Goal: Task Accomplishment & Management: Manage account settings

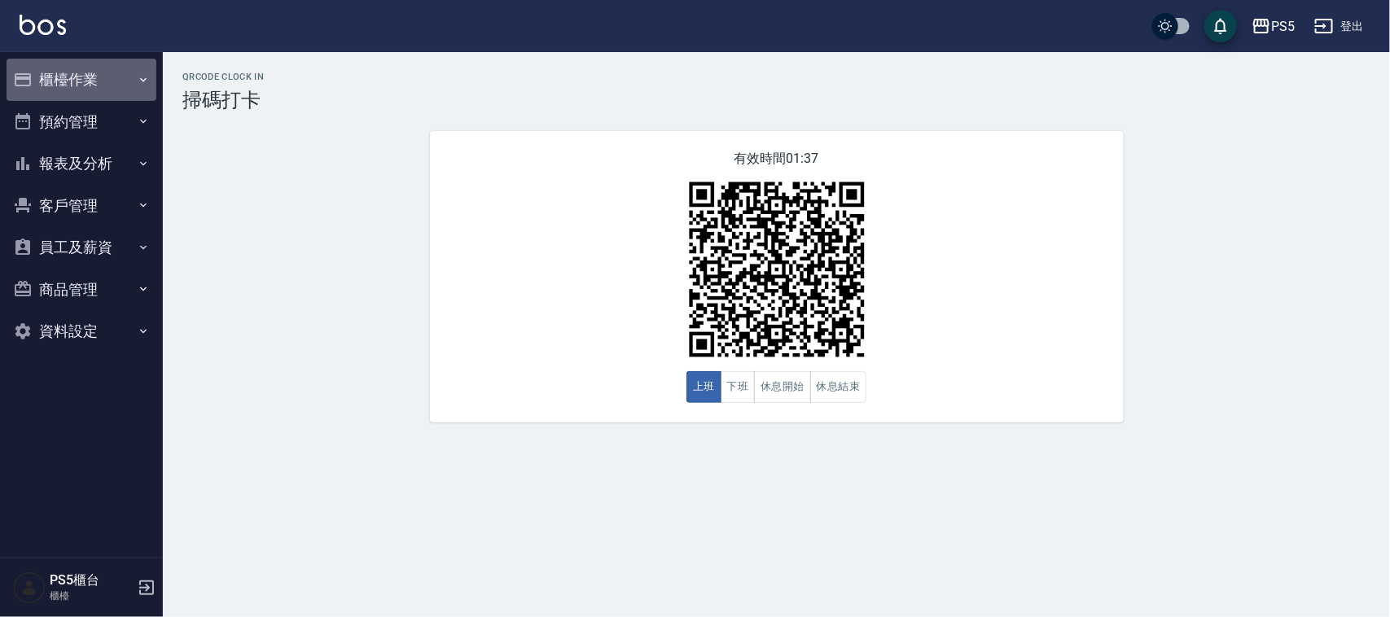
click at [42, 76] on button "櫃檯作業" at bounding box center [82, 80] width 150 height 42
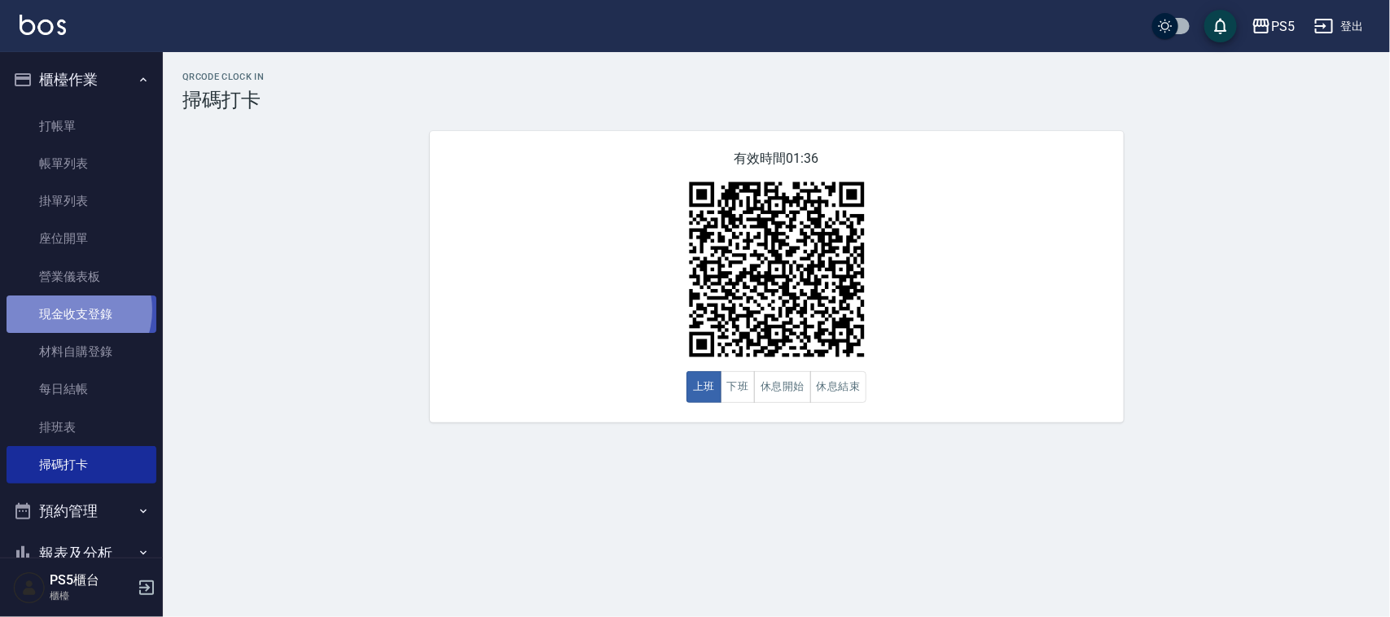
click at [68, 310] on link "現金收支登錄" at bounding box center [82, 313] width 150 height 37
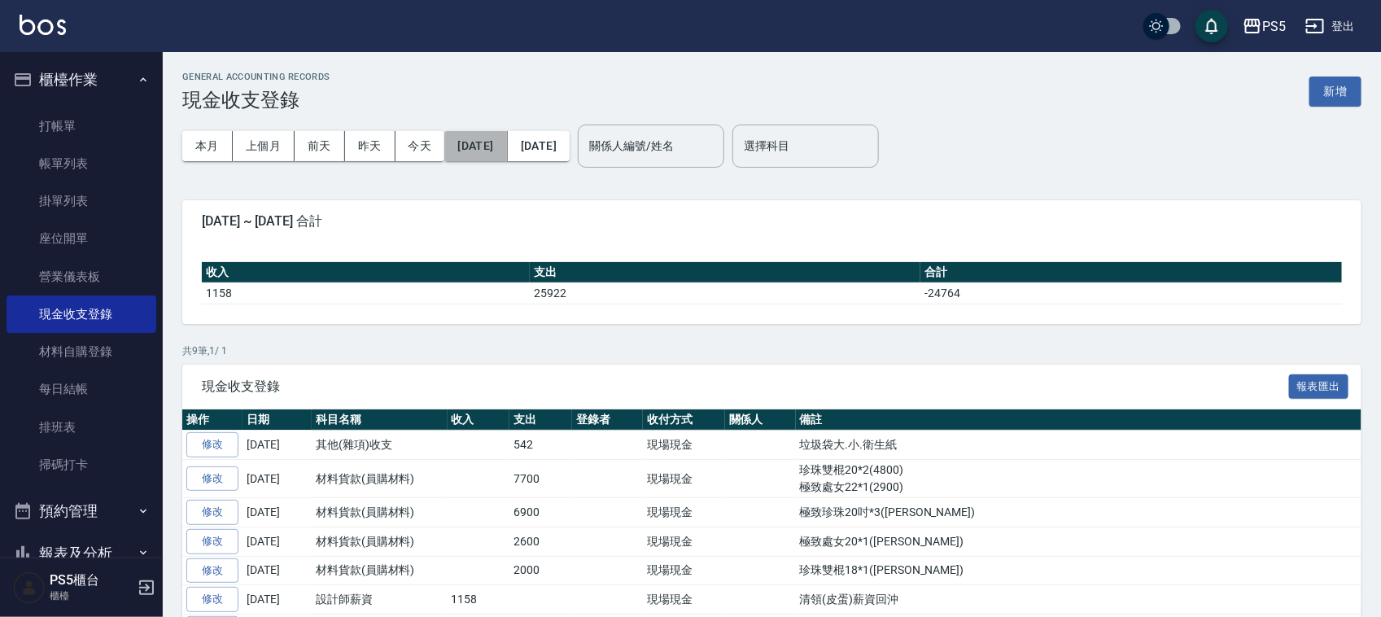
click at [507, 137] on button "[DATE]" at bounding box center [475, 146] width 63 height 30
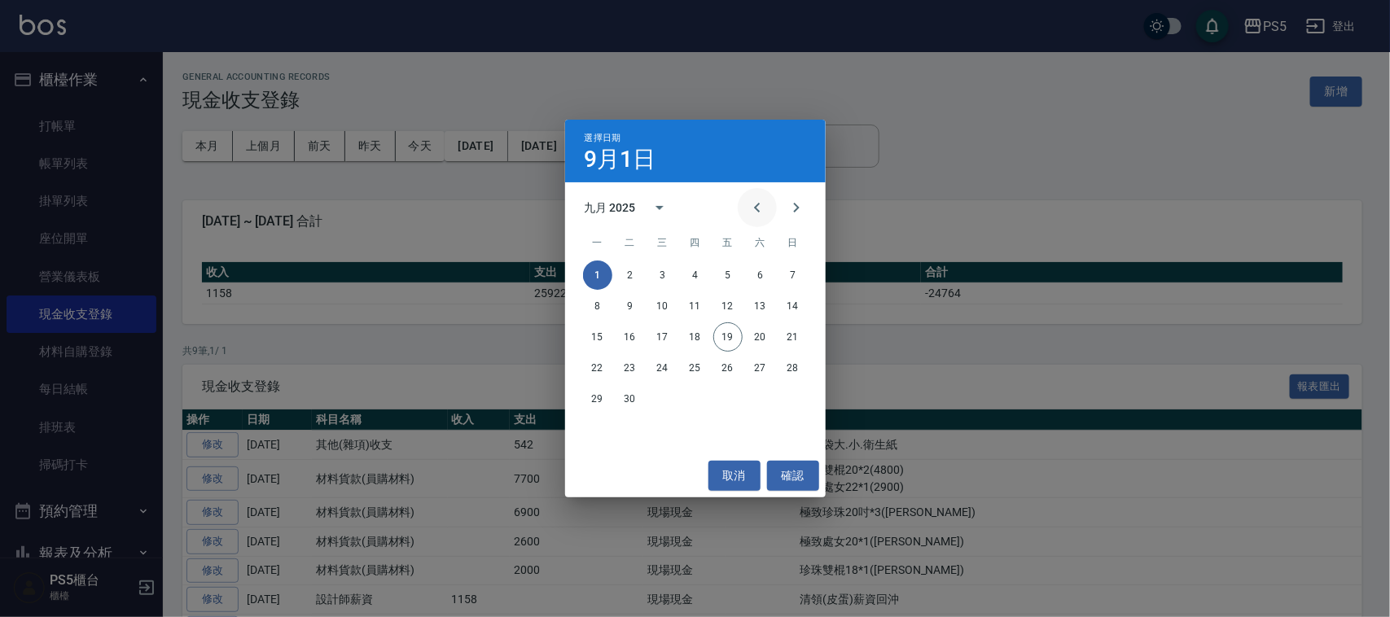
click at [754, 198] on icon "Previous month" at bounding box center [757, 208] width 20 height 20
drag, startPoint x: 619, startPoint y: 396, endPoint x: 609, endPoint y: 322, distance: 74.8
click at [620, 395] on button "26" at bounding box center [629, 398] width 29 height 29
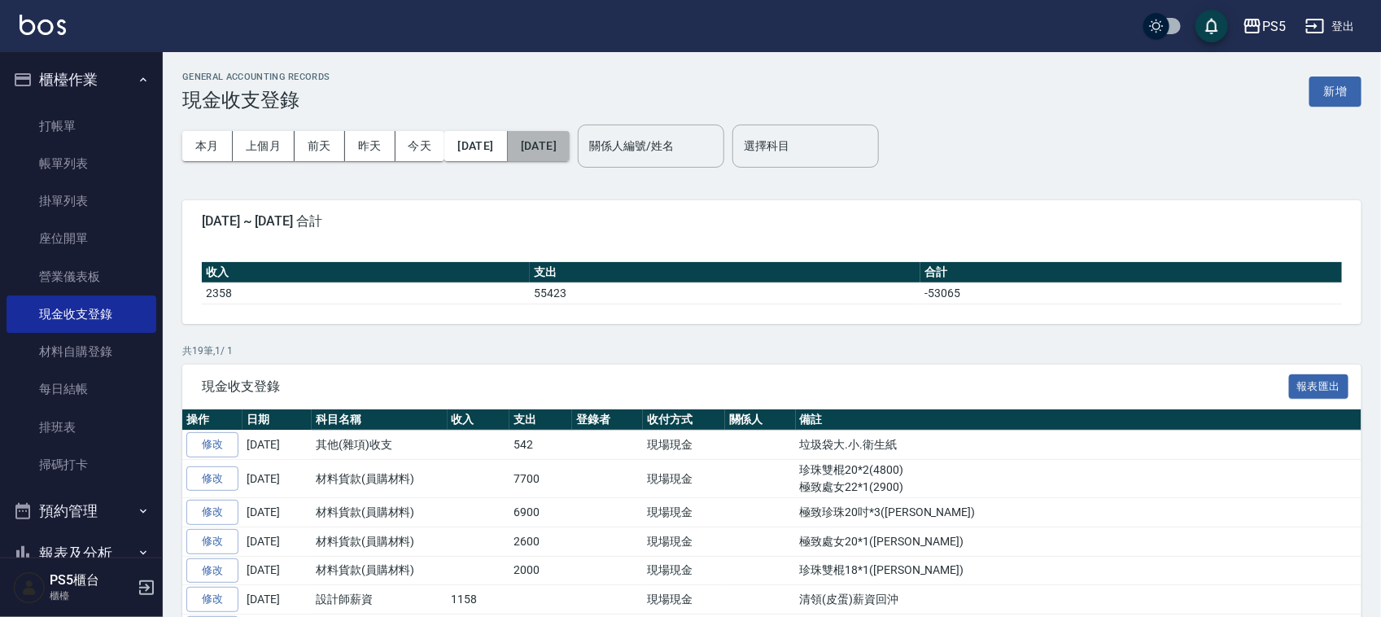
click at [570, 149] on button "[DATE]" at bounding box center [539, 146] width 62 height 30
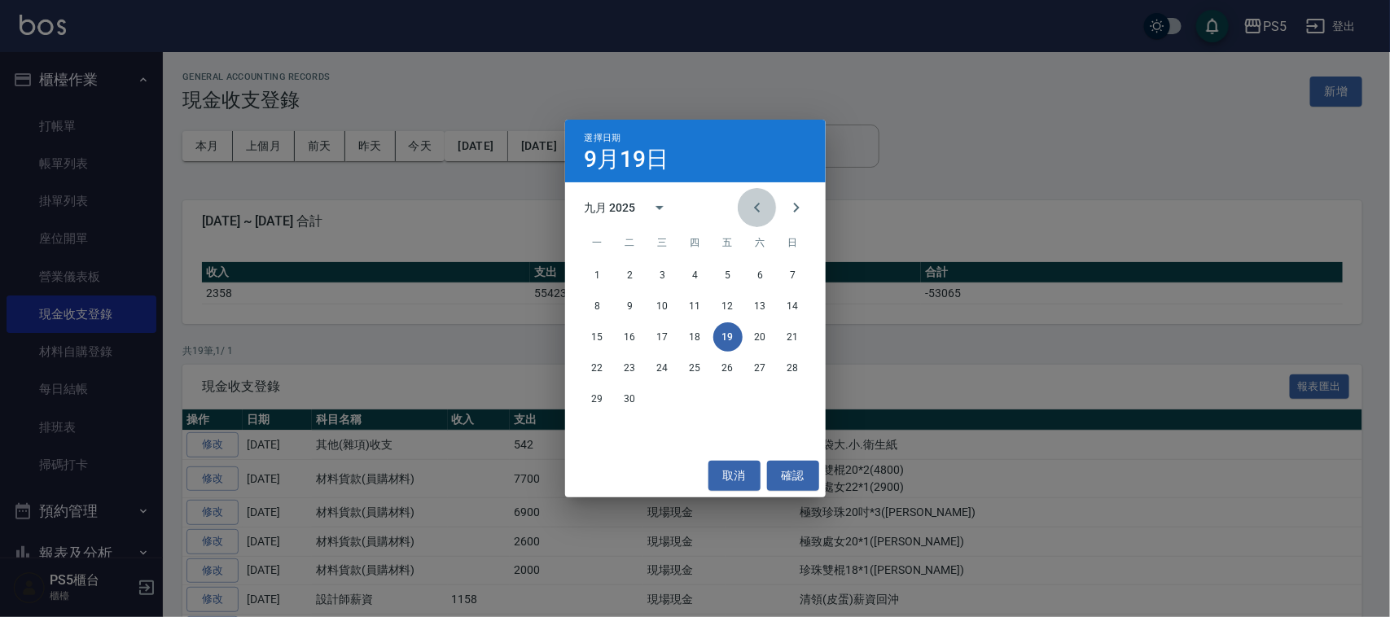
click at [757, 204] on icon "Previous month" at bounding box center [757, 208] width 20 height 20
click at [624, 396] on button "26" at bounding box center [629, 398] width 29 height 29
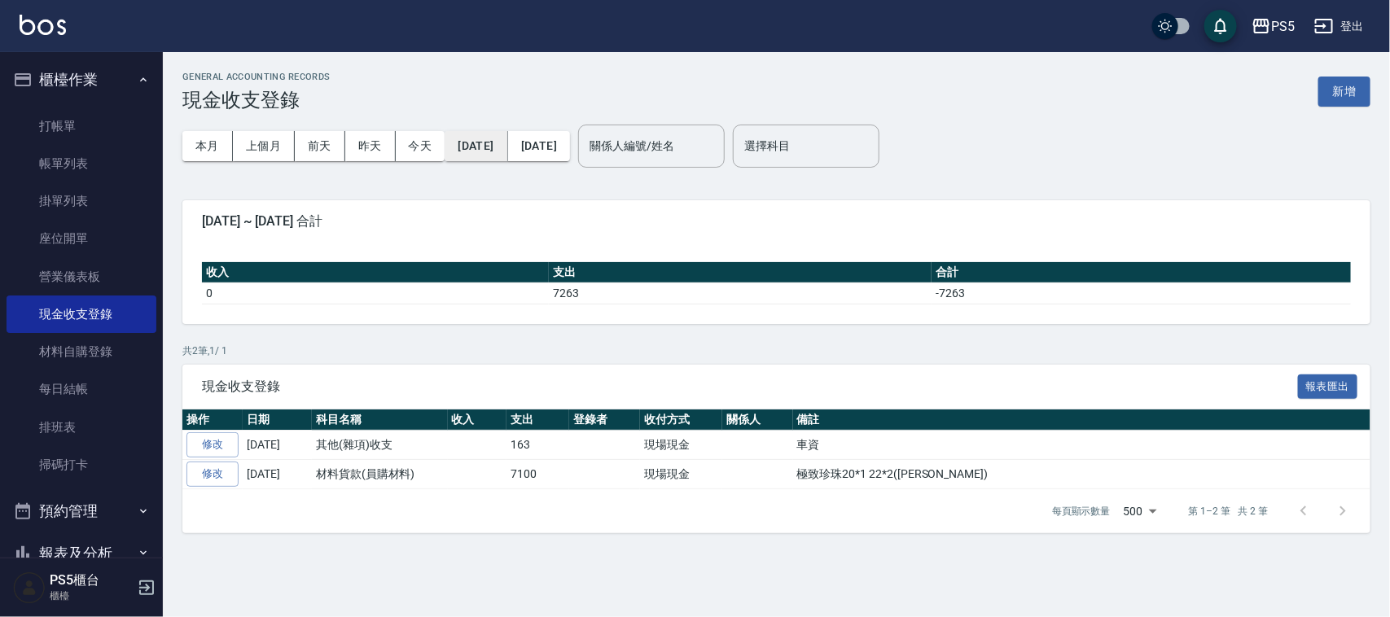
click at [494, 143] on button "[DATE]" at bounding box center [475, 146] width 63 height 30
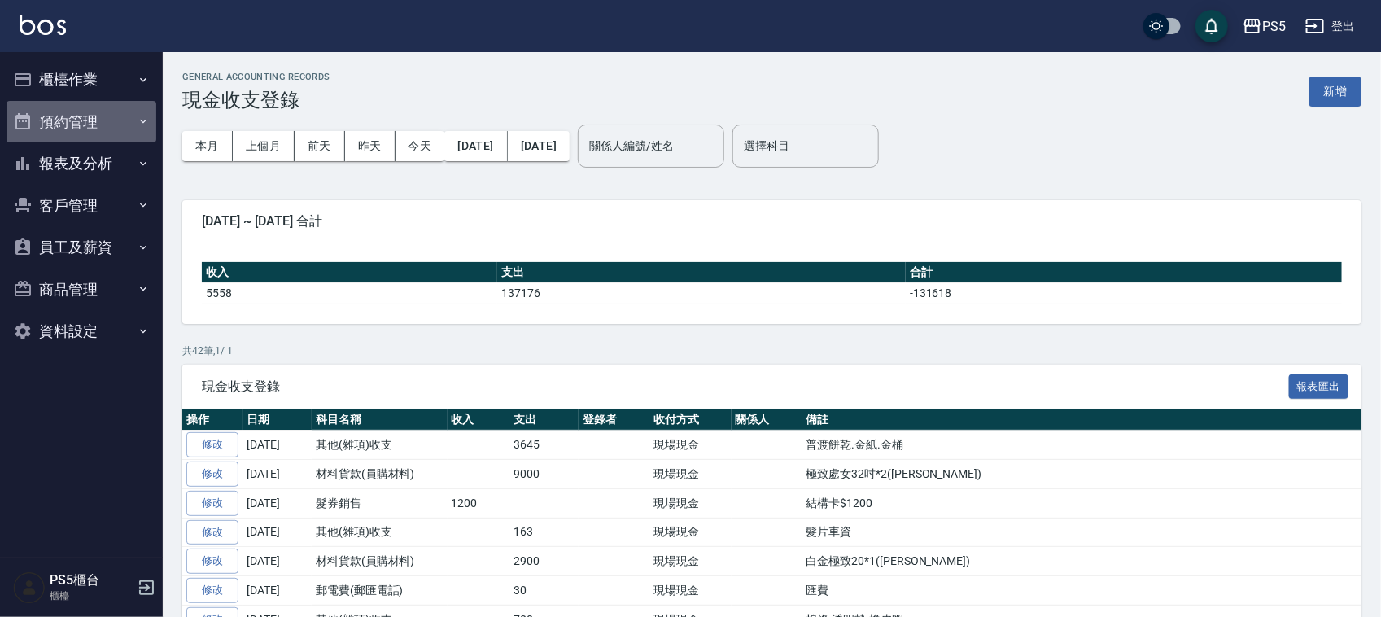
click at [75, 111] on button "預約管理" at bounding box center [82, 122] width 150 height 42
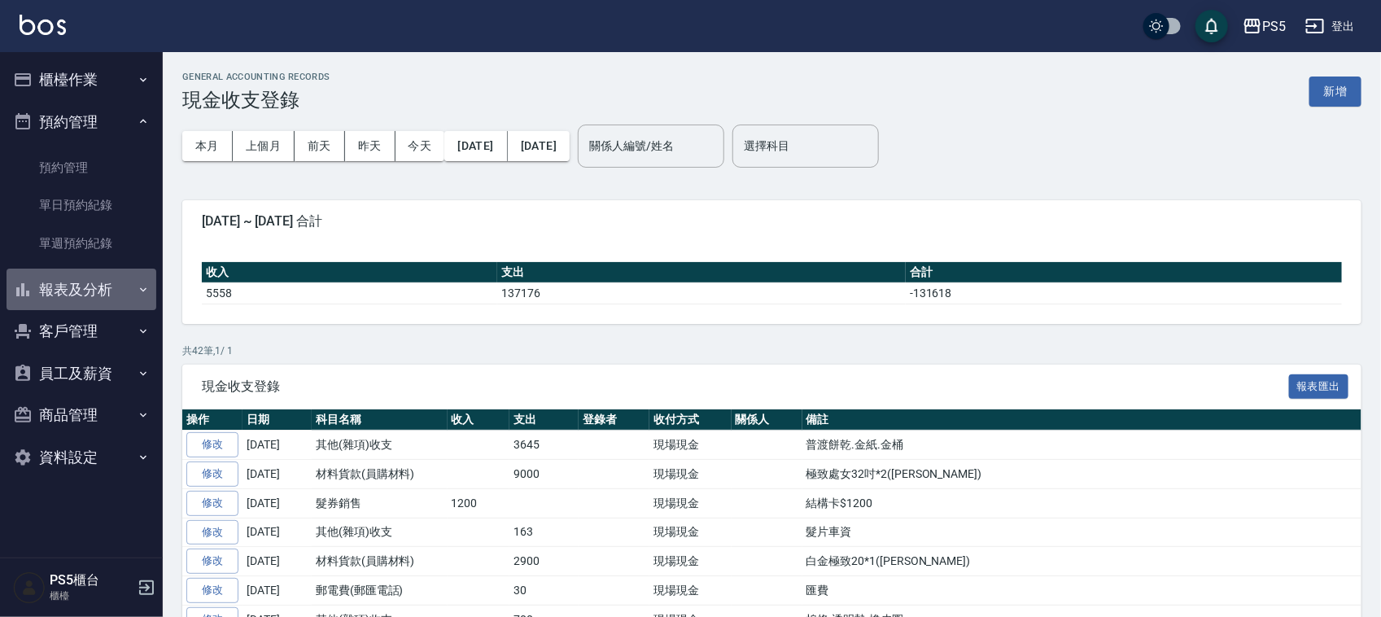
click at [71, 291] on button "報表及分析" at bounding box center [82, 290] width 150 height 42
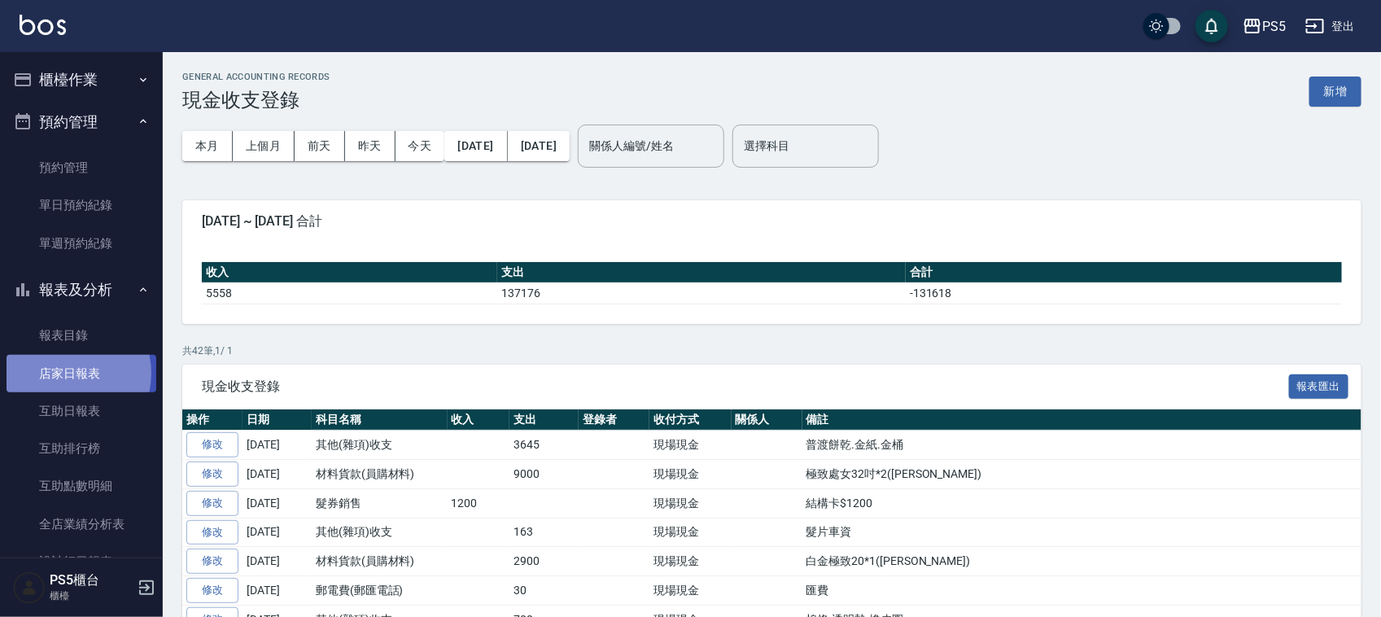
click at [63, 373] on link "店家日報表" at bounding box center [82, 373] width 150 height 37
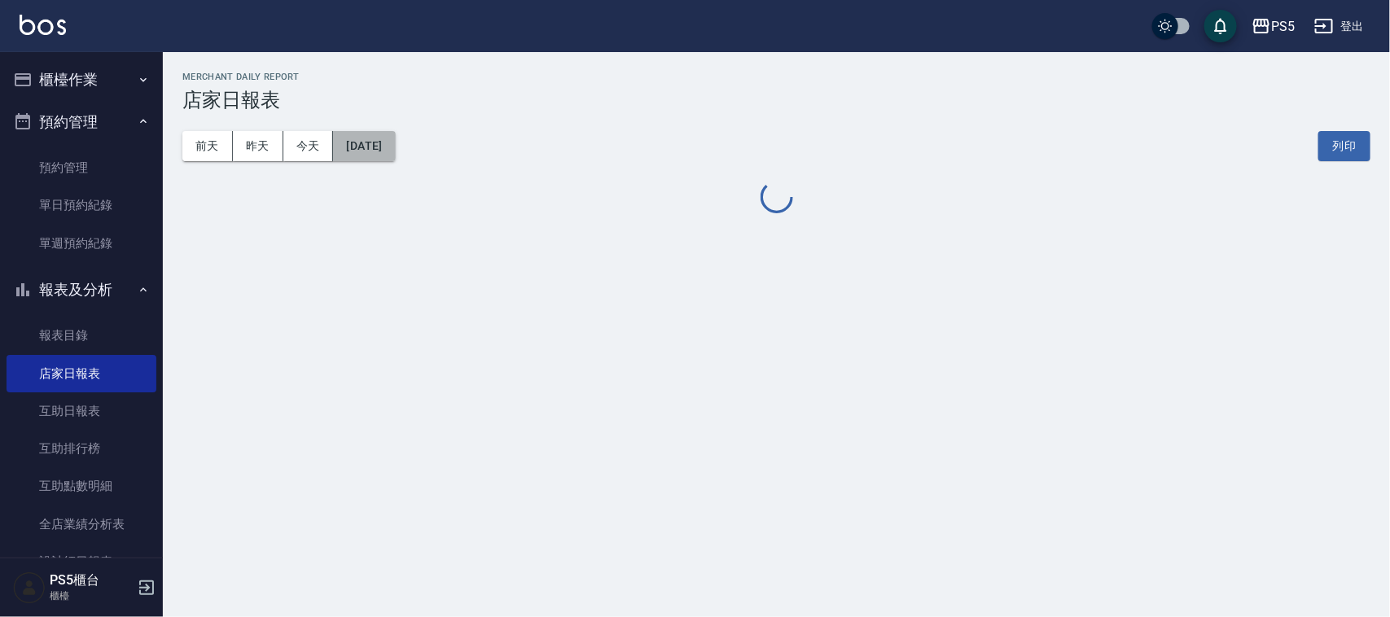
click at [355, 147] on button "[DATE]" at bounding box center [364, 146] width 62 height 30
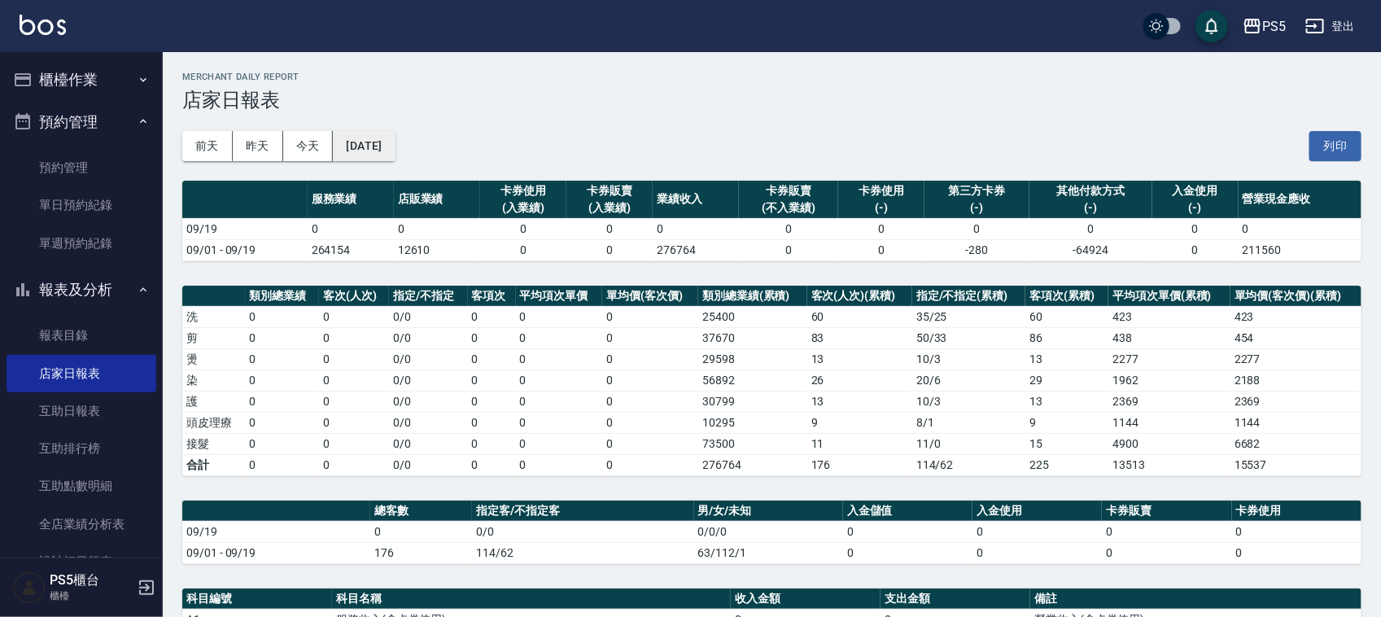
click at [366, 147] on button "[DATE]" at bounding box center [364, 146] width 62 height 30
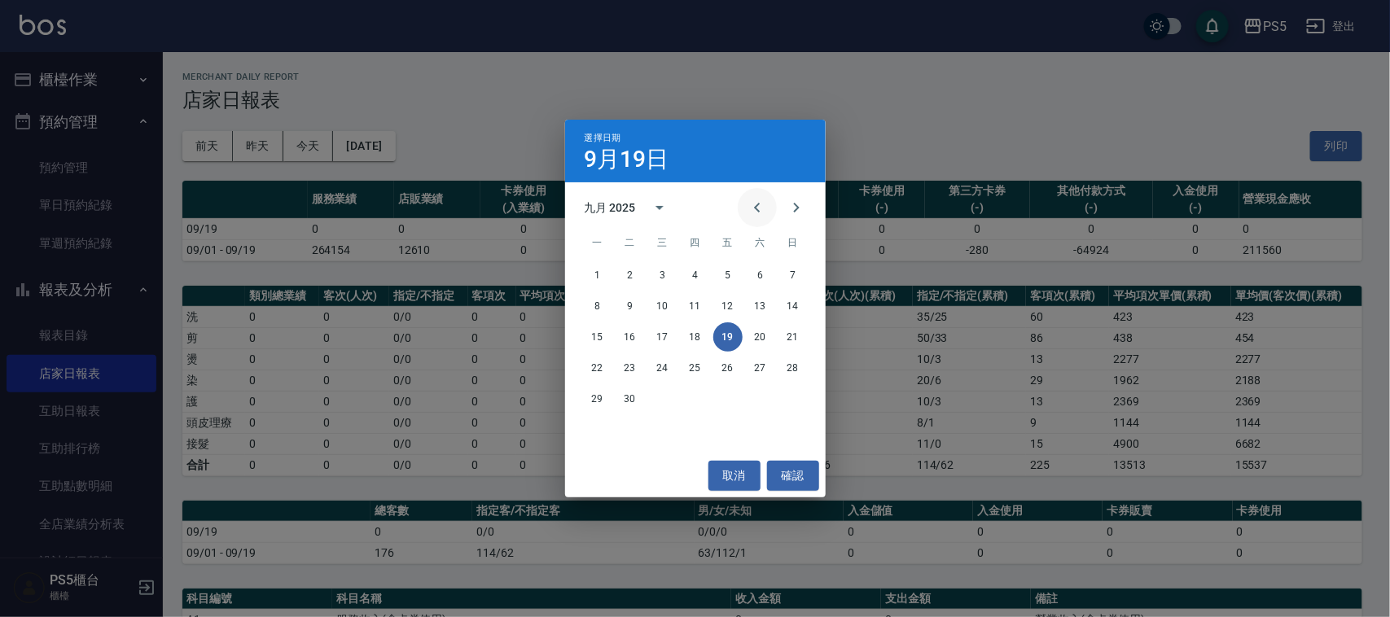
click at [751, 204] on icon "Previous month" at bounding box center [757, 208] width 20 height 20
click at [727, 304] on button "8" at bounding box center [727, 305] width 29 height 29
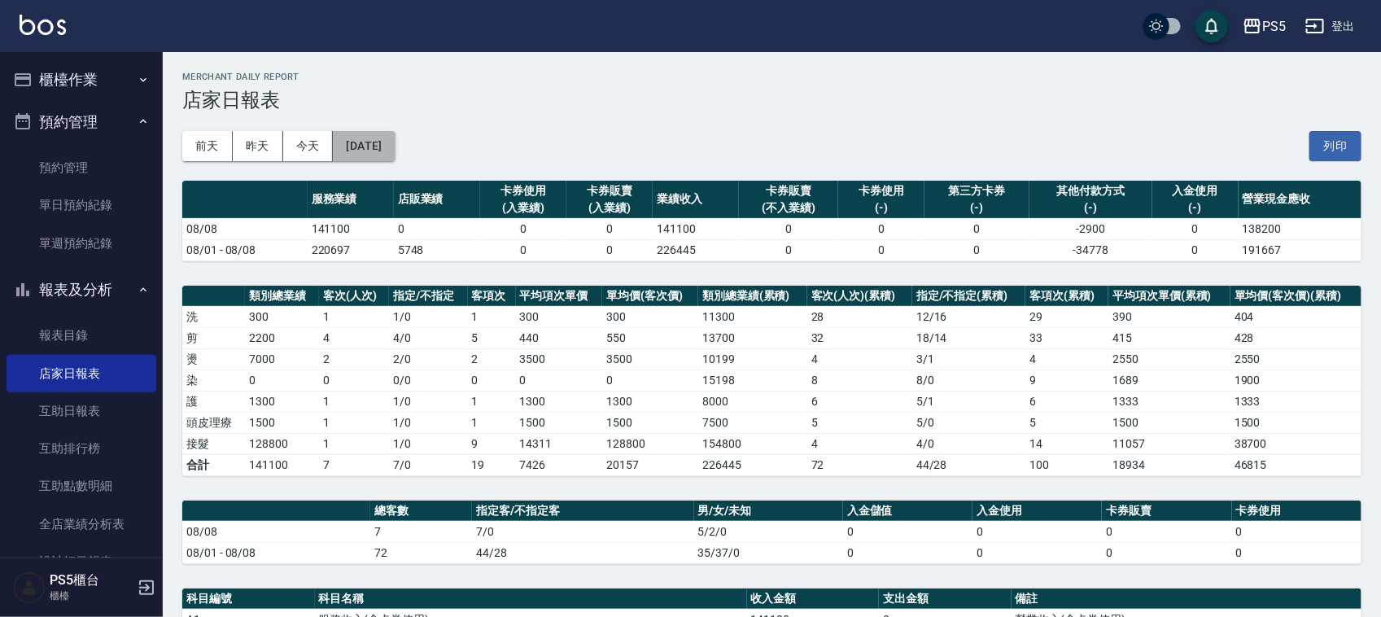
click at [380, 138] on button "2025/08/08" at bounding box center [364, 146] width 62 height 30
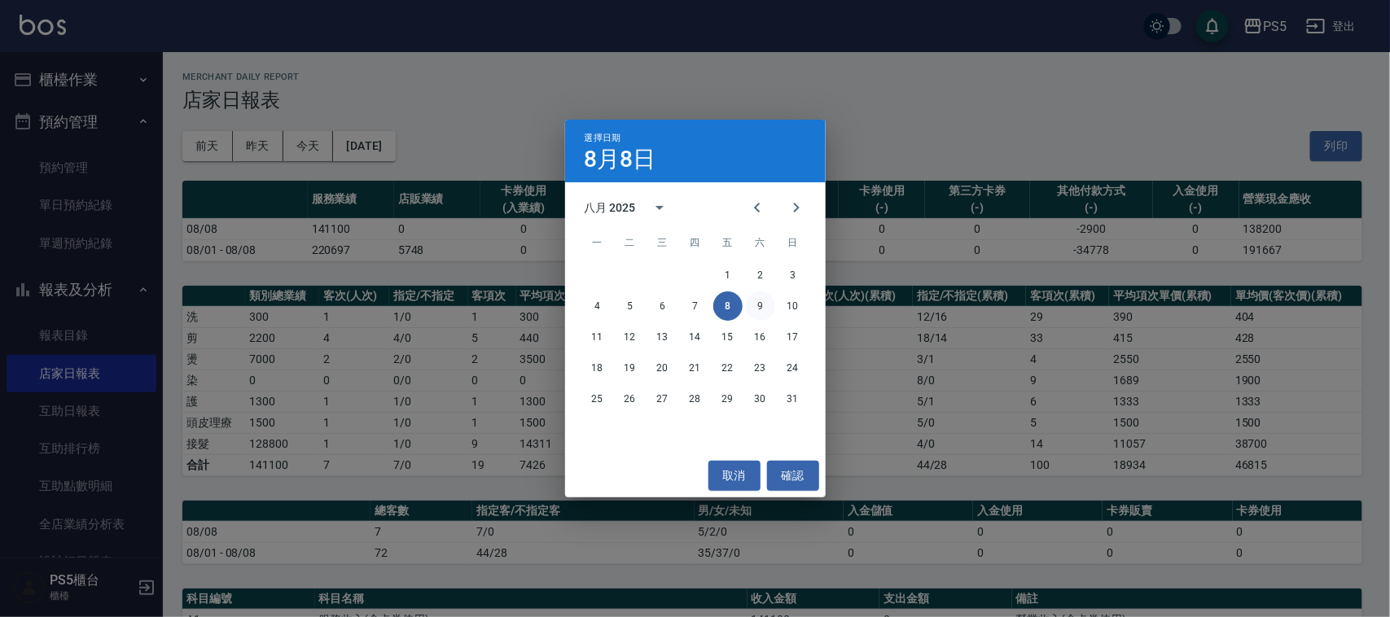
click at [759, 308] on button "9" at bounding box center [760, 305] width 29 height 29
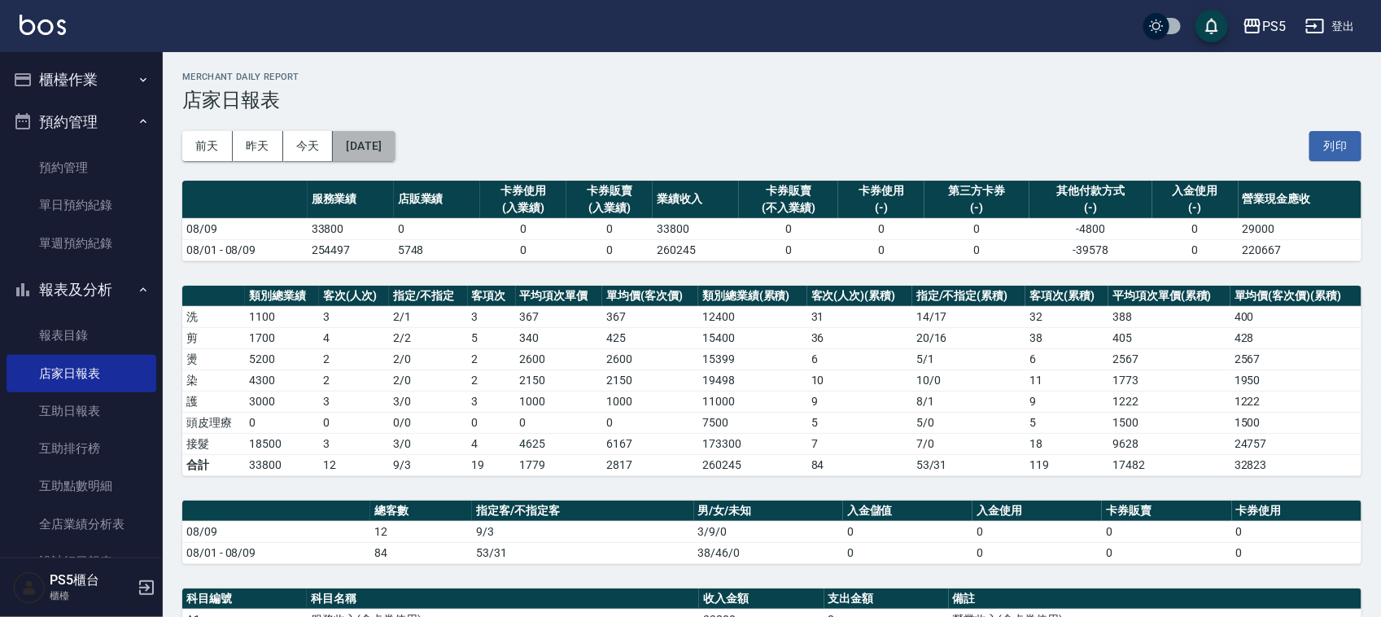
click at [393, 145] on button "2025/08/09" at bounding box center [364, 146] width 62 height 30
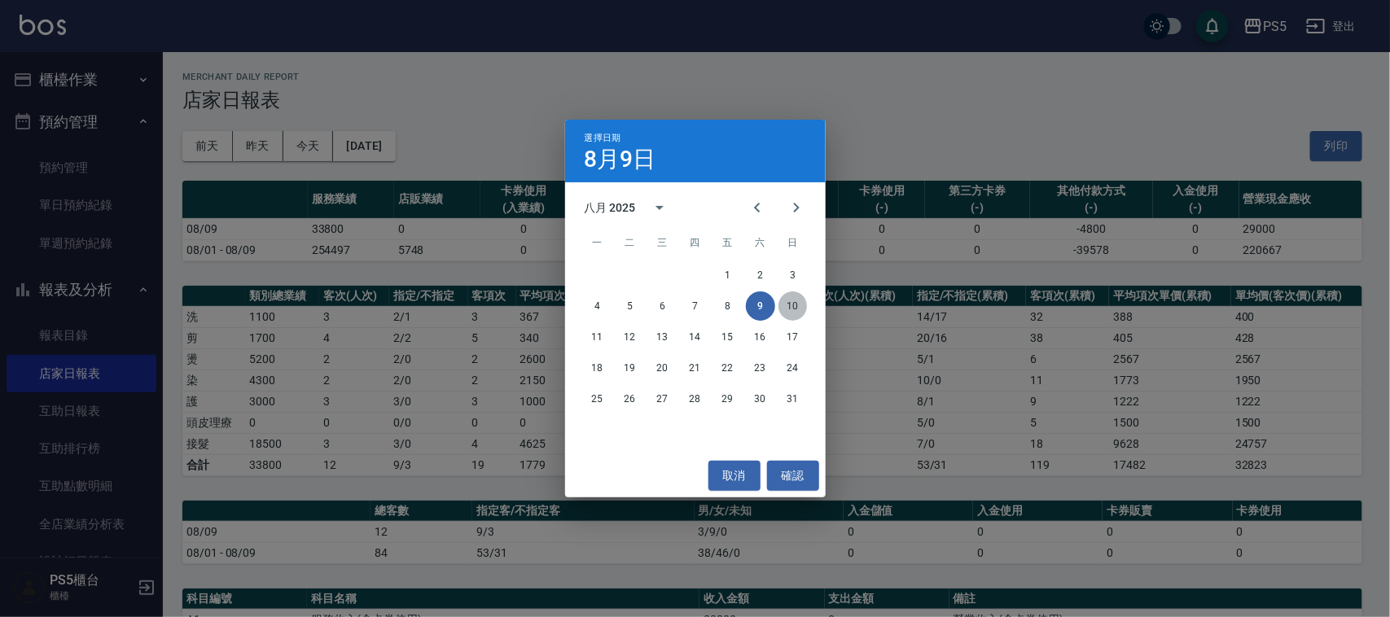
click at [798, 305] on button "10" at bounding box center [792, 305] width 29 height 29
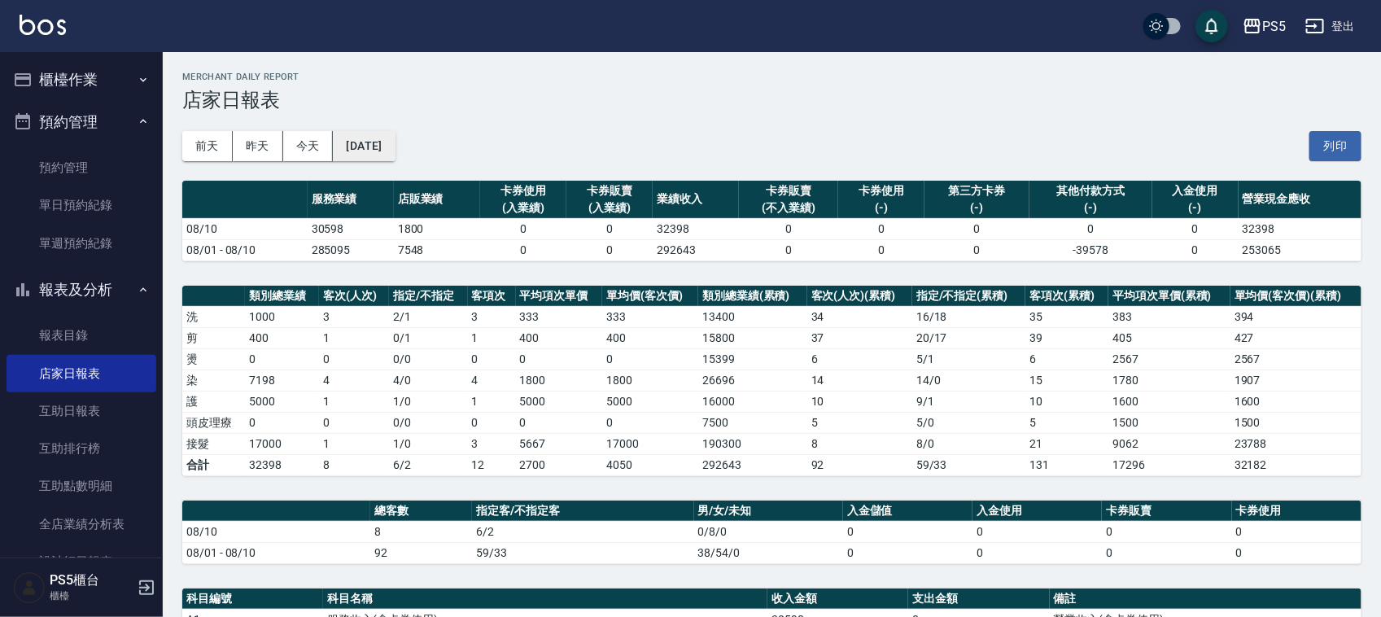
click at [387, 148] on button "2025/08/10" at bounding box center [364, 146] width 62 height 30
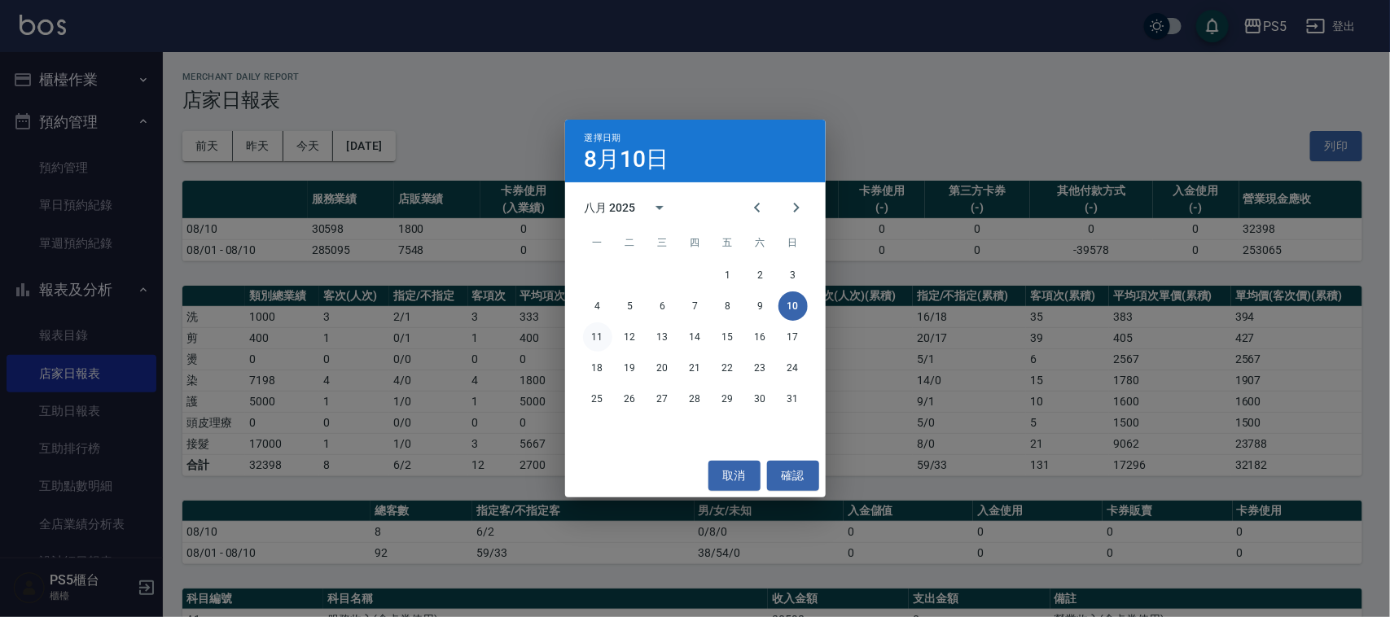
click at [596, 335] on button "11" at bounding box center [597, 336] width 29 height 29
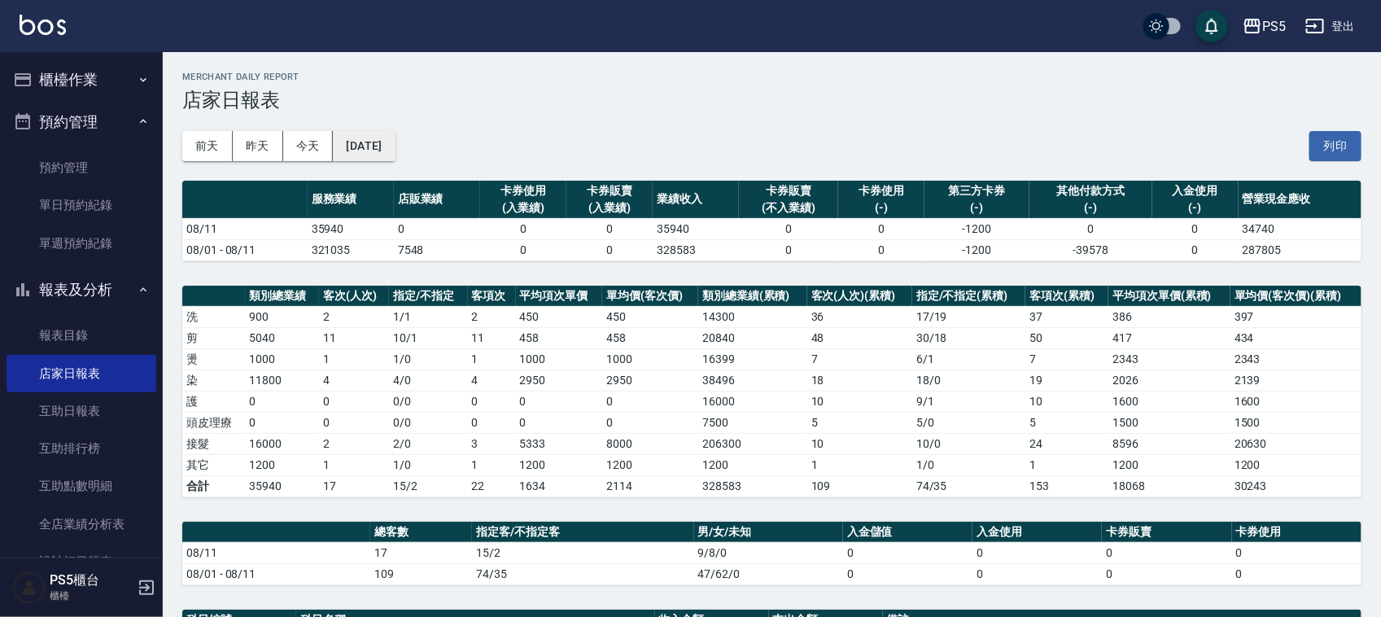
click at [393, 143] on button "2025/08/11" at bounding box center [364, 146] width 62 height 30
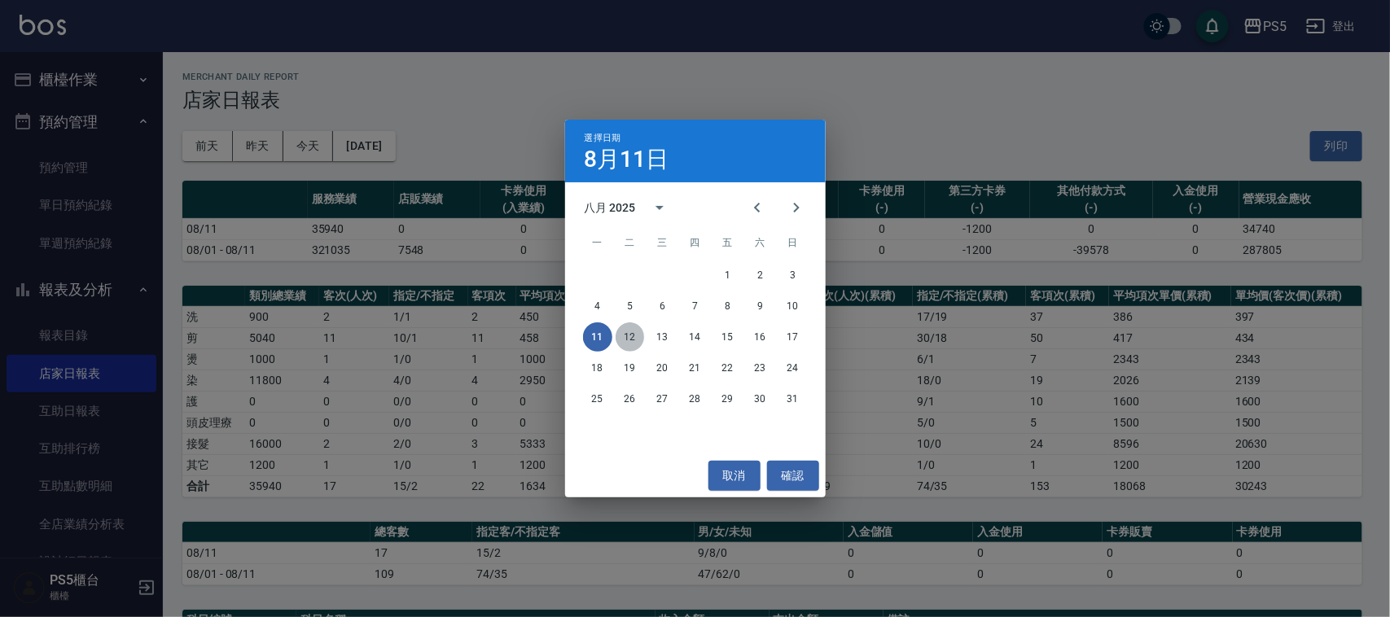
click at [628, 330] on button "12" at bounding box center [629, 336] width 29 height 29
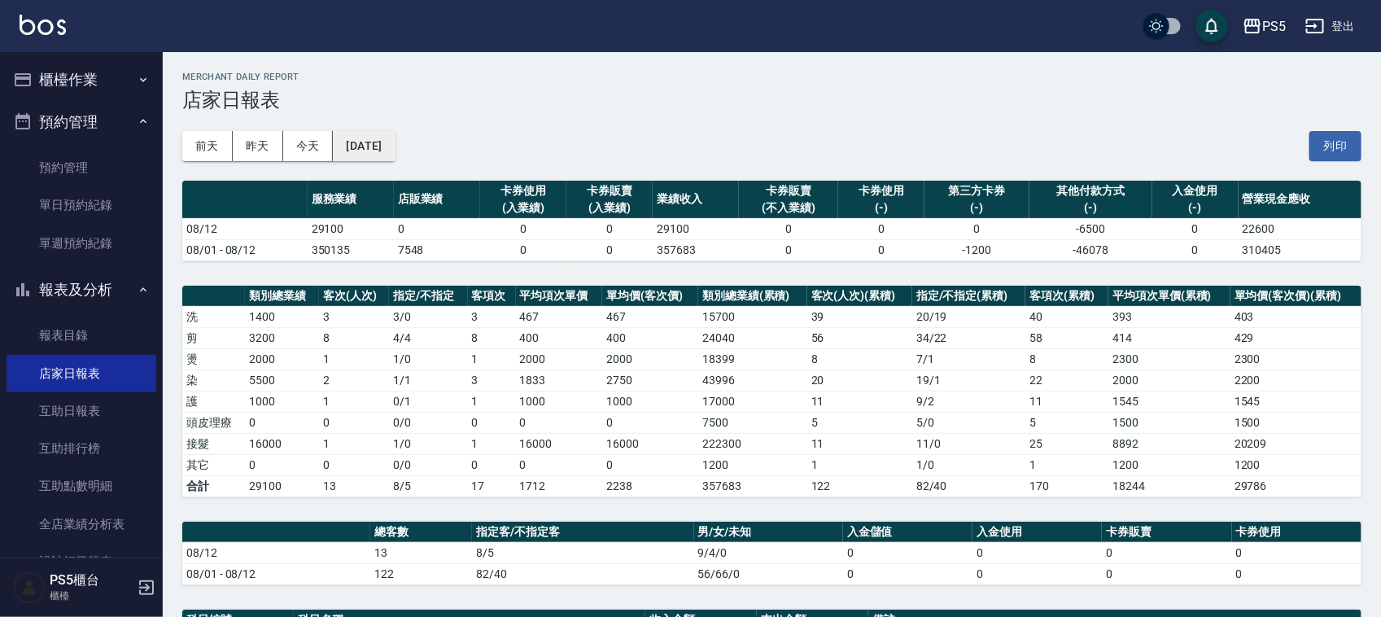
click at [381, 147] on button "2025/08/12" at bounding box center [364, 146] width 62 height 30
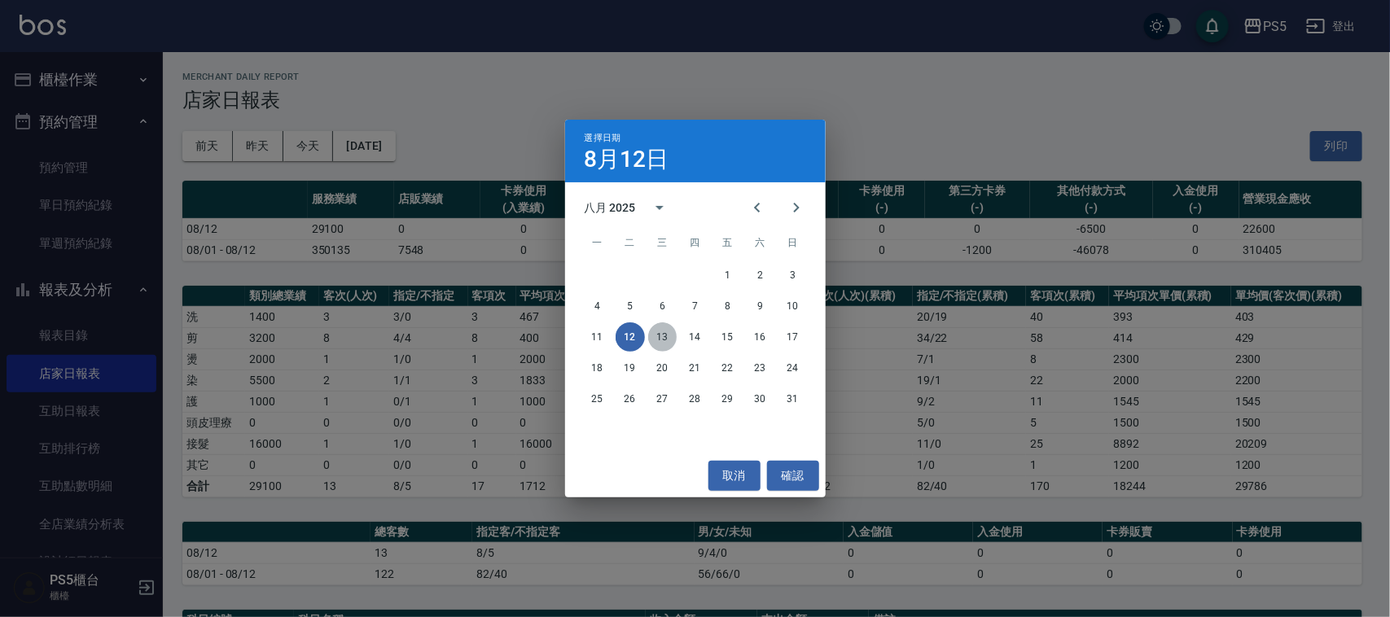
click at [658, 334] on button "13" at bounding box center [662, 336] width 29 height 29
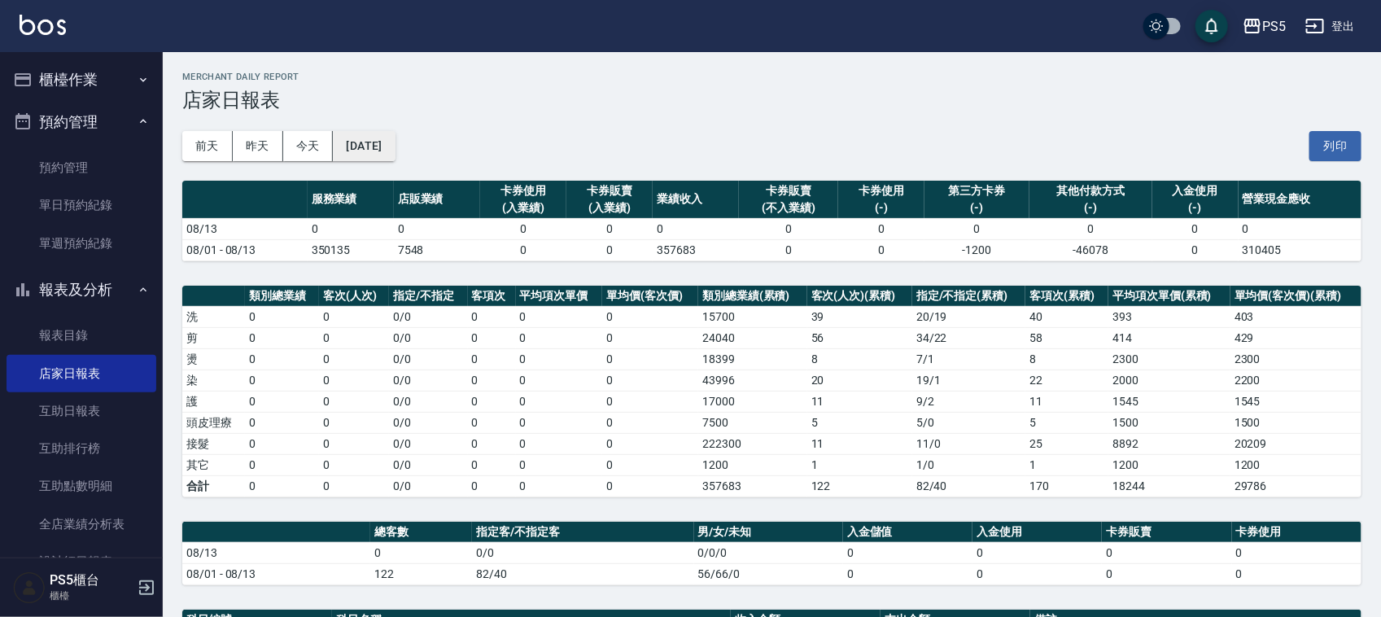
click at [395, 151] on button "2025/08/13" at bounding box center [364, 146] width 62 height 30
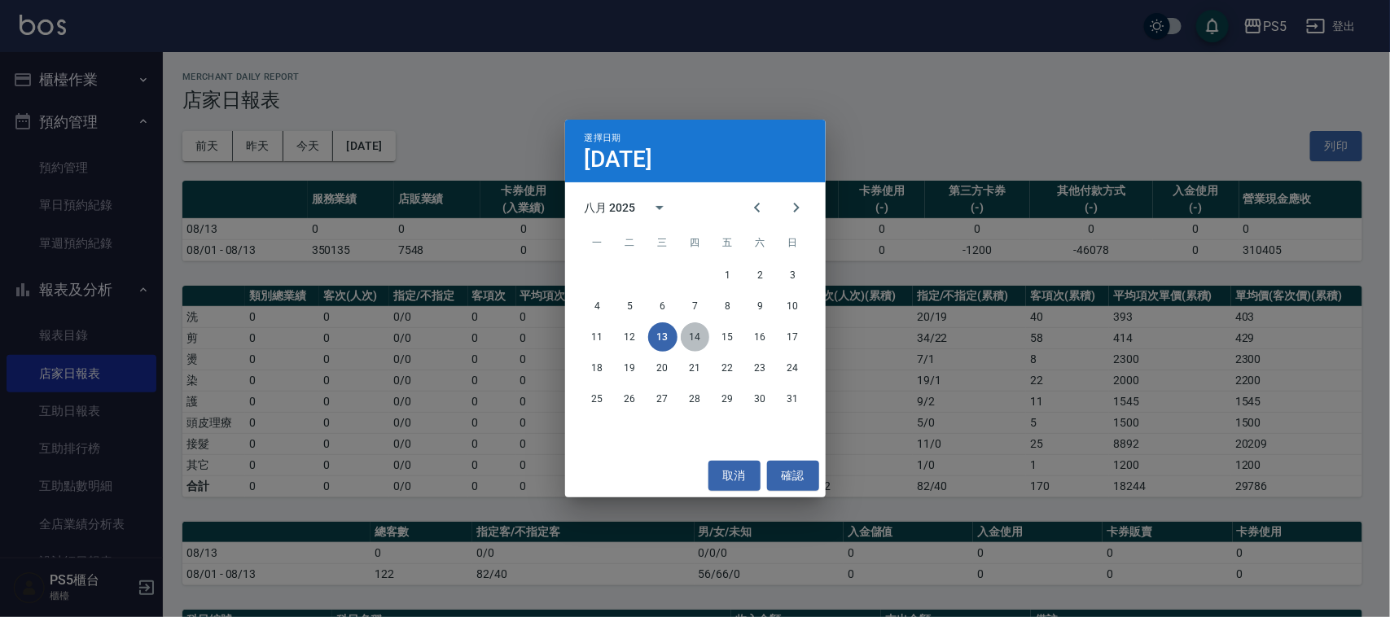
click at [696, 331] on button "14" at bounding box center [695, 336] width 29 height 29
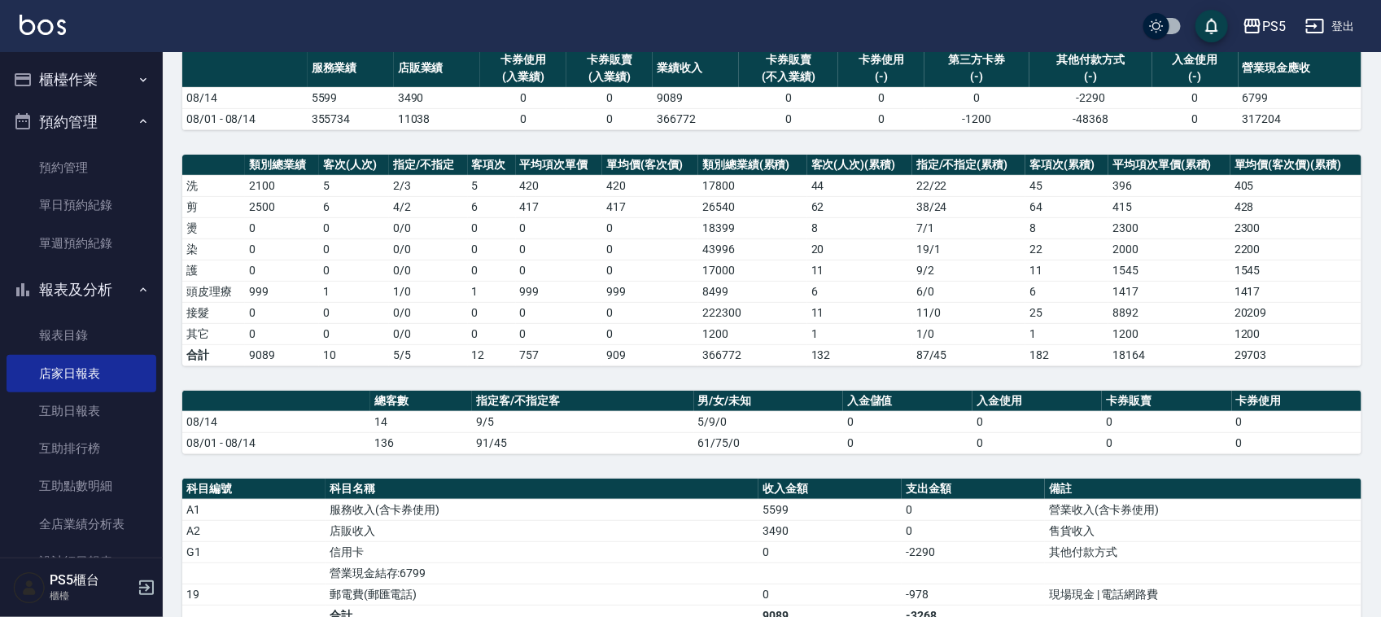
scroll to position [102, 0]
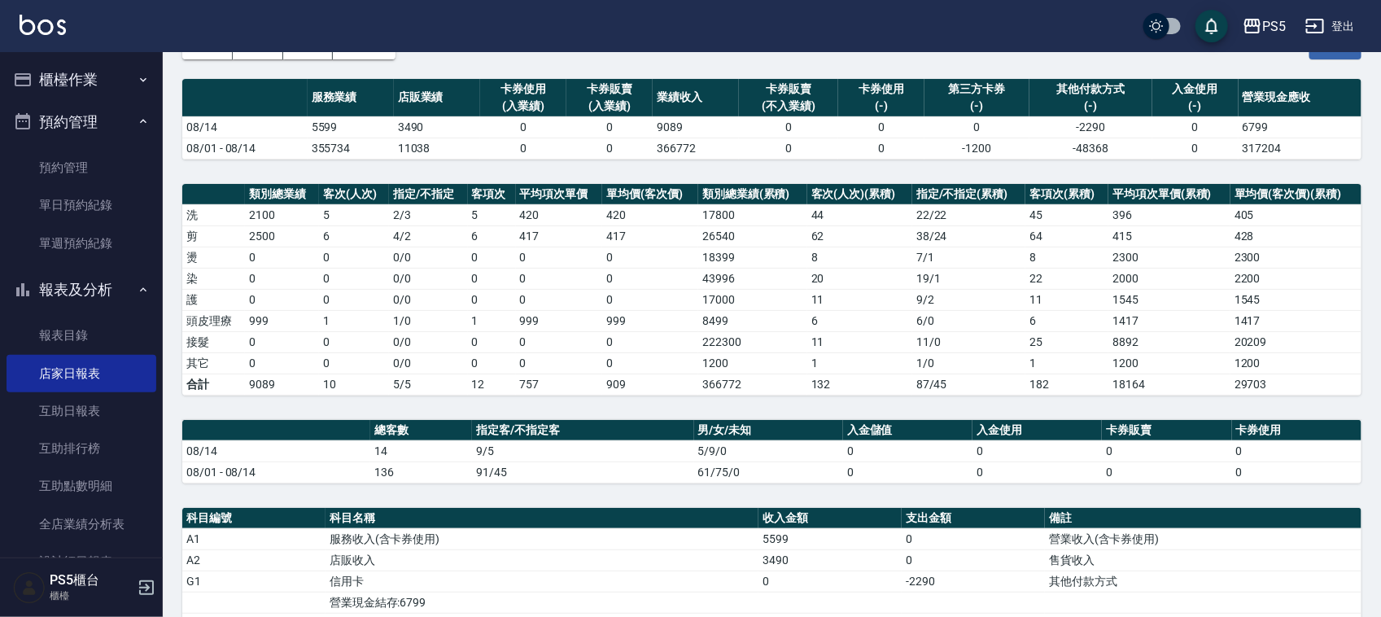
click at [91, 87] on button "櫃檯作業" at bounding box center [82, 80] width 150 height 42
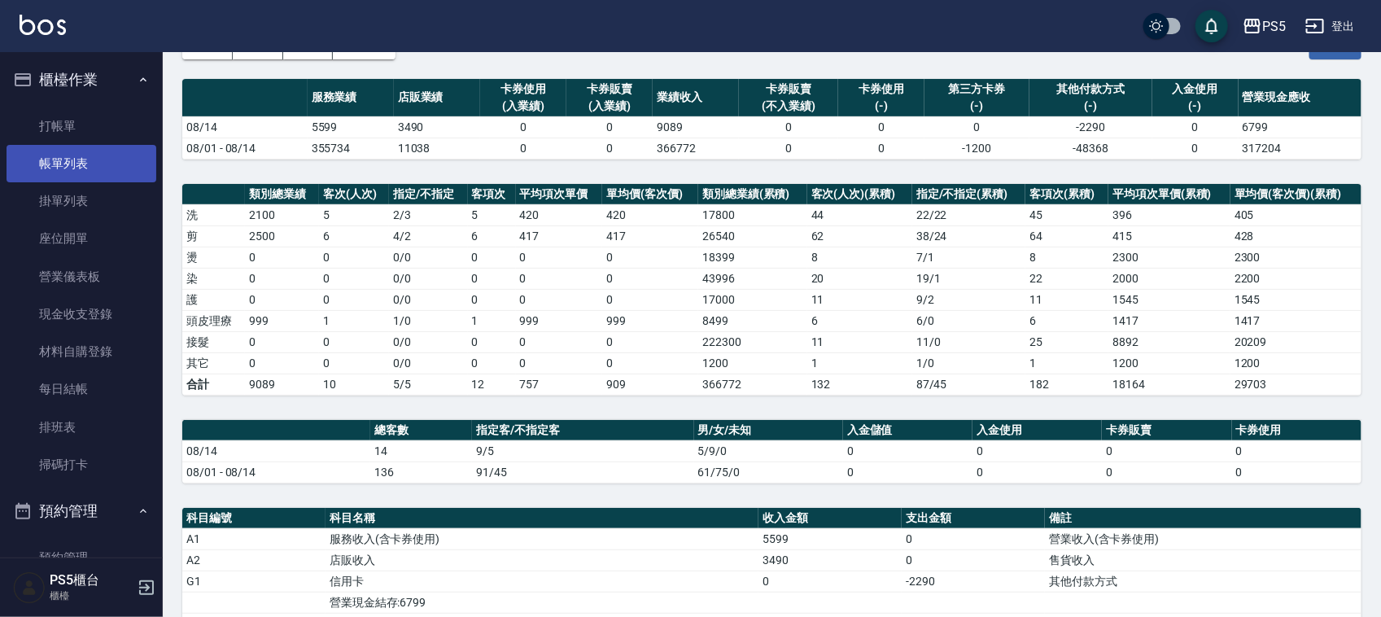
click at [62, 160] on link "帳單列表" at bounding box center [82, 163] width 150 height 37
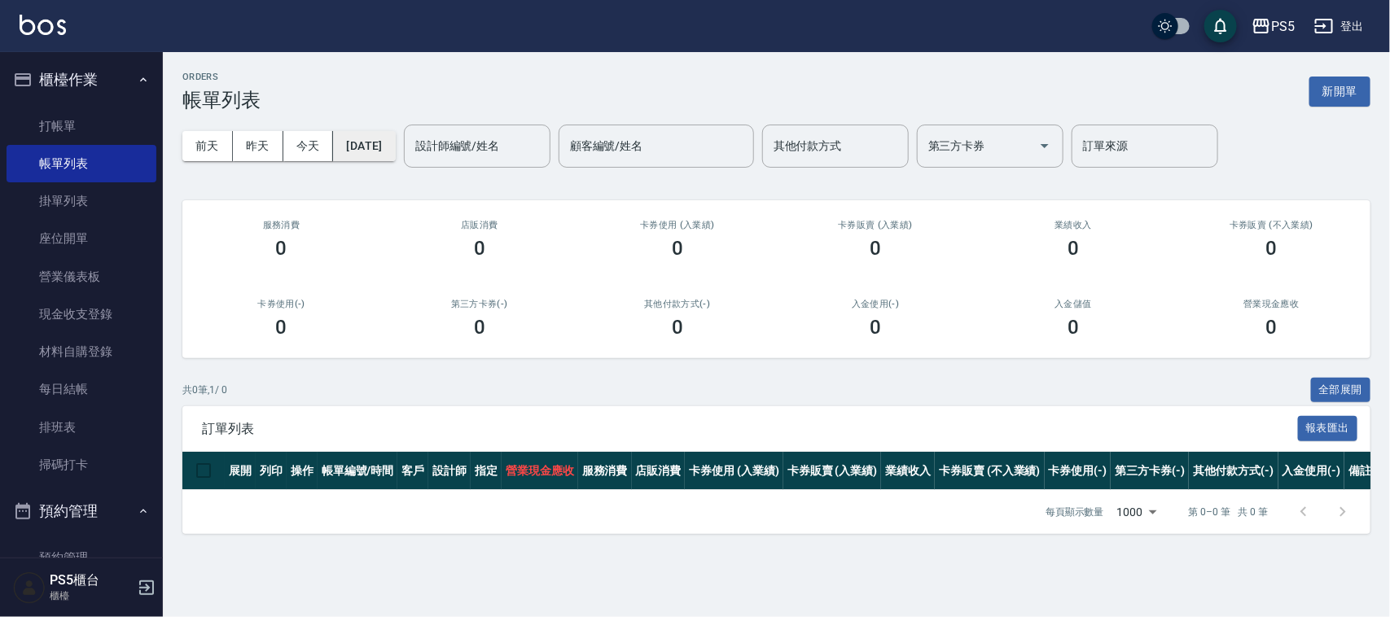
click at [395, 148] on button "[DATE]" at bounding box center [364, 146] width 62 height 30
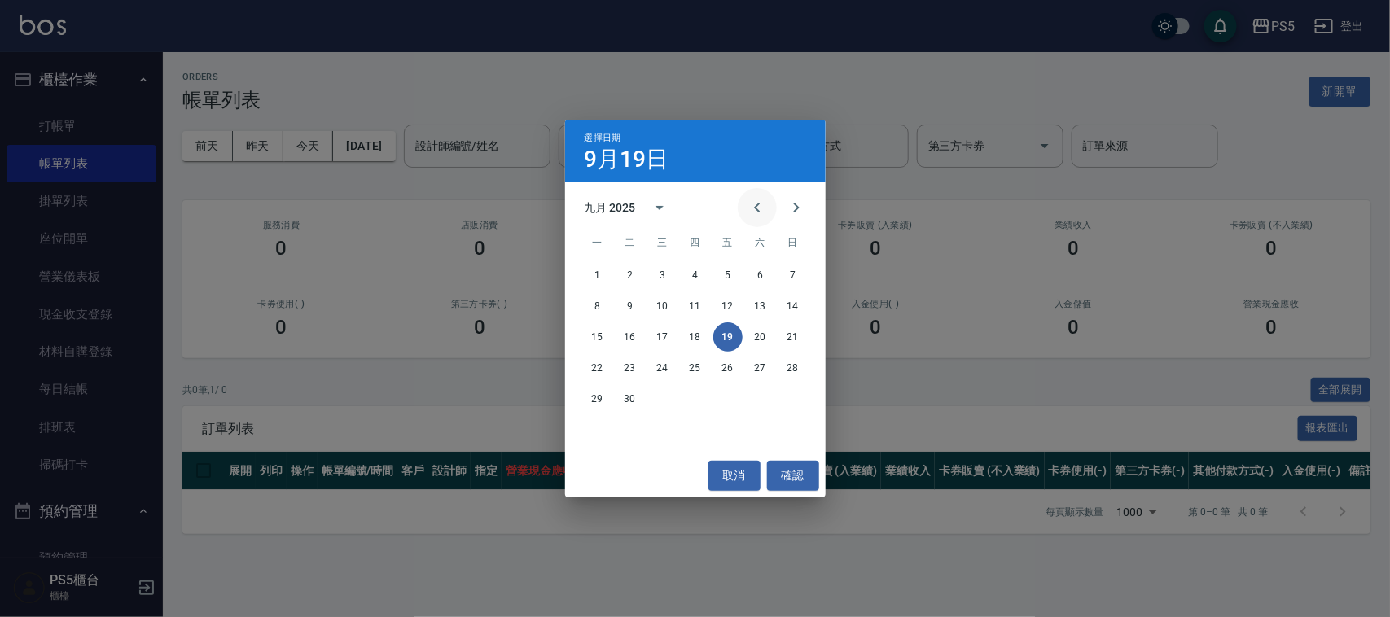
click at [746, 204] on button "Previous month" at bounding box center [756, 207] width 39 height 39
click at [661, 306] on button "6" at bounding box center [662, 305] width 29 height 29
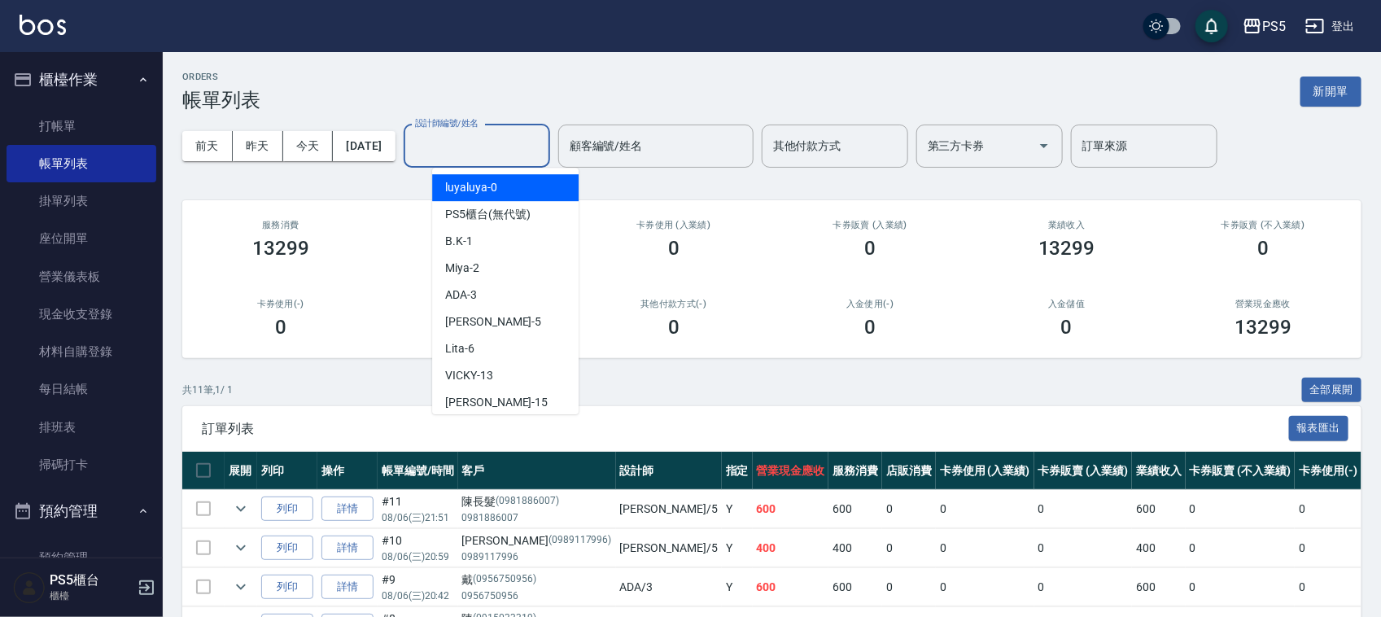
click at [523, 145] on input "設計師編號/姓名" at bounding box center [477, 146] width 132 height 28
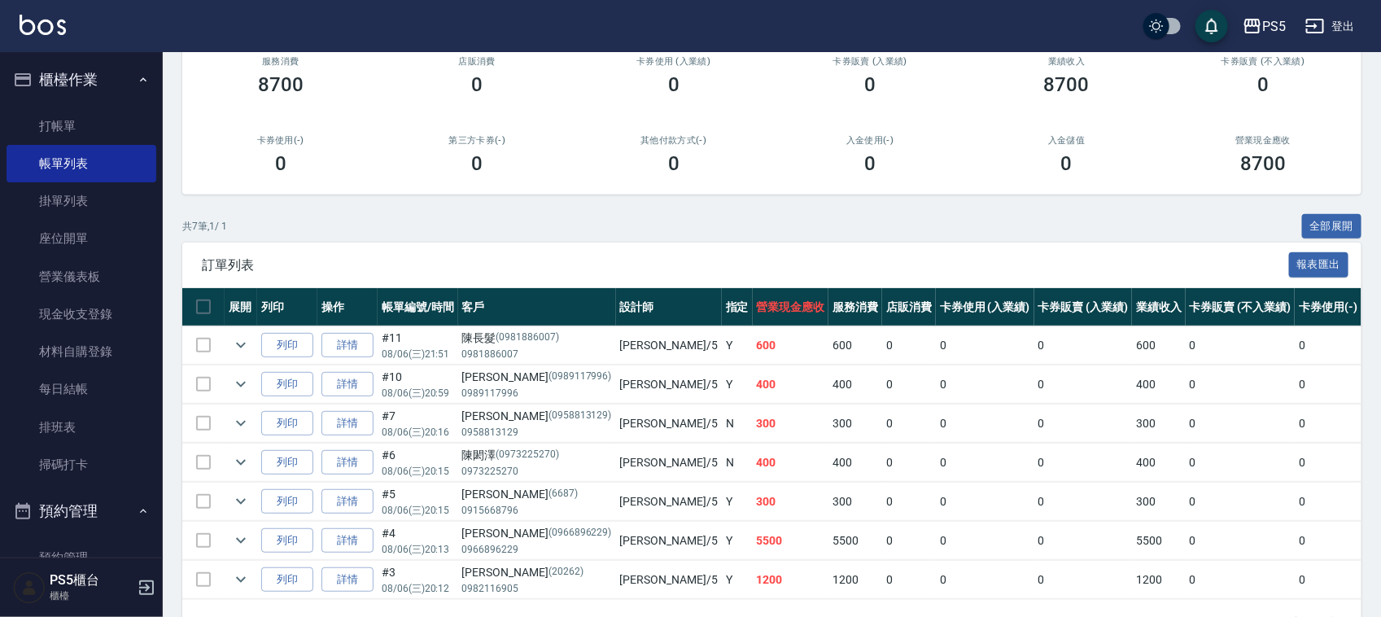
scroll to position [204, 0]
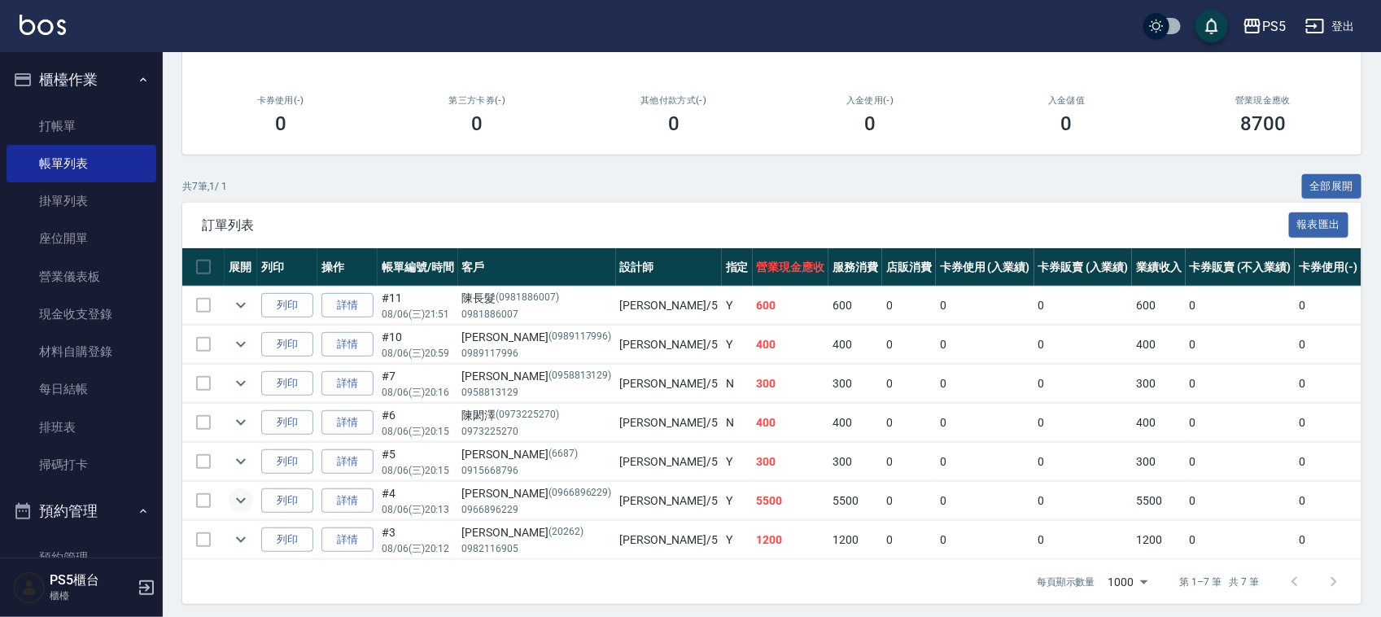
type input "Jolie-5"
click at [239, 505] on icon "expand row" at bounding box center [241, 501] width 20 height 20
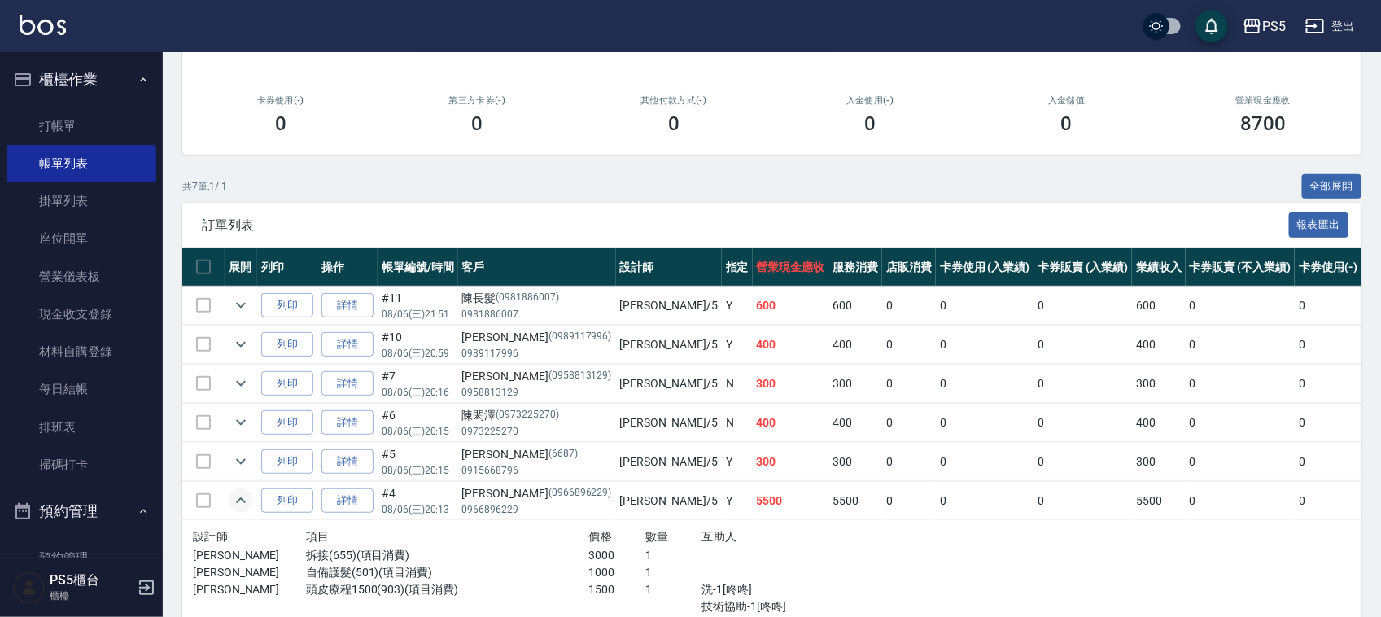
click at [238, 506] on icon "expand row" at bounding box center [241, 501] width 20 height 20
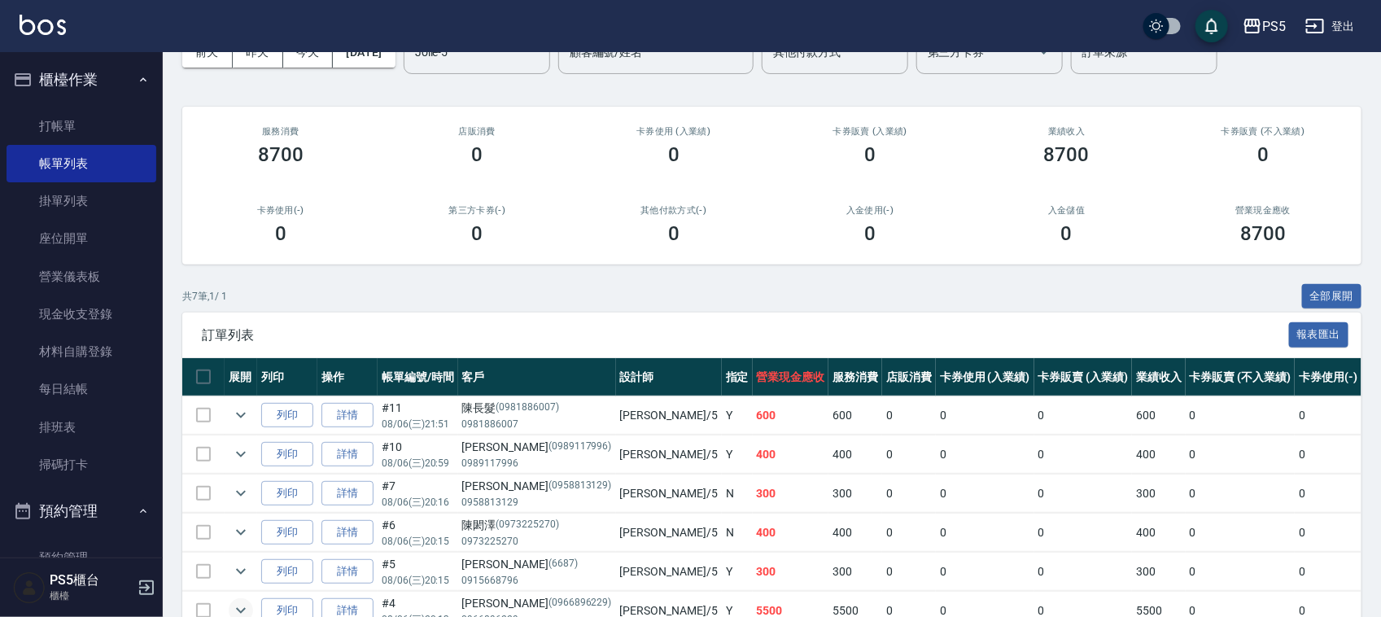
scroll to position [0, 0]
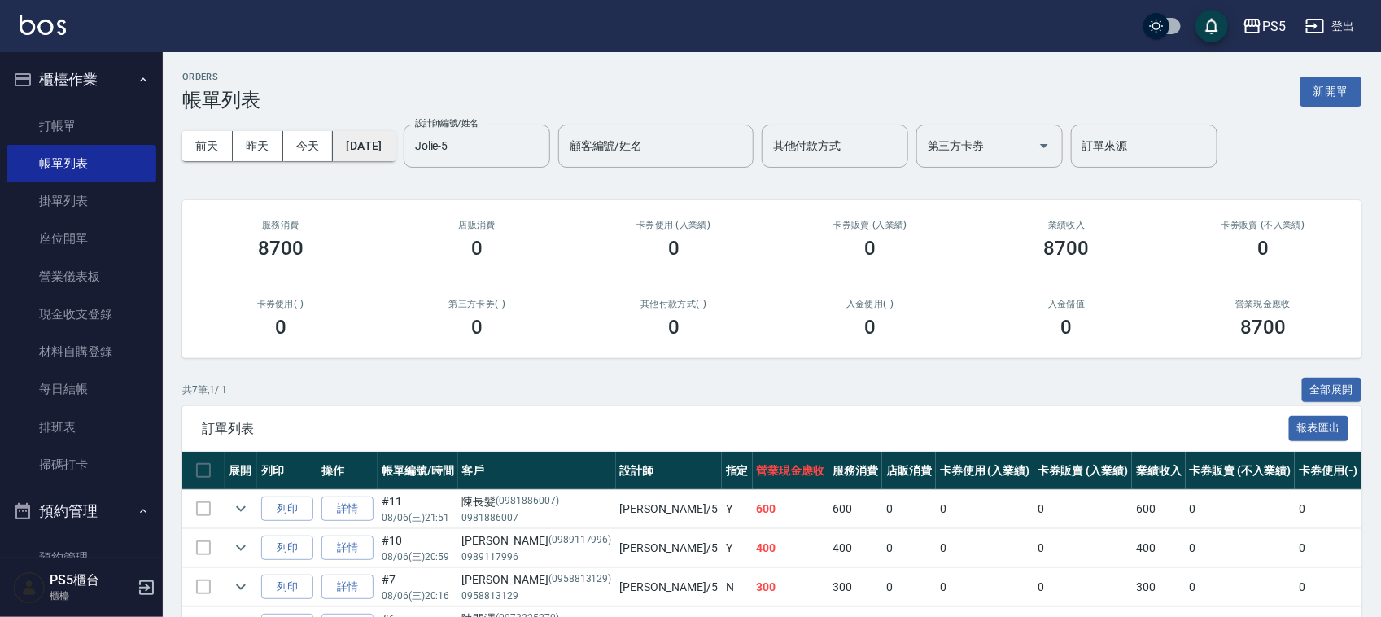
click at [395, 145] on button "2025/08/06" at bounding box center [364, 146] width 62 height 30
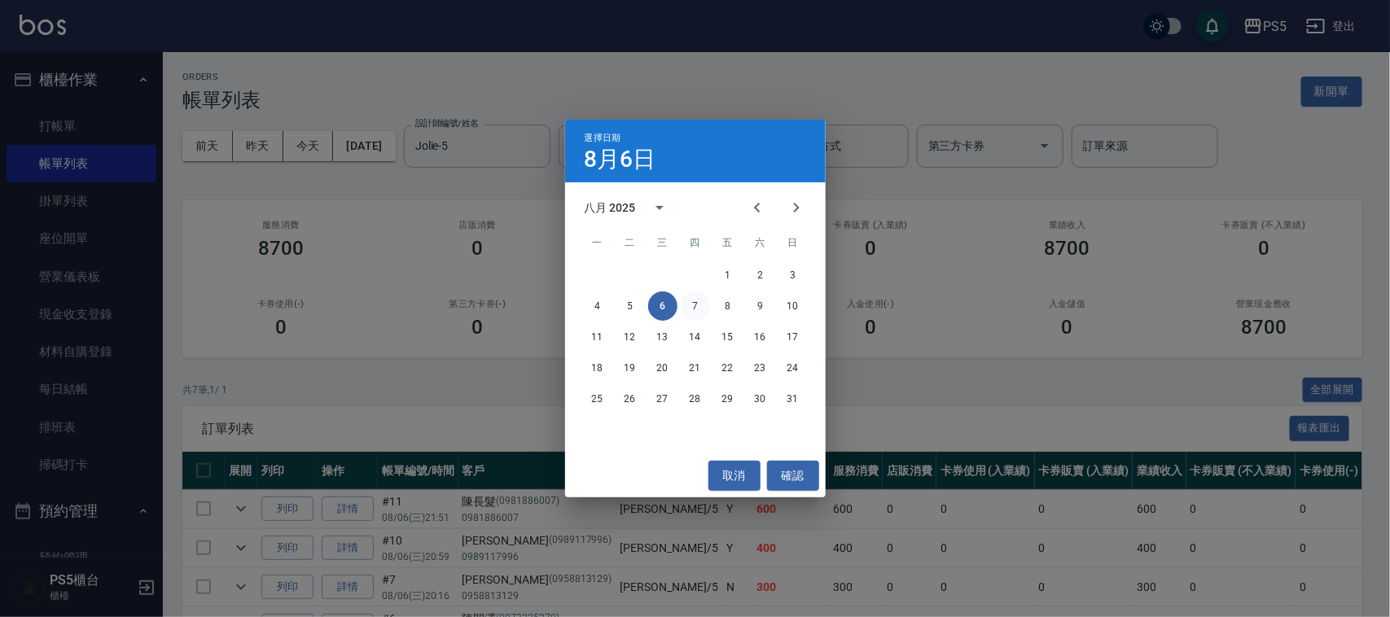
click at [690, 307] on button "7" at bounding box center [695, 305] width 29 height 29
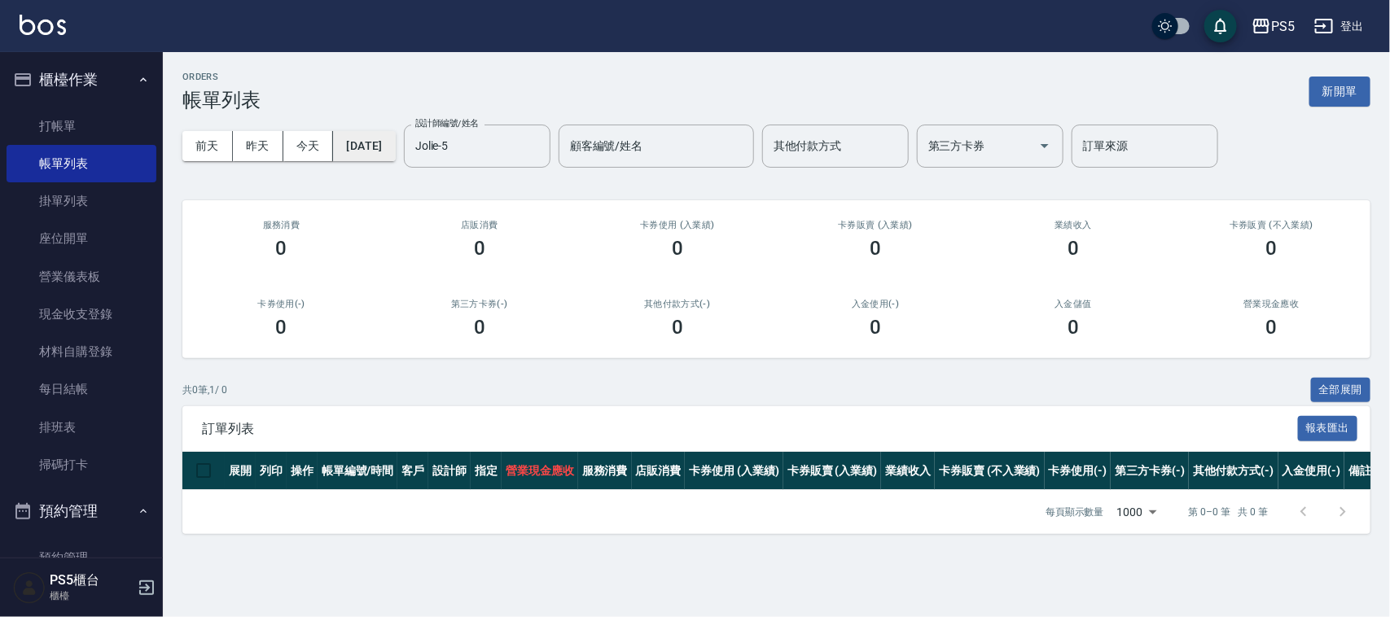
click at [385, 151] on button "2025/08/07" at bounding box center [364, 146] width 62 height 30
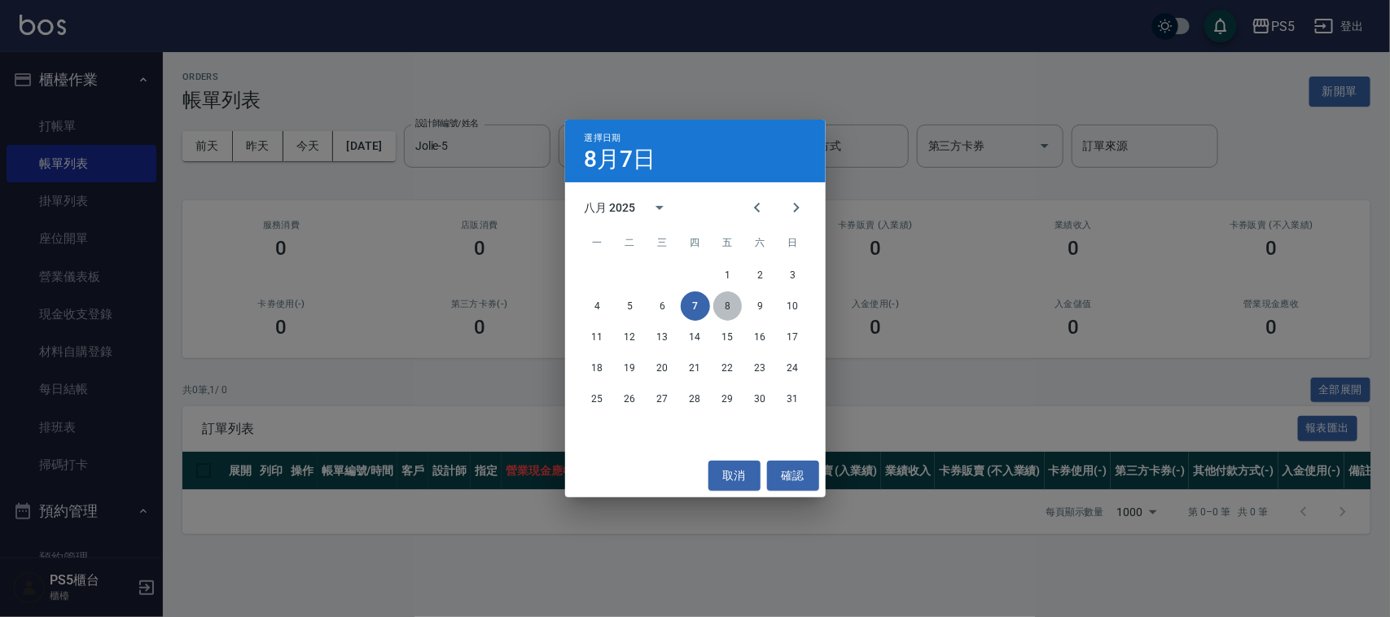
click at [733, 306] on button "8" at bounding box center [727, 305] width 29 height 29
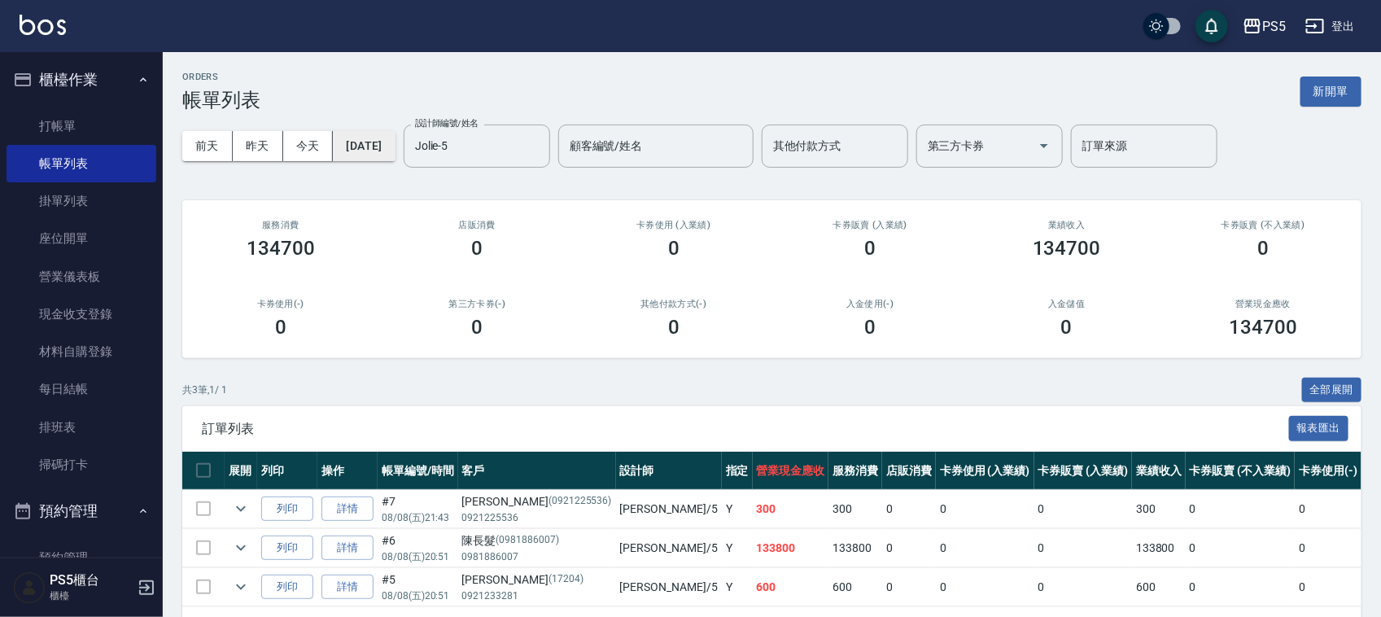
click at [395, 151] on button "2025/08/08" at bounding box center [364, 146] width 62 height 30
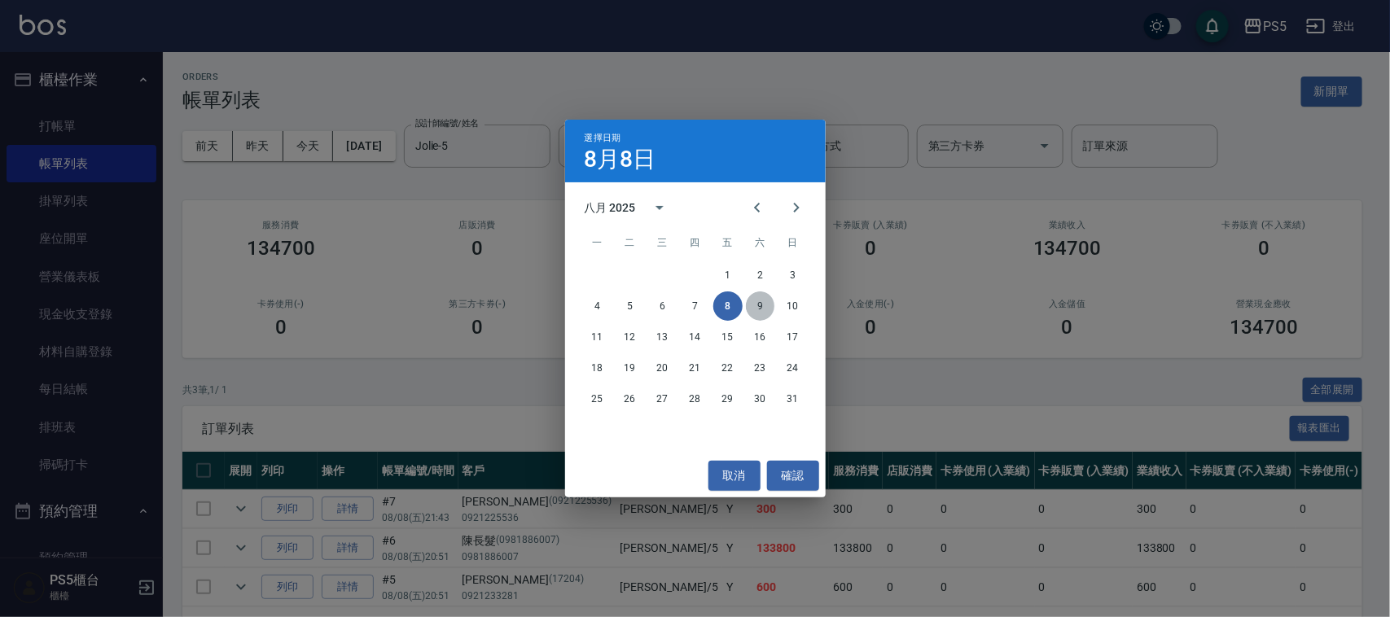
click at [757, 305] on button "9" at bounding box center [760, 305] width 29 height 29
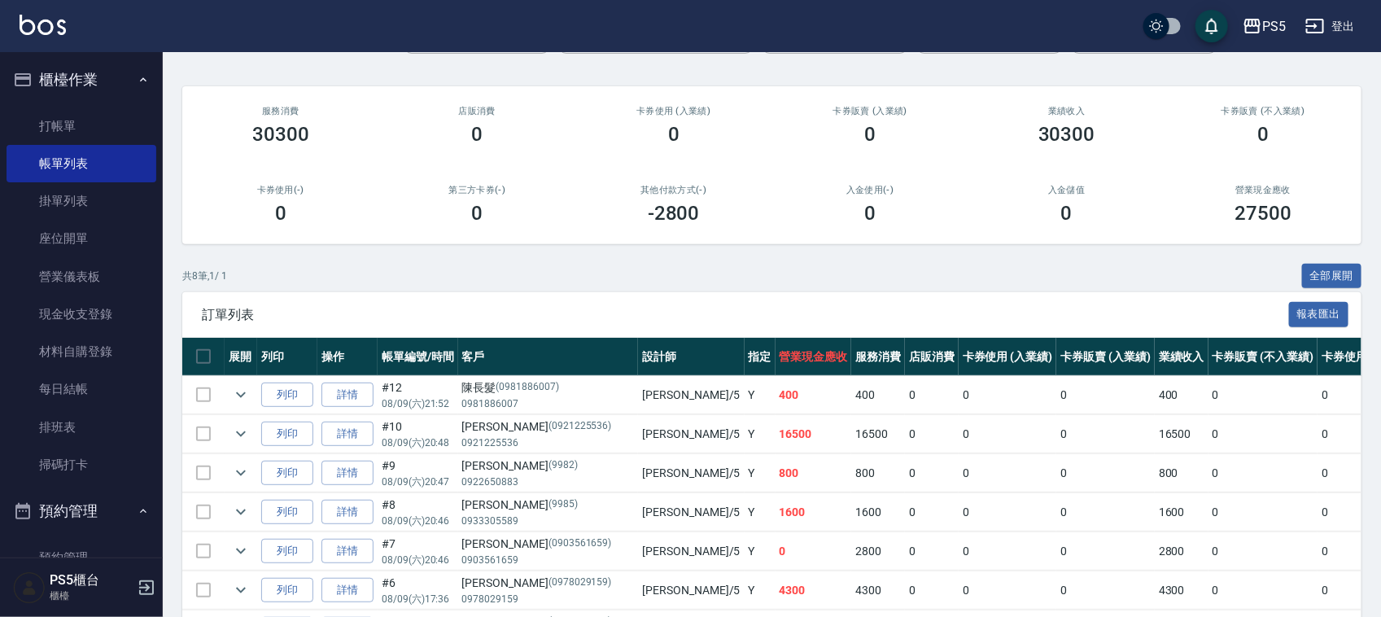
scroll to position [204, 0]
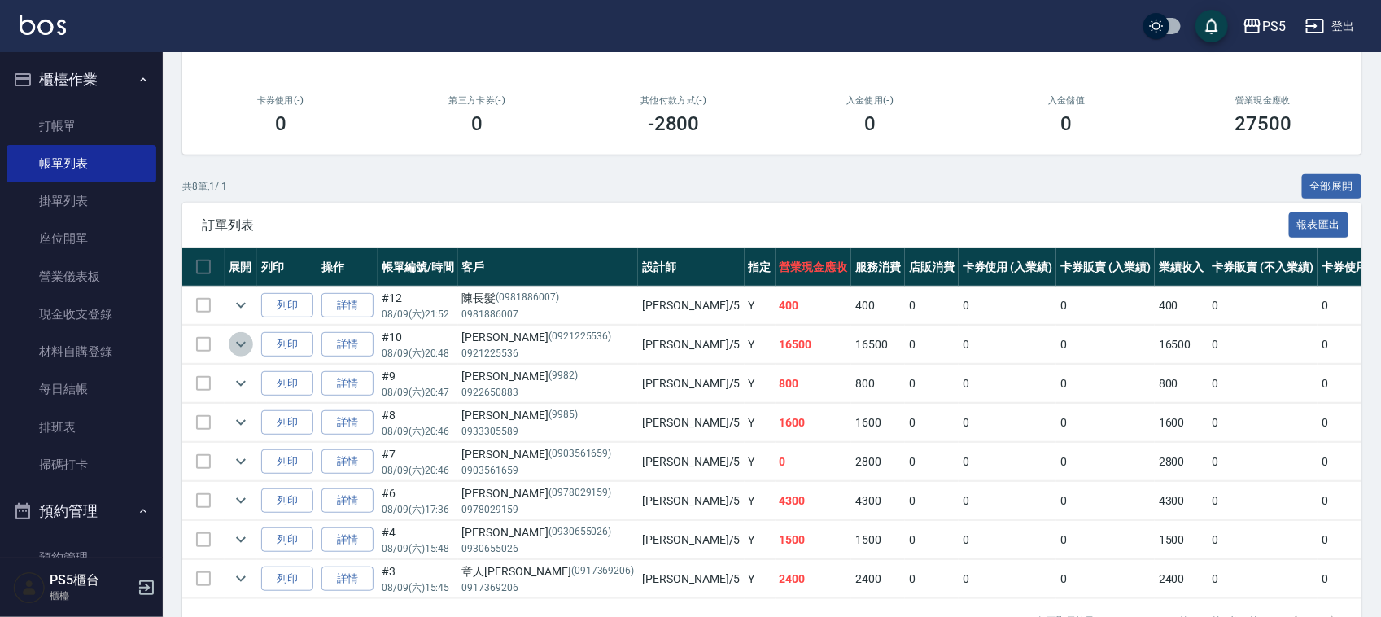
click at [237, 344] on icon "expand row" at bounding box center [241, 345] width 10 height 6
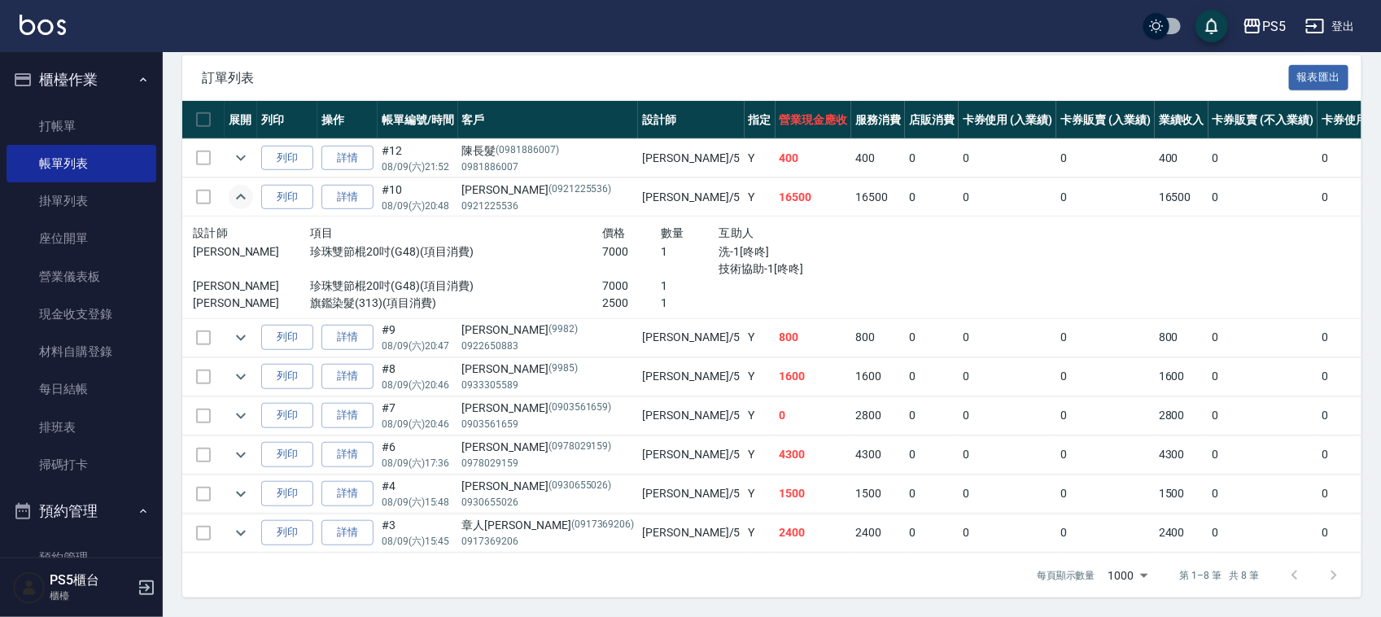
scroll to position [368, 0]
click at [238, 445] on icon "expand row" at bounding box center [241, 455] width 20 height 20
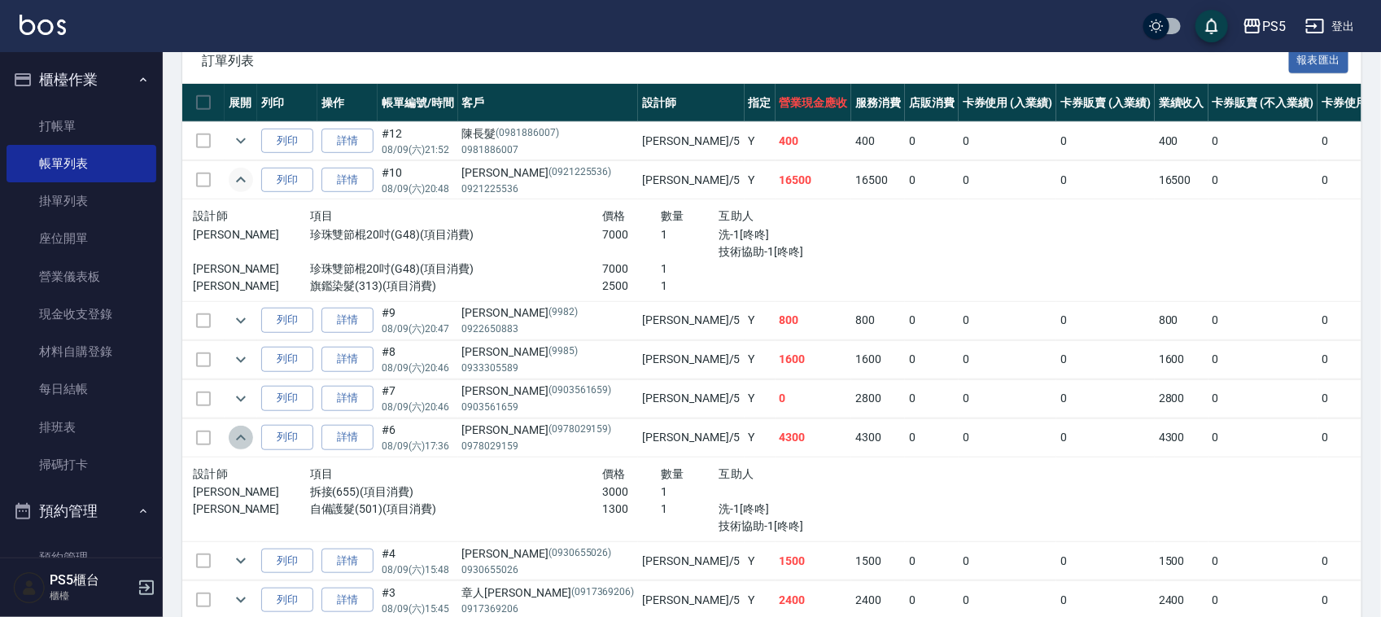
click at [238, 440] on icon "expand row" at bounding box center [241, 438] width 10 height 6
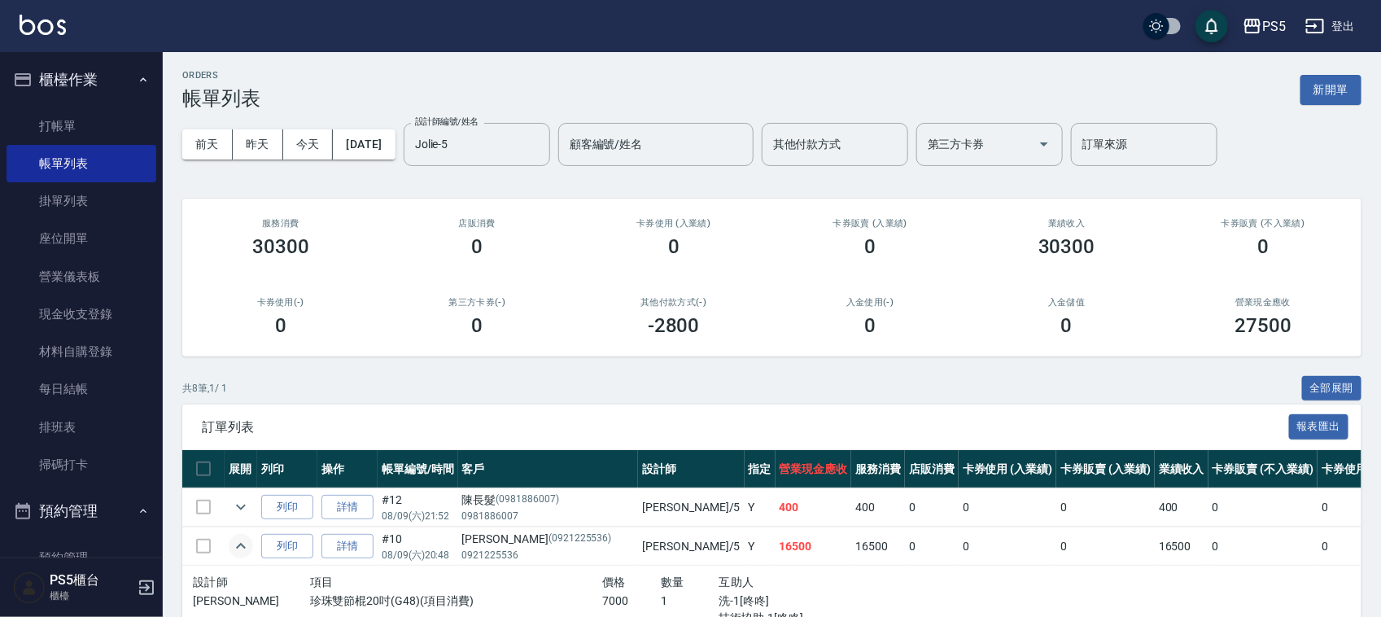
scroll to position [0, 0]
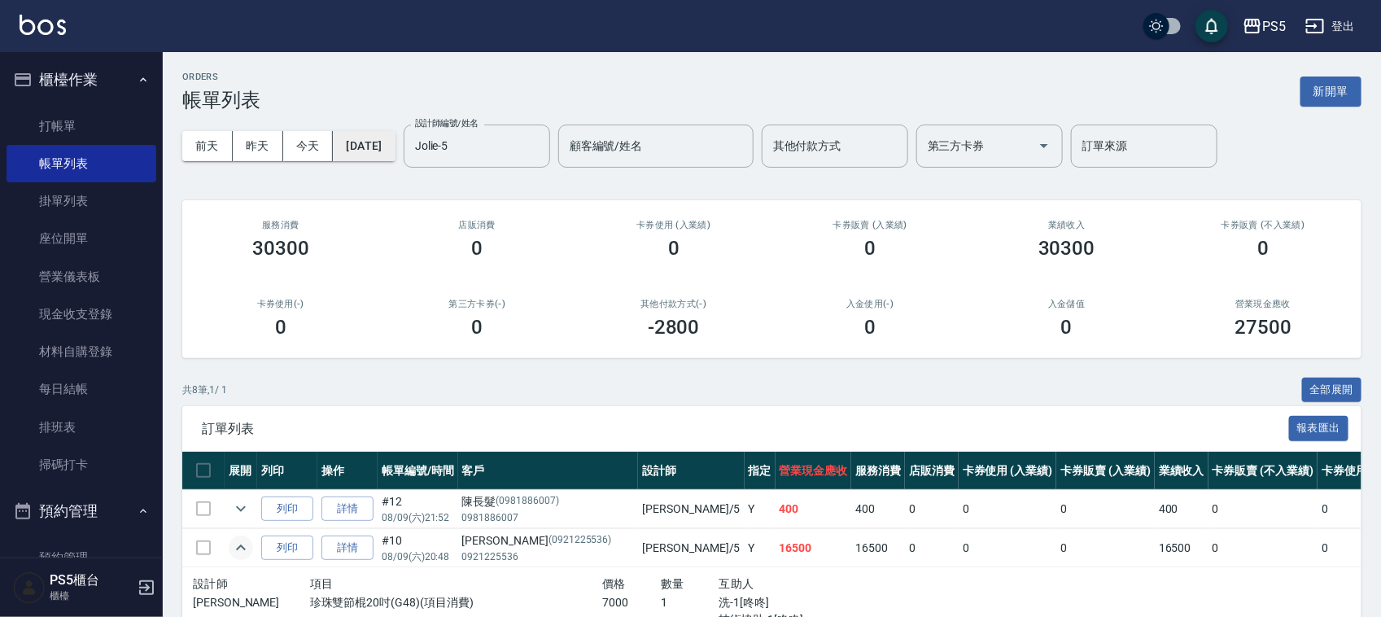
click at [392, 151] on button "2025/08/09" at bounding box center [364, 146] width 62 height 30
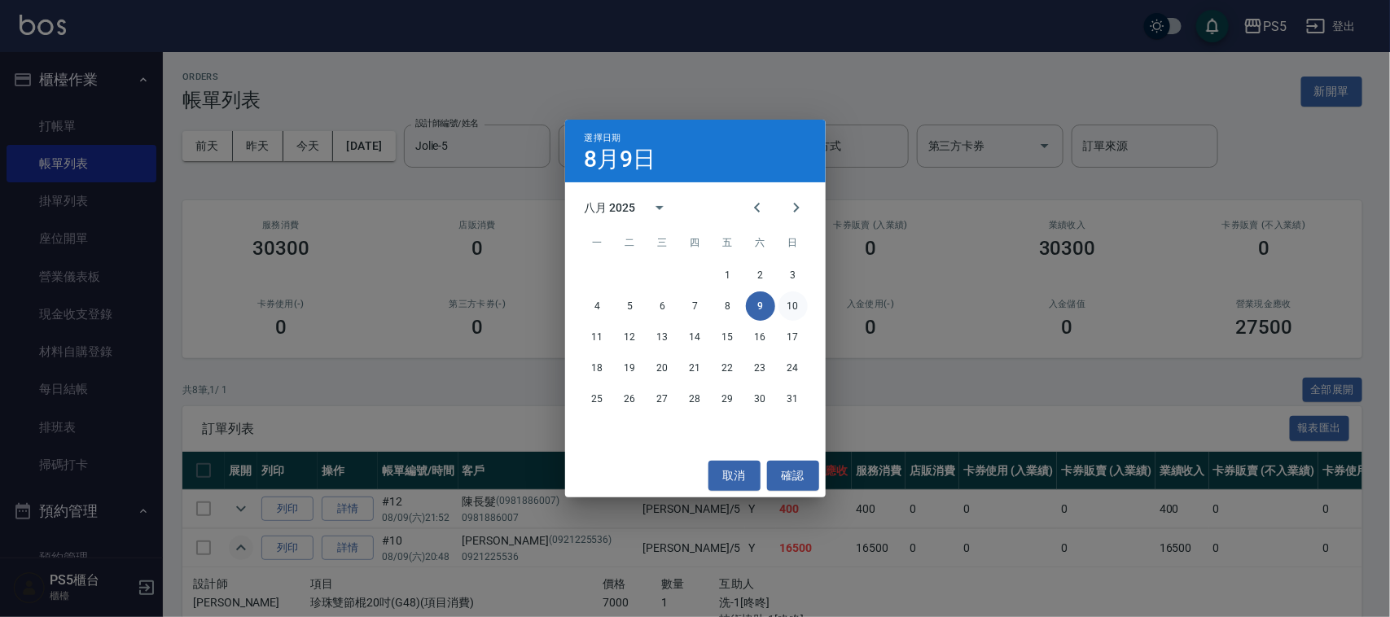
click at [794, 303] on button "10" at bounding box center [792, 305] width 29 height 29
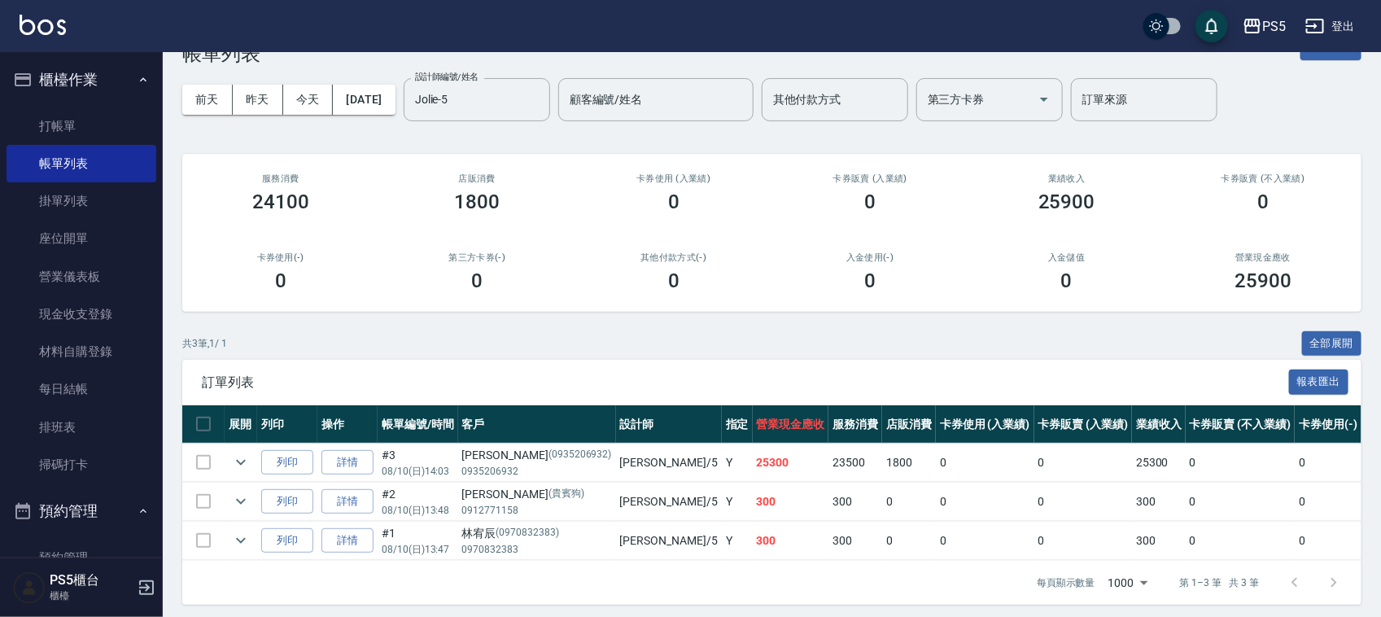
scroll to position [70, 0]
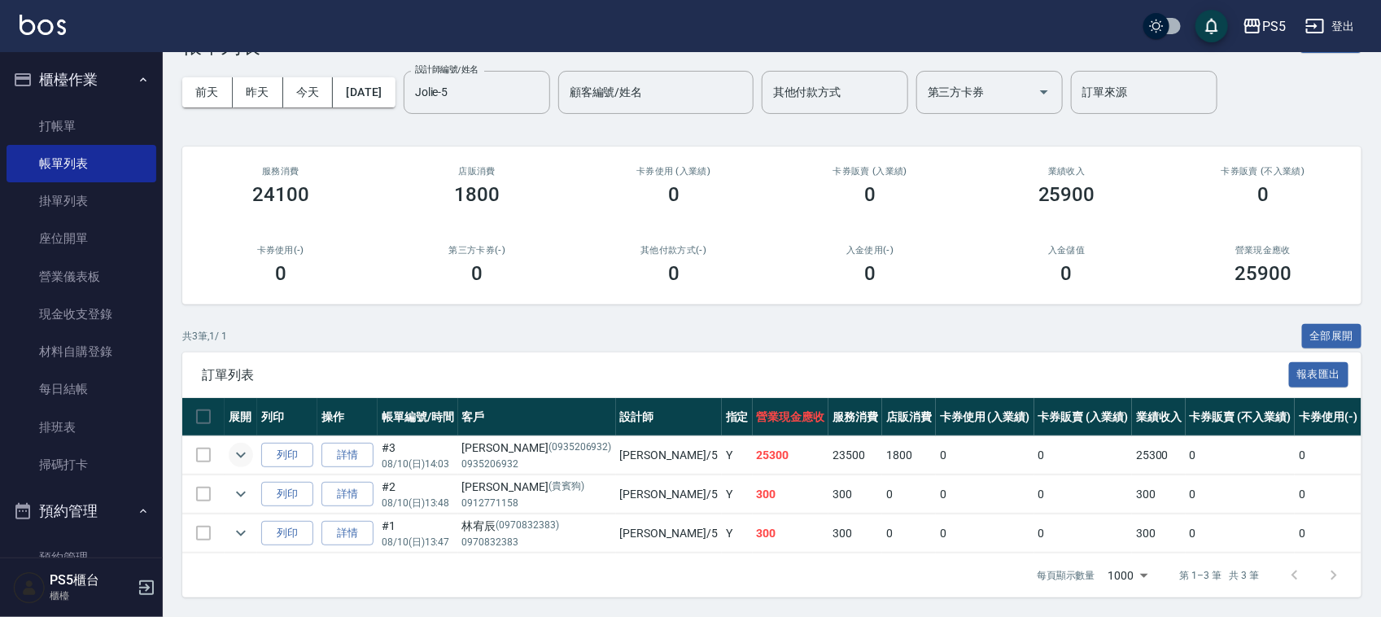
click at [237, 445] on icon "expand row" at bounding box center [241, 455] width 20 height 20
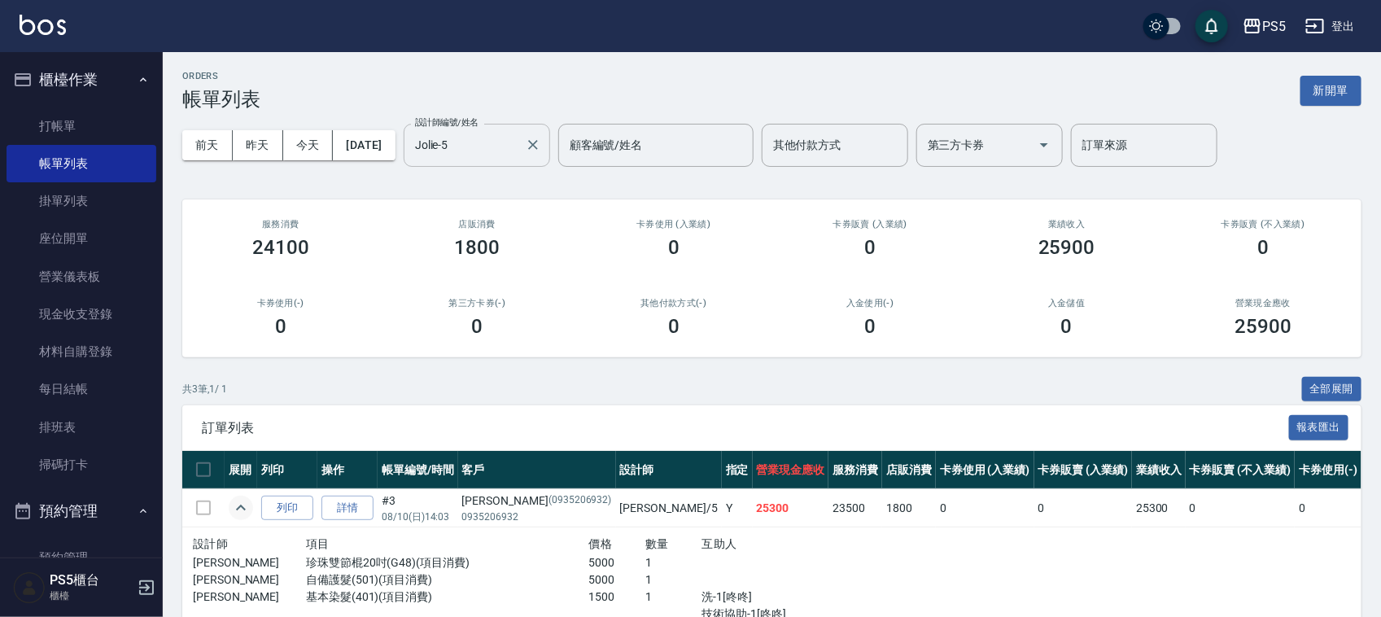
scroll to position [0, 0]
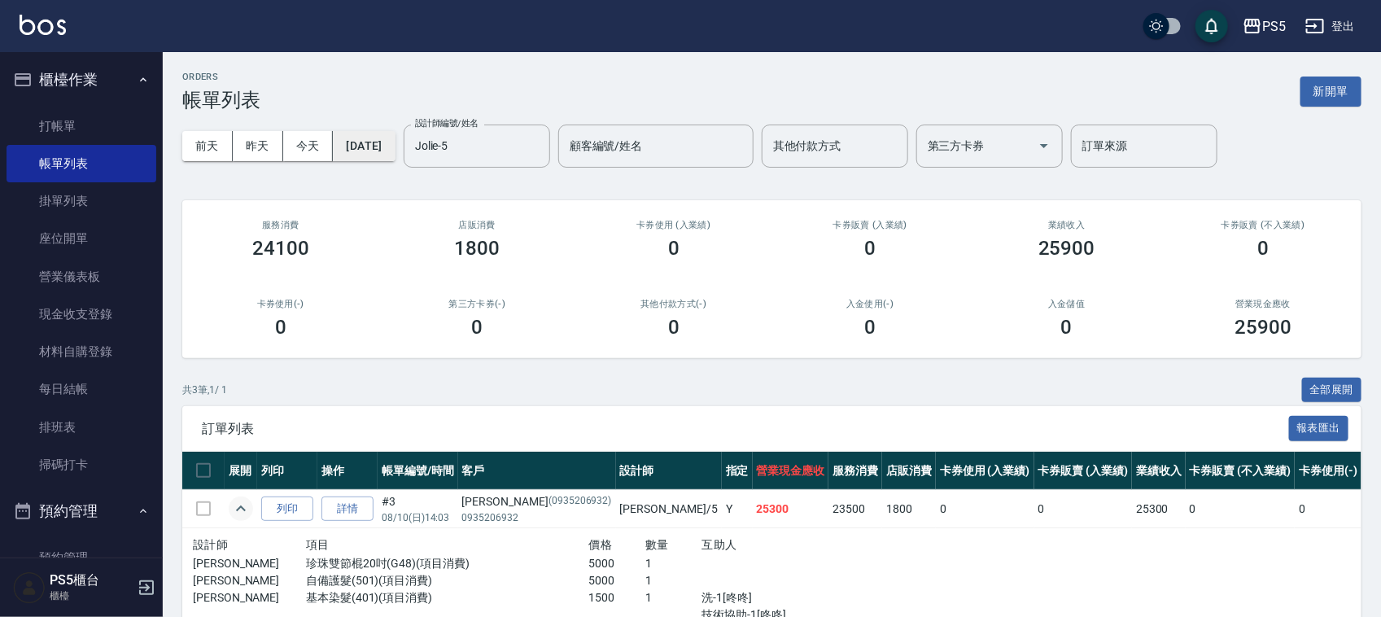
click at [395, 145] on button "2025/08/10" at bounding box center [364, 146] width 62 height 30
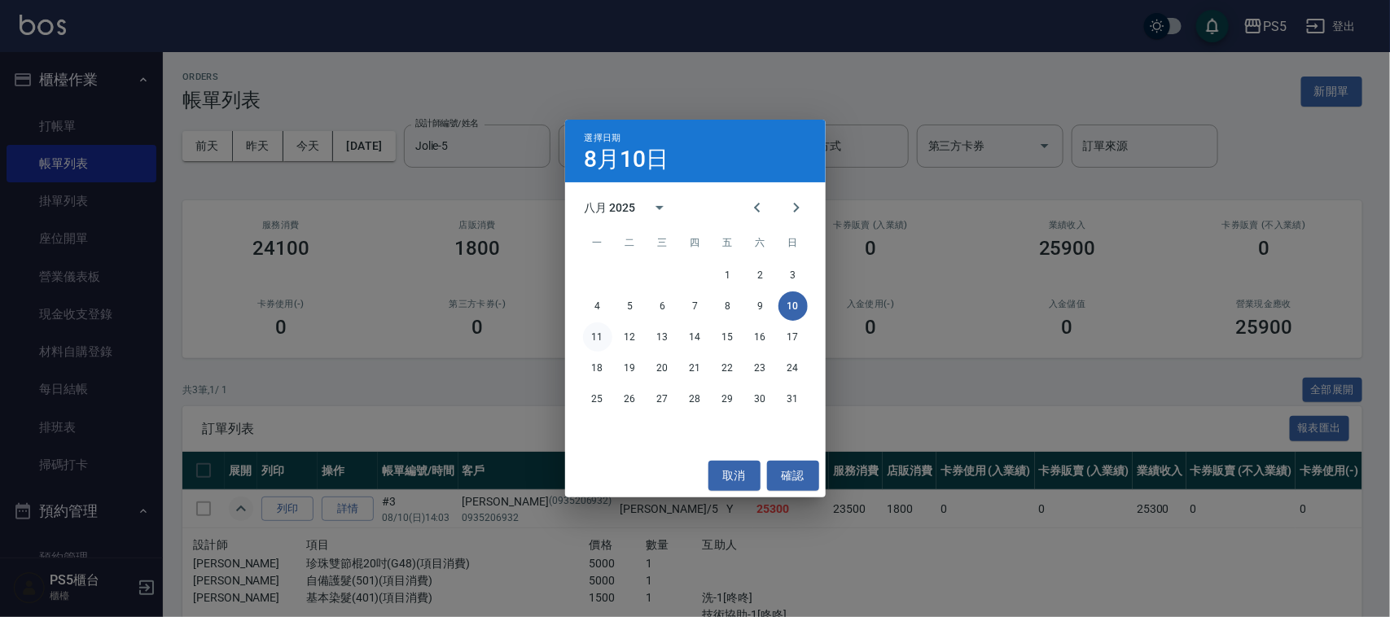
click at [601, 335] on button "11" at bounding box center [597, 336] width 29 height 29
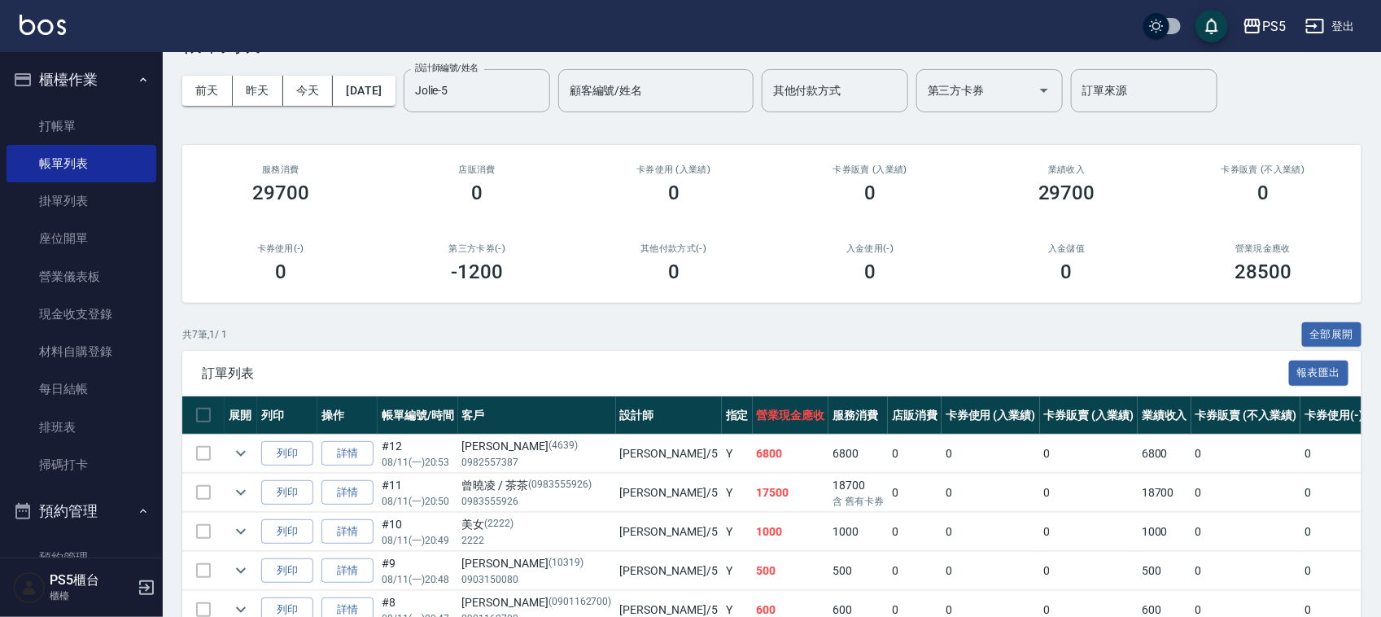
scroll to position [204, 0]
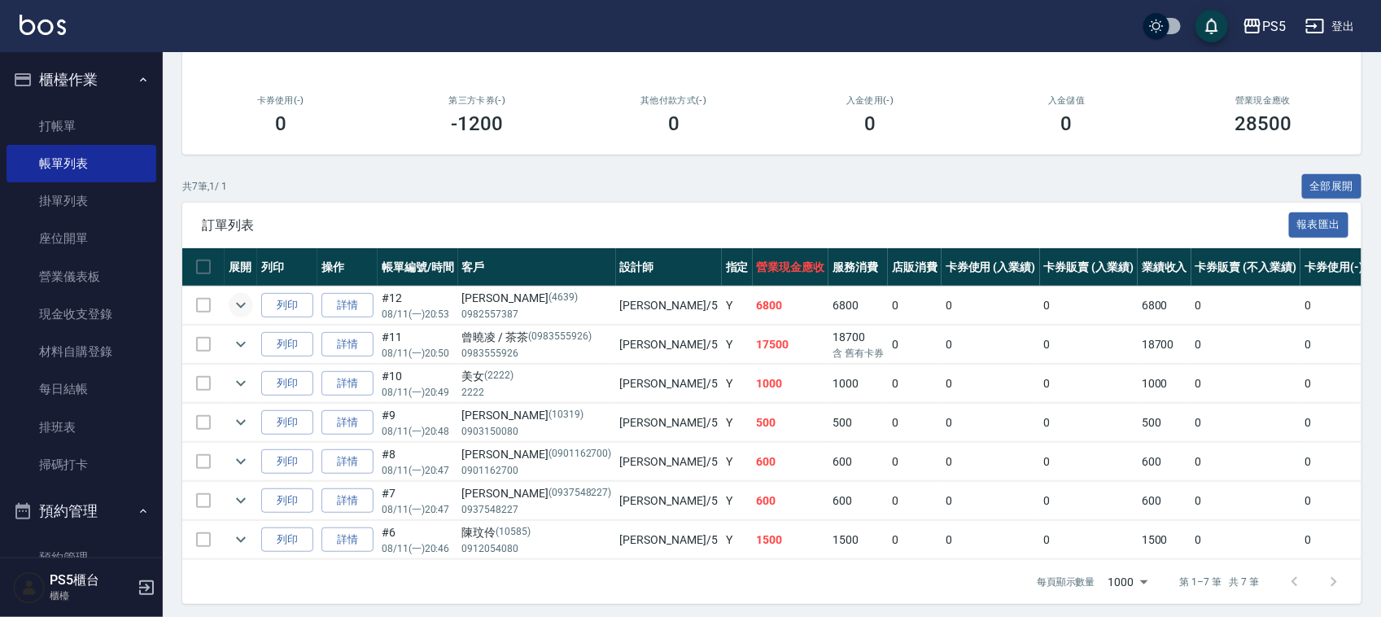
click at [234, 305] on icon "expand row" at bounding box center [241, 305] width 20 height 20
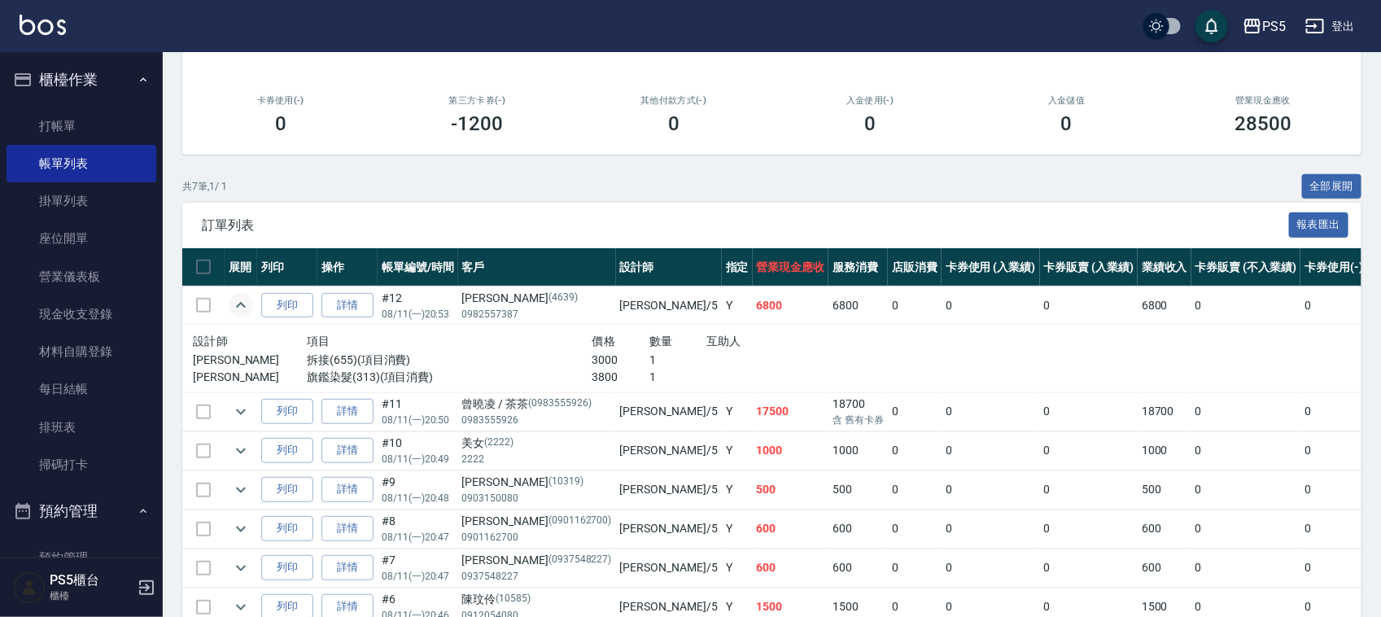
click at [234, 305] on icon "expand row" at bounding box center [241, 305] width 20 height 20
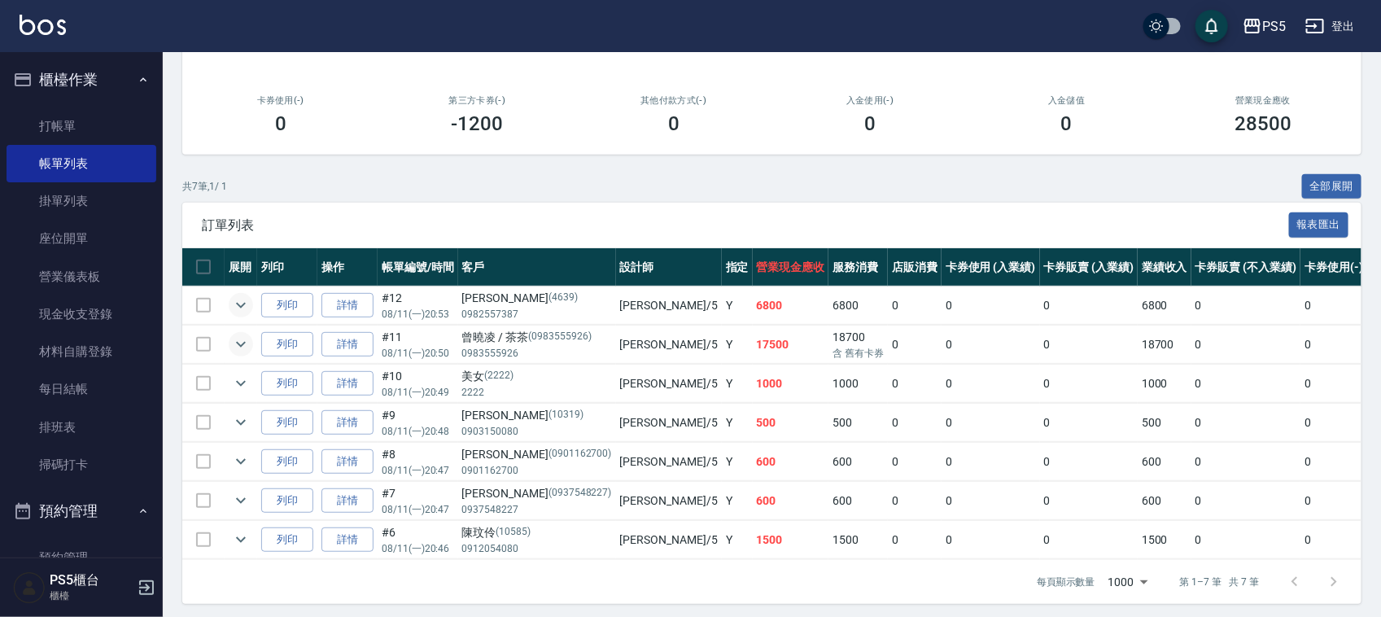
click at [237, 344] on icon "expand row" at bounding box center [241, 345] width 20 height 20
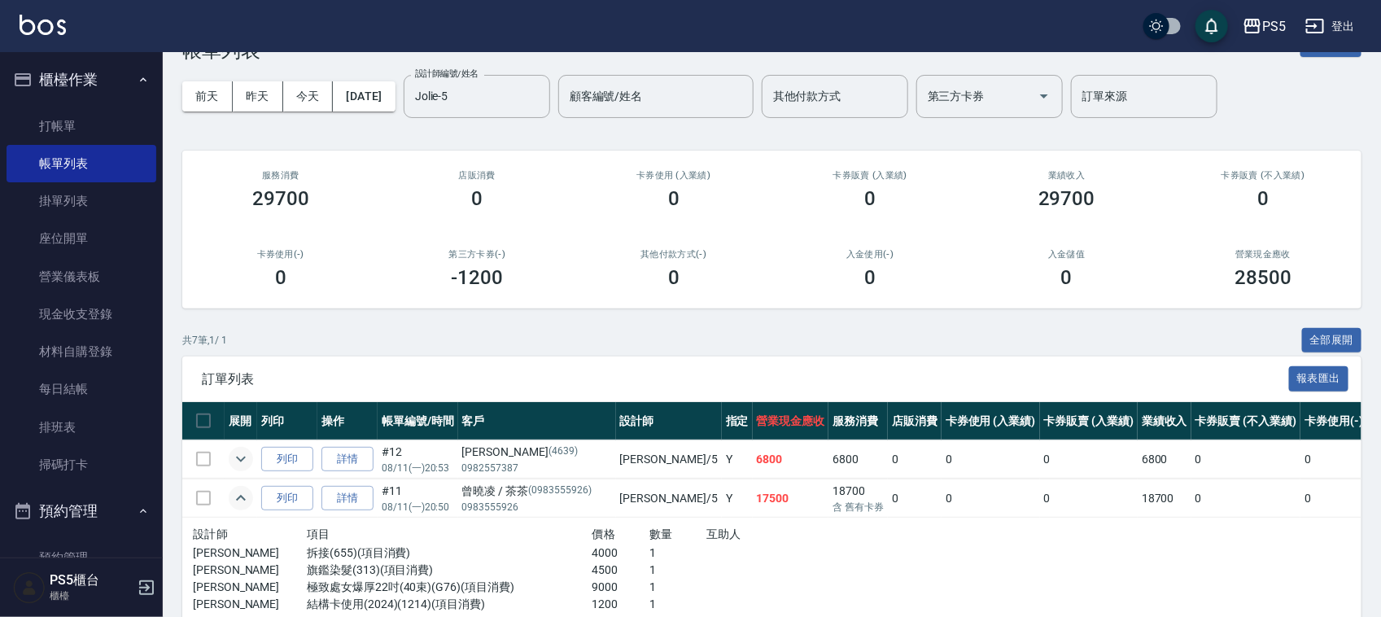
scroll to position [0, 0]
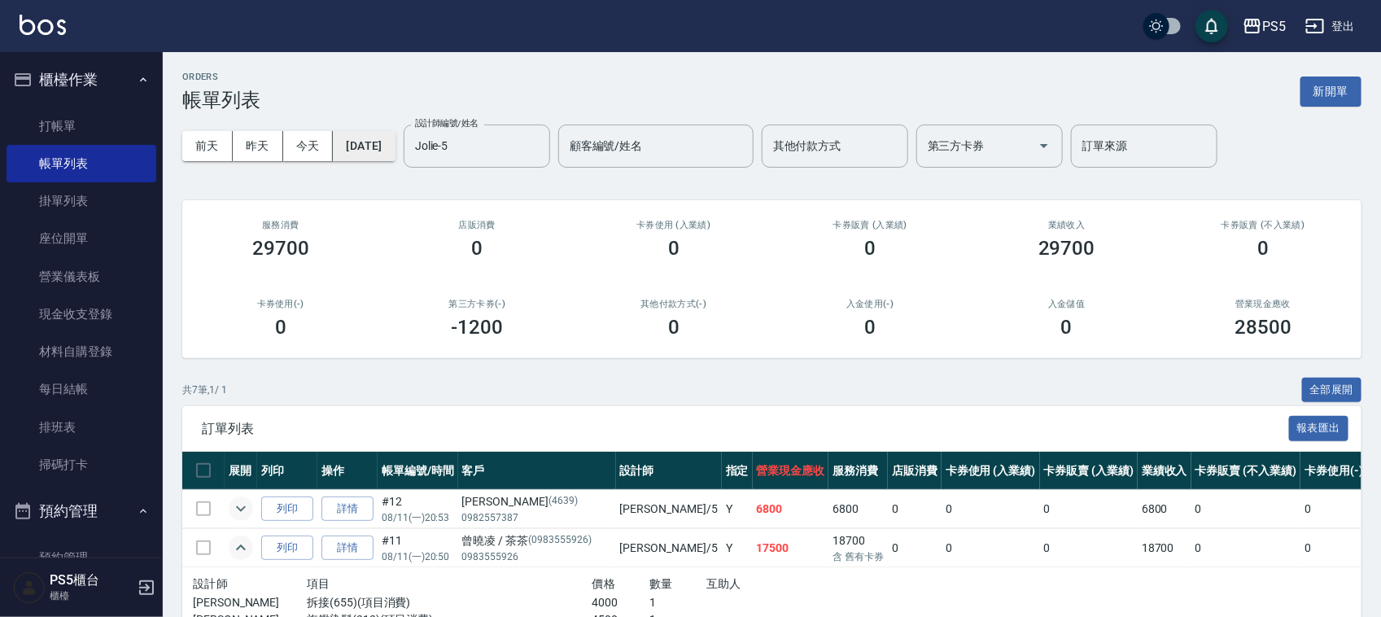
click at [395, 144] on button "2025/08/11" at bounding box center [364, 146] width 62 height 30
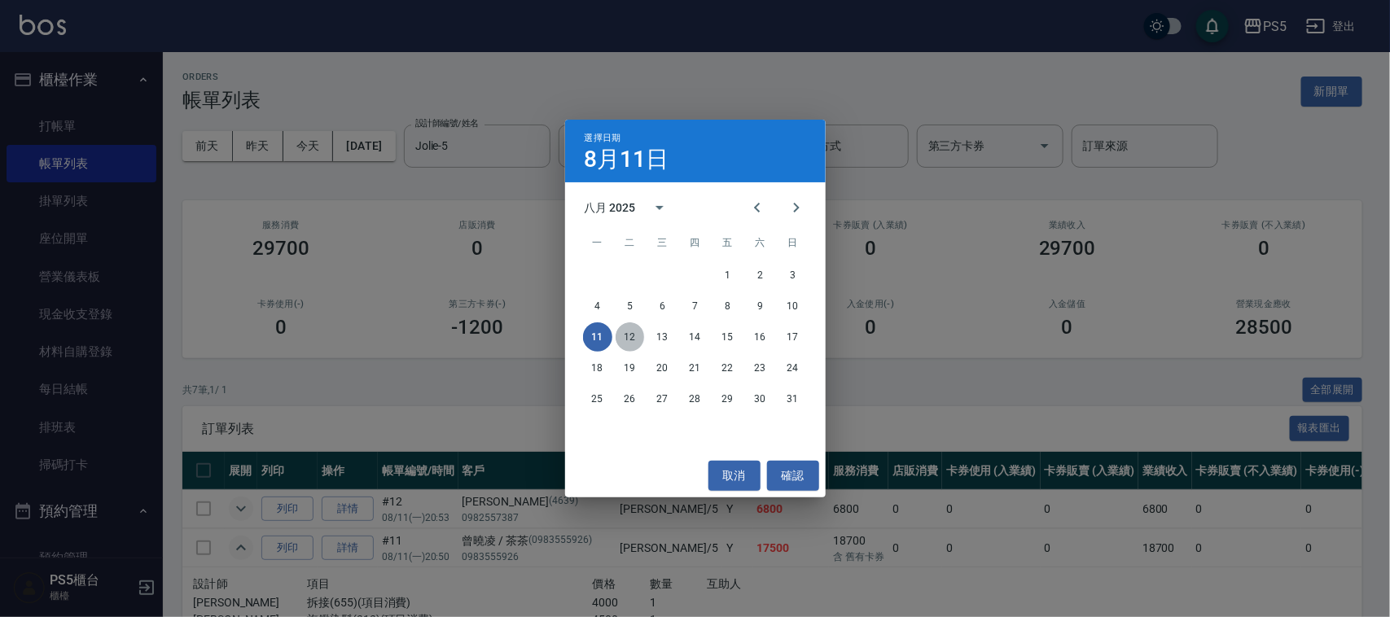
click at [628, 346] on button "12" at bounding box center [629, 336] width 29 height 29
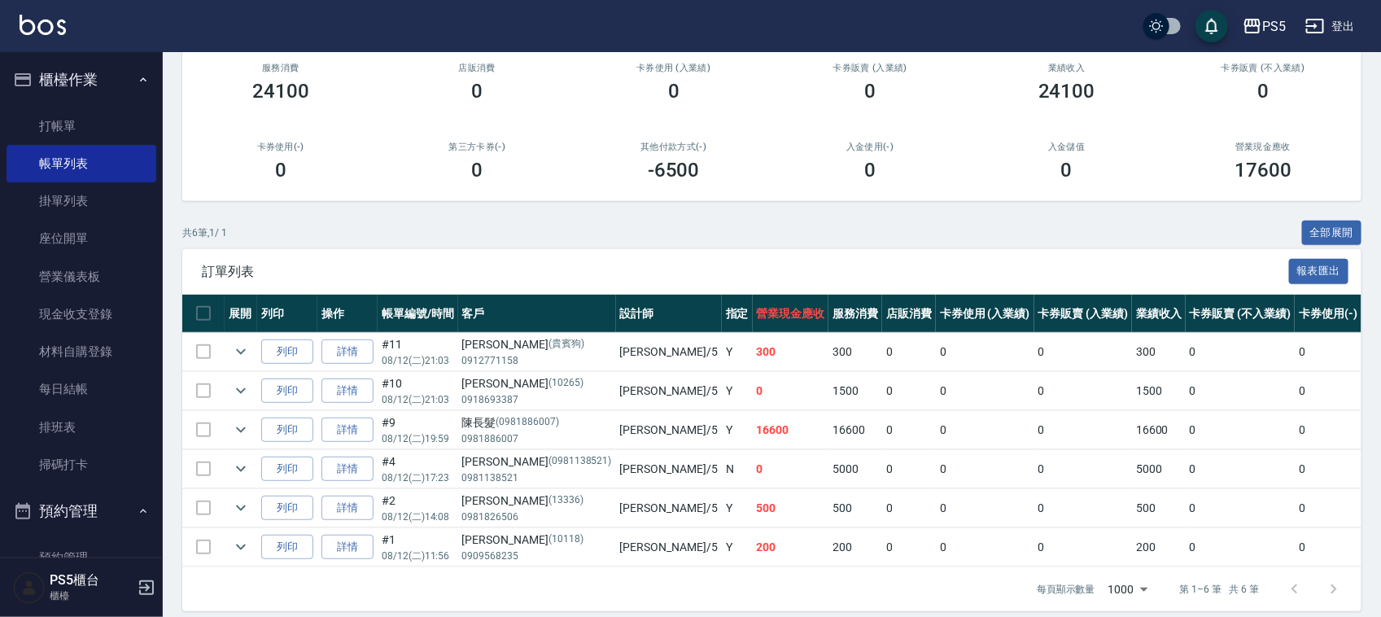
scroll to position [188, 0]
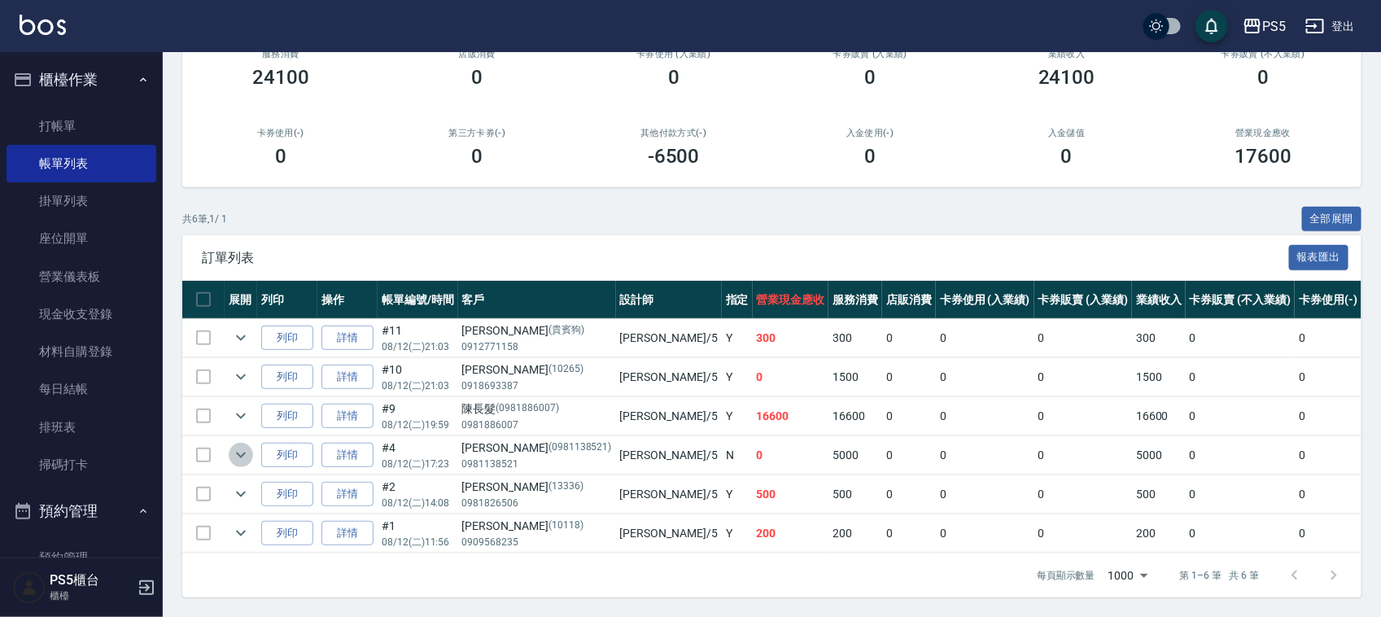
click at [236, 445] on icon "expand row" at bounding box center [241, 455] width 20 height 20
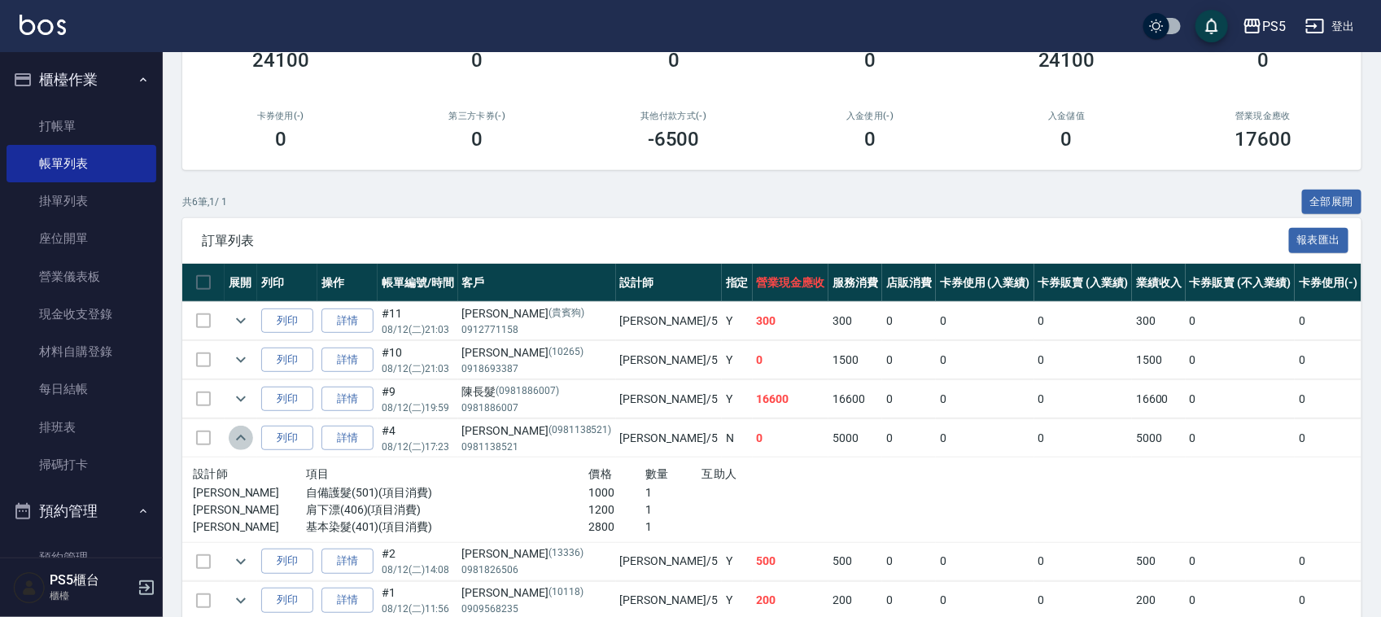
click at [236, 440] on icon "expand row" at bounding box center [241, 438] width 20 height 20
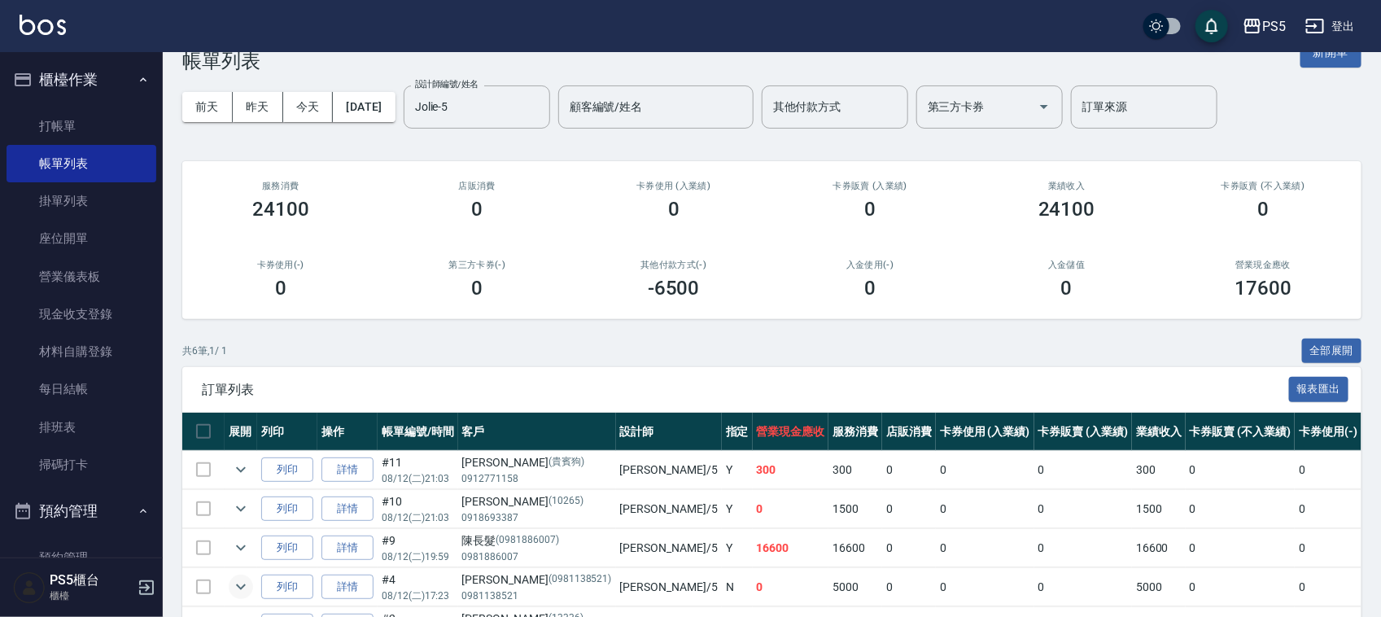
scroll to position [0, 0]
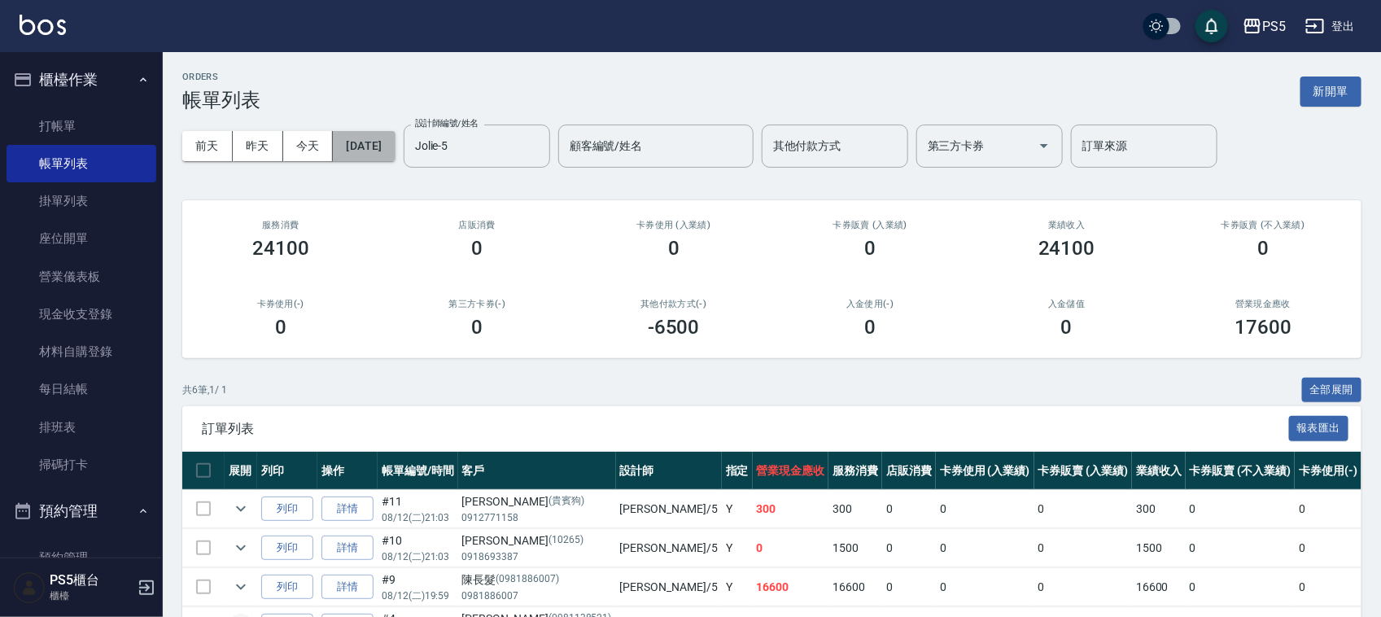
click at [395, 144] on button "2025/08/12" at bounding box center [364, 146] width 62 height 30
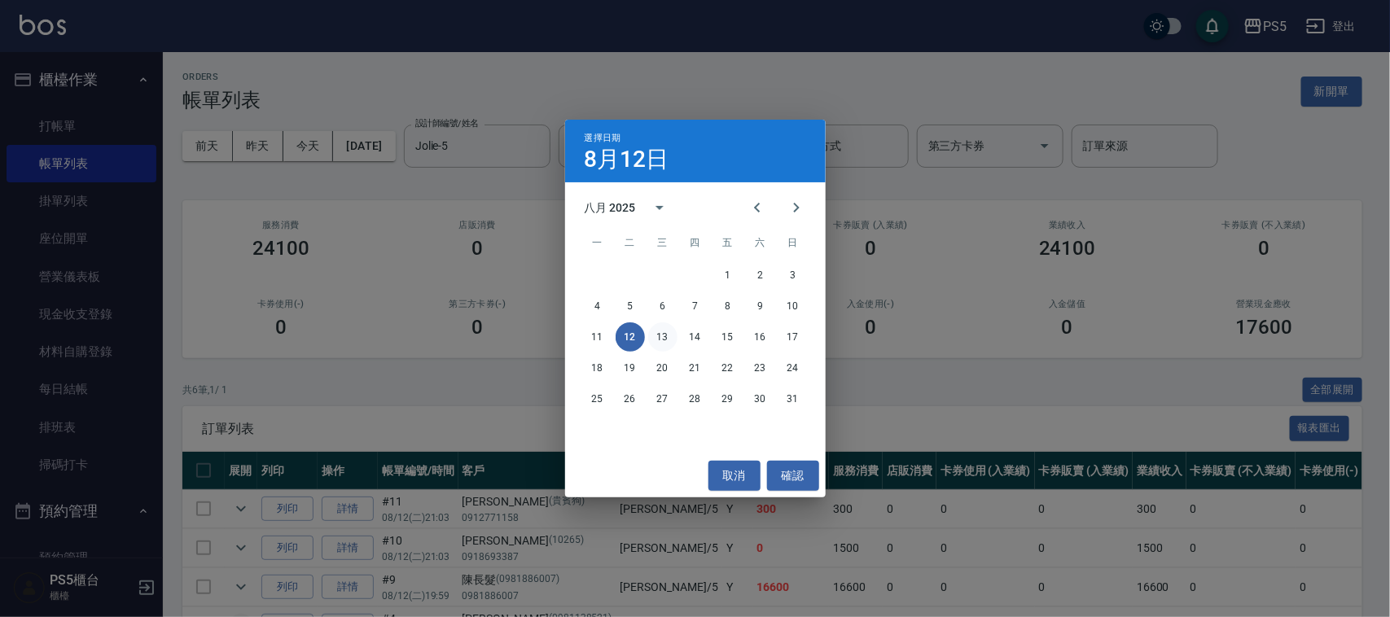
click at [664, 334] on button "13" at bounding box center [662, 336] width 29 height 29
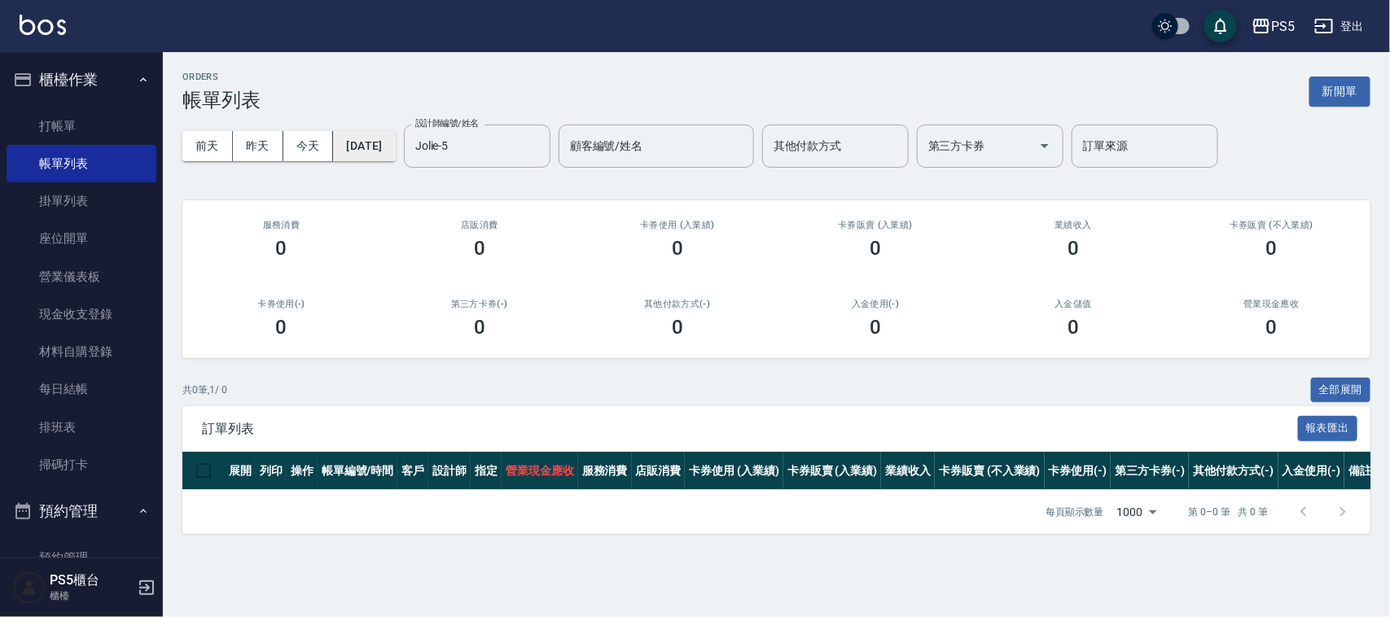
click at [395, 147] on button "2025/08/13" at bounding box center [364, 146] width 62 height 30
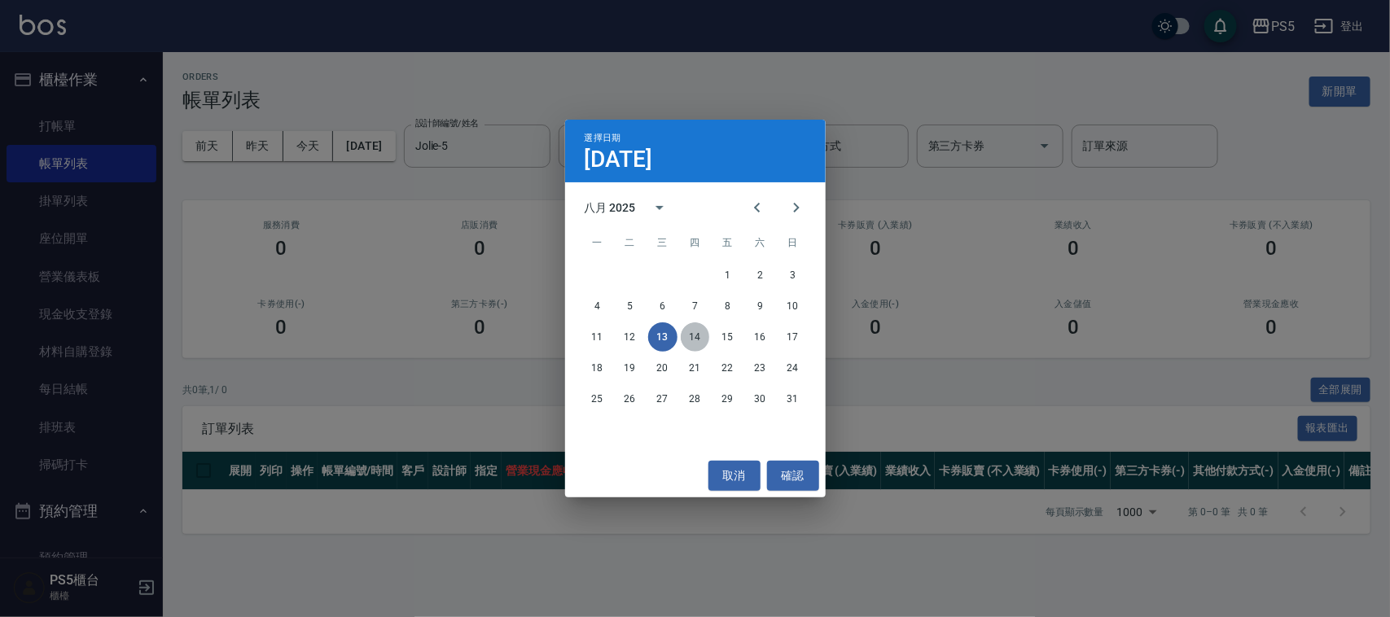
click at [700, 338] on button "14" at bounding box center [695, 336] width 29 height 29
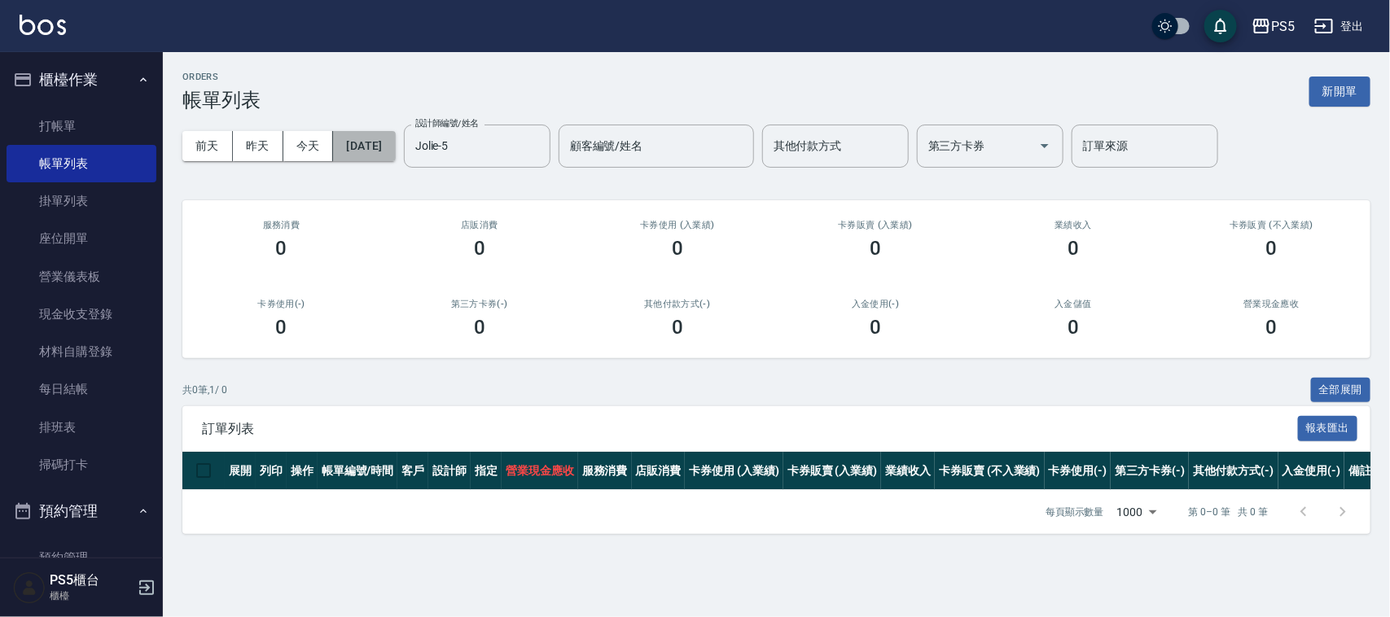
click at [395, 141] on button "2025/08/14" at bounding box center [364, 146] width 62 height 30
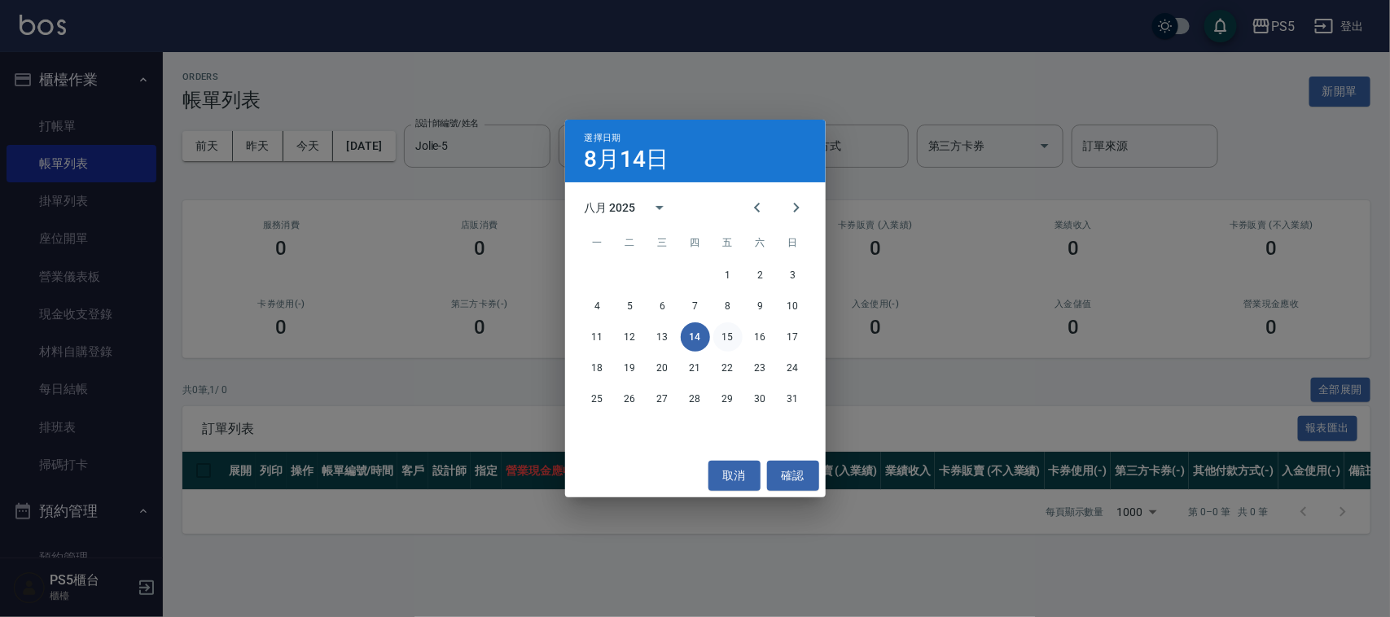
click at [729, 335] on button "15" at bounding box center [727, 336] width 29 height 29
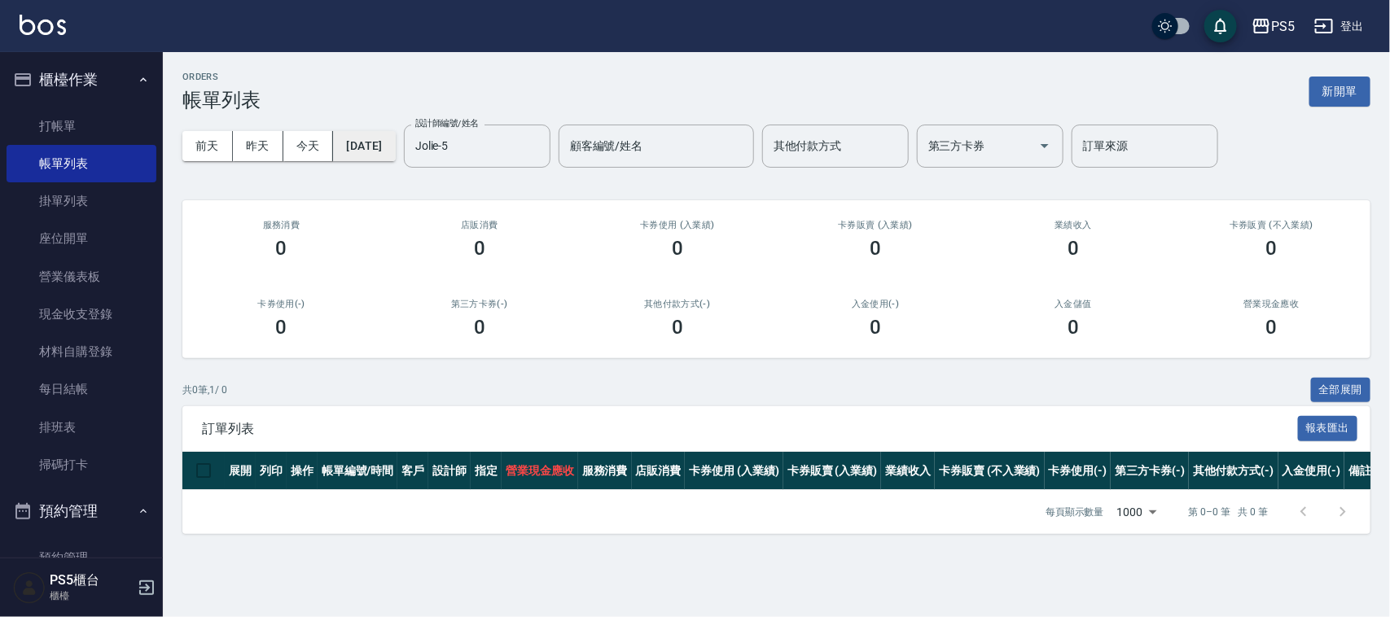
click at [387, 144] on button "2025/08/15" at bounding box center [364, 146] width 62 height 30
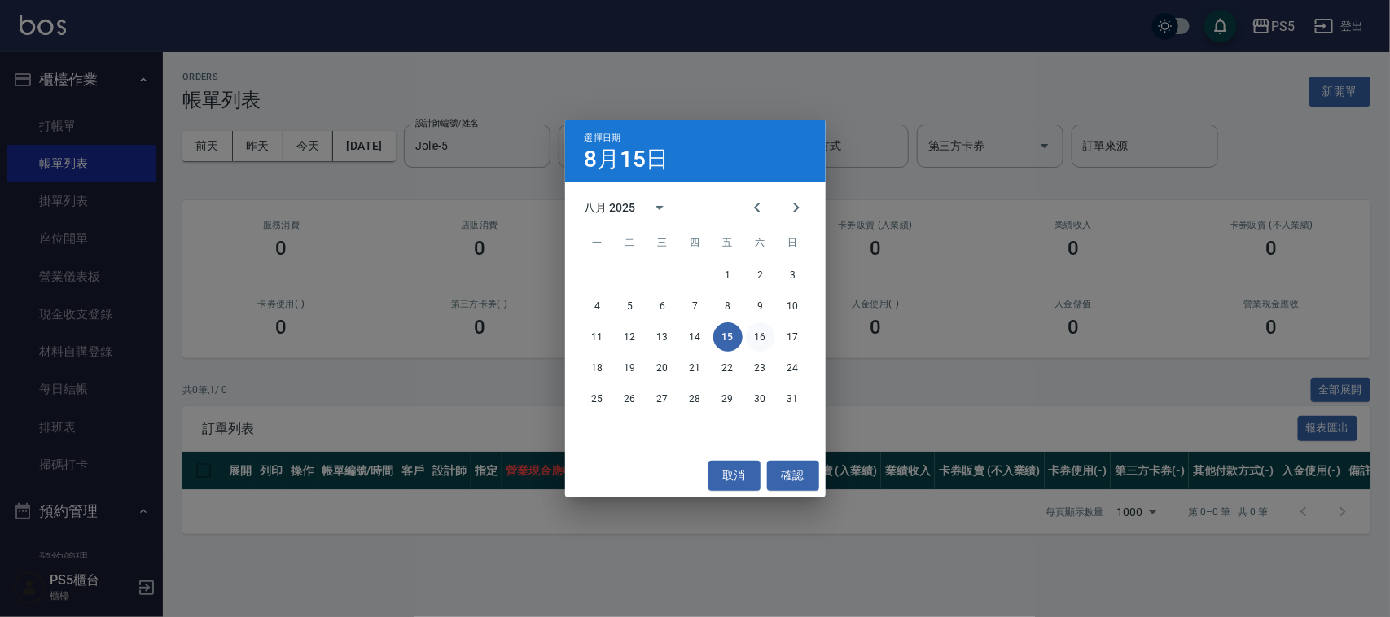
click at [764, 330] on button "16" at bounding box center [760, 336] width 29 height 29
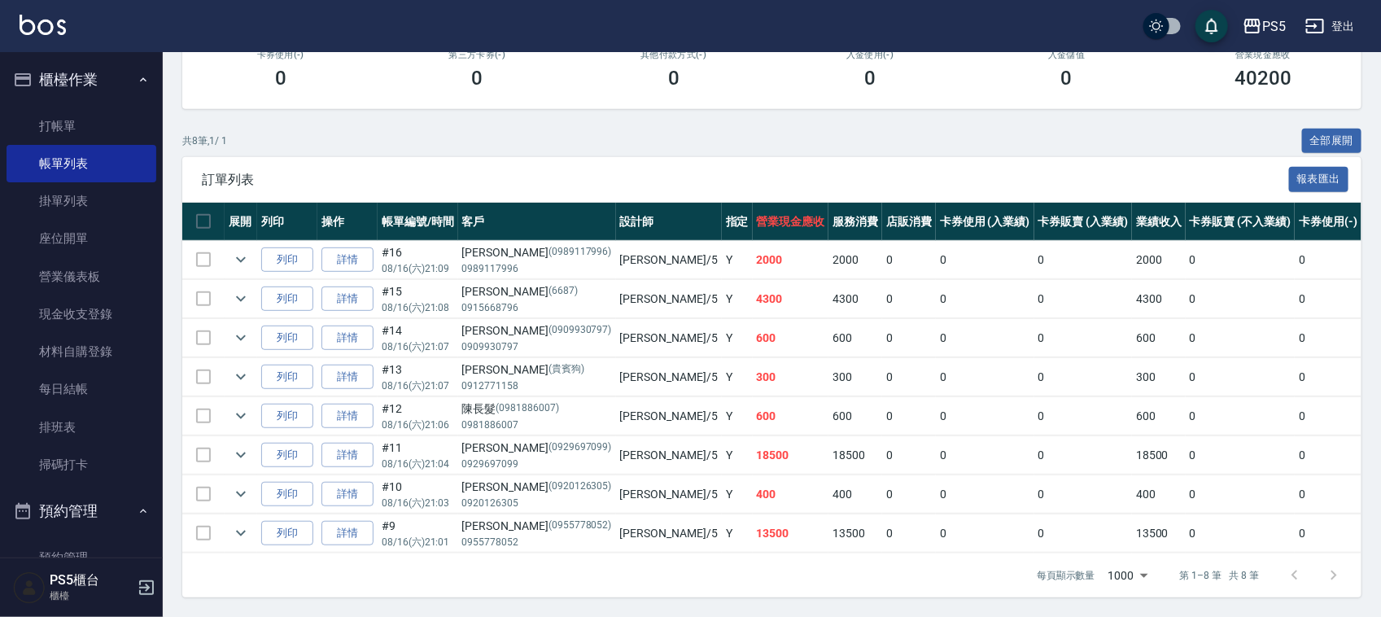
scroll to position [266, 0]
click at [240, 445] on icon "expand row" at bounding box center [241, 455] width 20 height 20
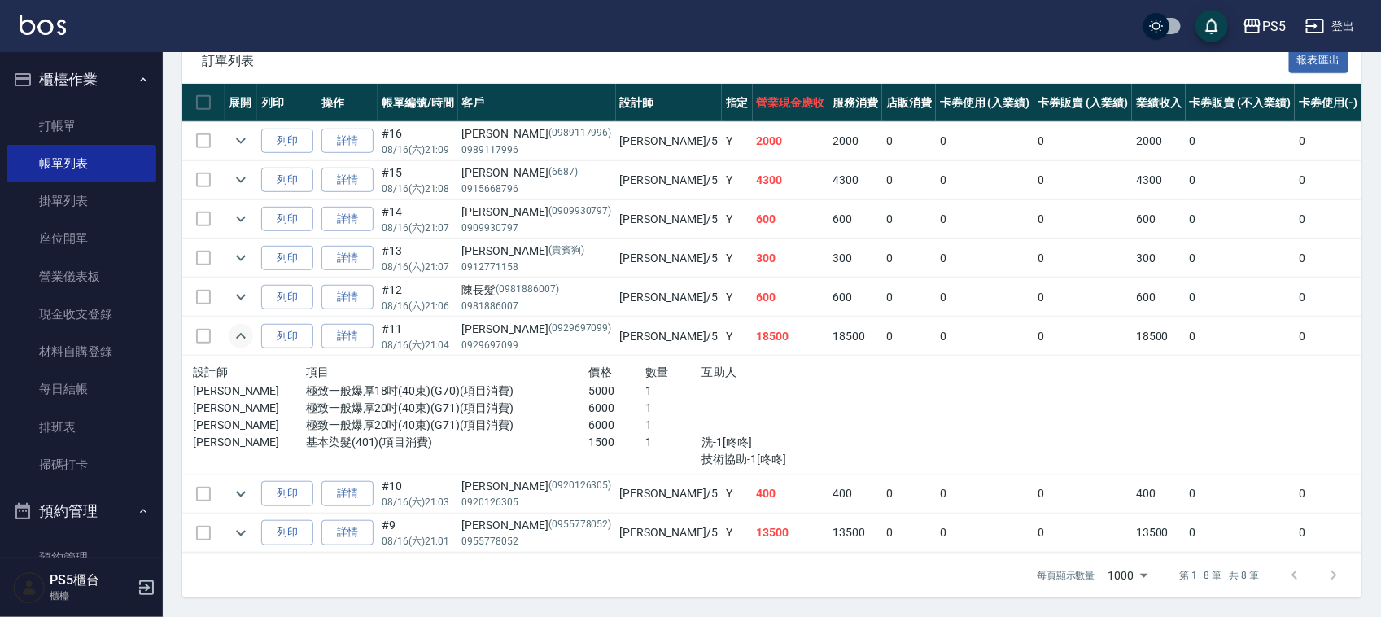
scroll to position [385, 0]
click at [244, 523] on icon "expand row" at bounding box center [241, 533] width 20 height 20
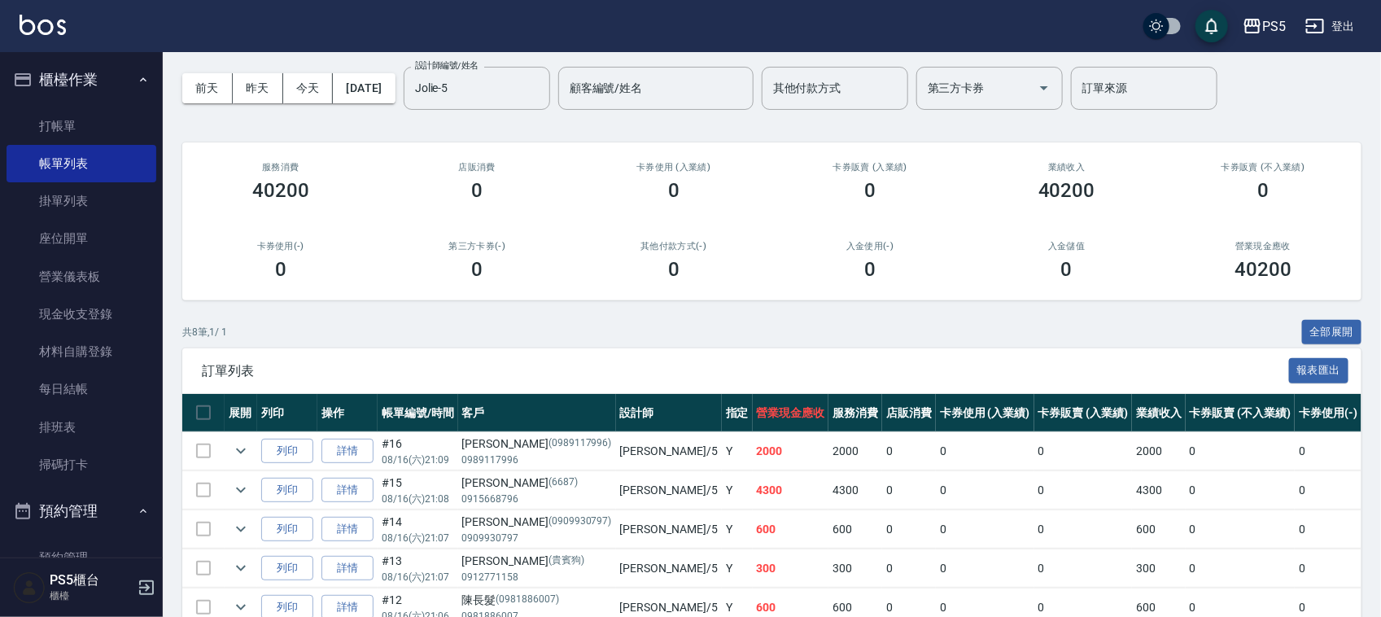
scroll to position [0, 0]
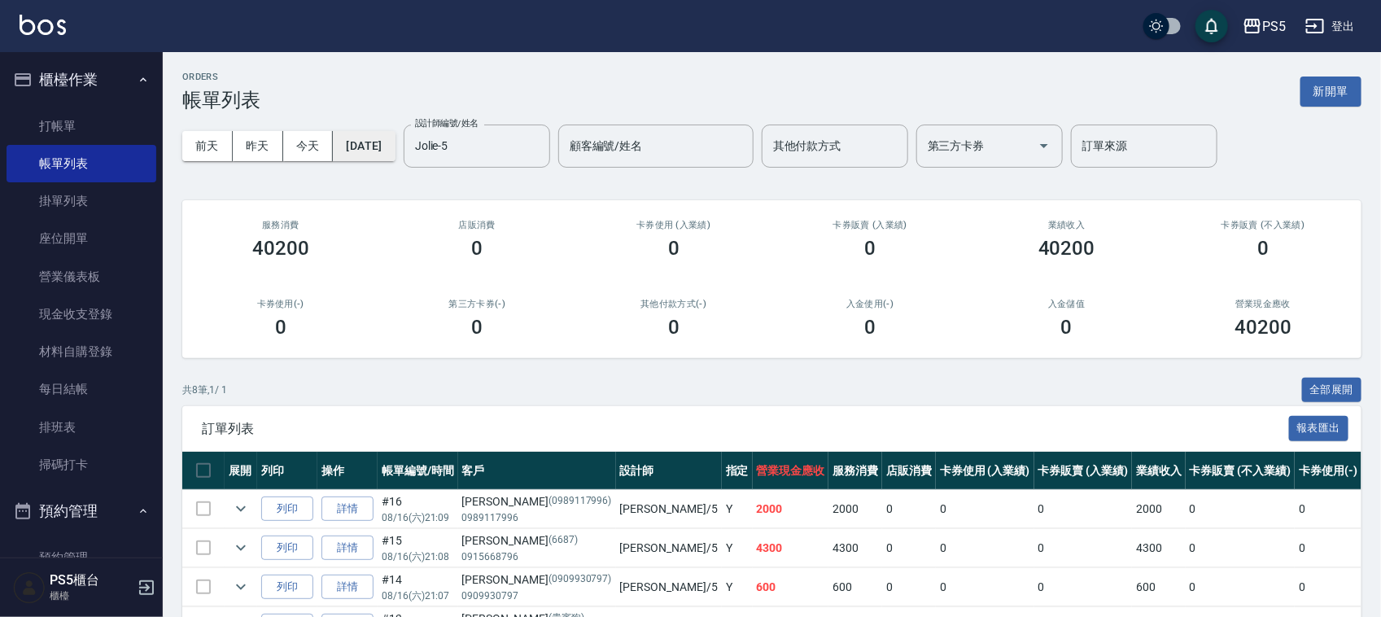
click at [381, 138] on button "2025/08/16" at bounding box center [364, 146] width 62 height 30
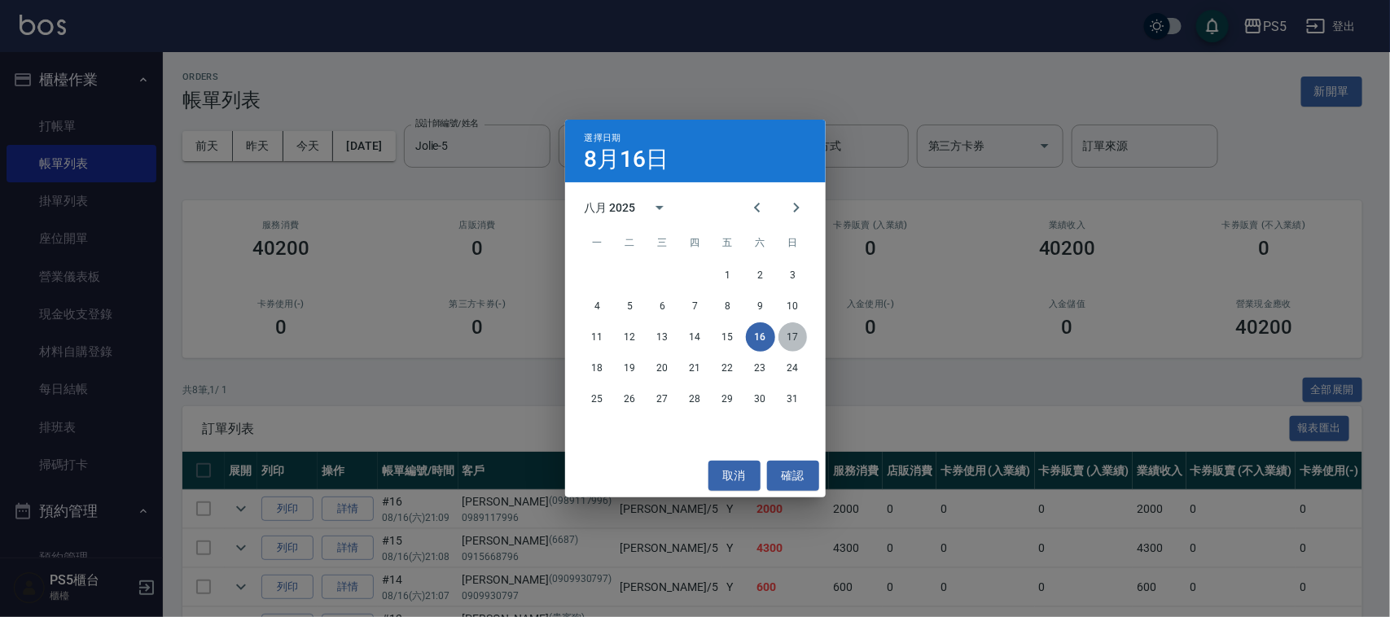
click at [786, 339] on button "17" at bounding box center [792, 336] width 29 height 29
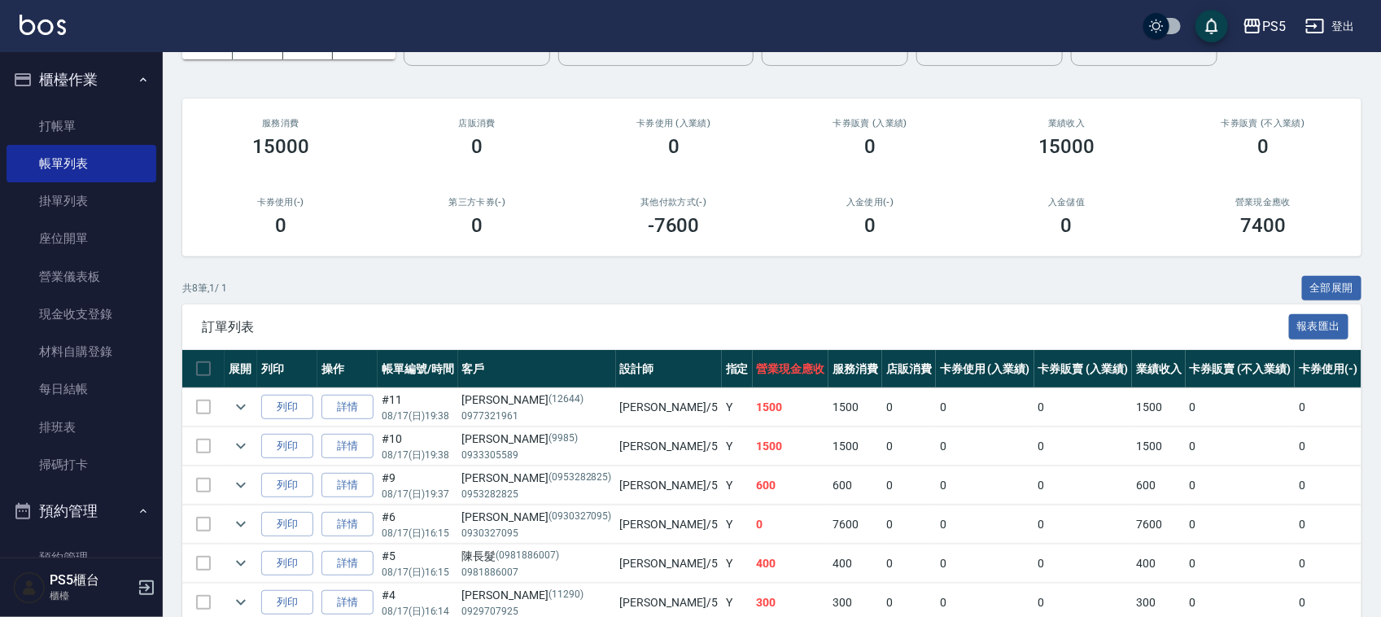
scroll to position [204, 0]
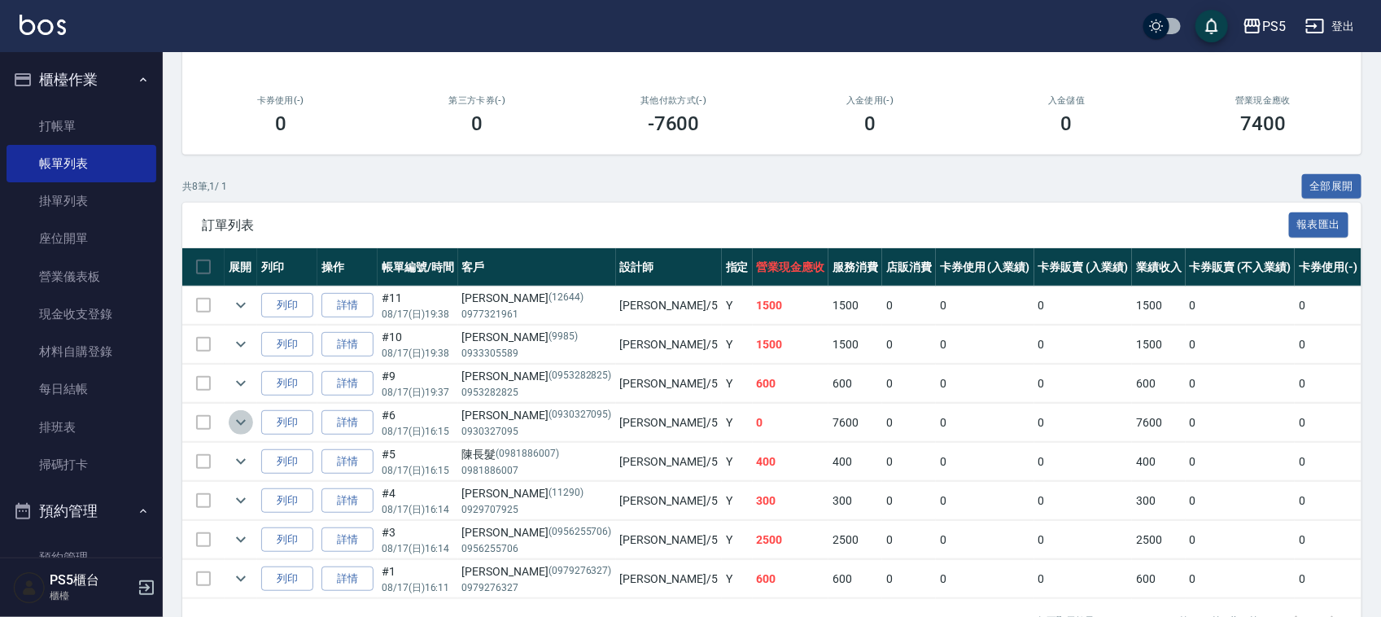
click at [242, 424] on icon "expand row" at bounding box center [241, 423] width 10 height 6
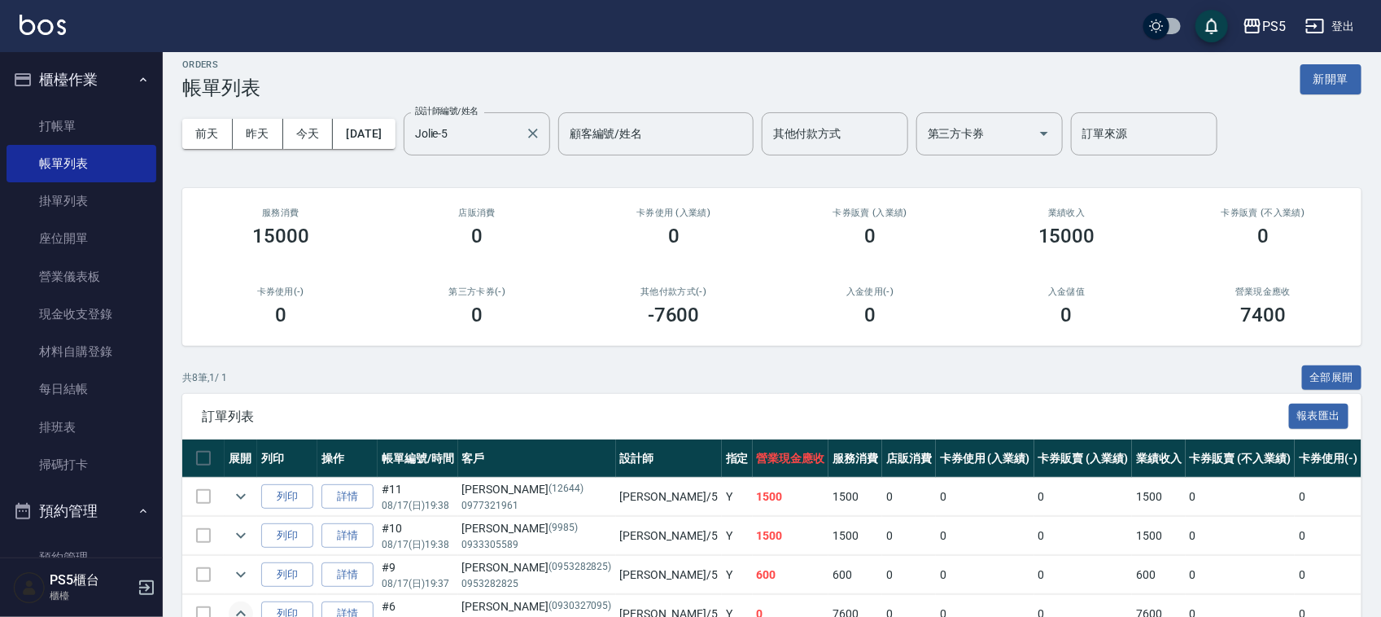
scroll to position [0, 0]
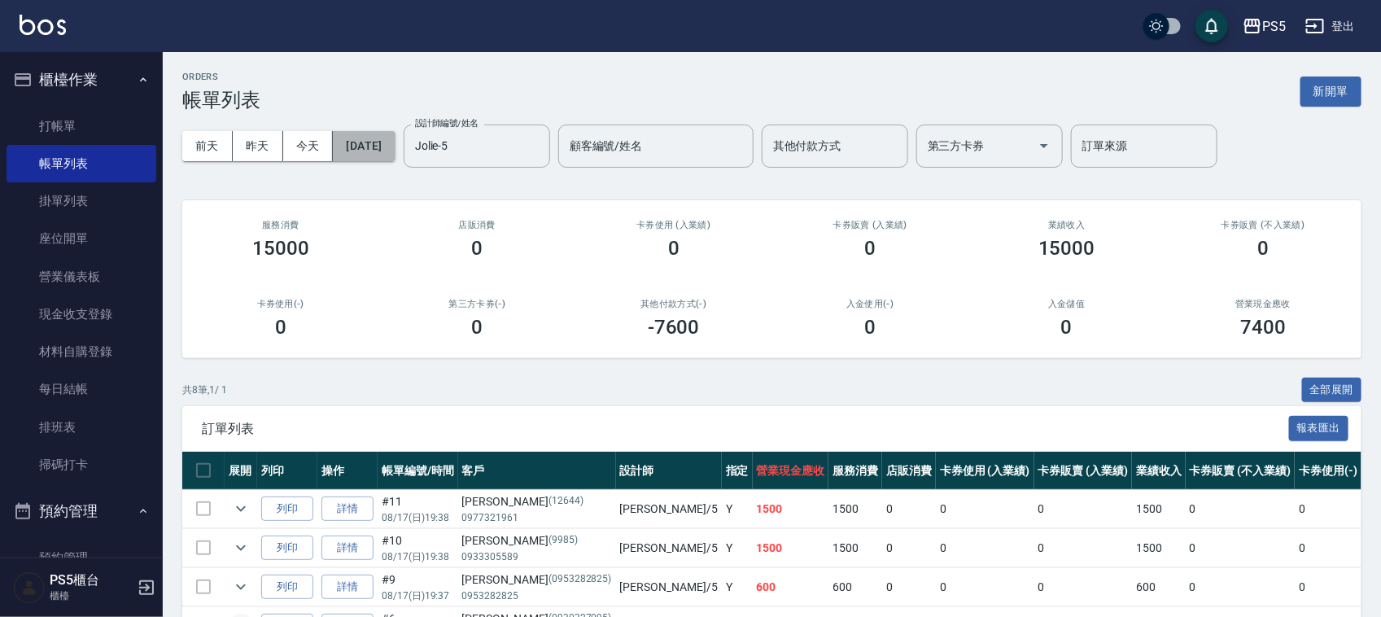
click at [395, 144] on button "2025/08/17" at bounding box center [364, 146] width 62 height 30
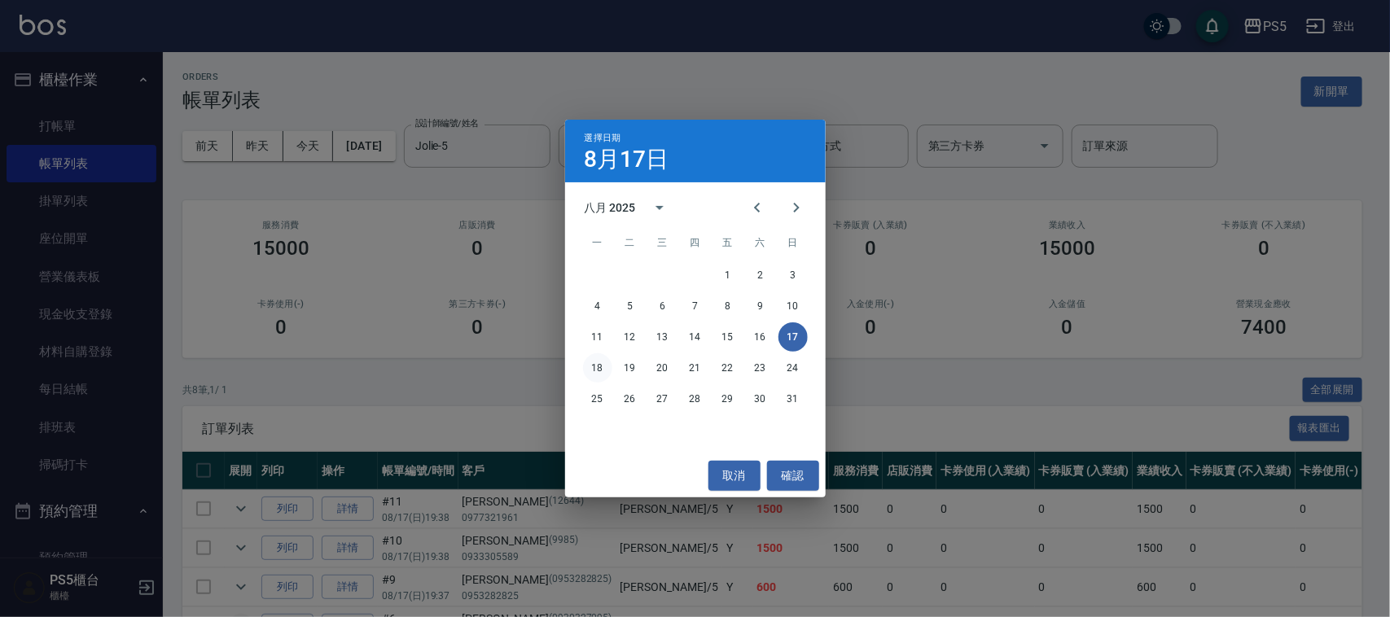
click at [605, 365] on button "18" at bounding box center [597, 367] width 29 height 29
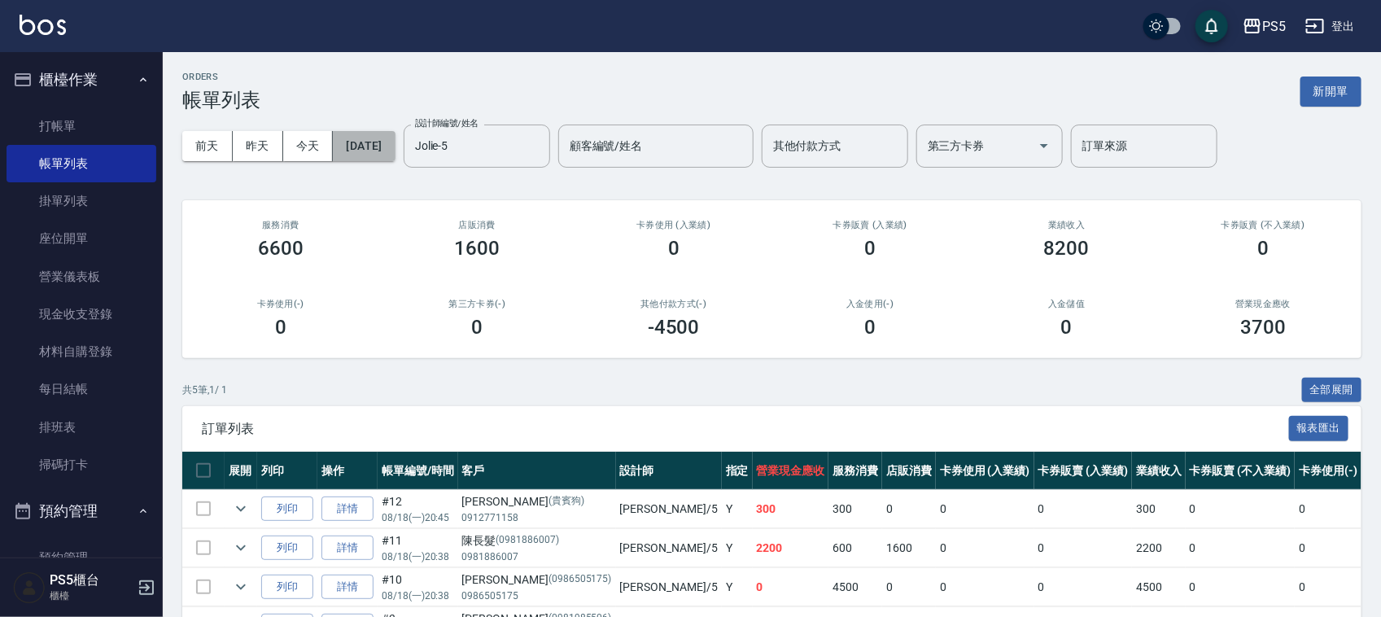
click at [387, 137] on button "2025/08/18" at bounding box center [364, 146] width 62 height 30
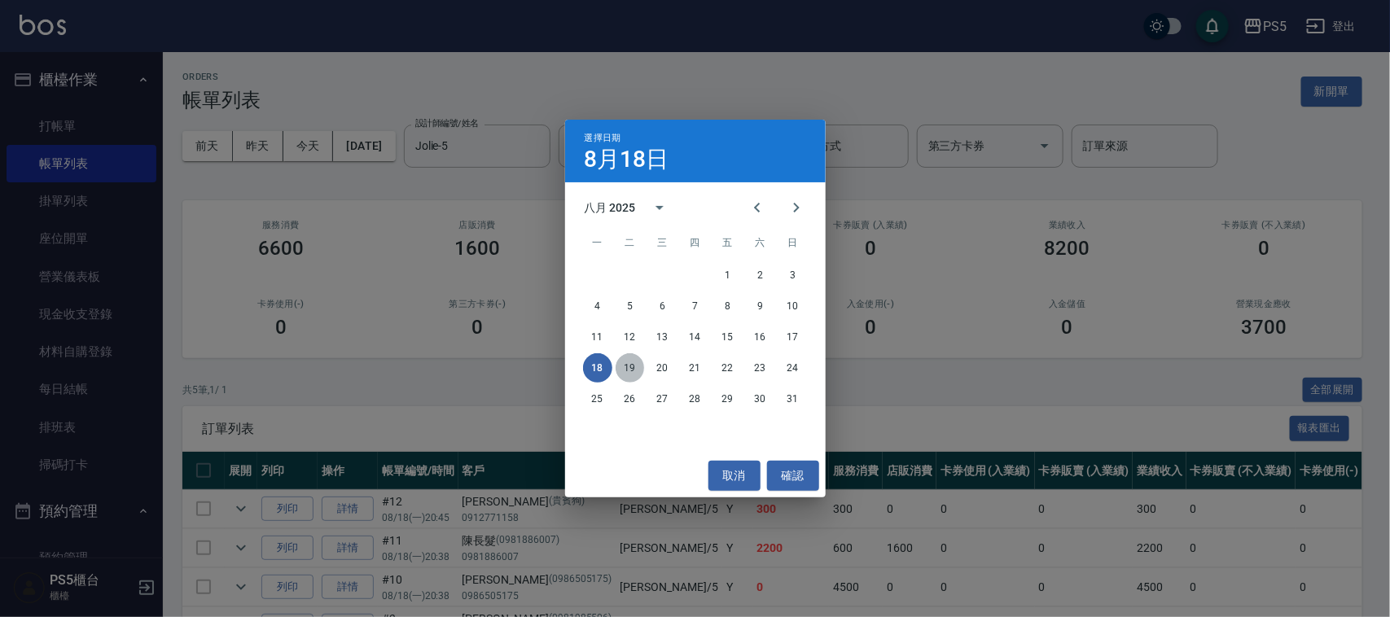
click at [632, 367] on button "19" at bounding box center [629, 367] width 29 height 29
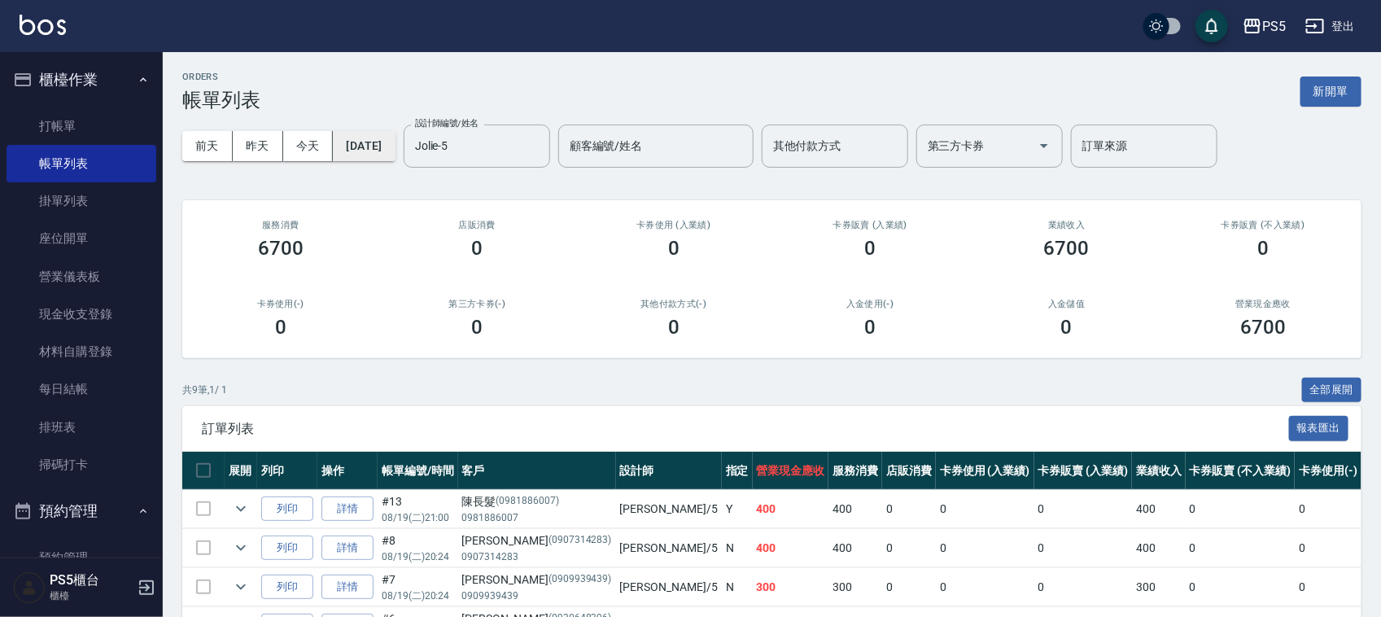
click at [395, 144] on button "2025/08/19" at bounding box center [364, 146] width 62 height 30
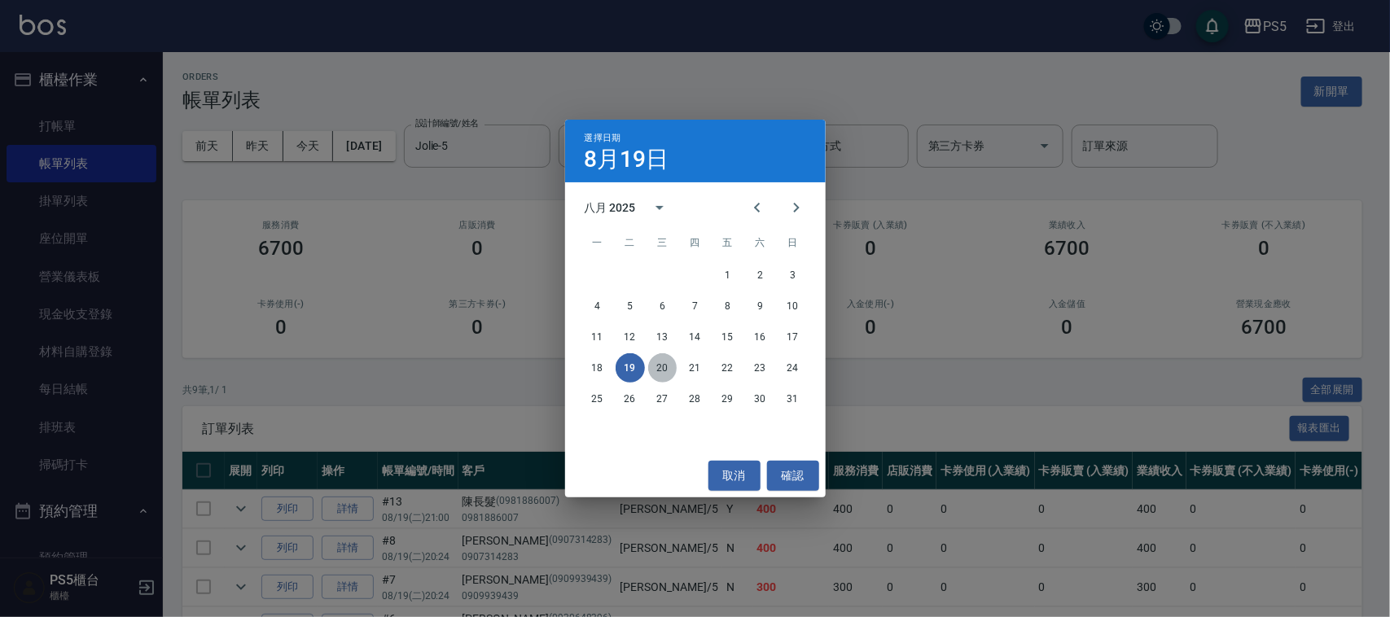
click at [663, 369] on button "20" at bounding box center [662, 367] width 29 height 29
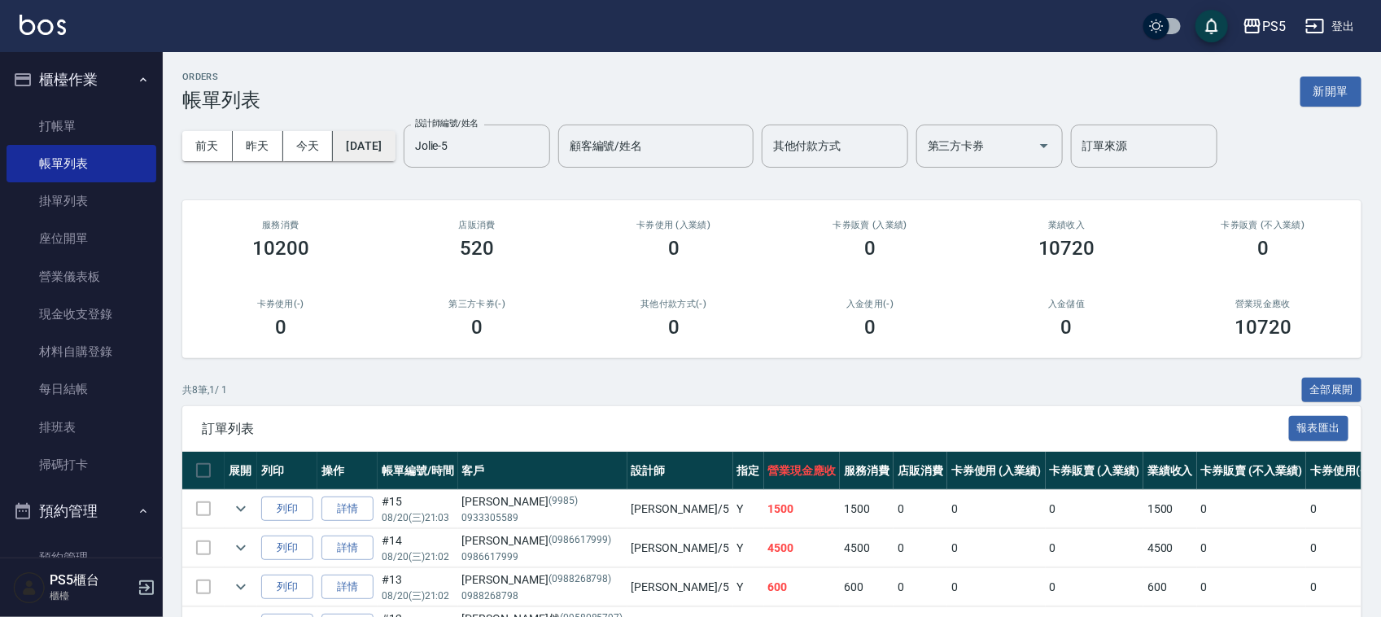
click at [395, 143] on button "2025/08/20" at bounding box center [364, 146] width 62 height 30
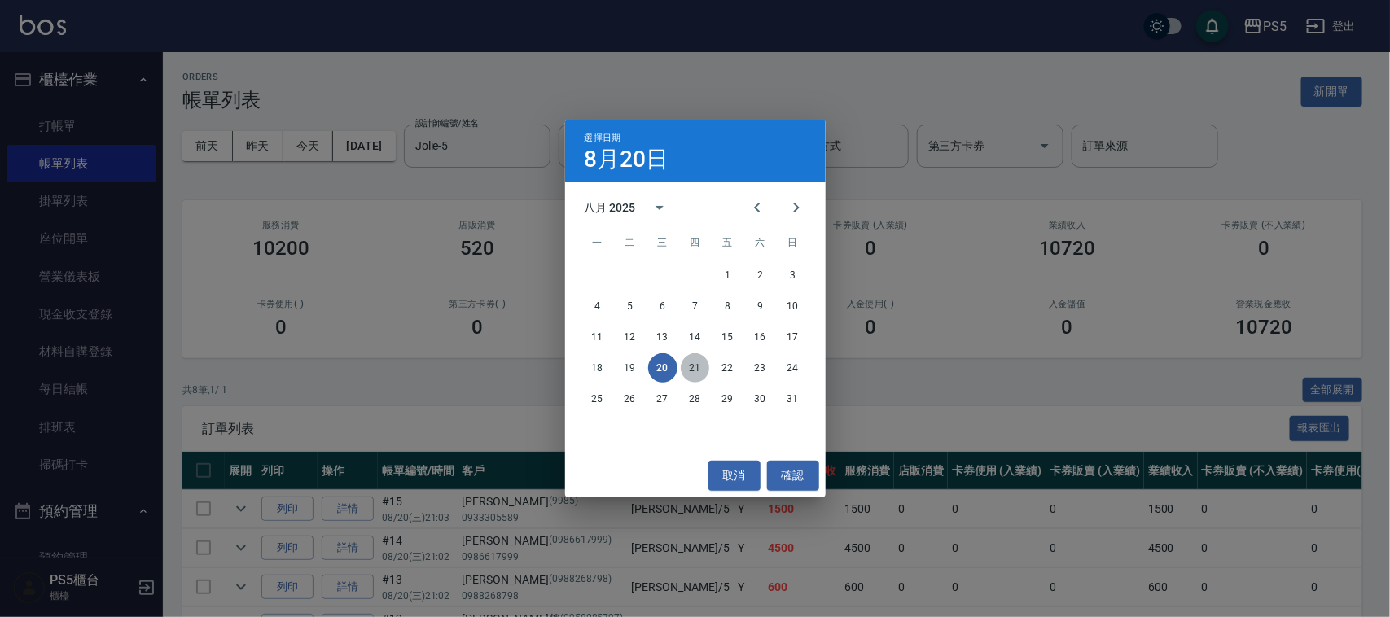
click at [688, 364] on button "21" at bounding box center [695, 367] width 29 height 29
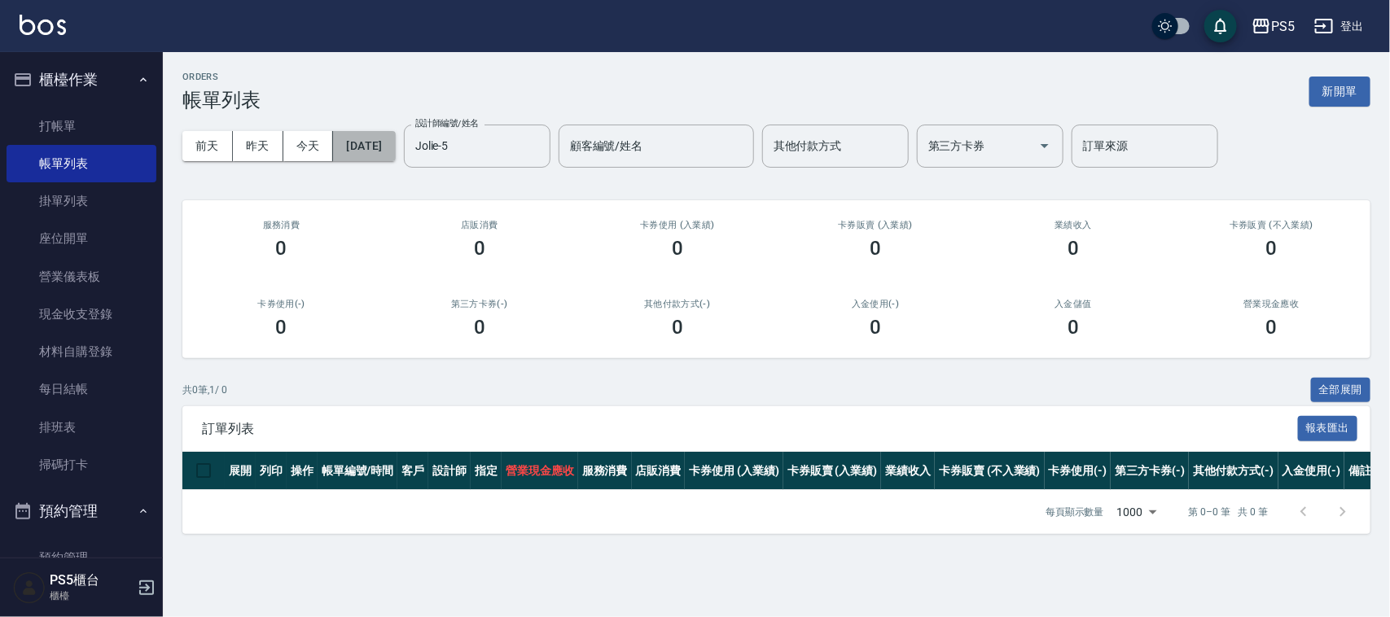
click at [395, 145] on button "2025/08/21" at bounding box center [364, 146] width 62 height 30
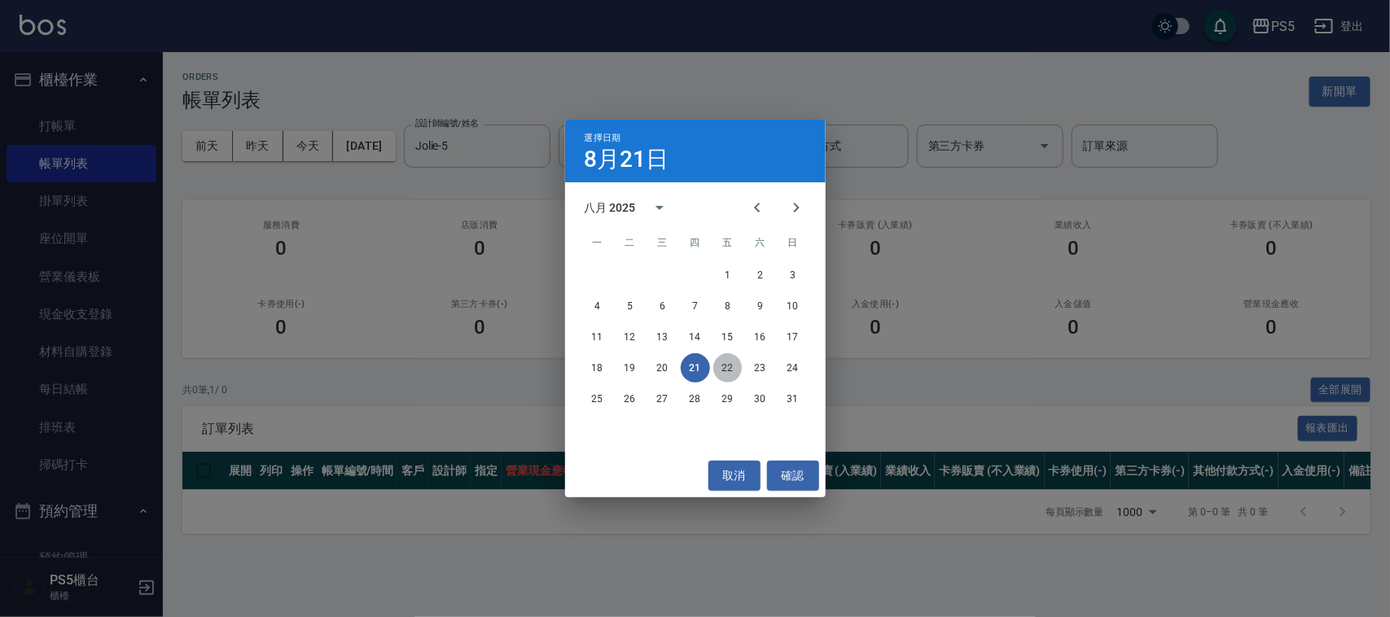
click at [734, 364] on button "22" at bounding box center [727, 367] width 29 height 29
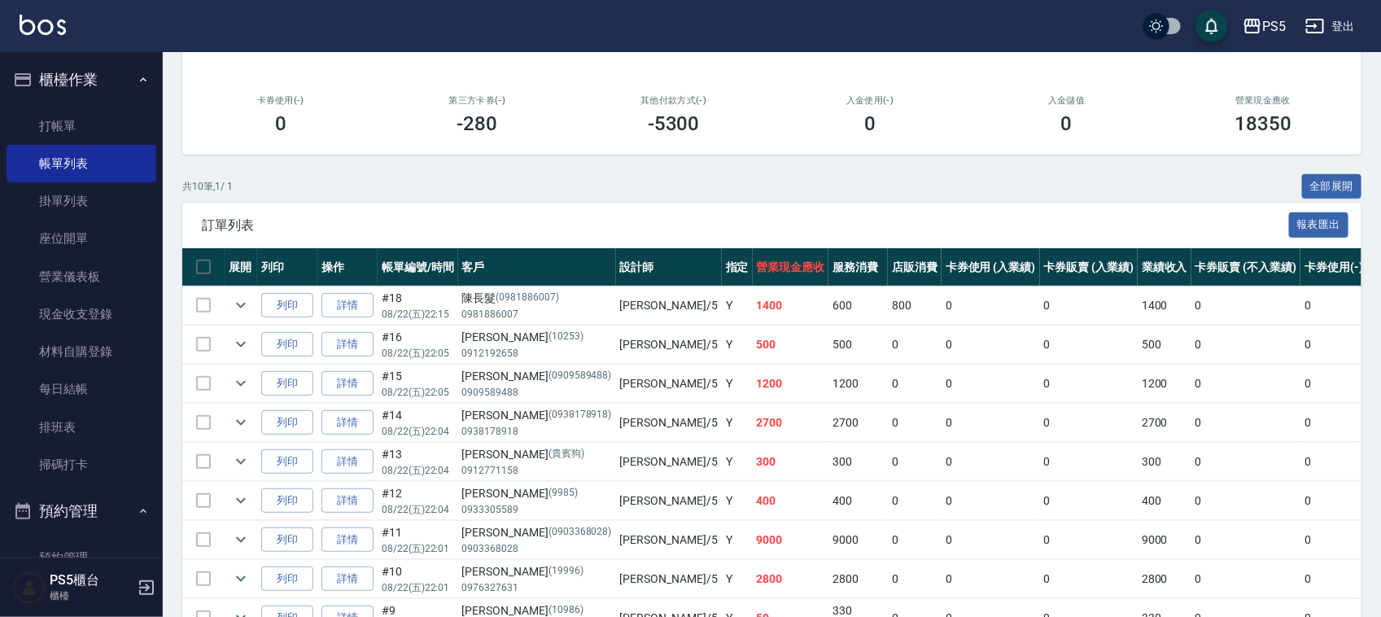
scroll to position [305, 0]
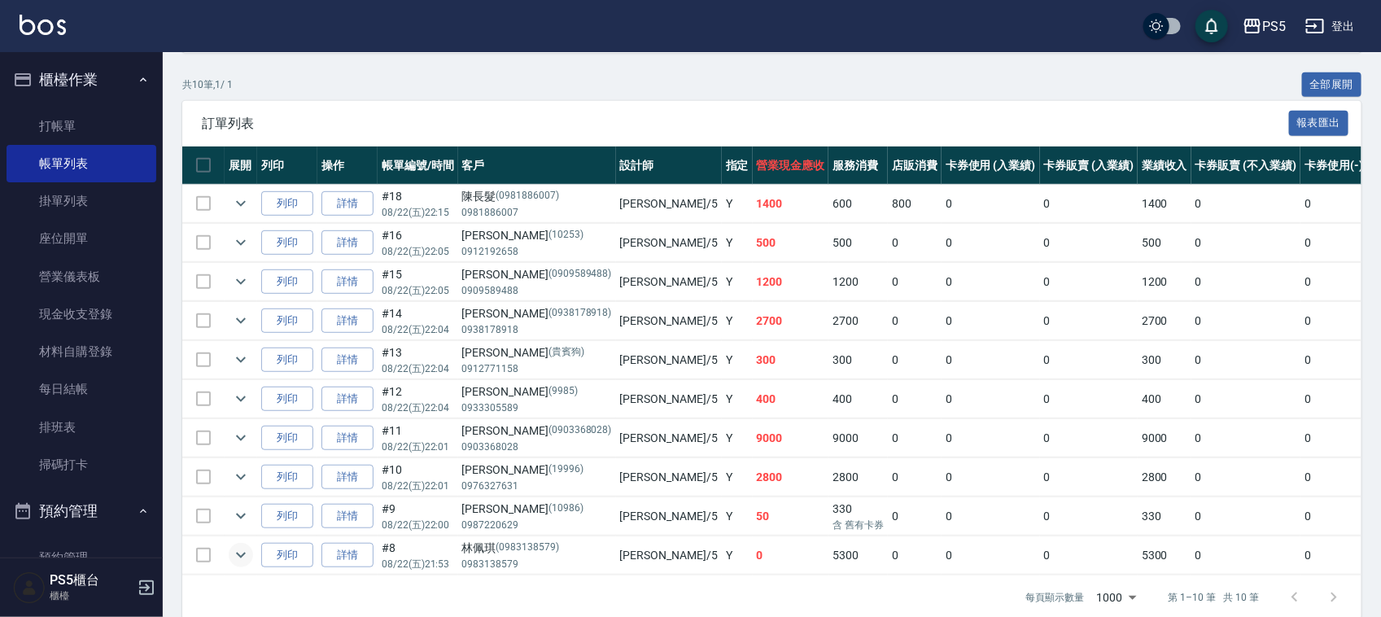
click at [241, 550] on icon "expand row" at bounding box center [241, 555] width 20 height 20
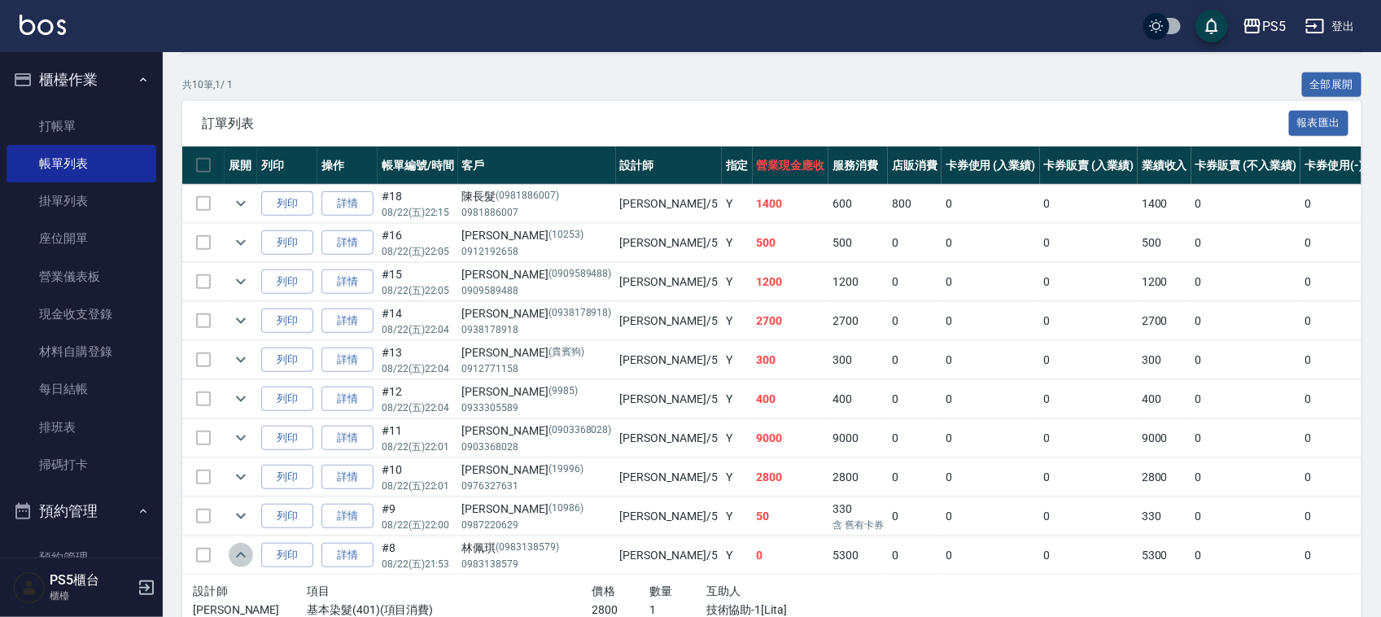
click at [241, 550] on icon "expand row" at bounding box center [241, 555] width 20 height 20
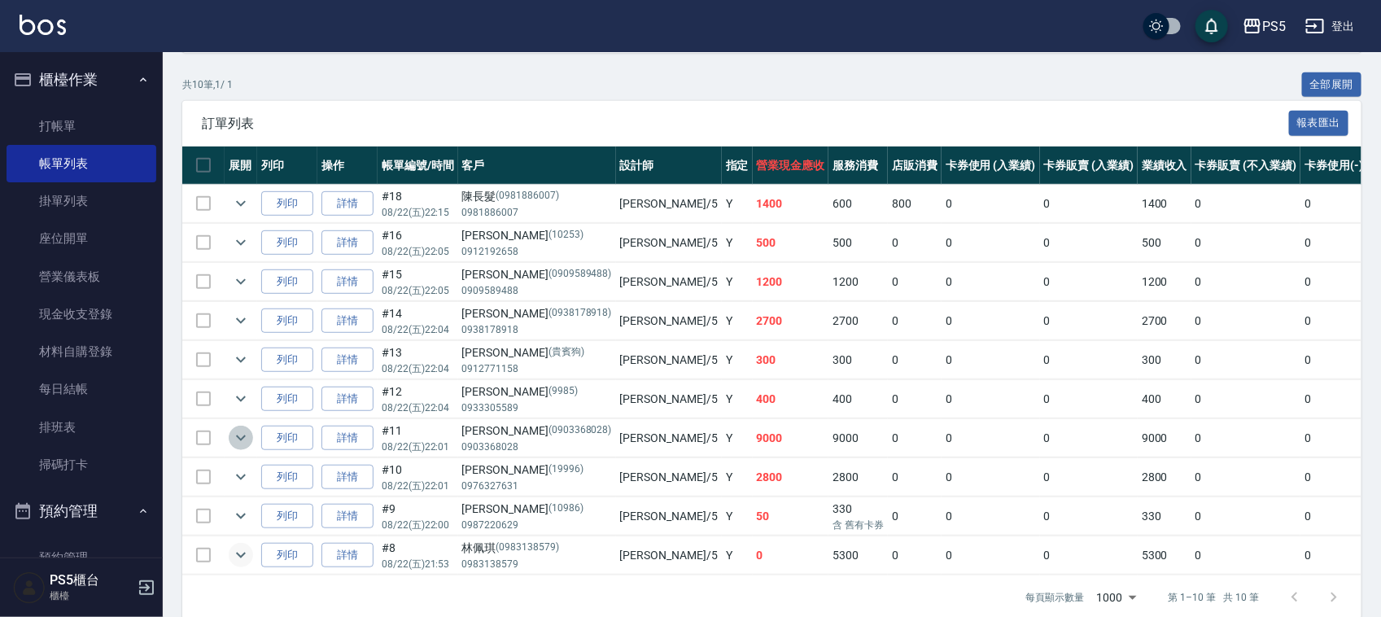
click at [241, 440] on icon "expand row" at bounding box center [241, 438] width 20 height 20
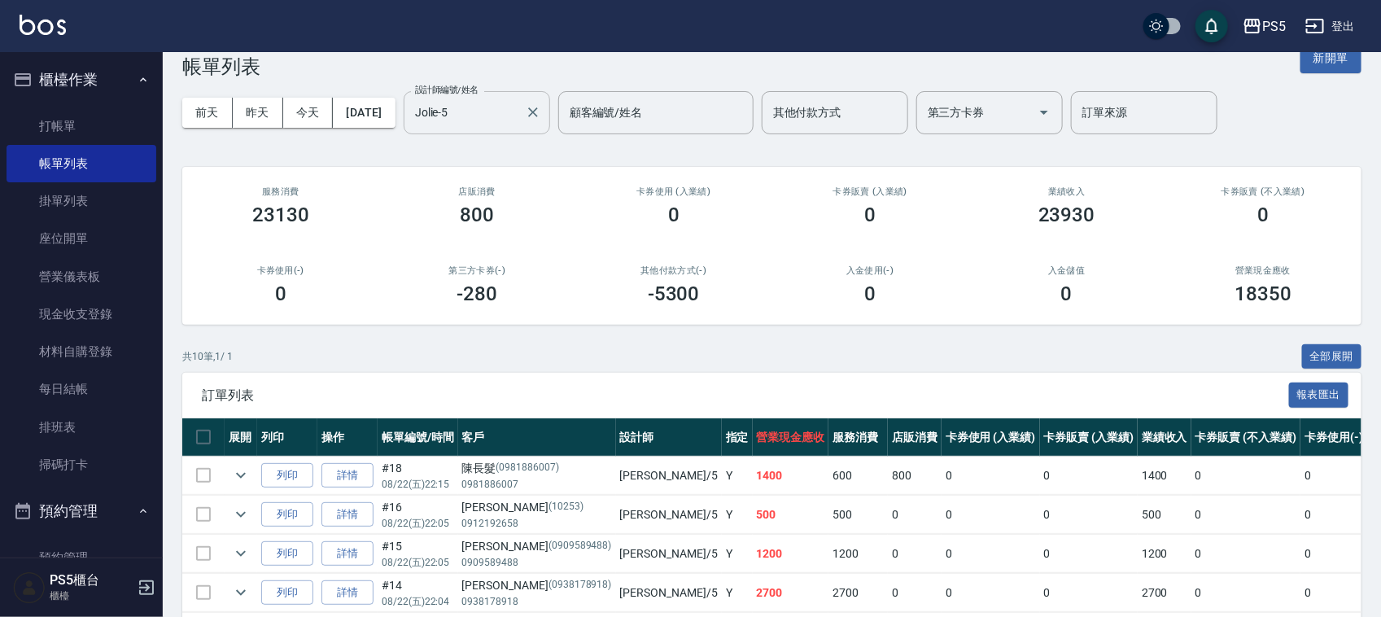
scroll to position [0, 0]
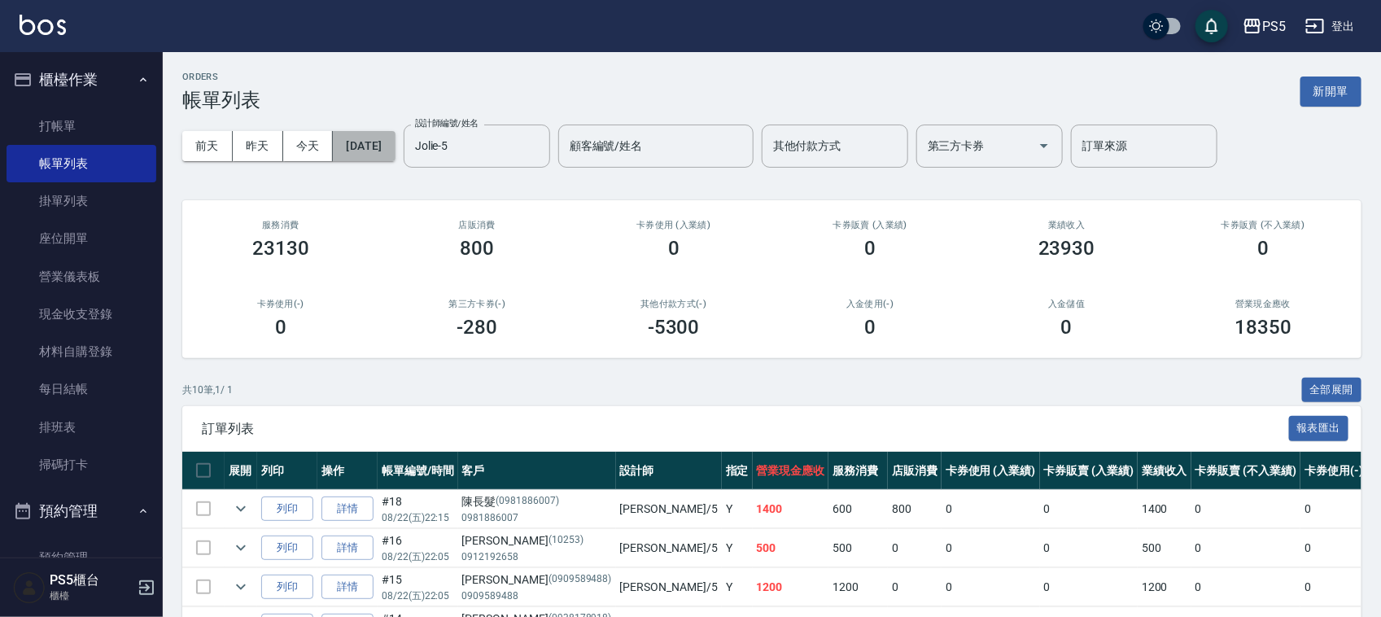
click at [395, 138] on button "2025/08/22" at bounding box center [364, 146] width 62 height 30
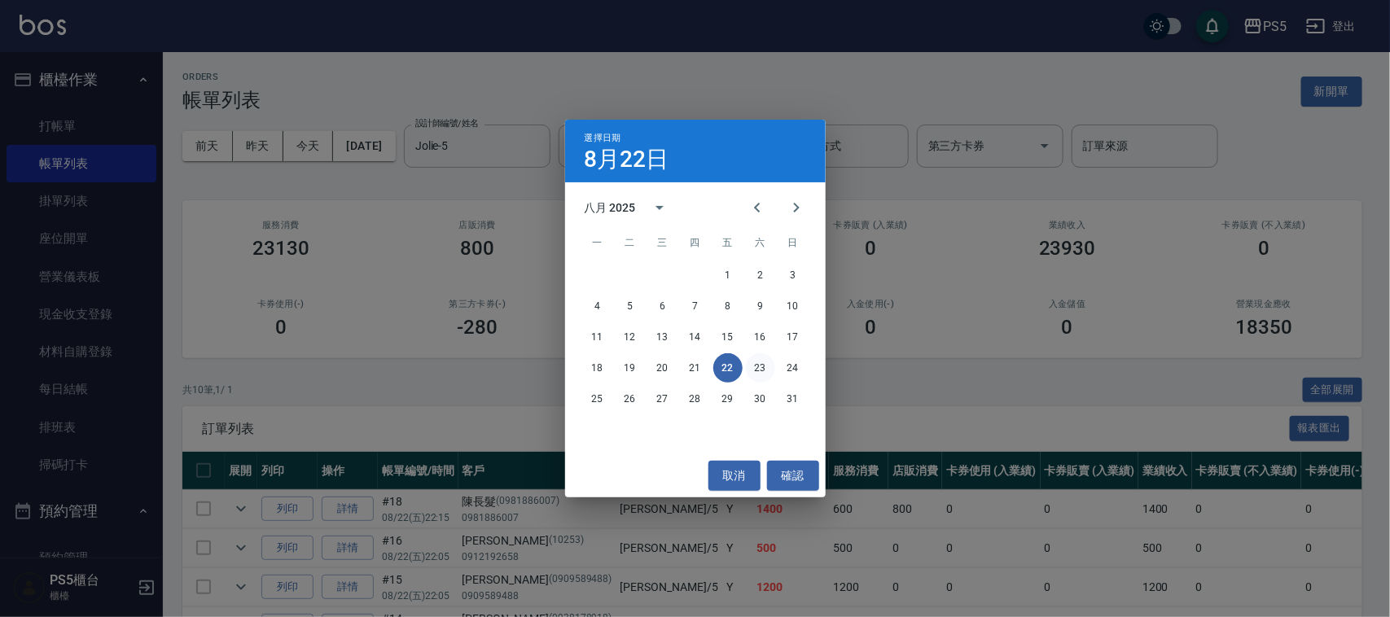
click at [757, 375] on button "23" at bounding box center [760, 367] width 29 height 29
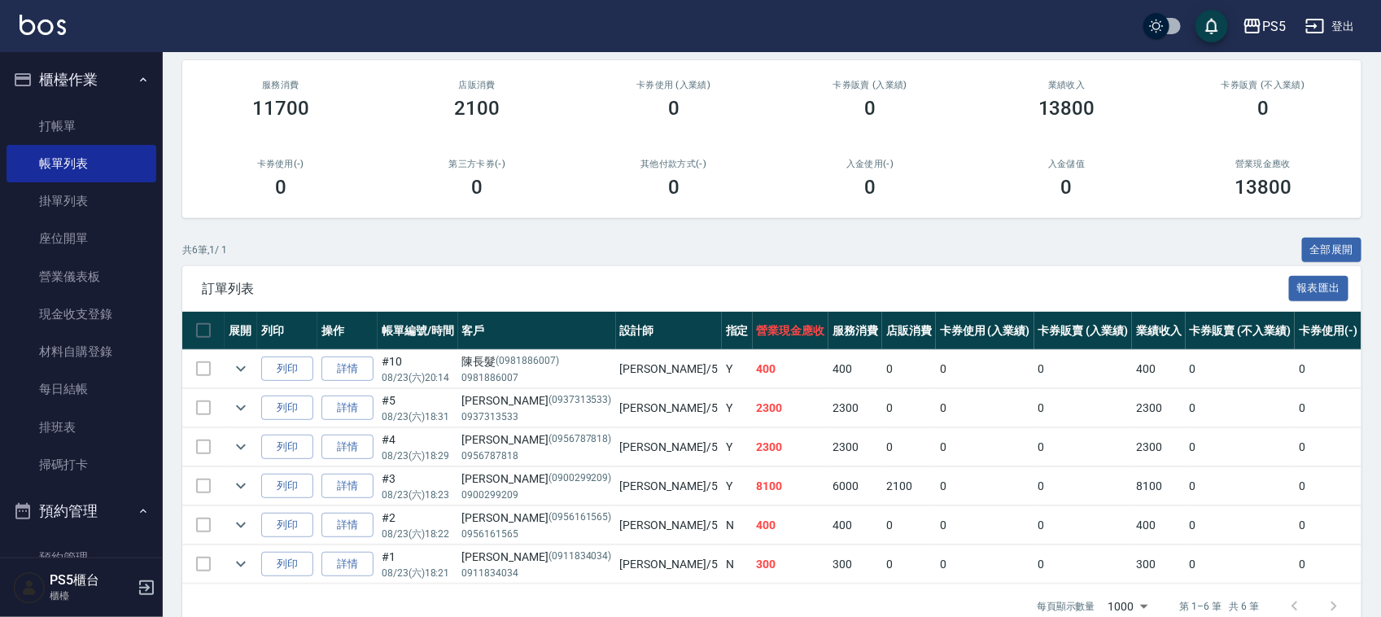
scroll to position [188, 0]
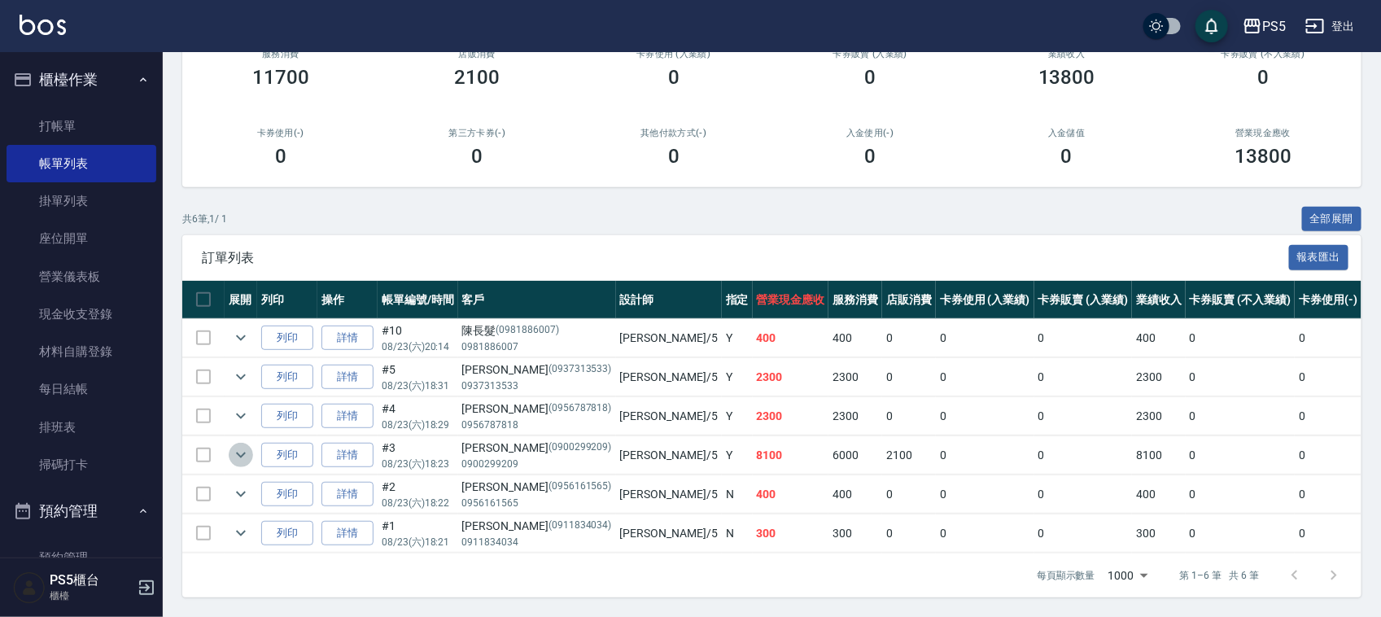
click at [239, 445] on icon "expand row" at bounding box center [241, 455] width 20 height 20
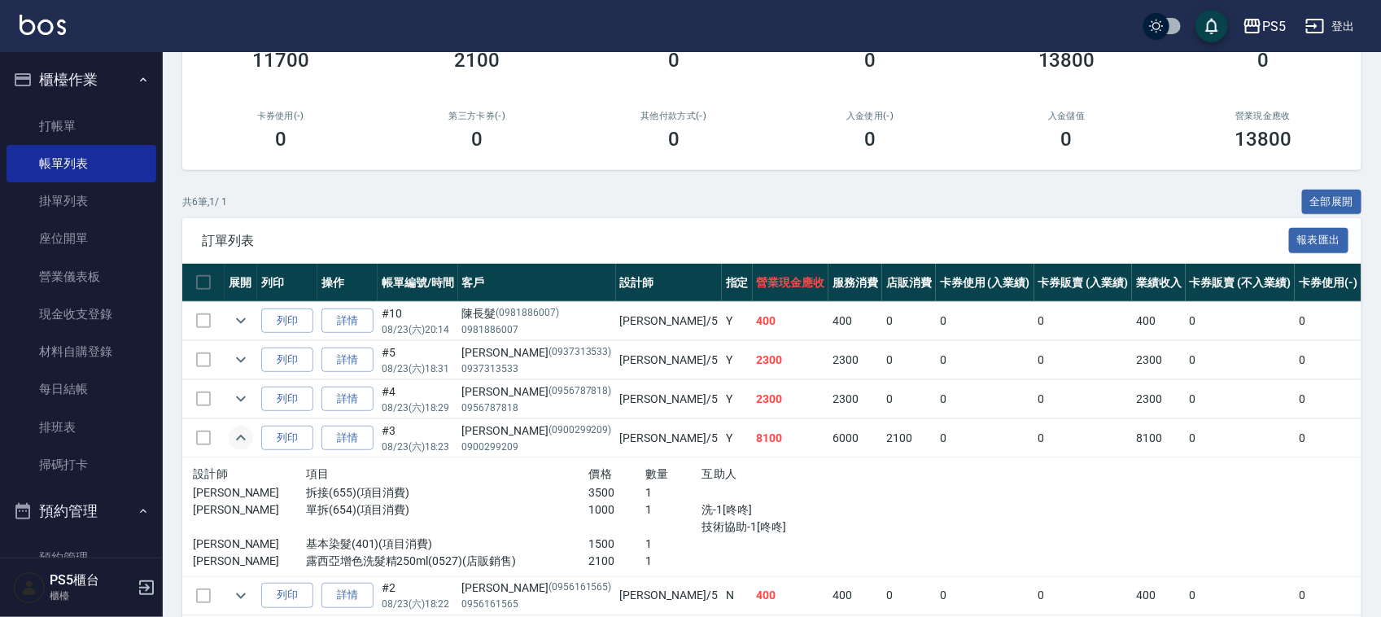
click at [239, 431] on icon "expand row" at bounding box center [241, 438] width 20 height 20
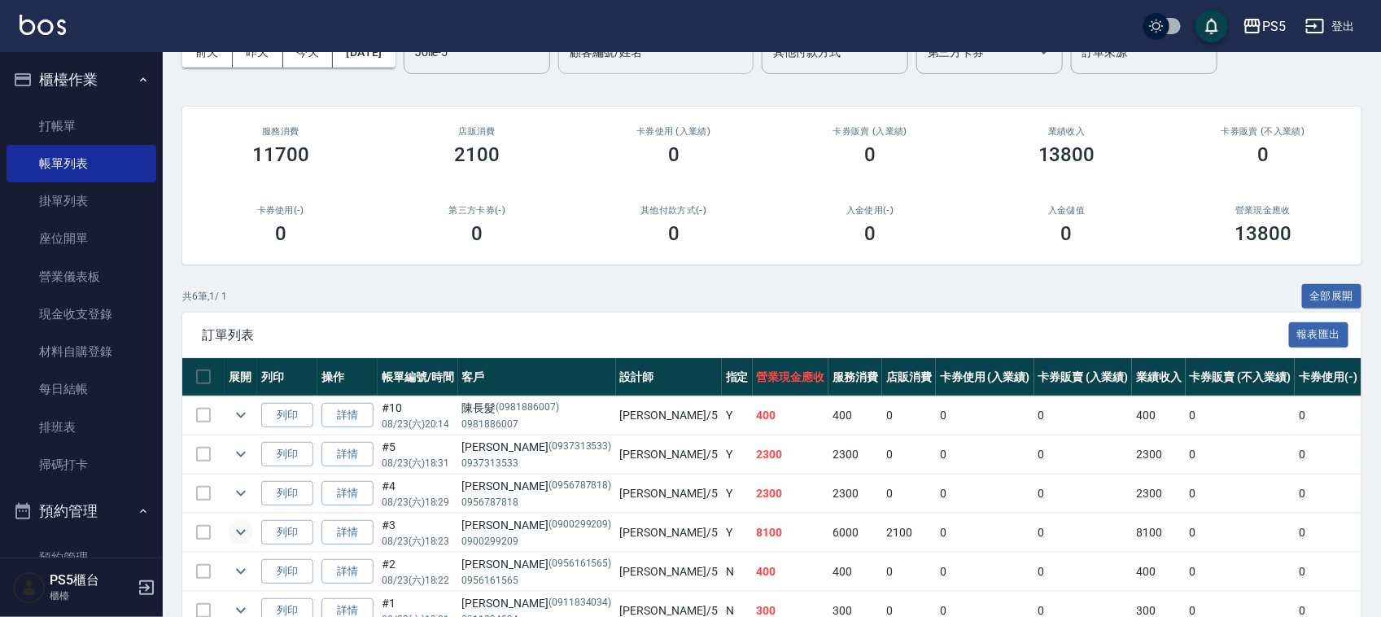
scroll to position [0, 0]
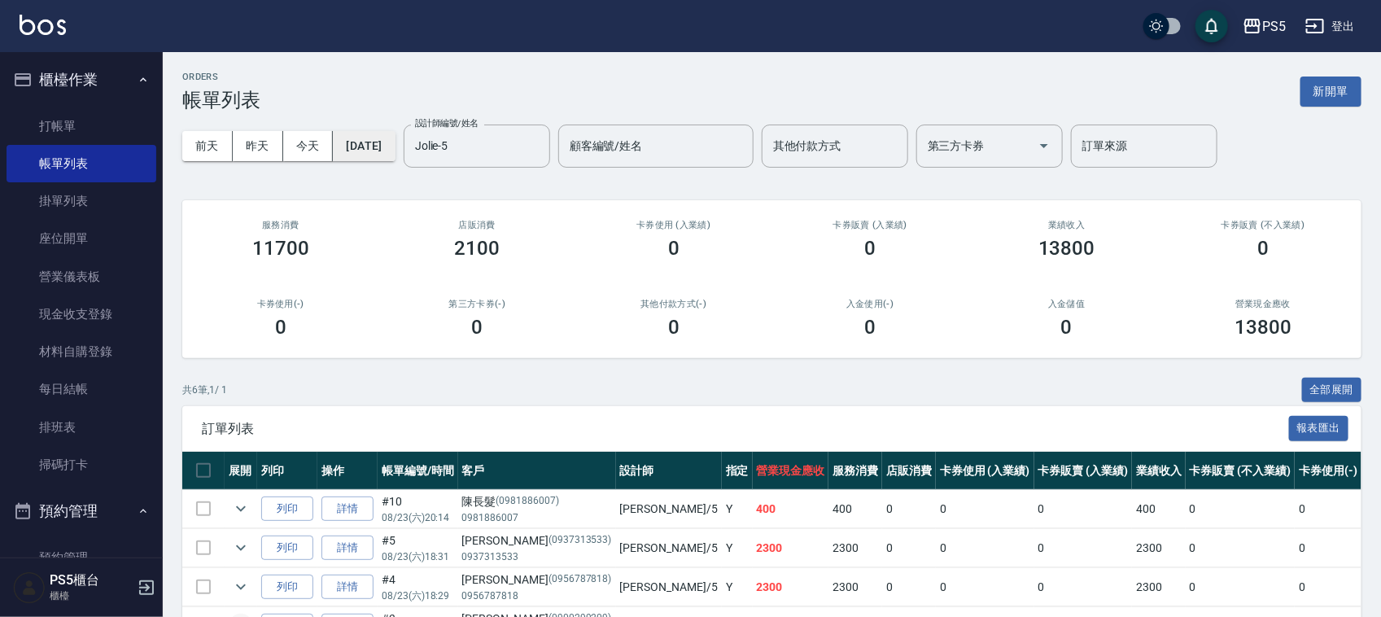
click at [395, 151] on button "2025/08/23" at bounding box center [364, 146] width 62 height 30
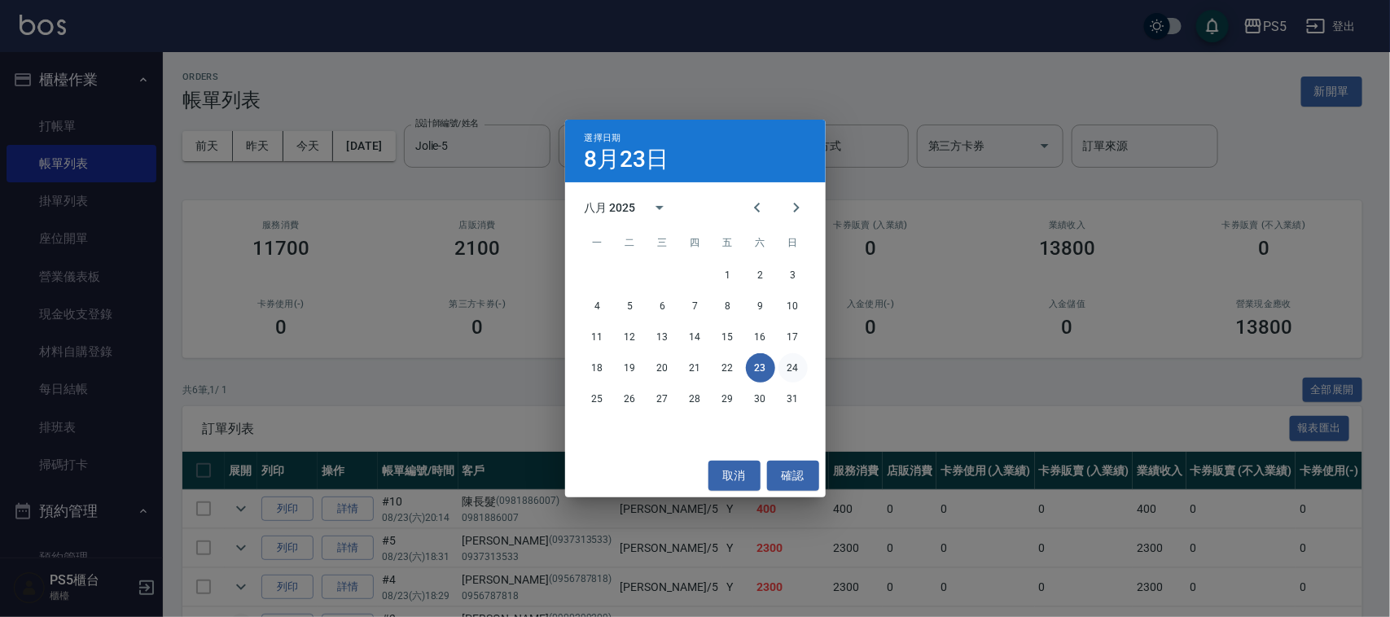
click at [790, 369] on button "24" at bounding box center [792, 367] width 29 height 29
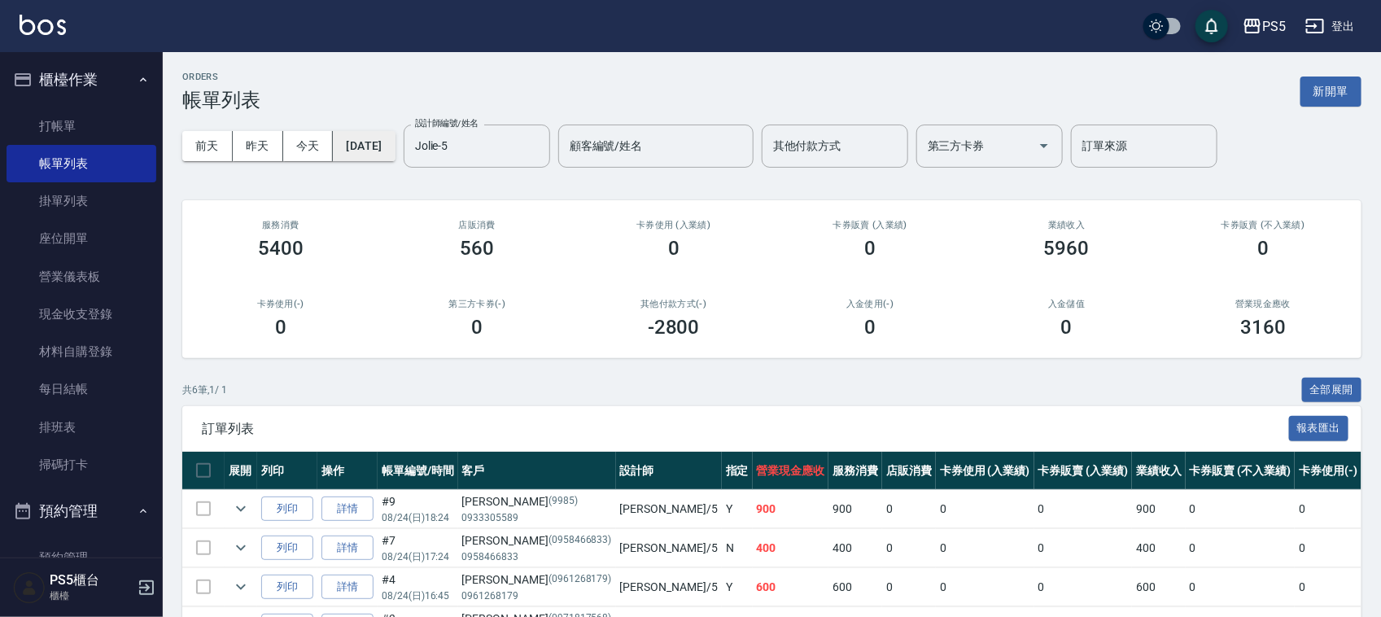
click at [395, 147] on button "2025/08/24" at bounding box center [364, 146] width 62 height 30
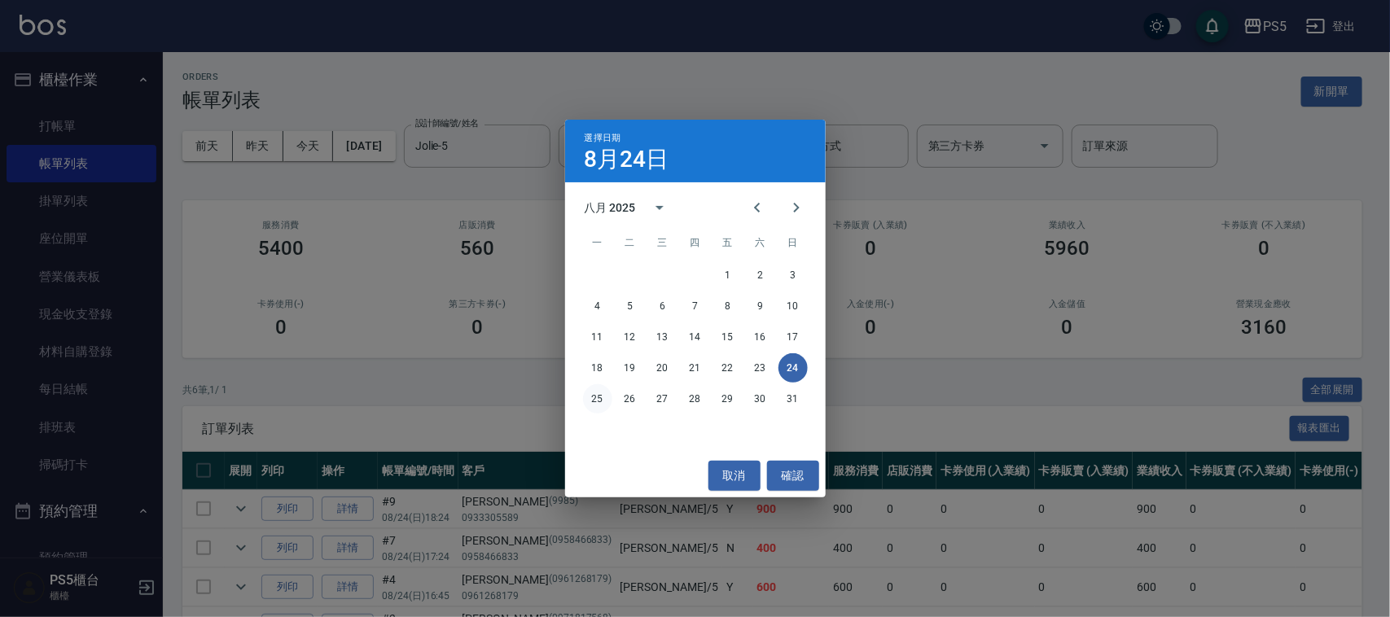
click at [594, 397] on button "25" at bounding box center [597, 398] width 29 height 29
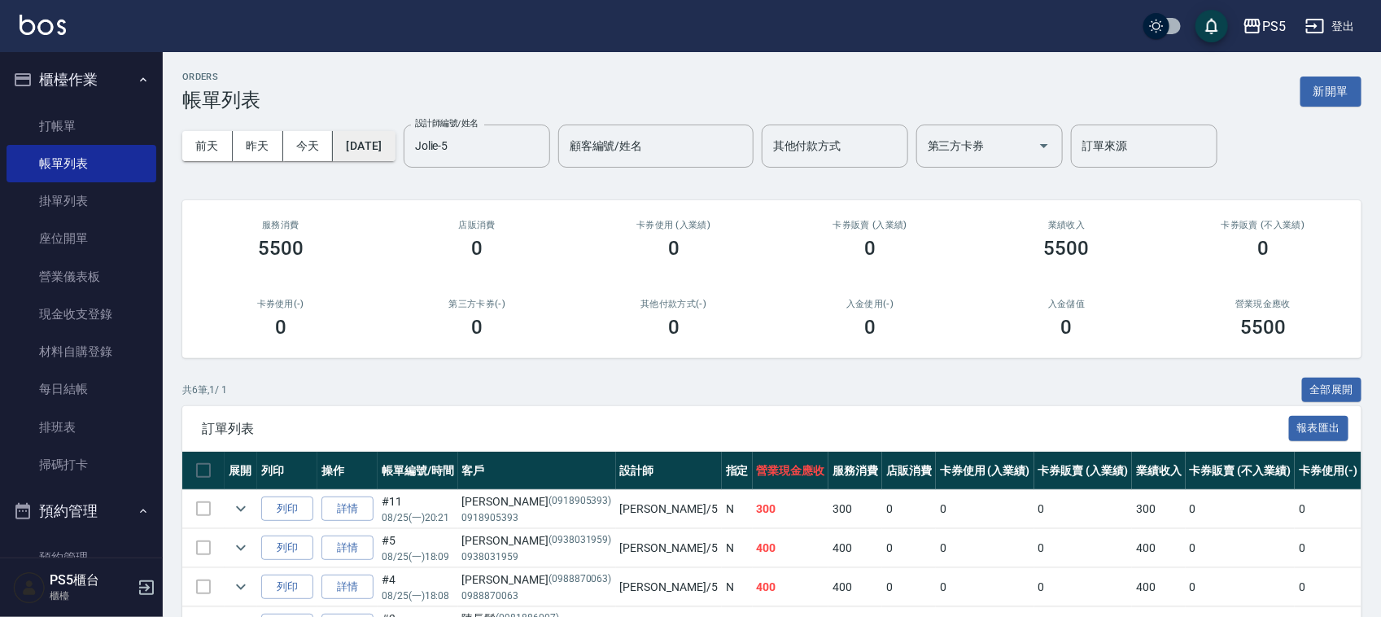
click at [395, 140] on button "2025/08/25" at bounding box center [364, 146] width 62 height 30
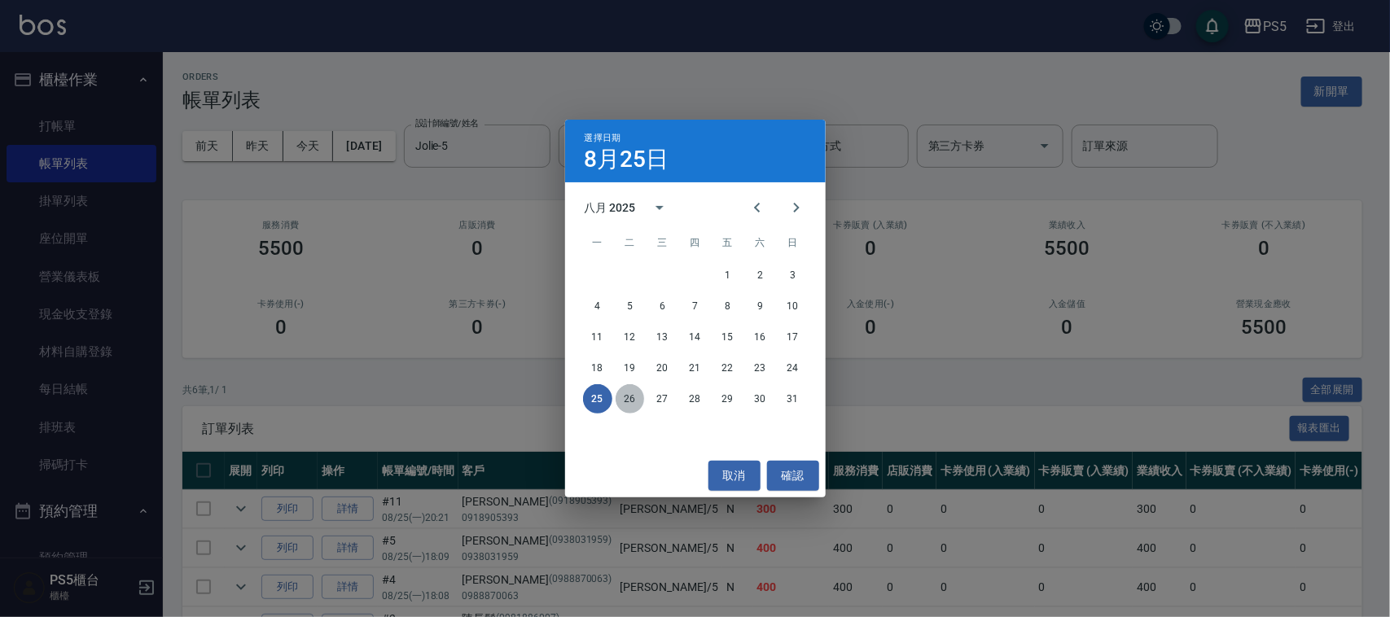
click at [631, 399] on button "26" at bounding box center [629, 398] width 29 height 29
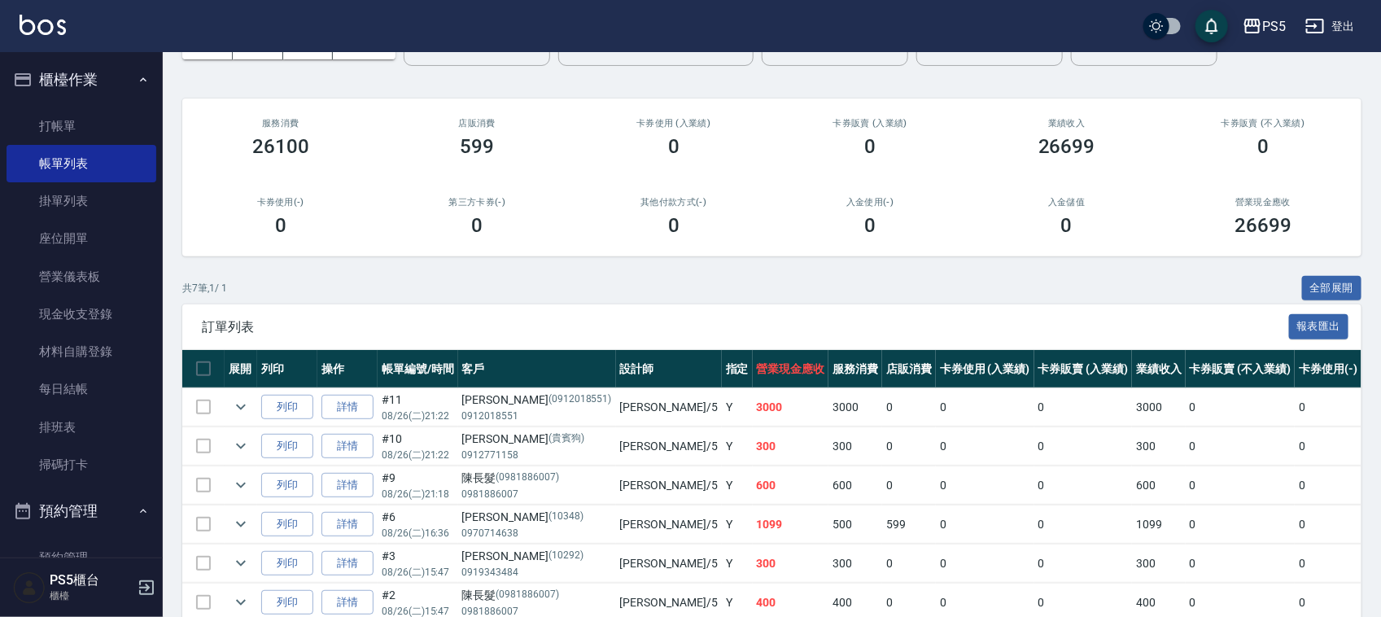
scroll to position [204, 0]
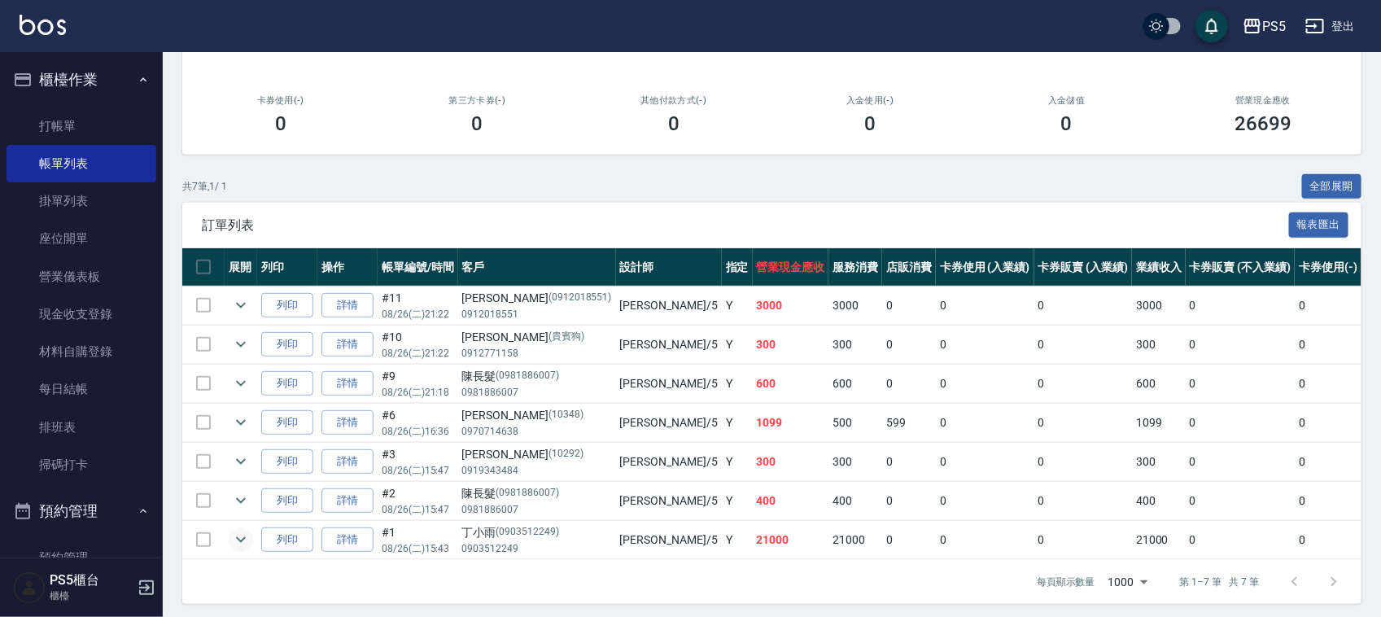
click at [240, 540] on icon "expand row" at bounding box center [241, 540] width 20 height 20
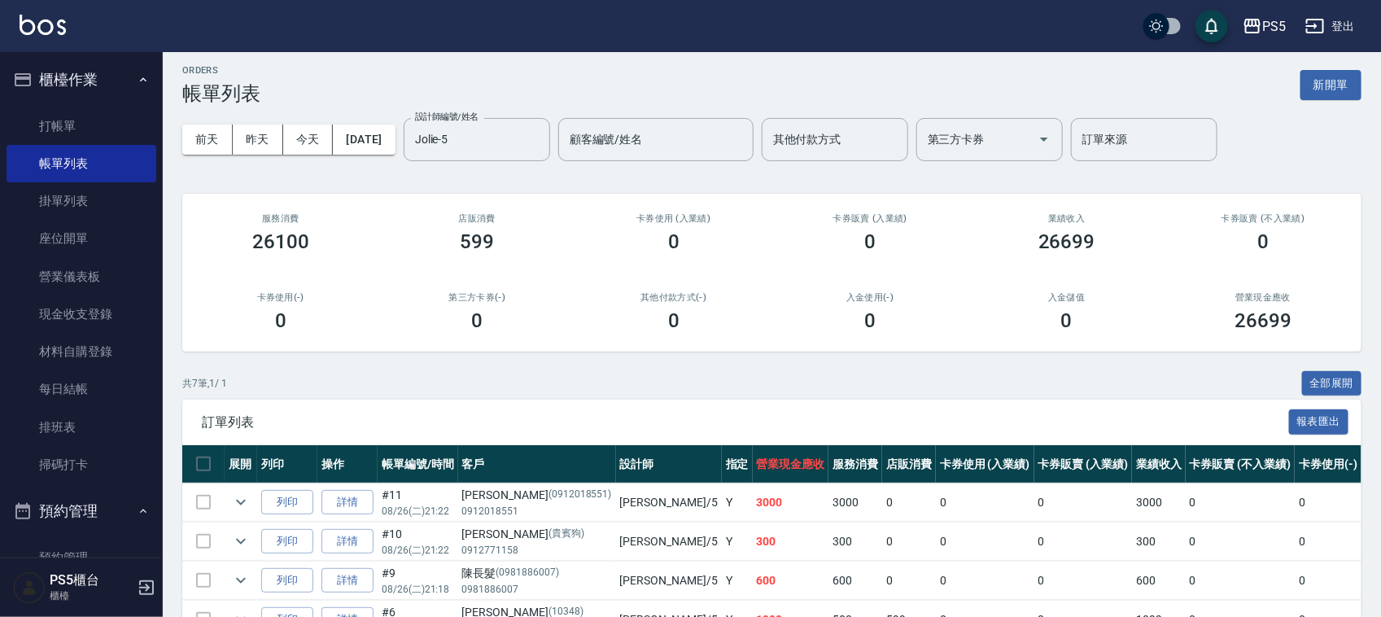
scroll to position [0, 0]
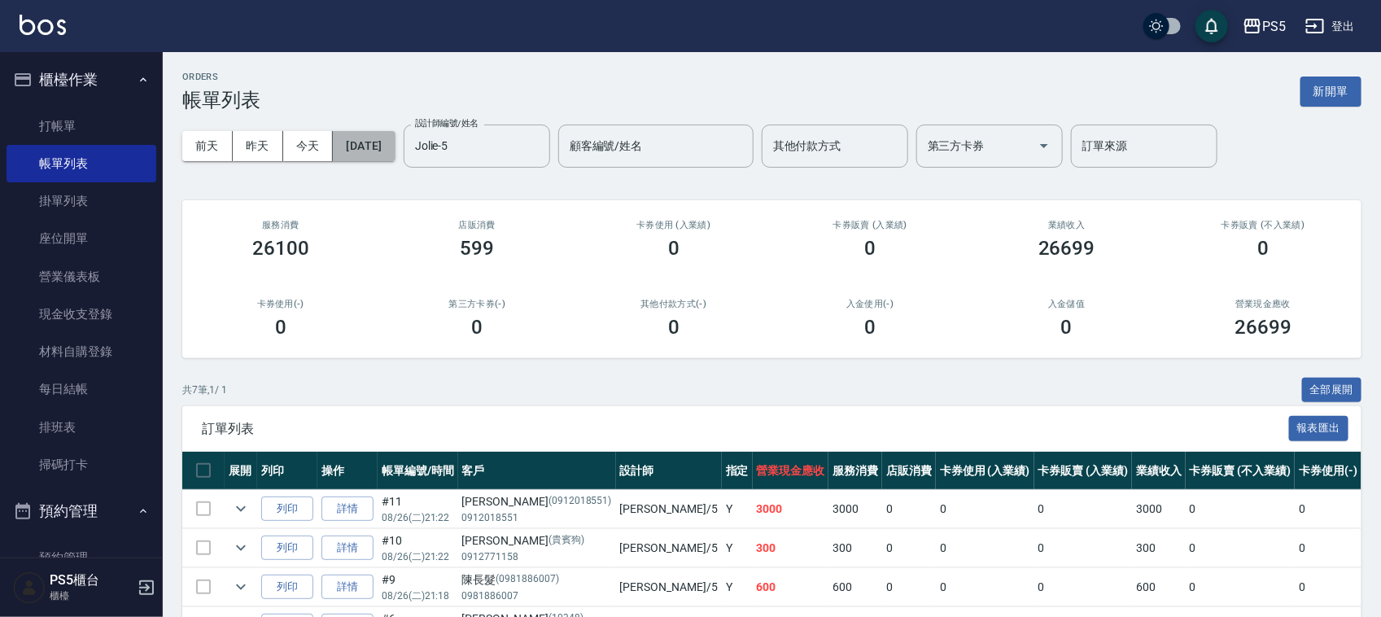
click at [392, 143] on button "[DATE]" at bounding box center [364, 146] width 62 height 30
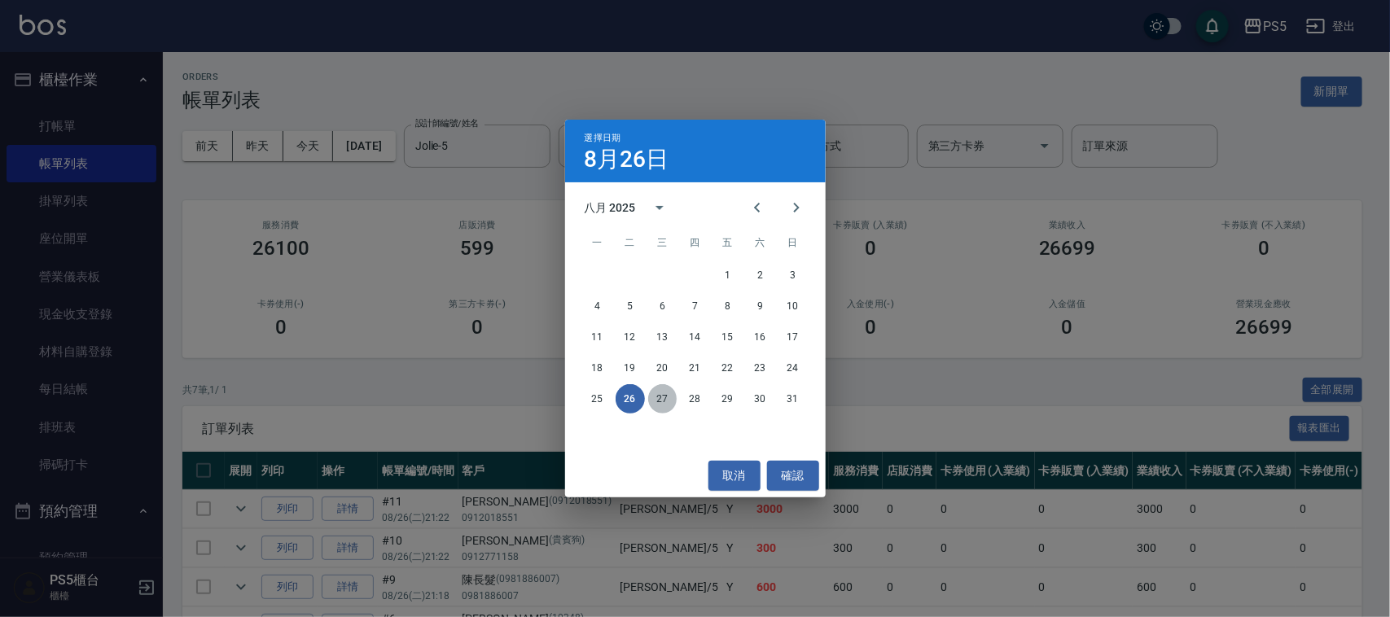
click at [663, 400] on button "27" at bounding box center [662, 398] width 29 height 29
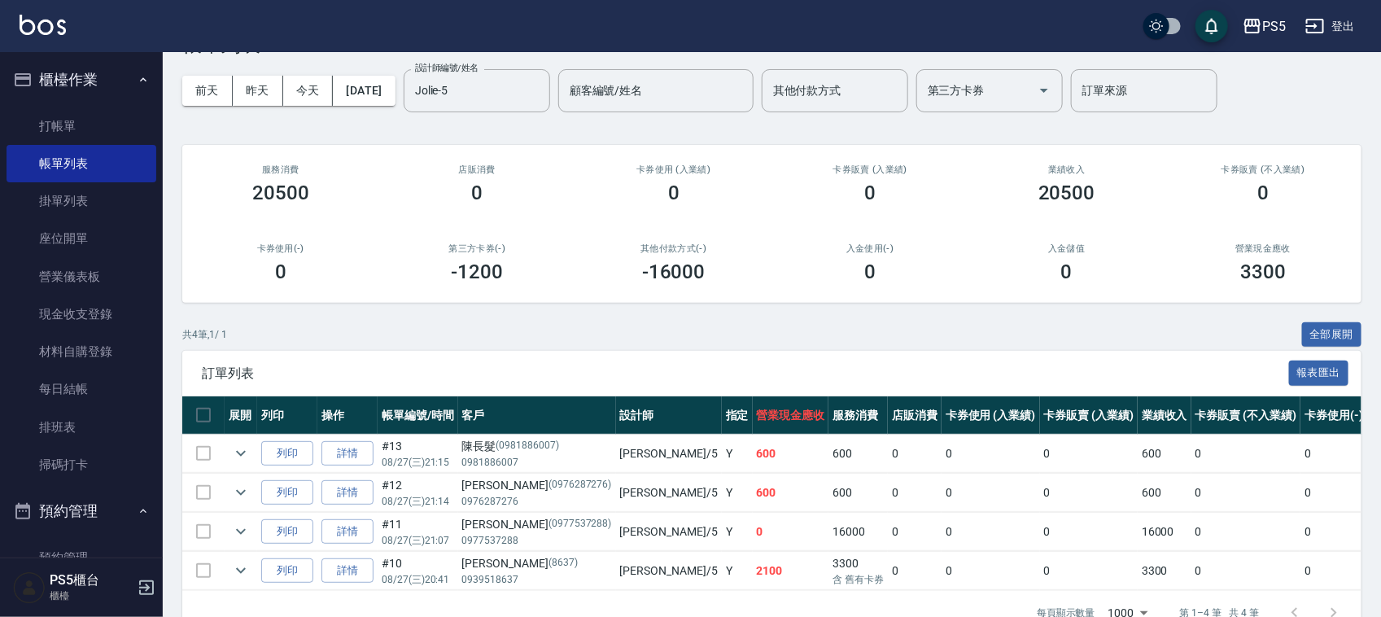
scroll to position [108, 0]
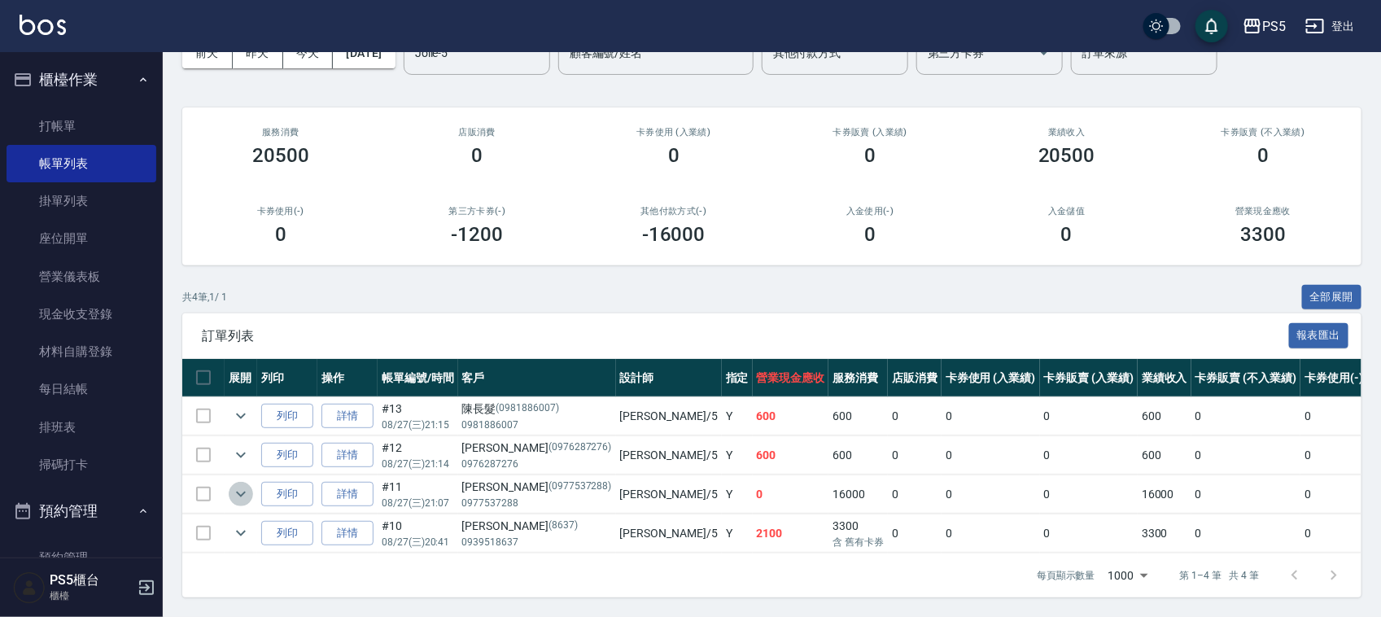
click at [236, 484] on icon "expand row" at bounding box center [241, 494] width 20 height 20
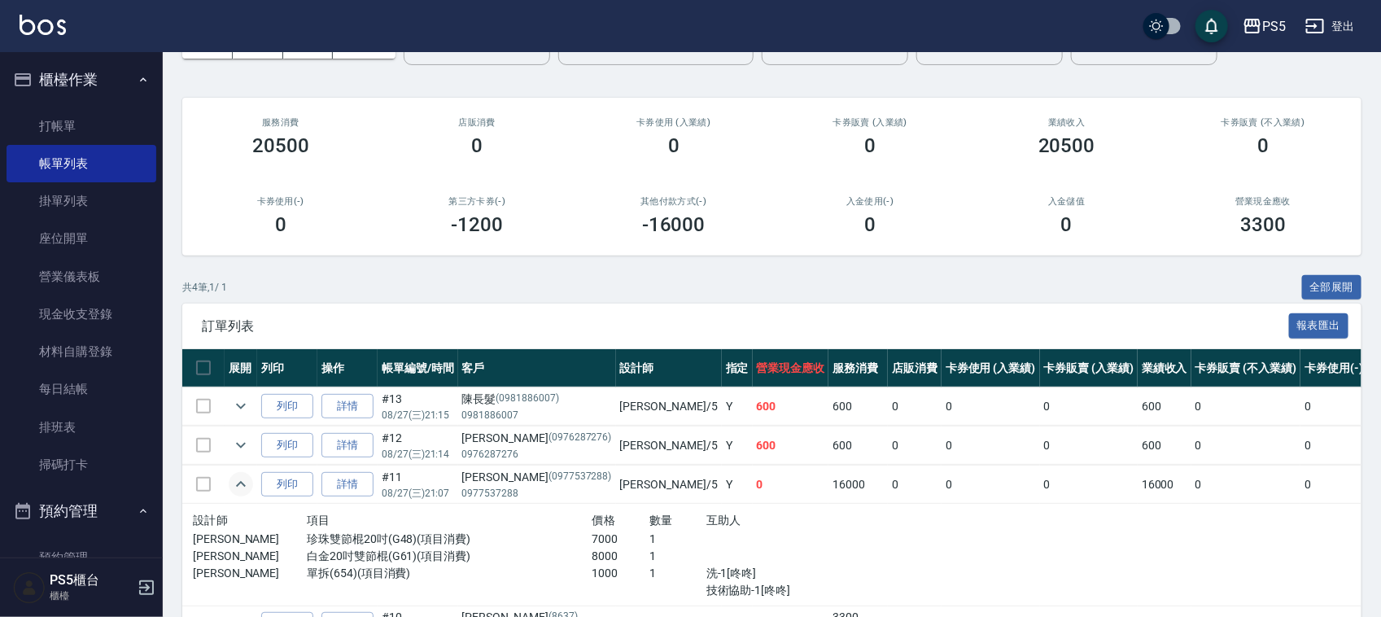
scroll to position [0, 0]
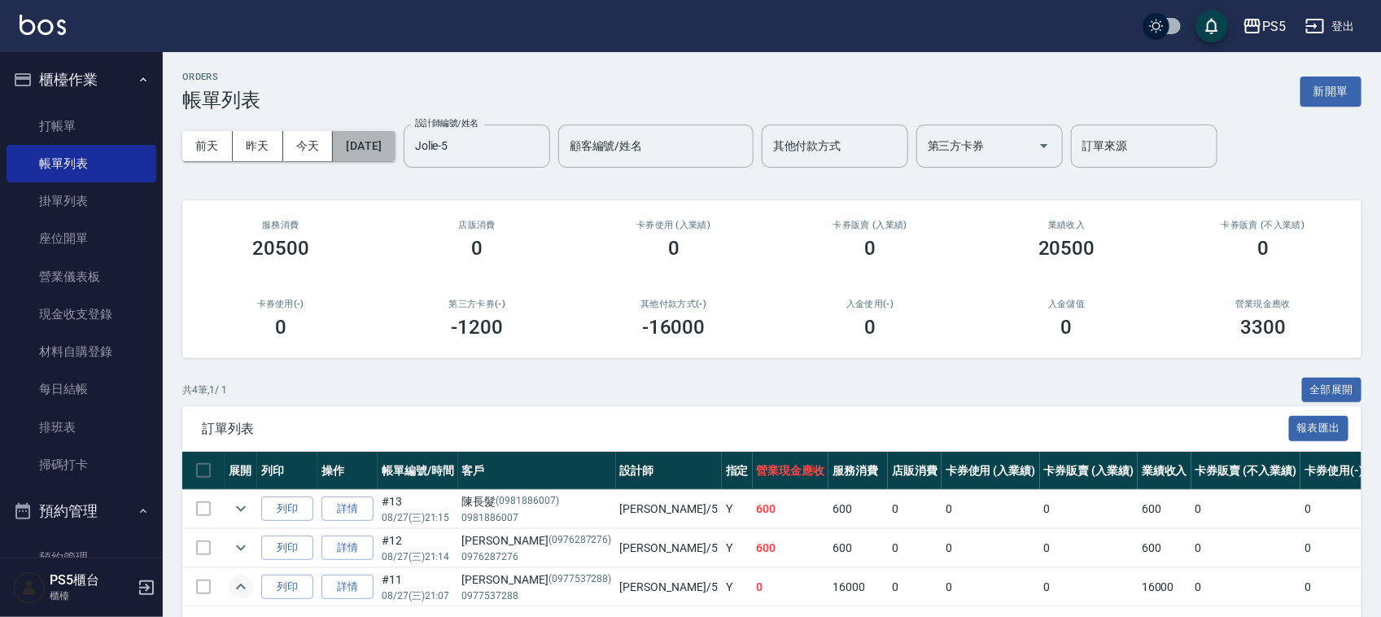
click at [395, 142] on button "2025/08/27" at bounding box center [364, 146] width 62 height 30
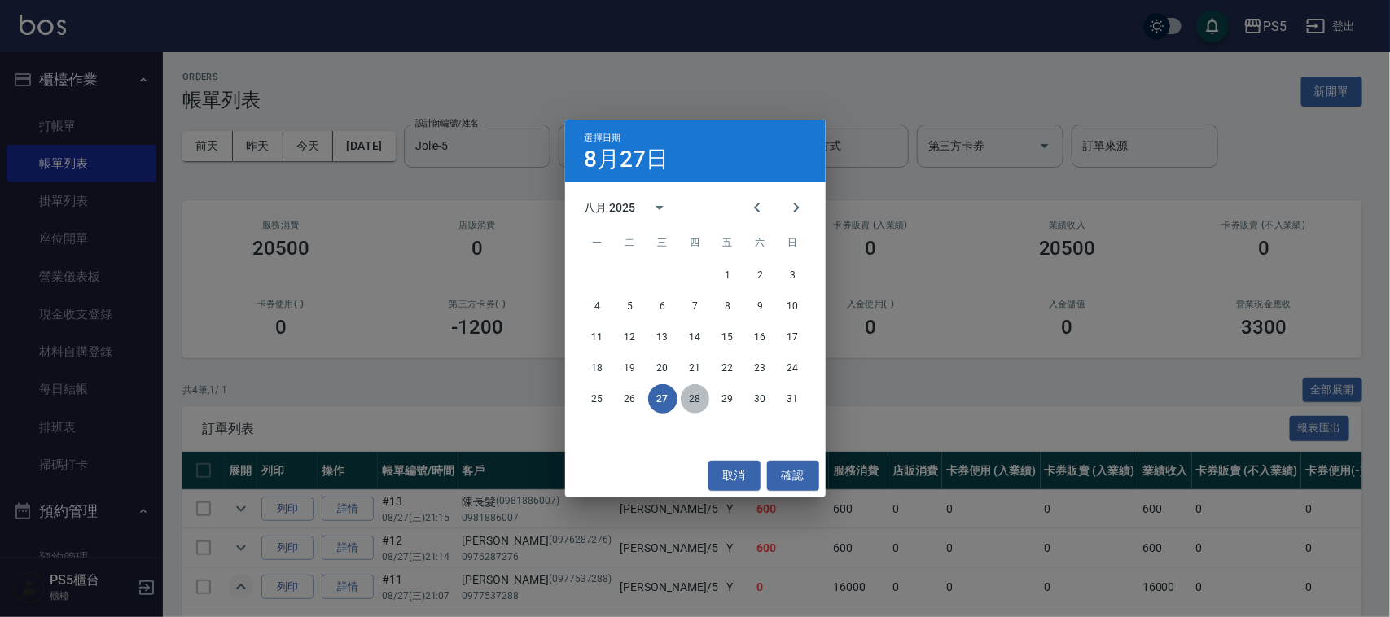
click at [689, 399] on button "28" at bounding box center [695, 398] width 29 height 29
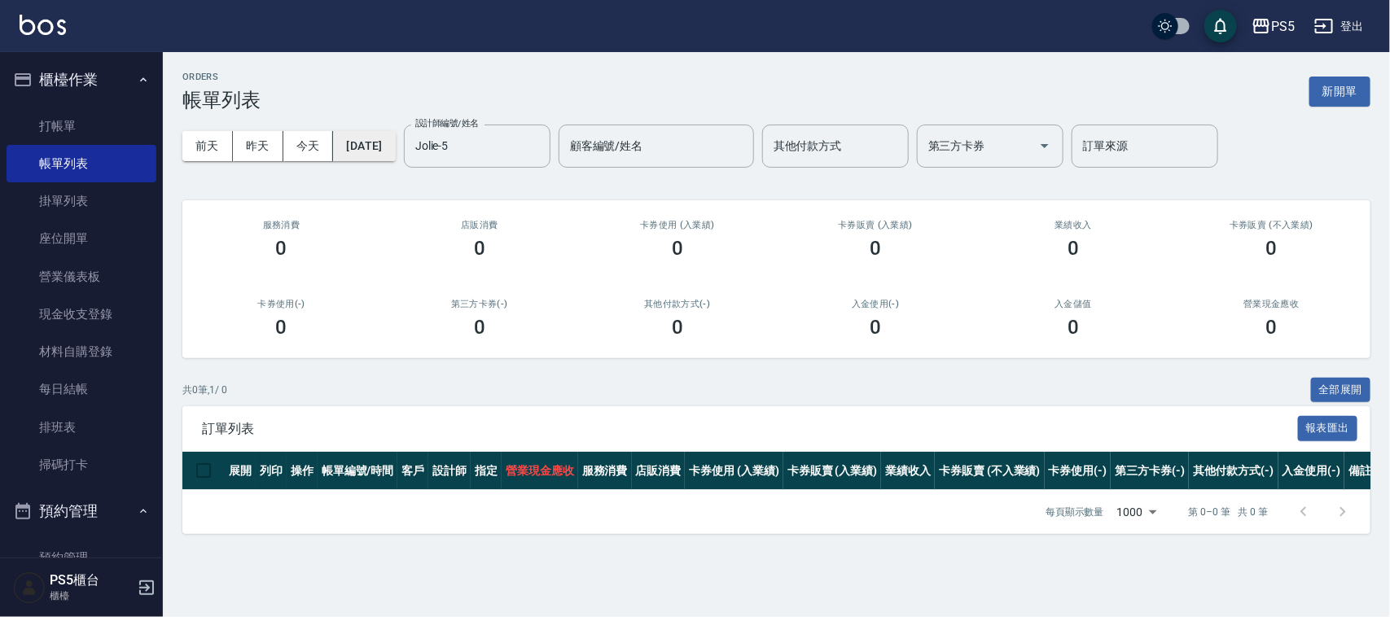
click at [395, 149] on button "2025/08/28" at bounding box center [364, 146] width 62 height 30
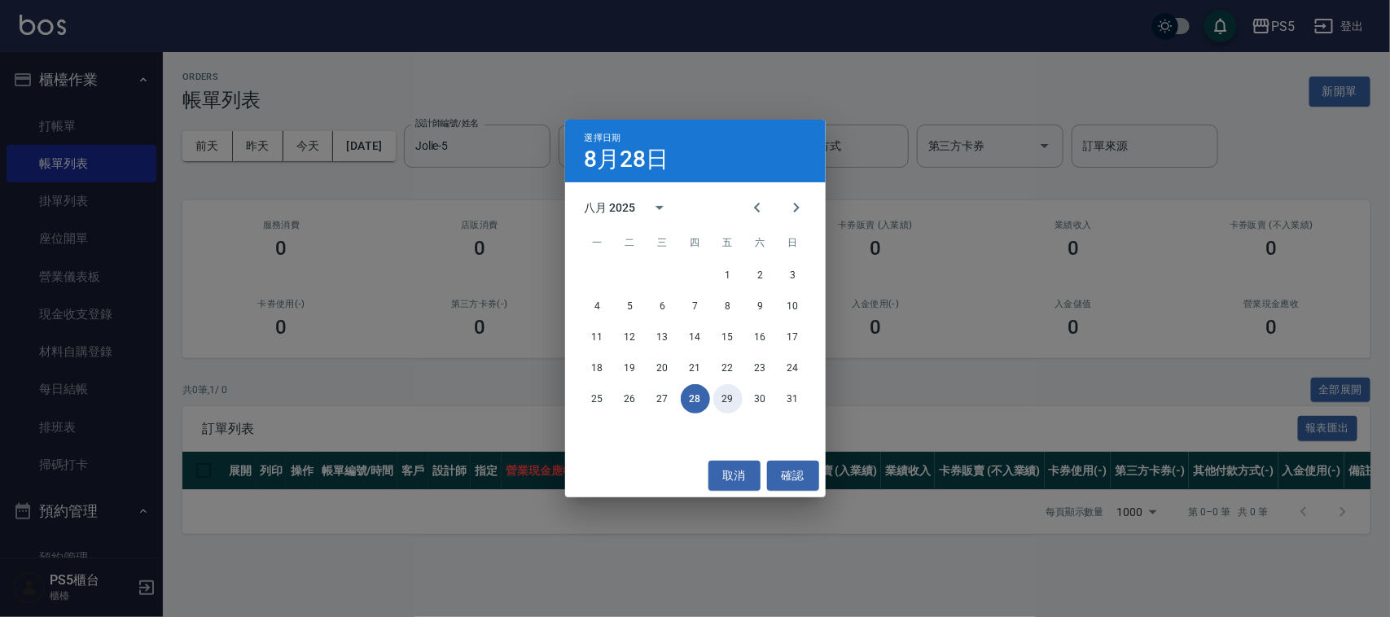
click at [730, 400] on button "29" at bounding box center [727, 398] width 29 height 29
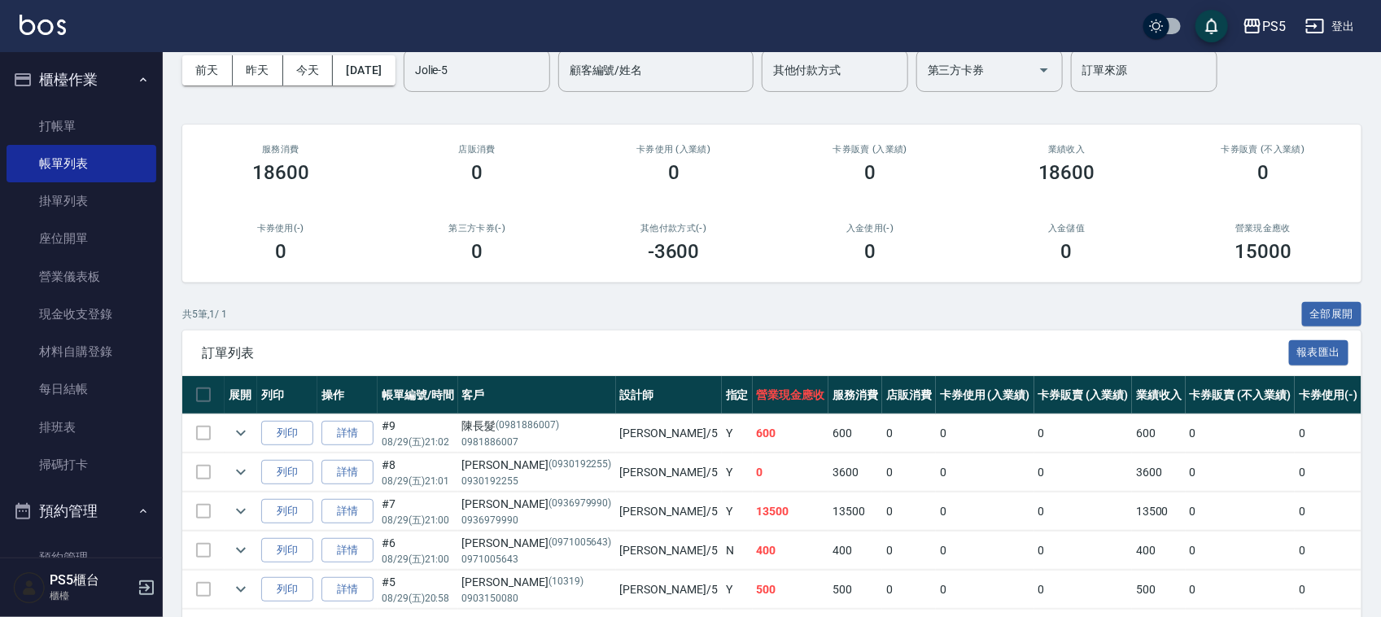
scroll to position [148, 0]
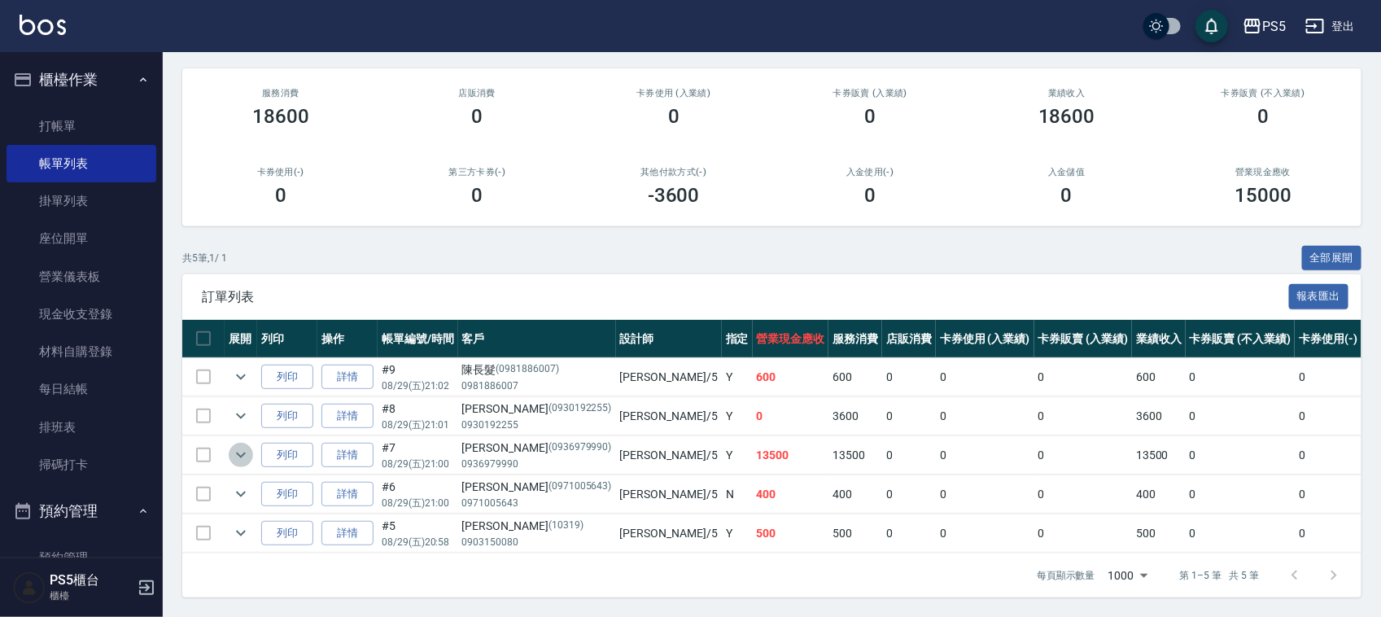
click at [233, 445] on icon "expand row" at bounding box center [241, 455] width 20 height 20
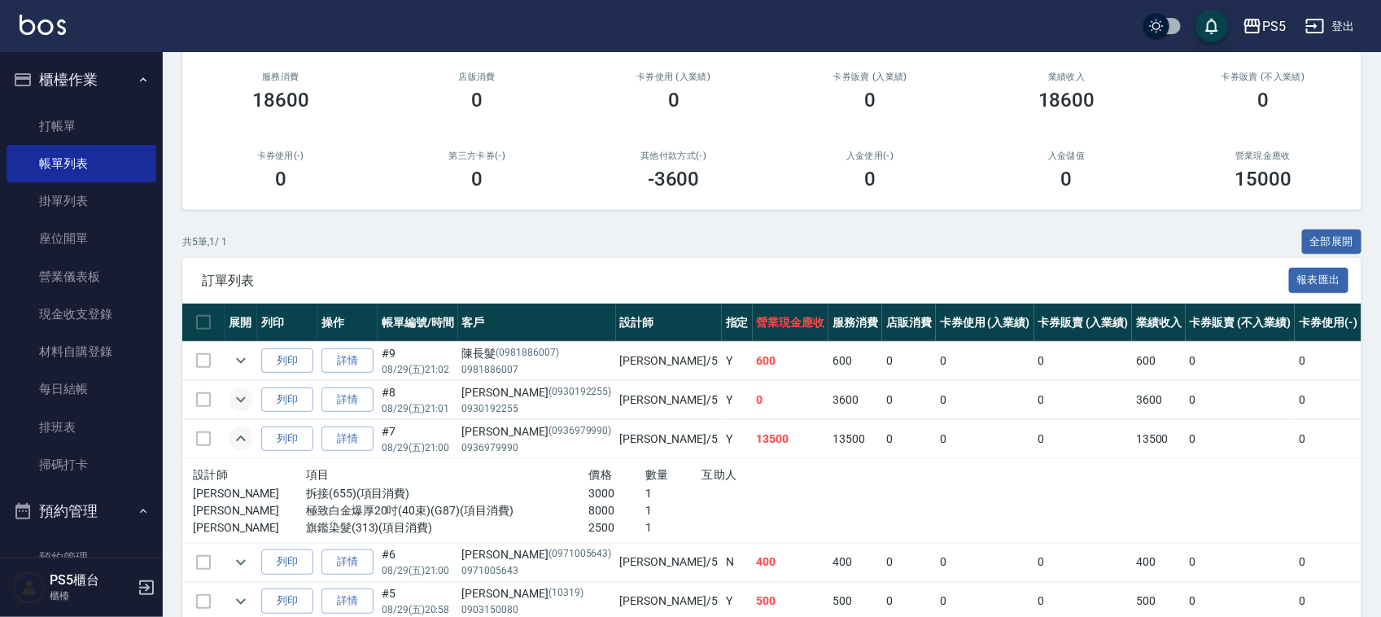
click at [240, 395] on icon "expand row" at bounding box center [241, 400] width 20 height 20
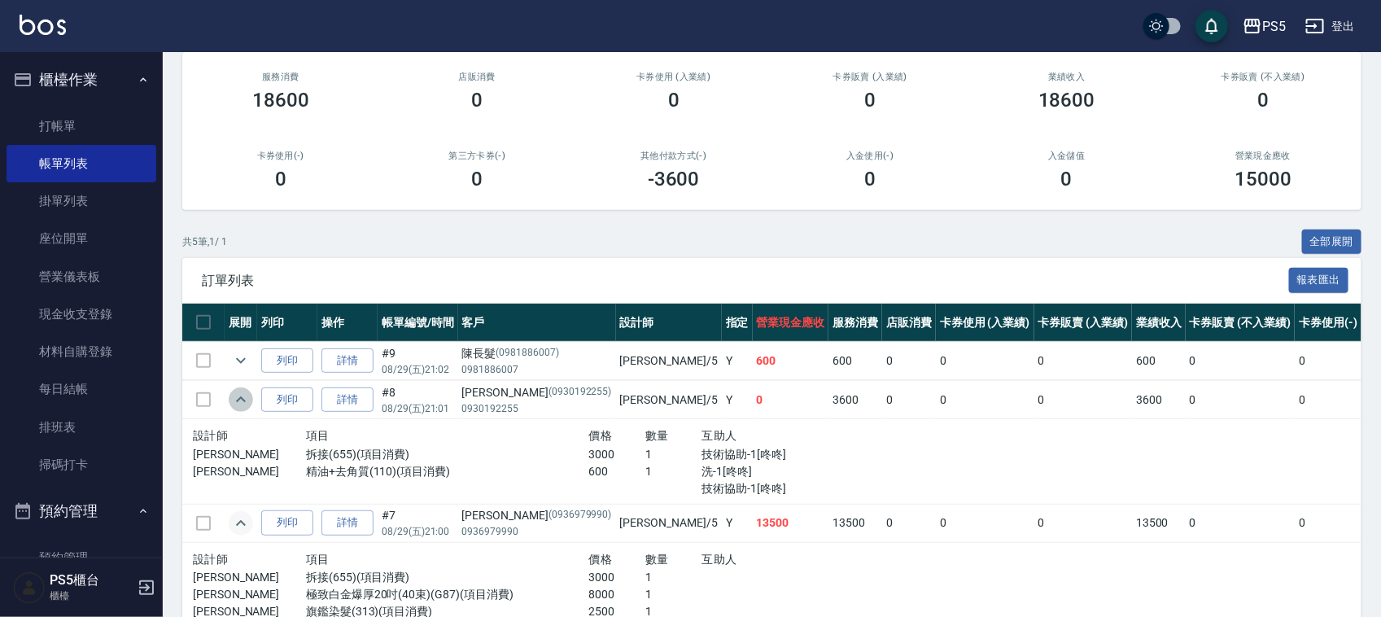
click at [240, 395] on icon "expand row" at bounding box center [241, 400] width 20 height 20
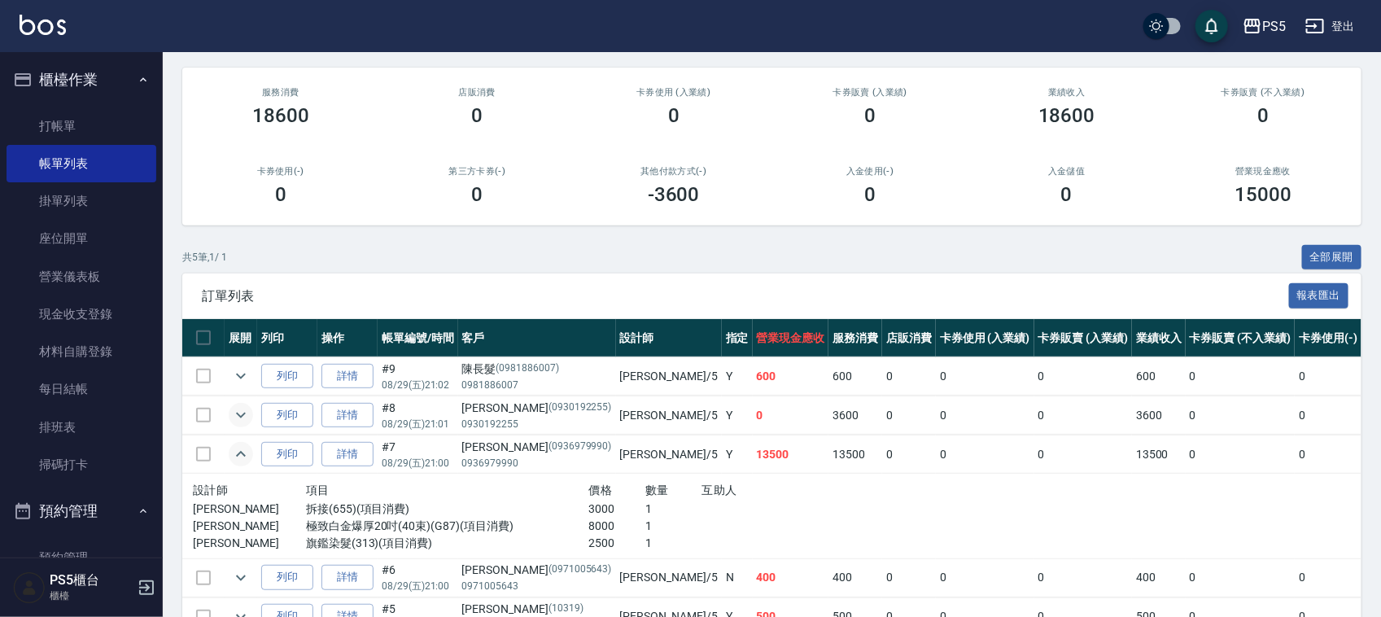
scroll to position [0, 0]
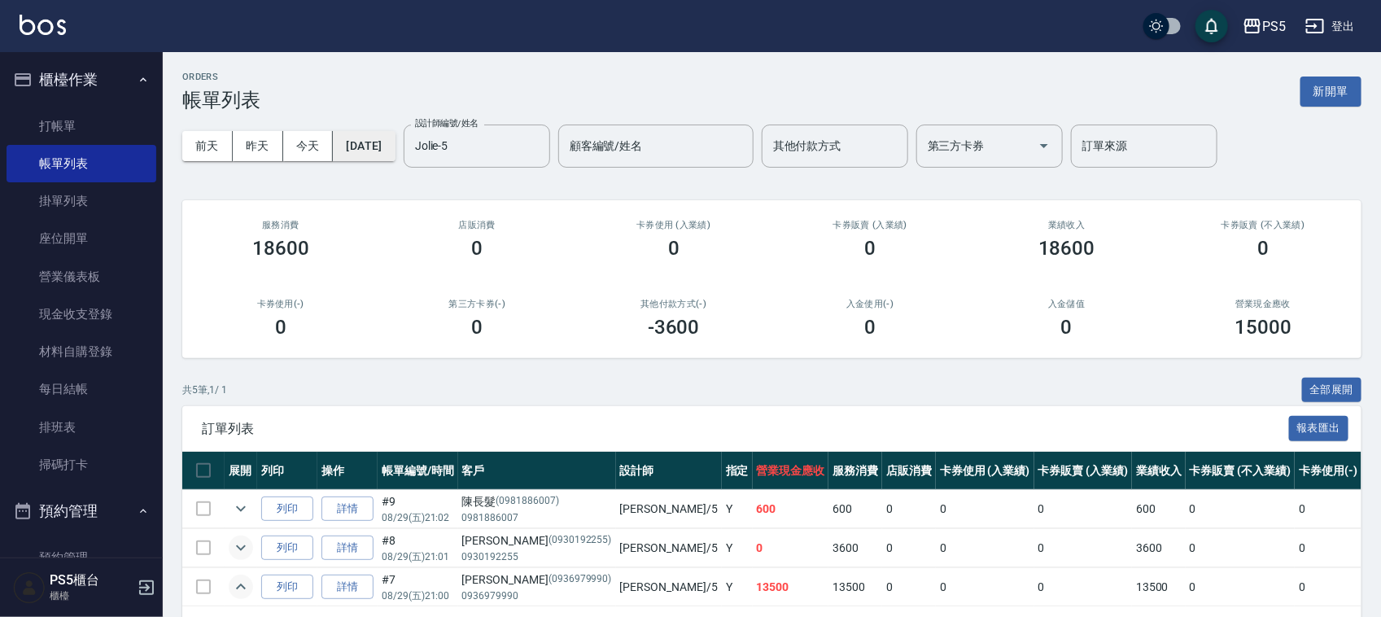
click at [392, 147] on button "2025/08/29" at bounding box center [364, 146] width 62 height 30
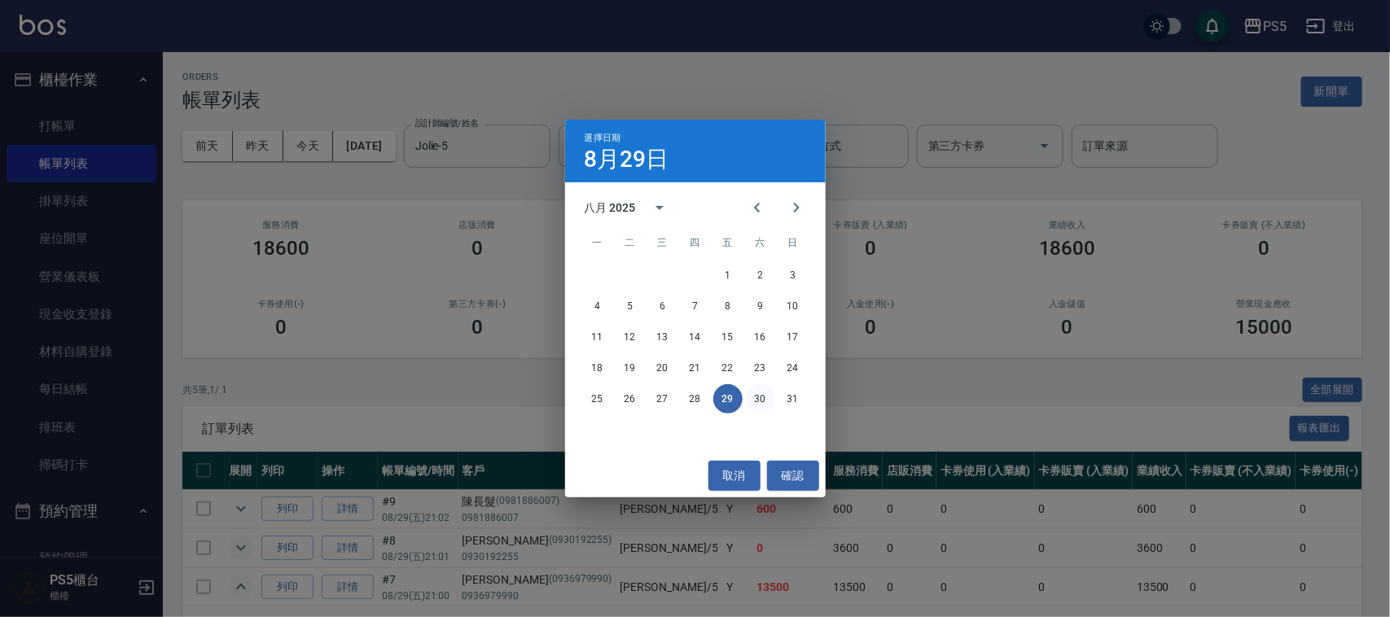
click at [768, 400] on button "30" at bounding box center [760, 398] width 29 height 29
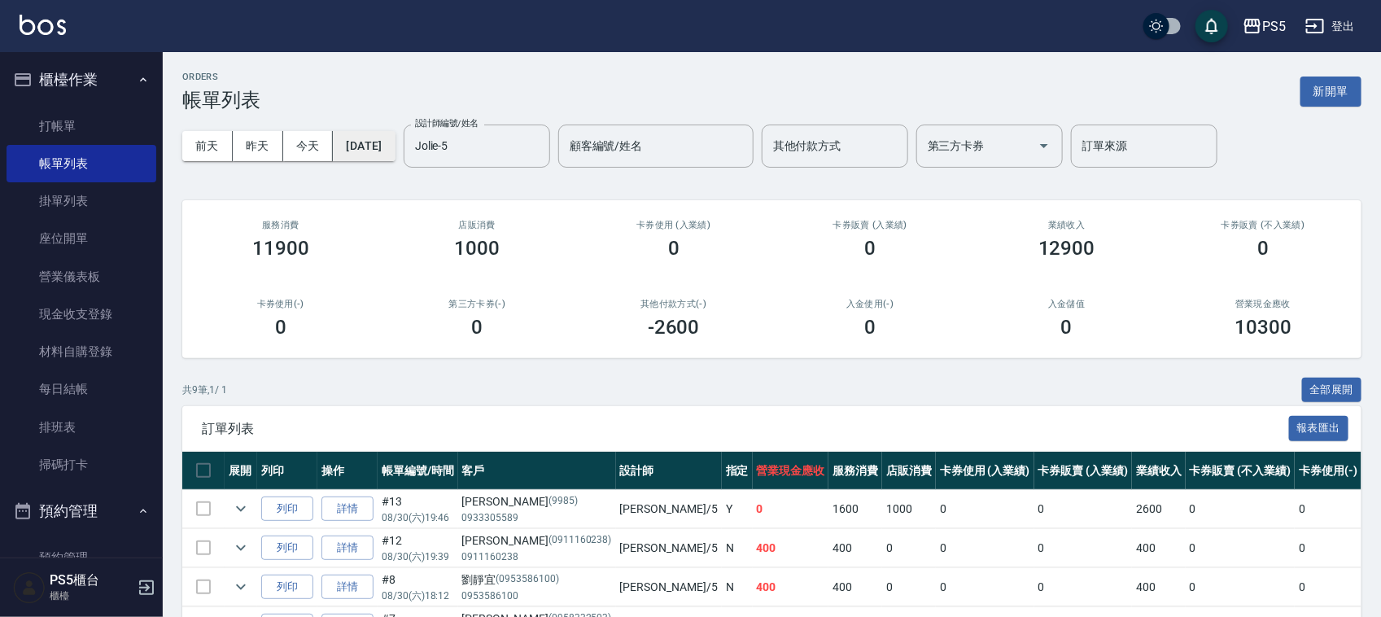
click at [395, 145] on button "2025/08/30" at bounding box center [364, 146] width 62 height 30
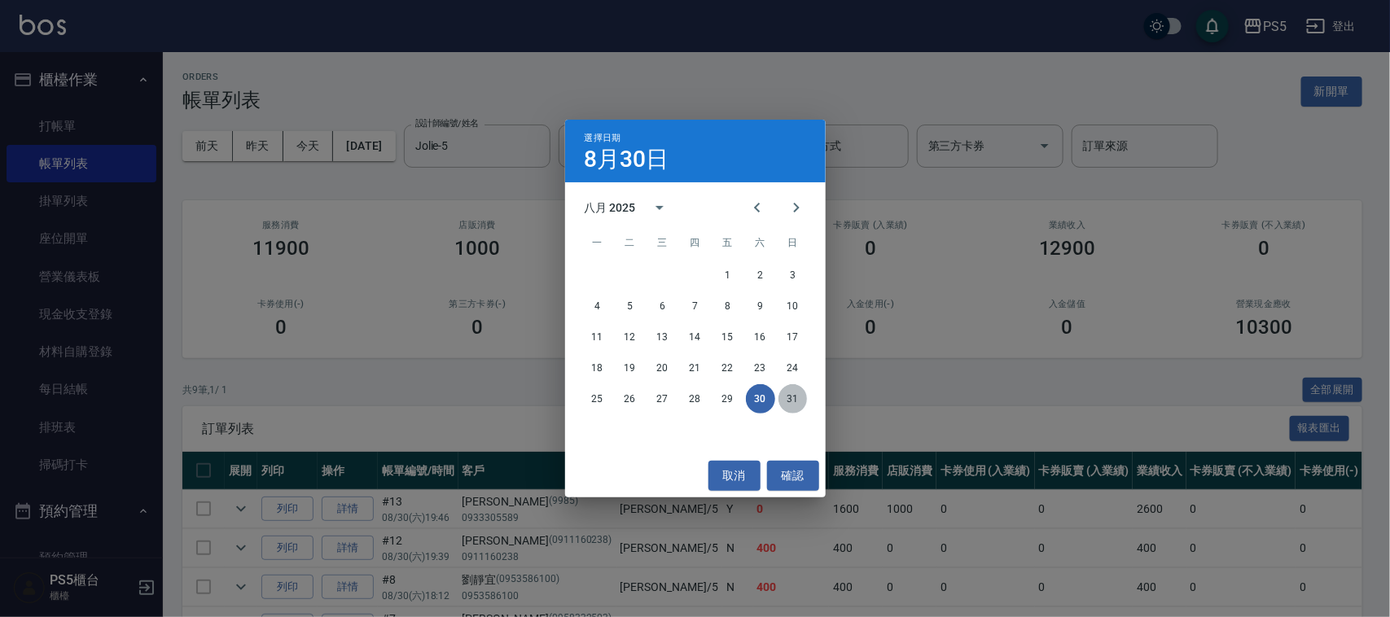
click at [796, 401] on button "31" at bounding box center [792, 398] width 29 height 29
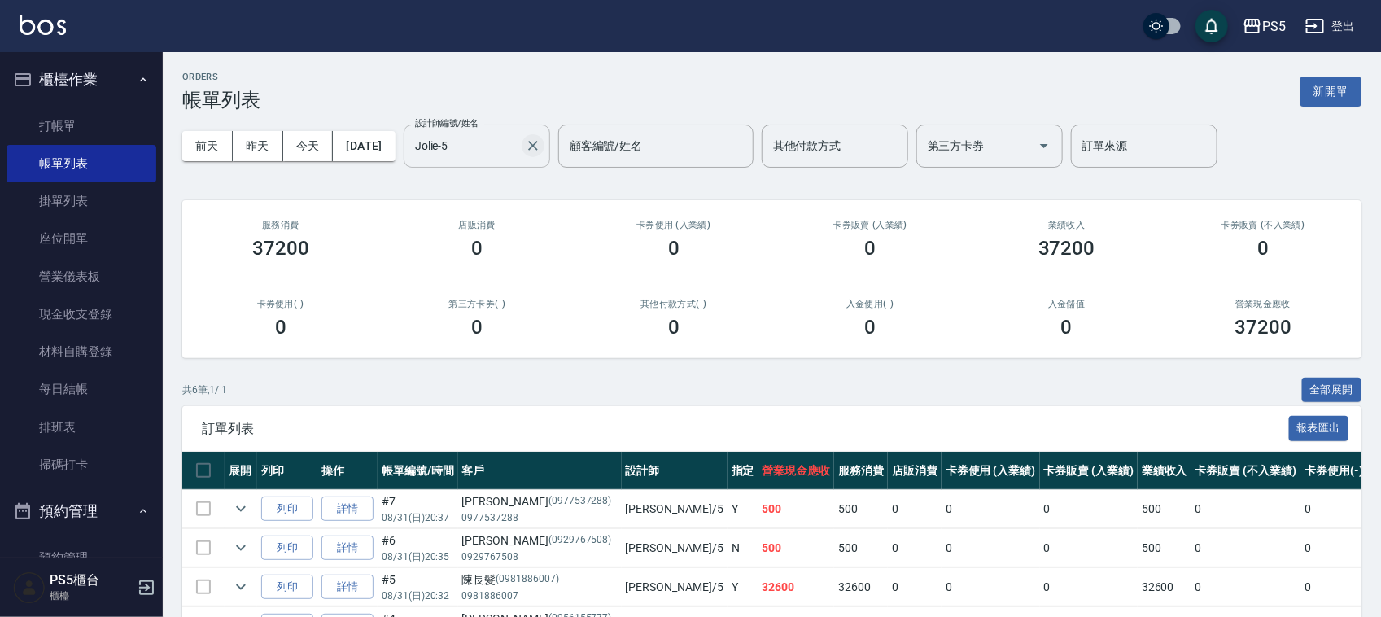
click at [541, 145] on icon "Clear" at bounding box center [533, 146] width 16 height 16
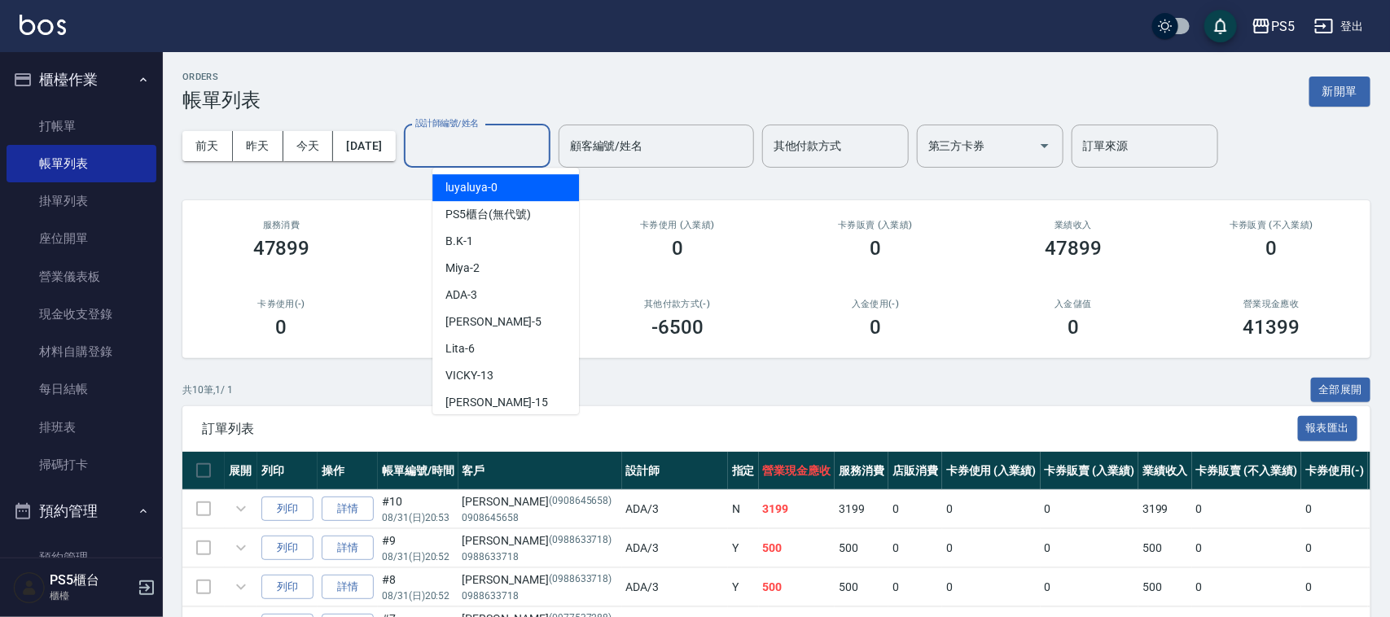
click at [494, 145] on input "設計師編號/姓名" at bounding box center [477, 146] width 132 height 28
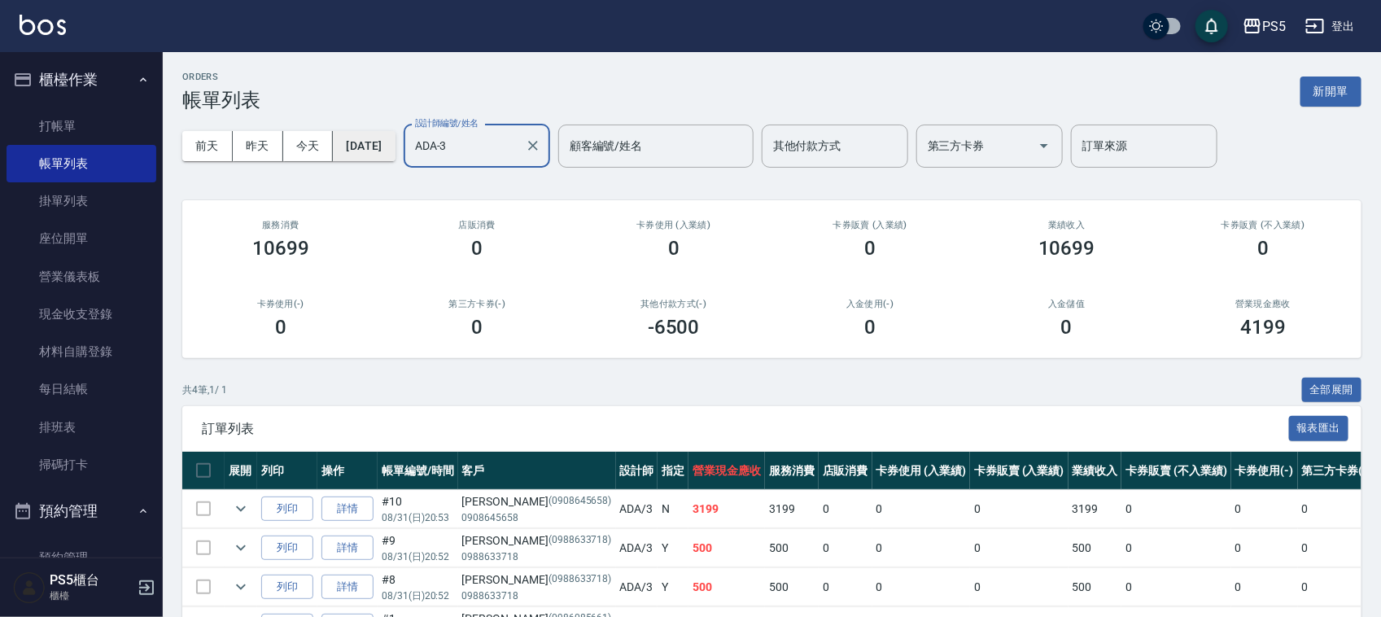
type input "ADA-3"
click at [392, 147] on button "2025/08/31" at bounding box center [364, 146] width 62 height 30
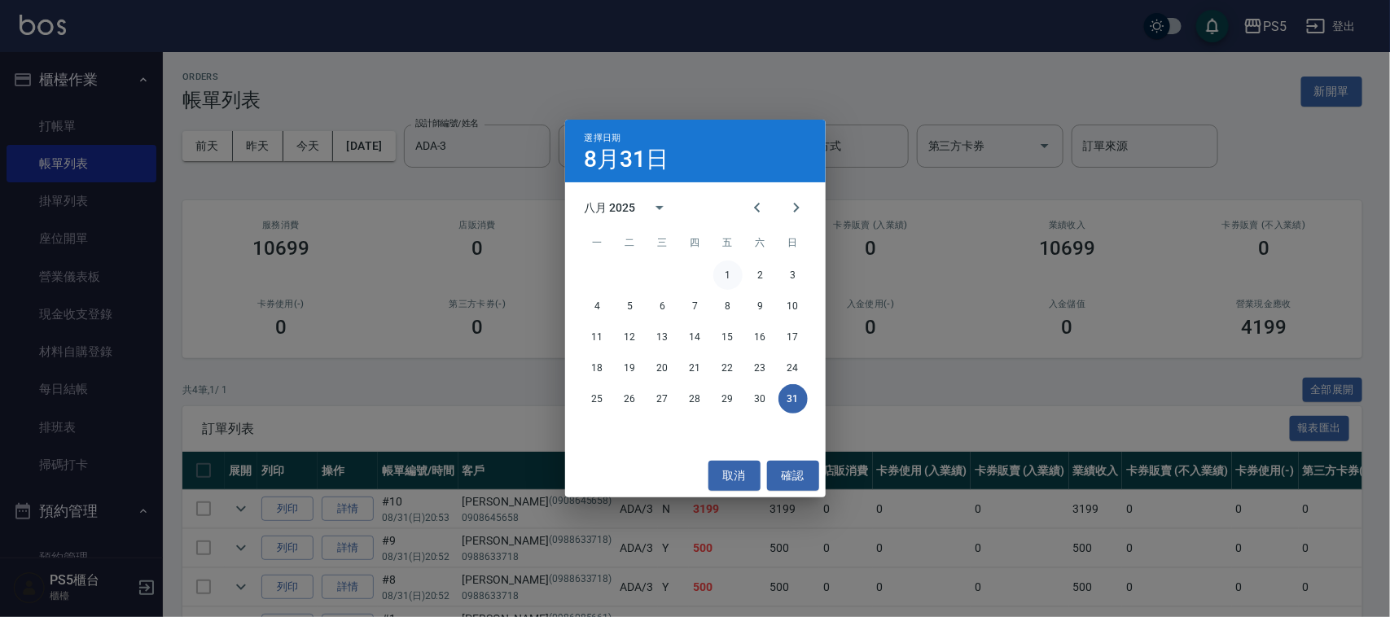
click at [731, 273] on button "1" at bounding box center [727, 274] width 29 height 29
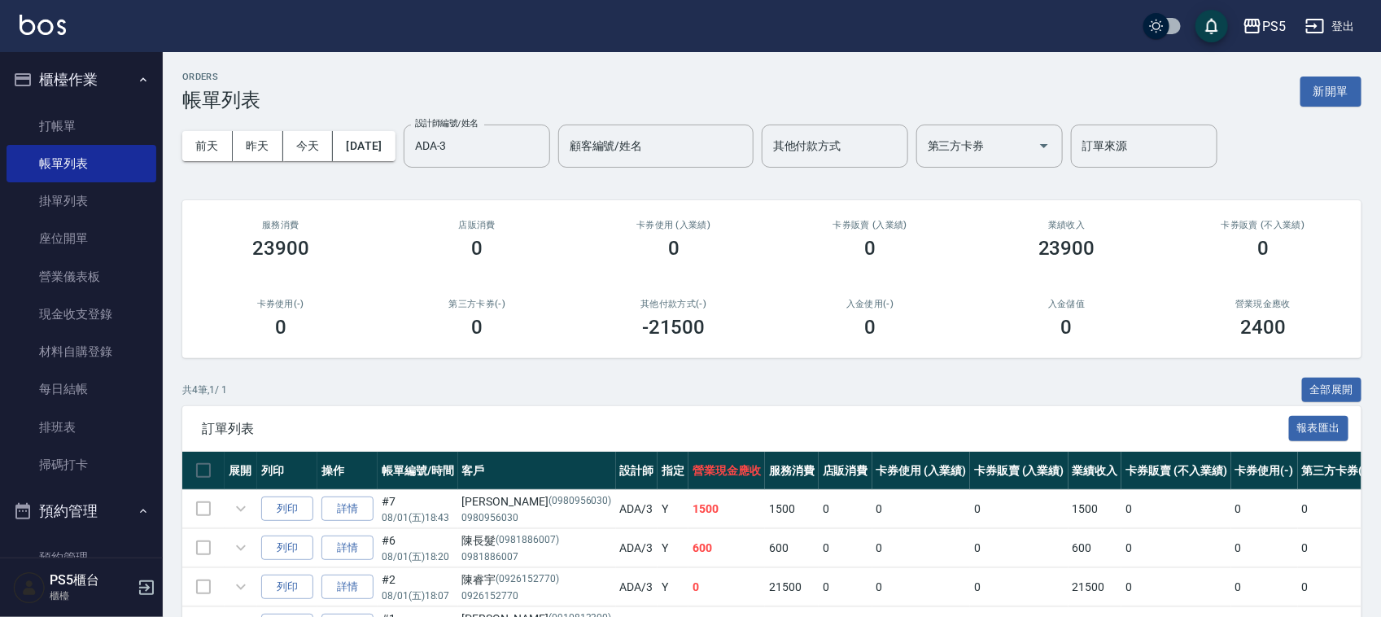
scroll to position [108, 0]
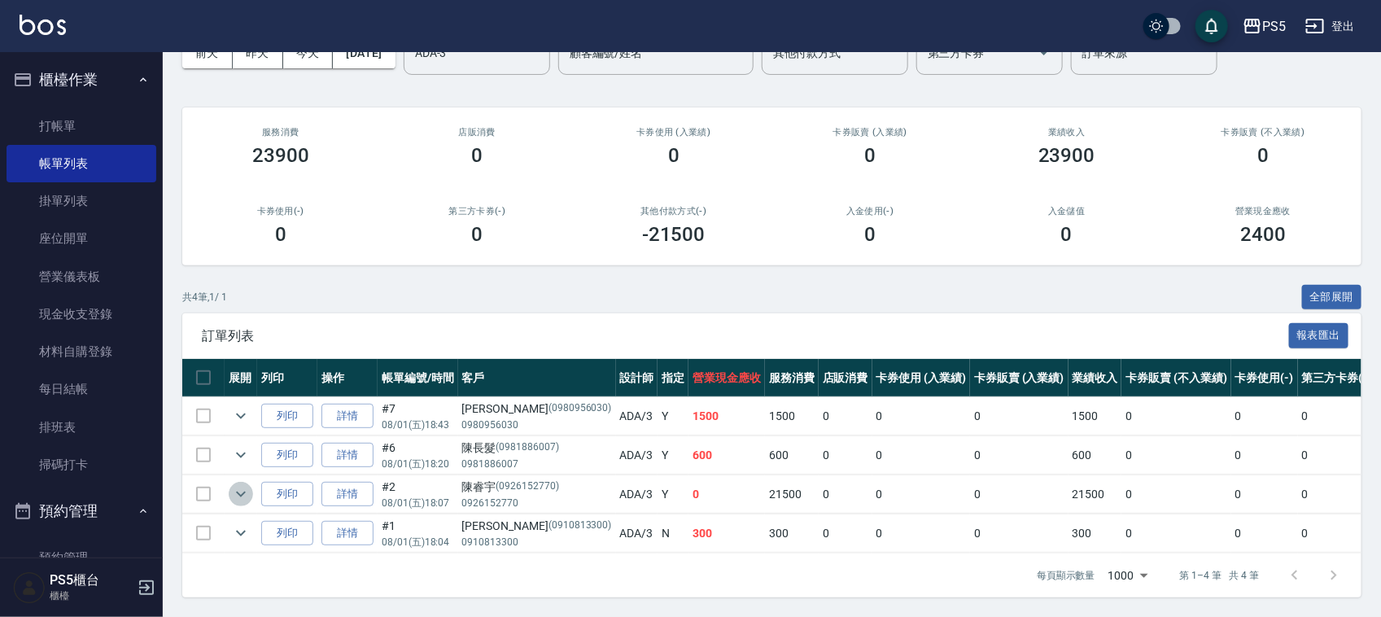
click at [241, 484] on icon "expand row" at bounding box center [241, 494] width 20 height 20
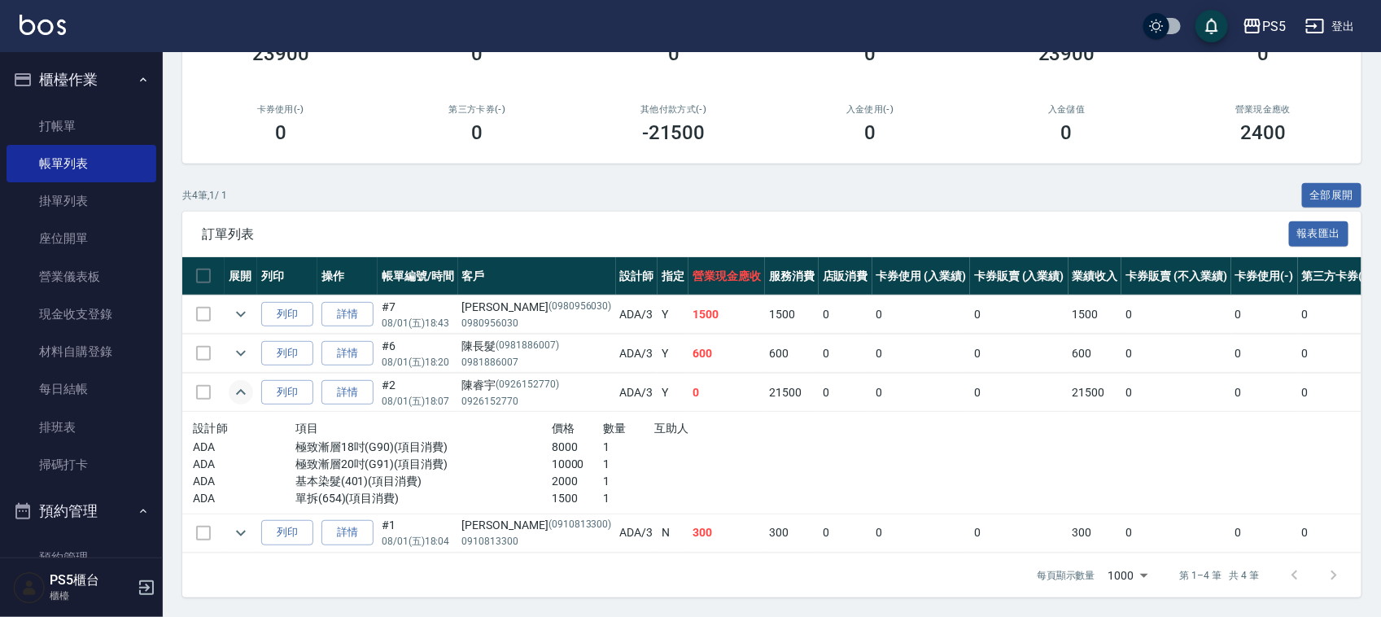
scroll to position [0, 0]
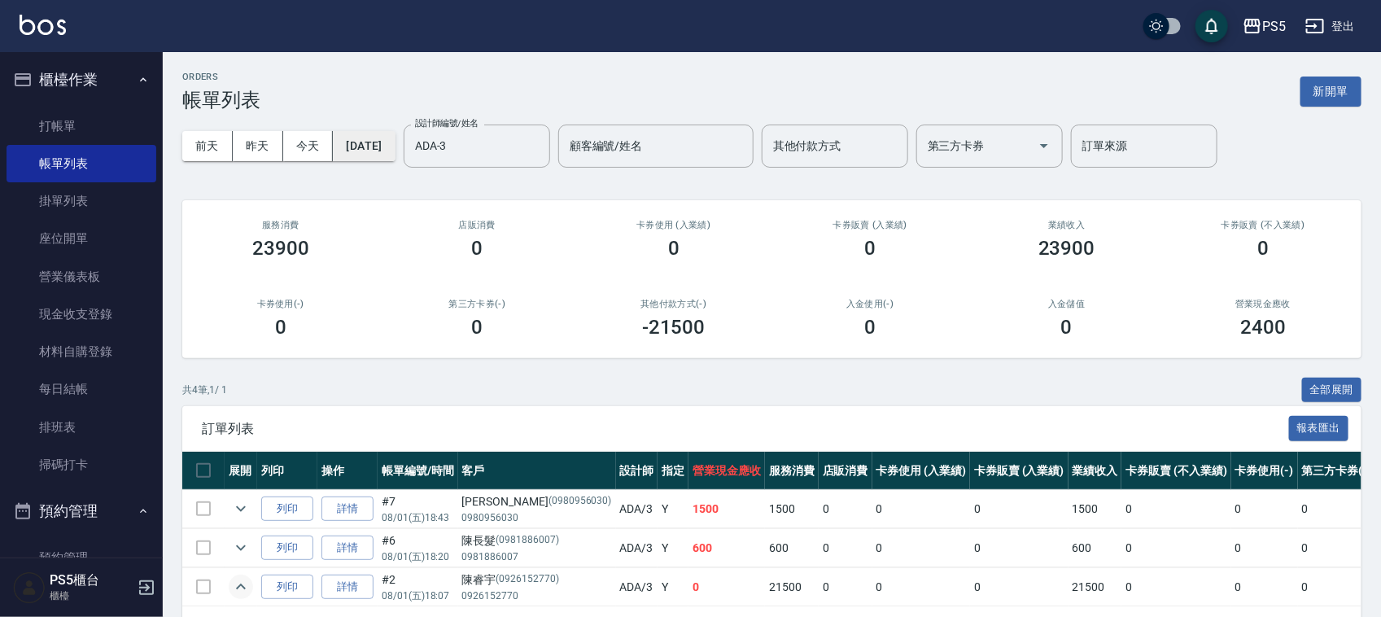
click at [395, 147] on button "2025/08/01" at bounding box center [364, 146] width 62 height 30
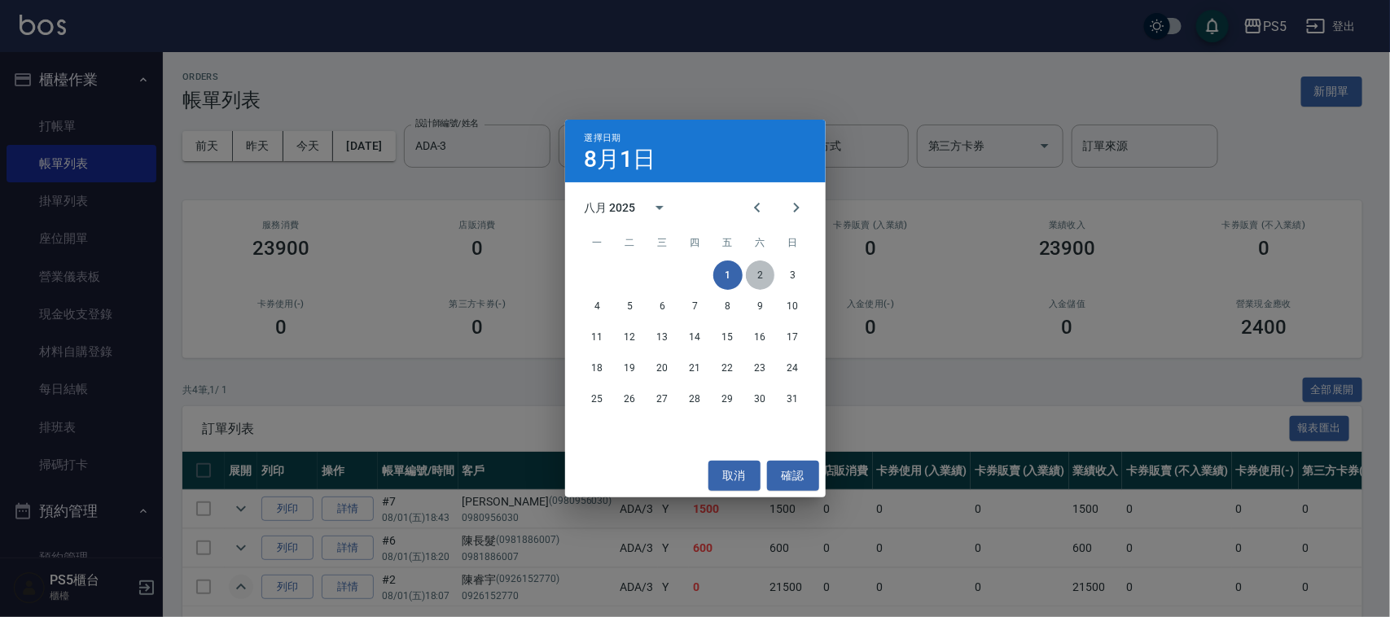
click at [759, 278] on button "2" at bounding box center [760, 274] width 29 height 29
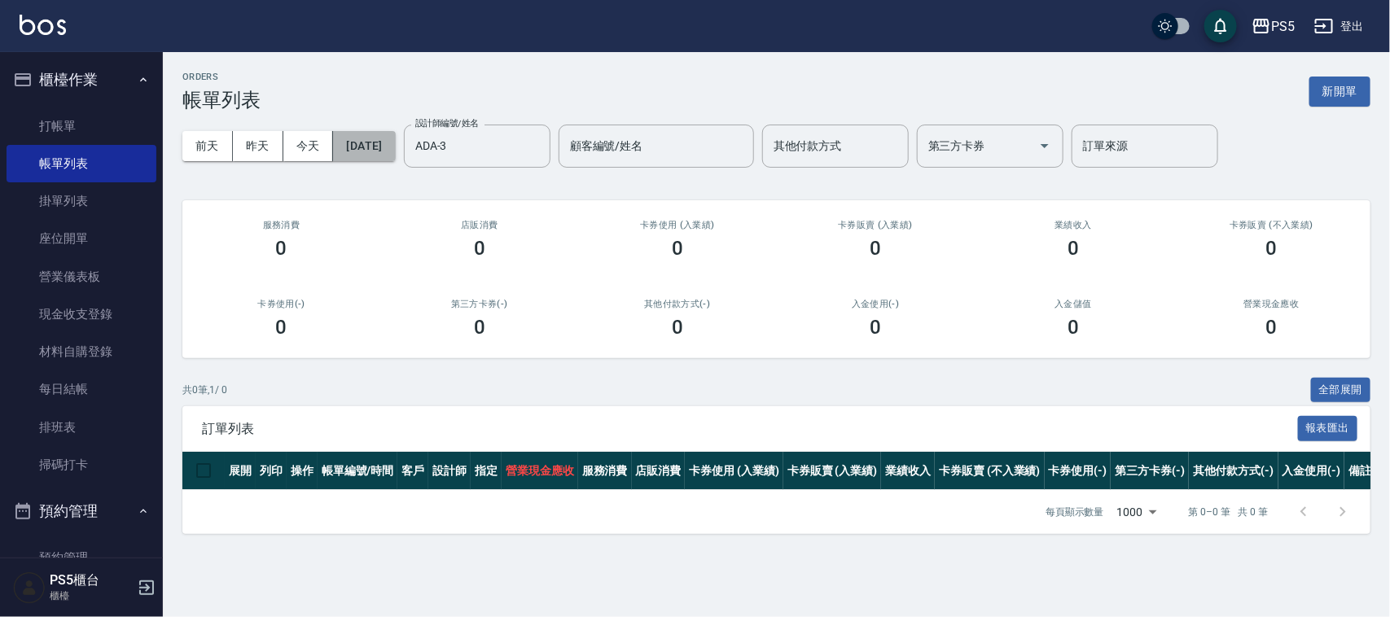
click at [388, 141] on button "2025/08/02" at bounding box center [364, 146] width 62 height 30
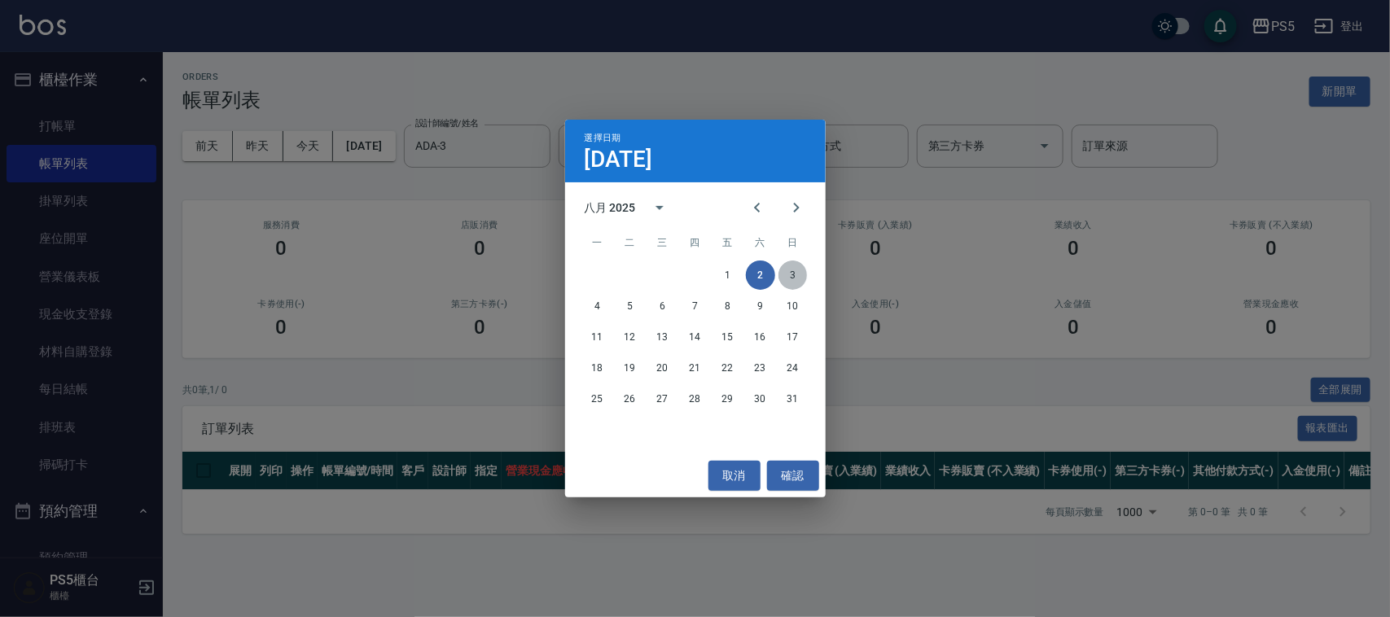
click at [790, 274] on button "3" at bounding box center [792, 274] width 29 height 29
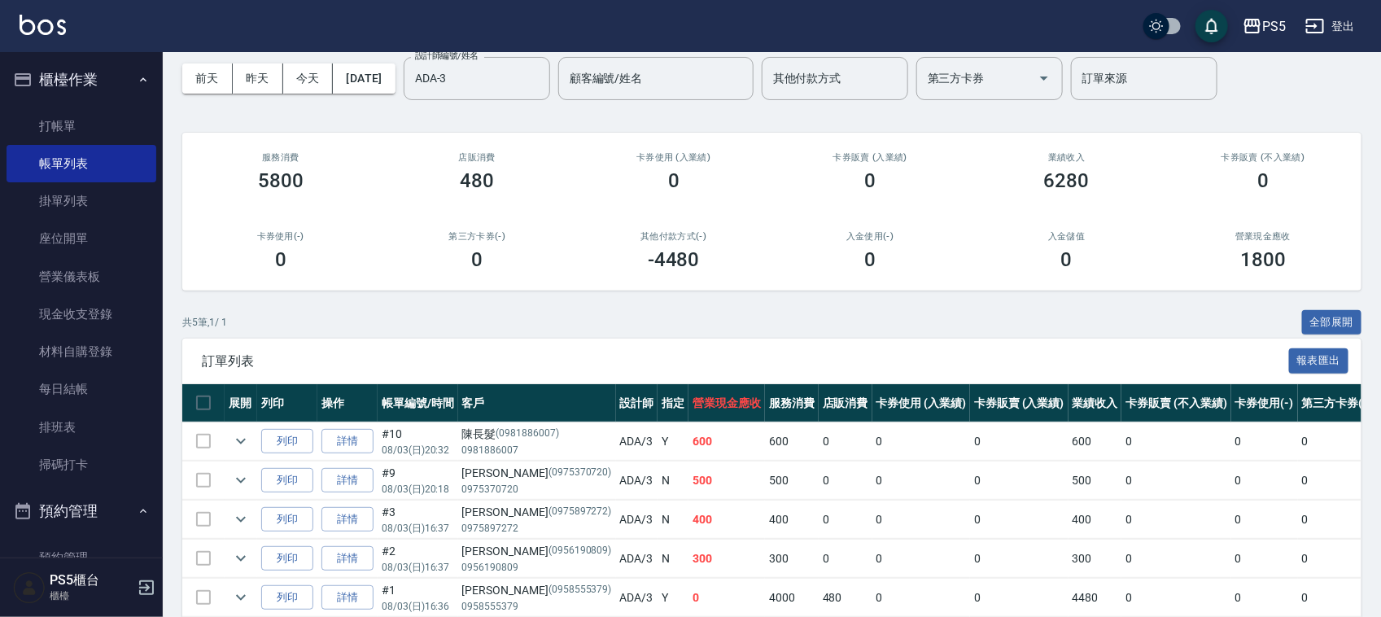
scroll to position [102, 0]
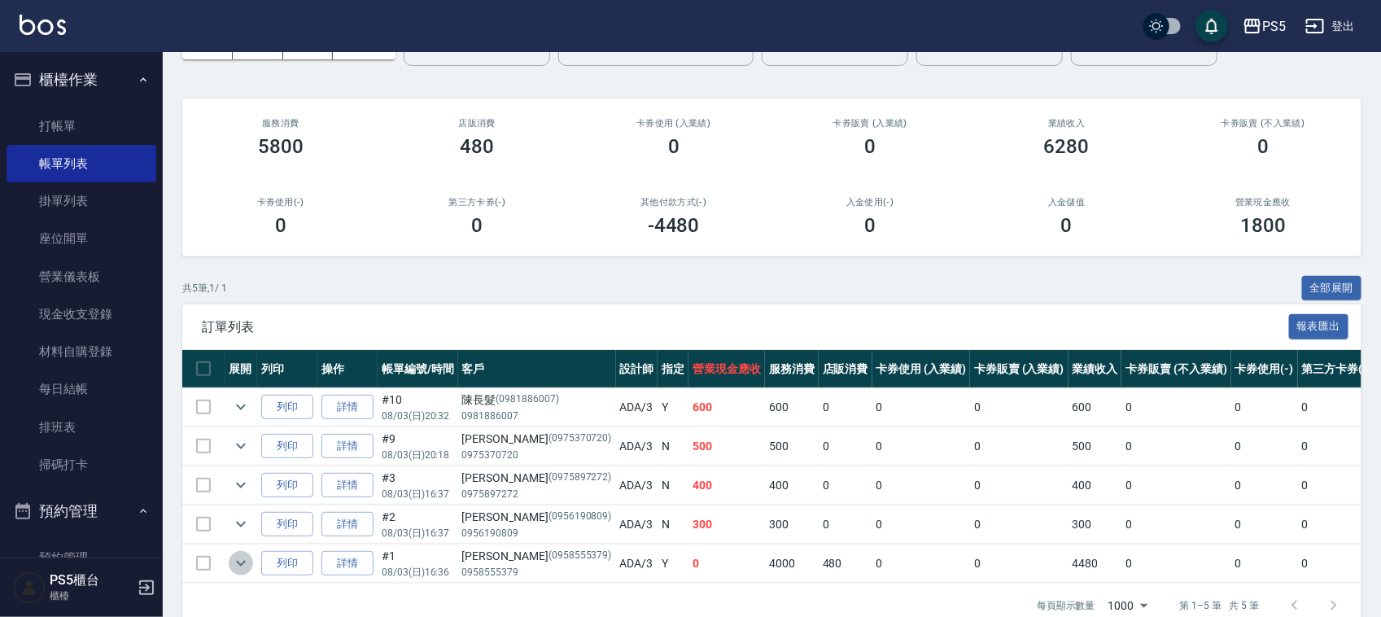
click at [236, 562] on icon "expand row" at bounding box center [241, 564] width 20 height 20
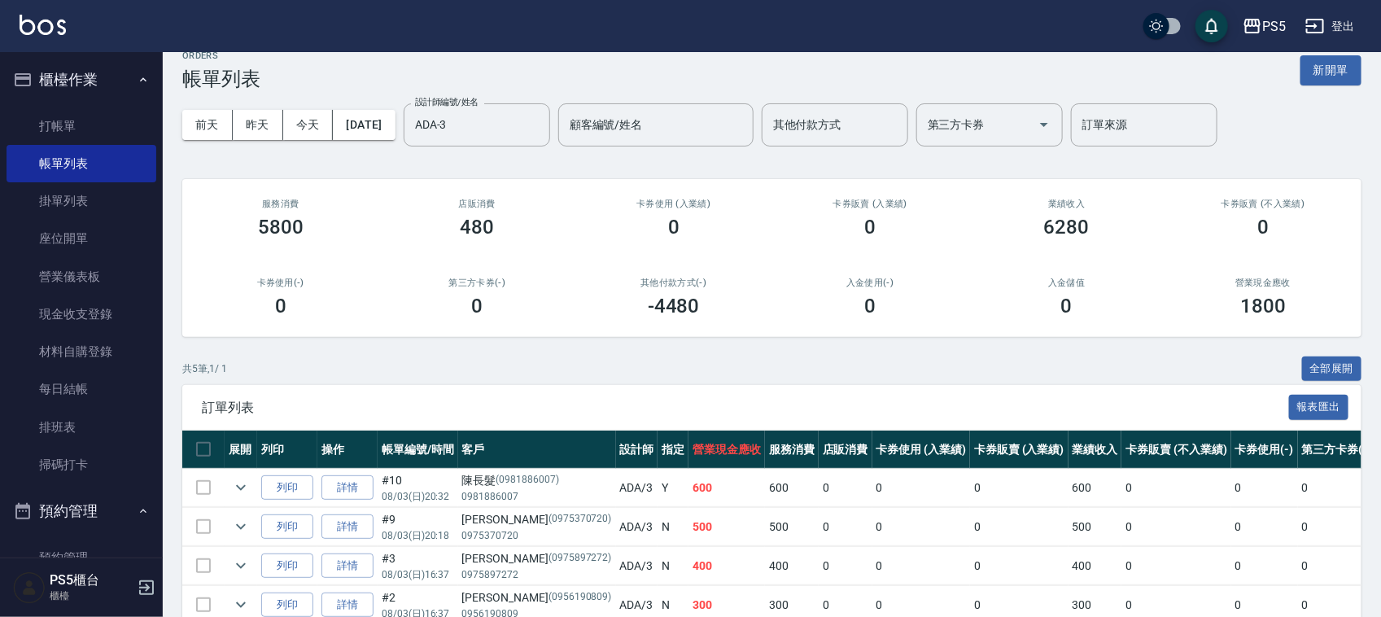
scroll to position [0, 0]
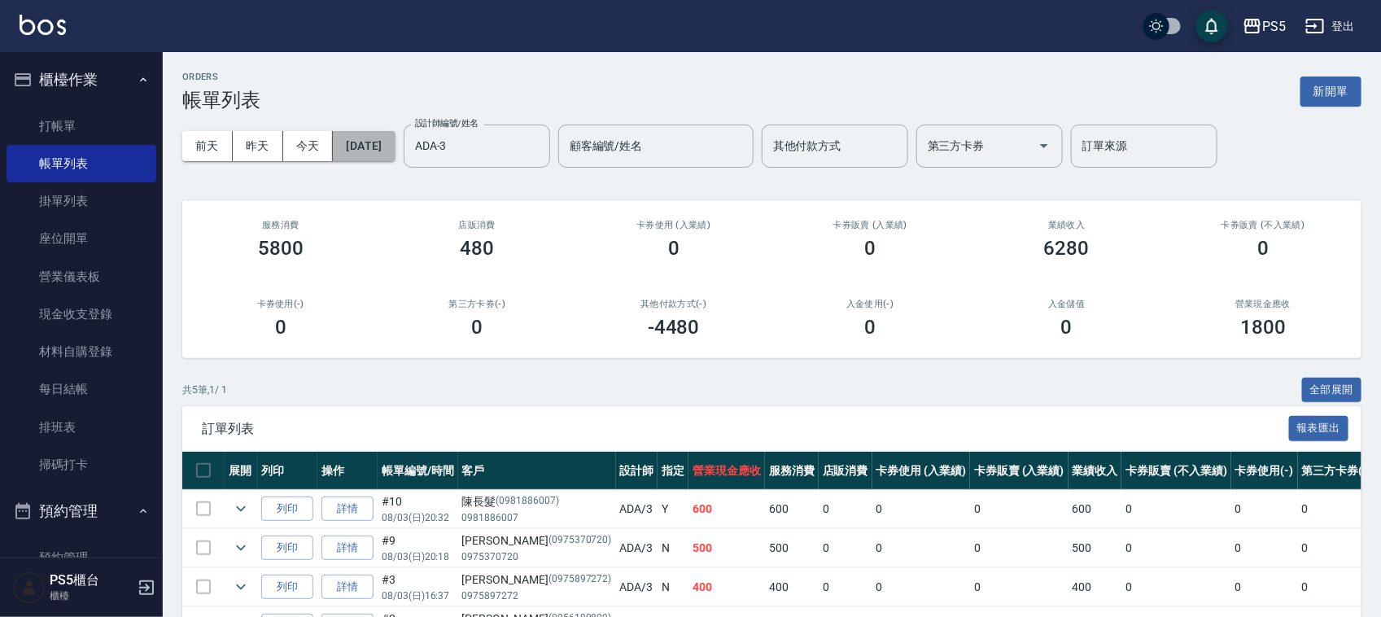
click at [395, 140] on button "2025/08/03" at bounding box center [364, 146] width 62 height 30
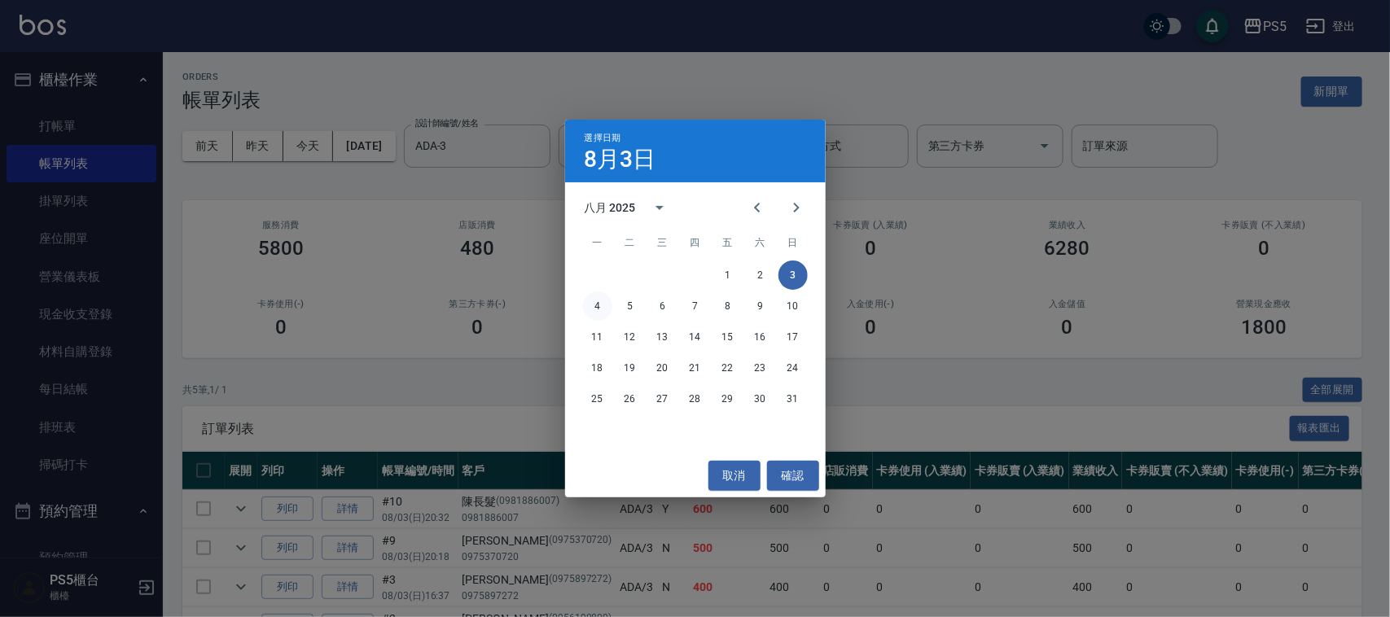
click at [600, 300] on button "4" at bounding box center [597, 305] width 29 height 29
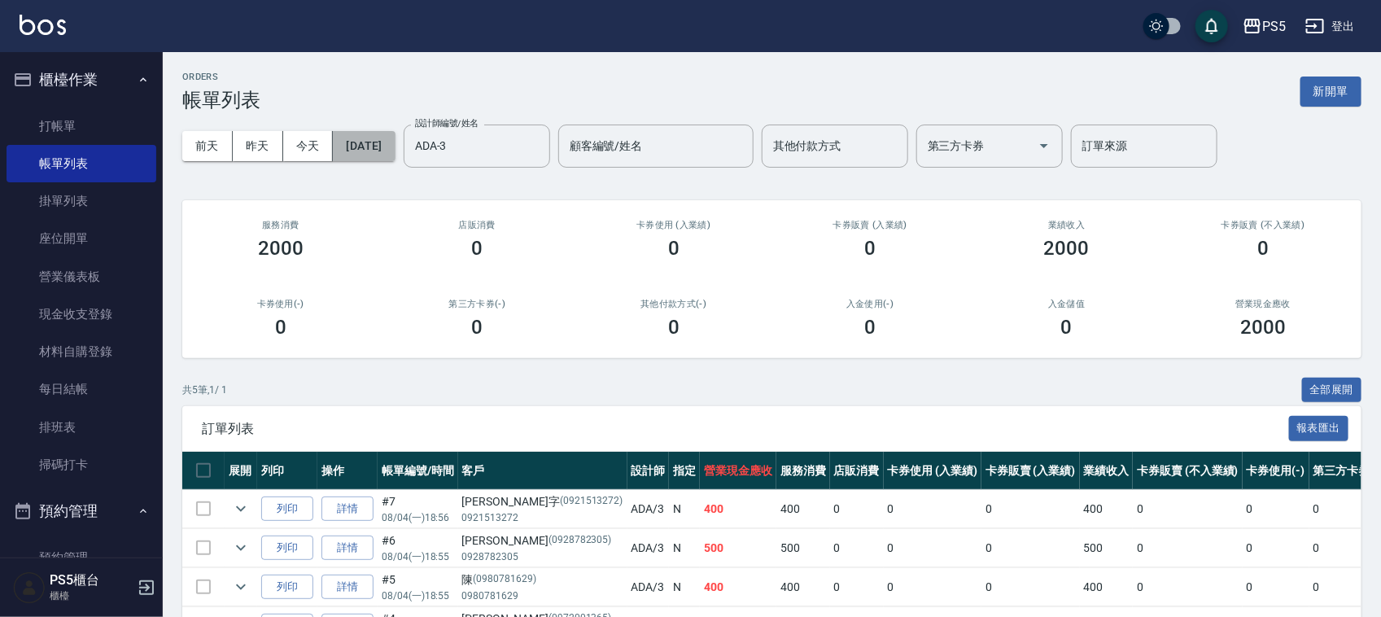
click at [385, 143] on button "2025/08/04" at bounding box center [364, 146] width 62 height 30
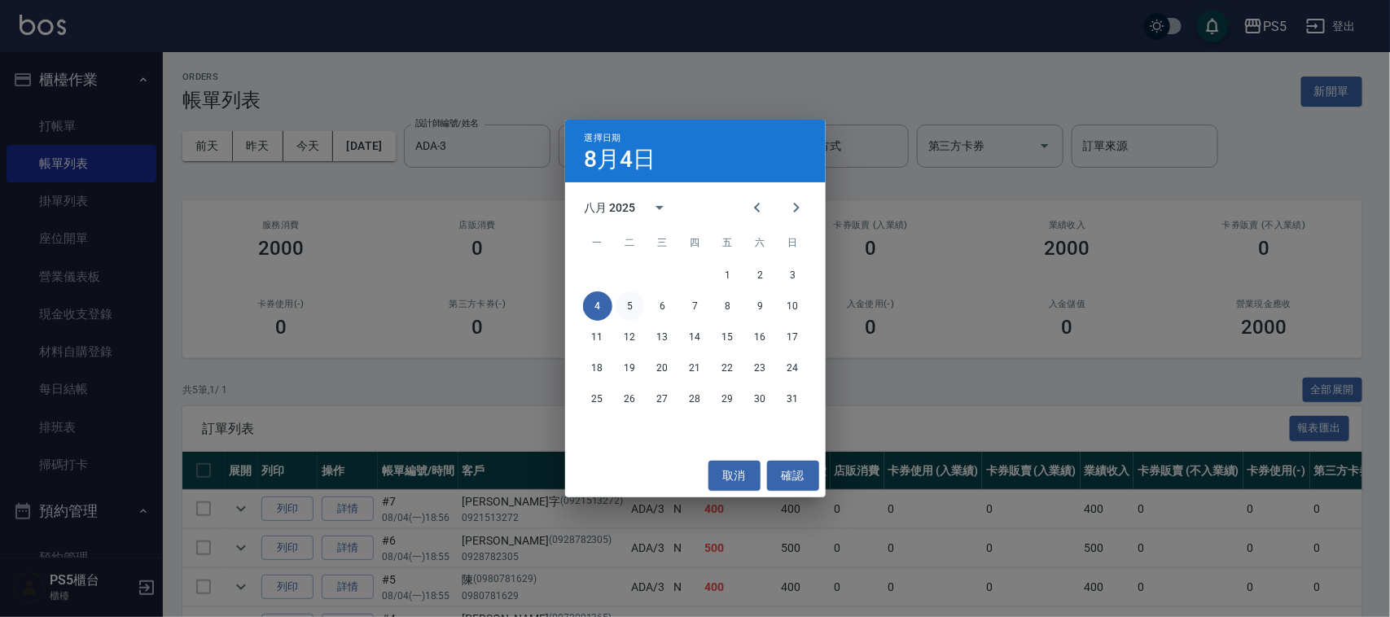
click at [629, 305] on button "5" at bounding box center [629, 305] width 29 height 29
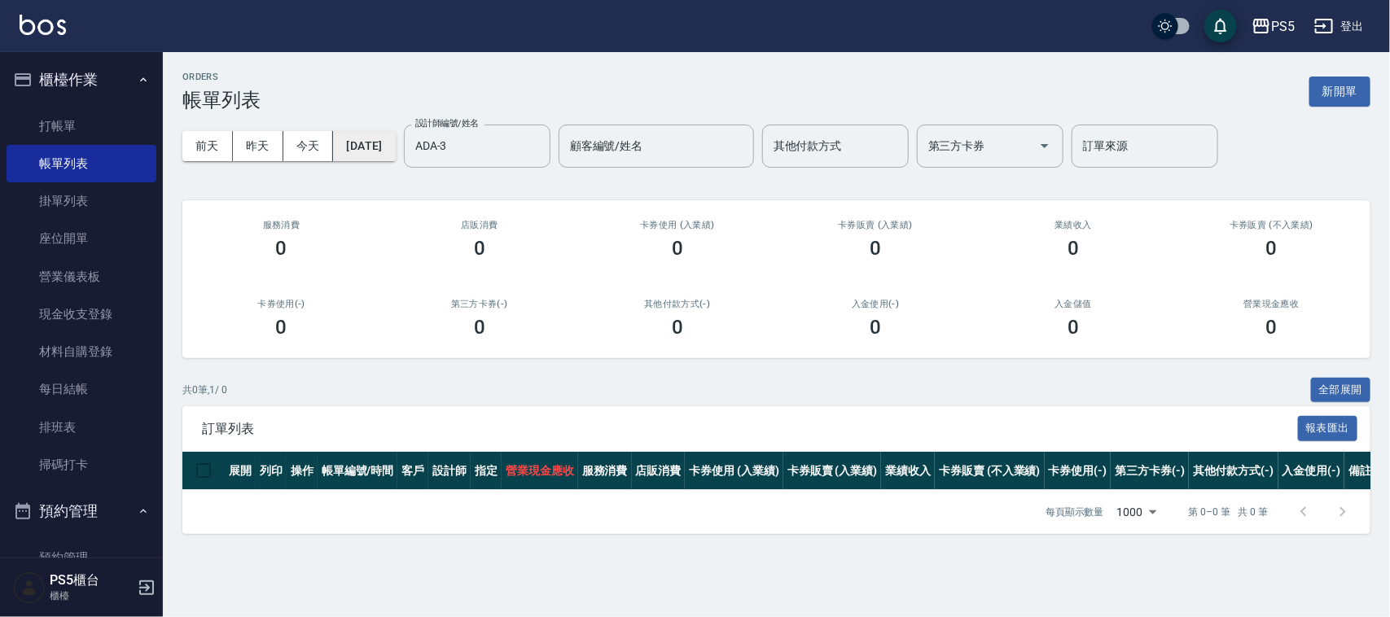
click at [395, 145] on button "2025/08/05" at bounding box center [364, 146] width 62 height 30
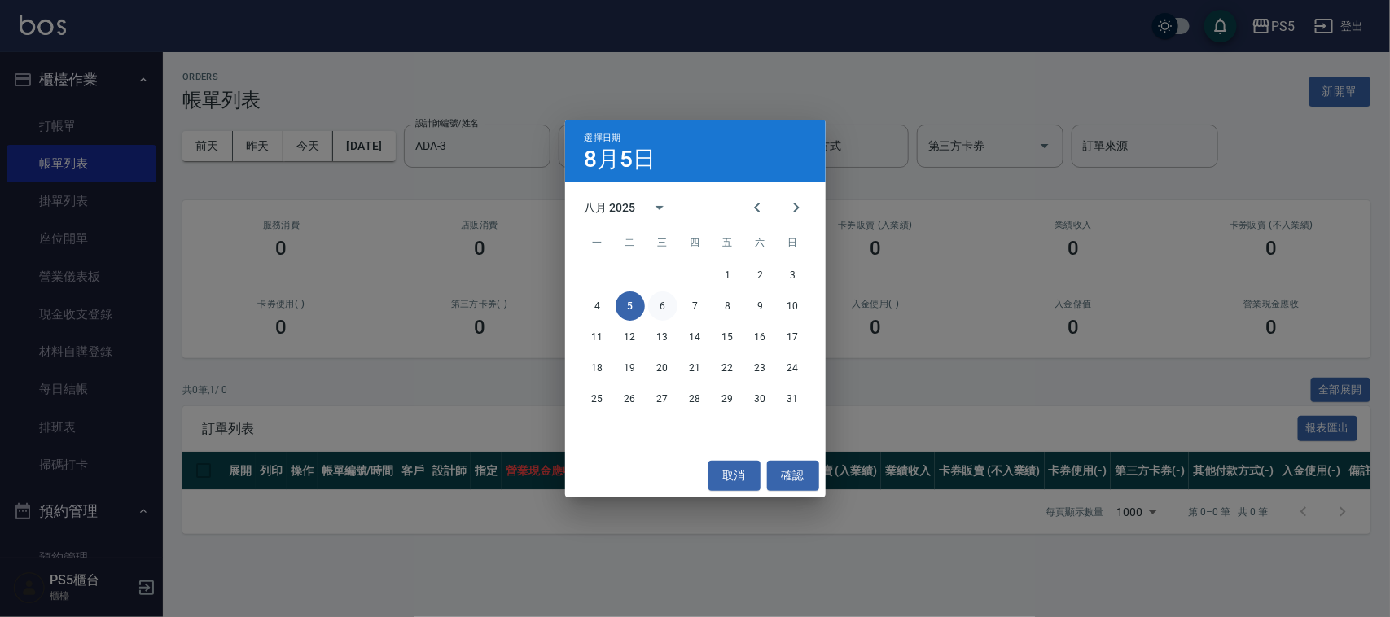
click at [655, 305] on button "6" at bounding box center [662, 305] width 29 height 29
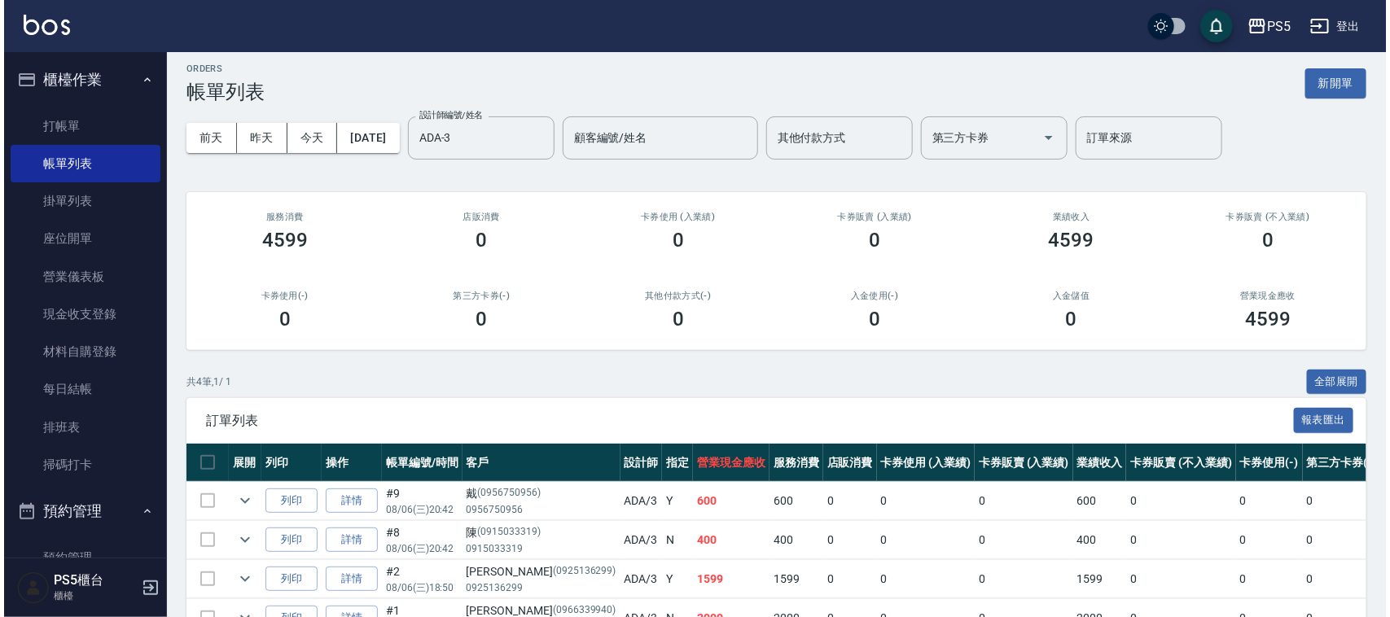
scroll to position [7, 0]
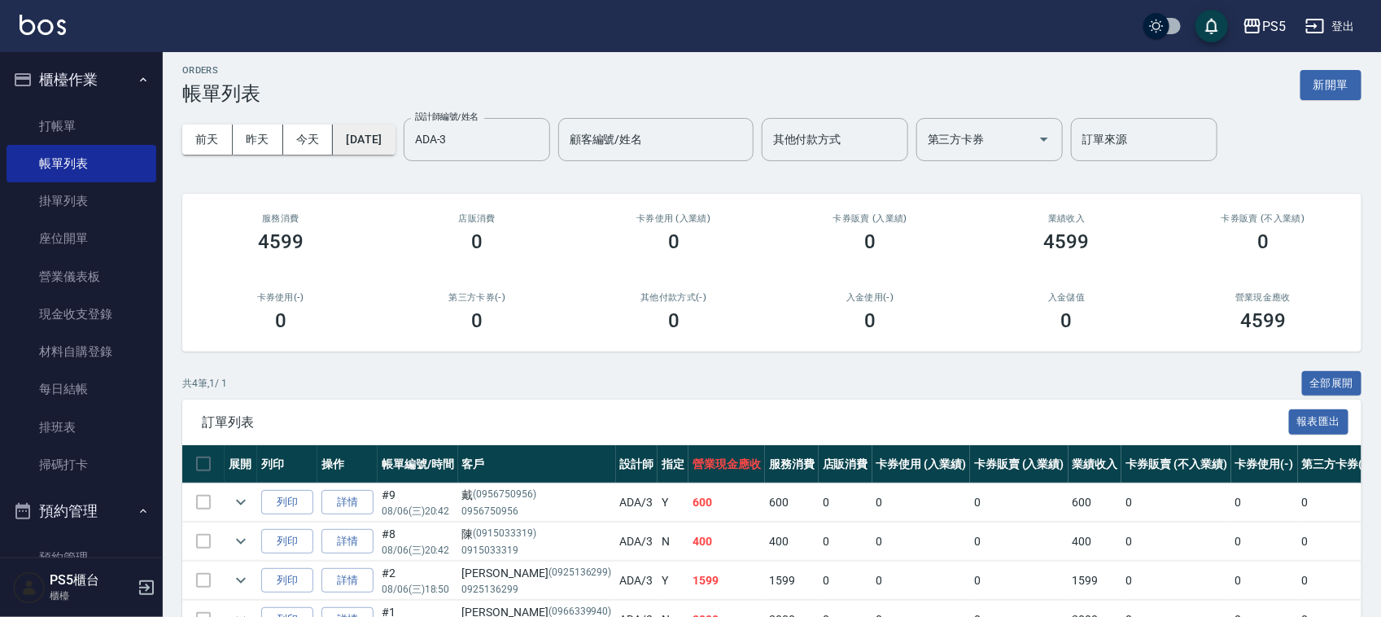
click at [395, 142] on button "2025/08/06" at bounding box center [364, 140] width 62 height 30
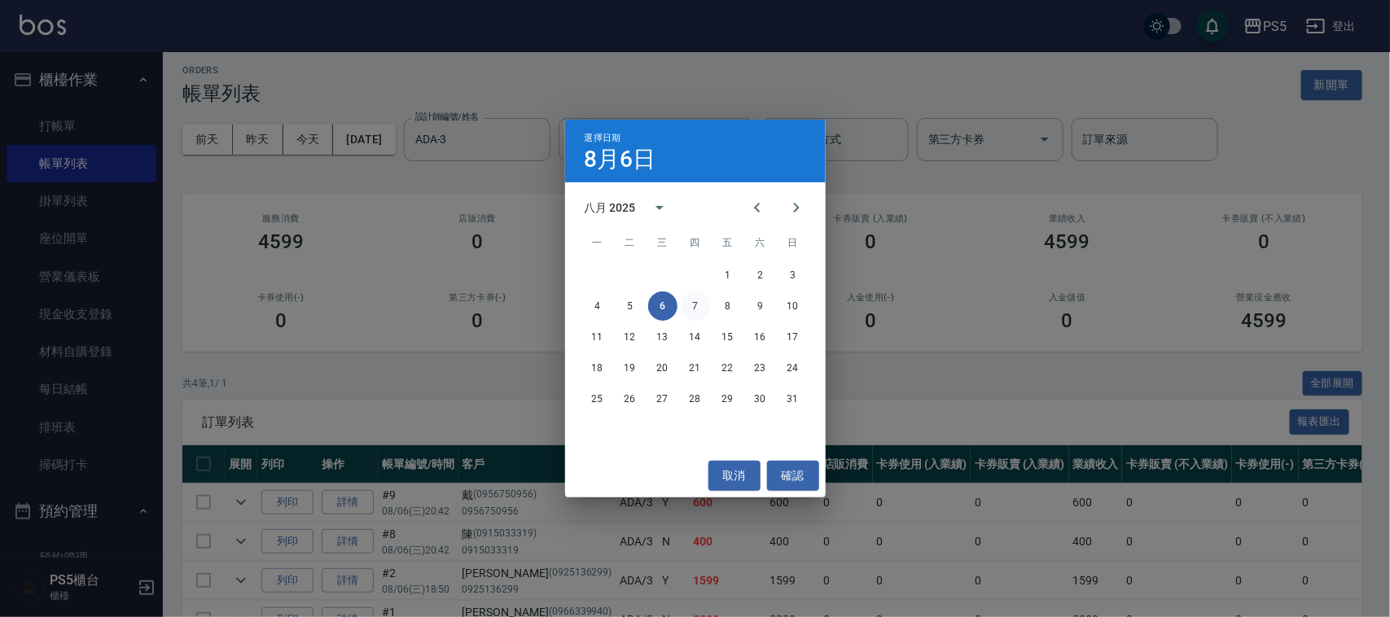
click at [696, 304] on button "7" at bounding box center [695, 305] width 29 height 29
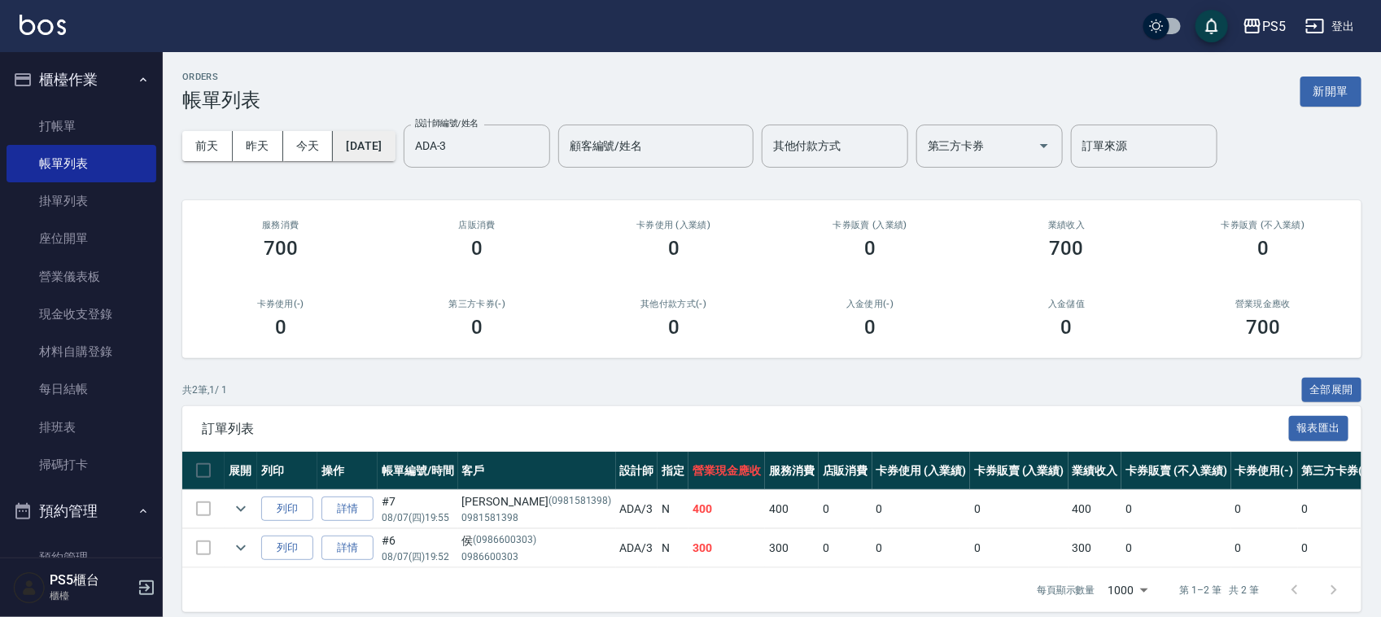
click at [395, 152] on button "2025/08/07" at bounding box center [364, 146] width 62 height 30
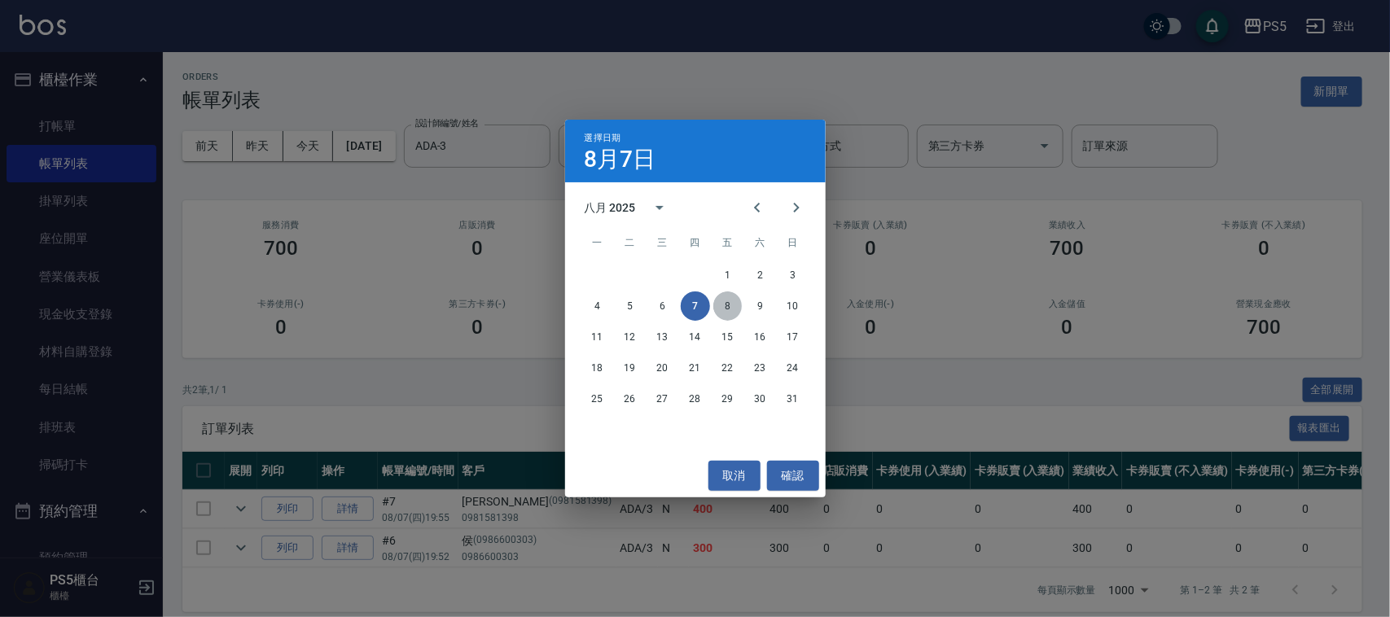
click at [727, 307] on button "8" at bounding box center [727, 305] width 29 height 29
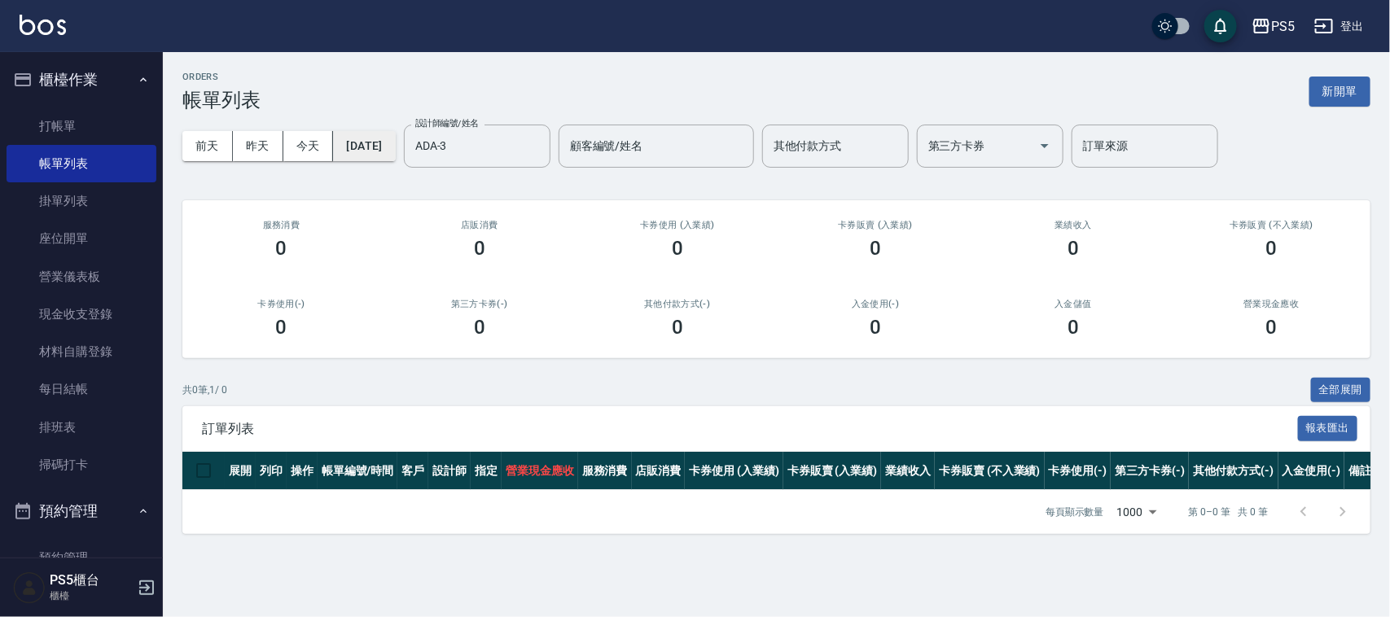
click at [395, 137] on button "2025/08/08" at bounding box center [364, 146] width 62 height 30
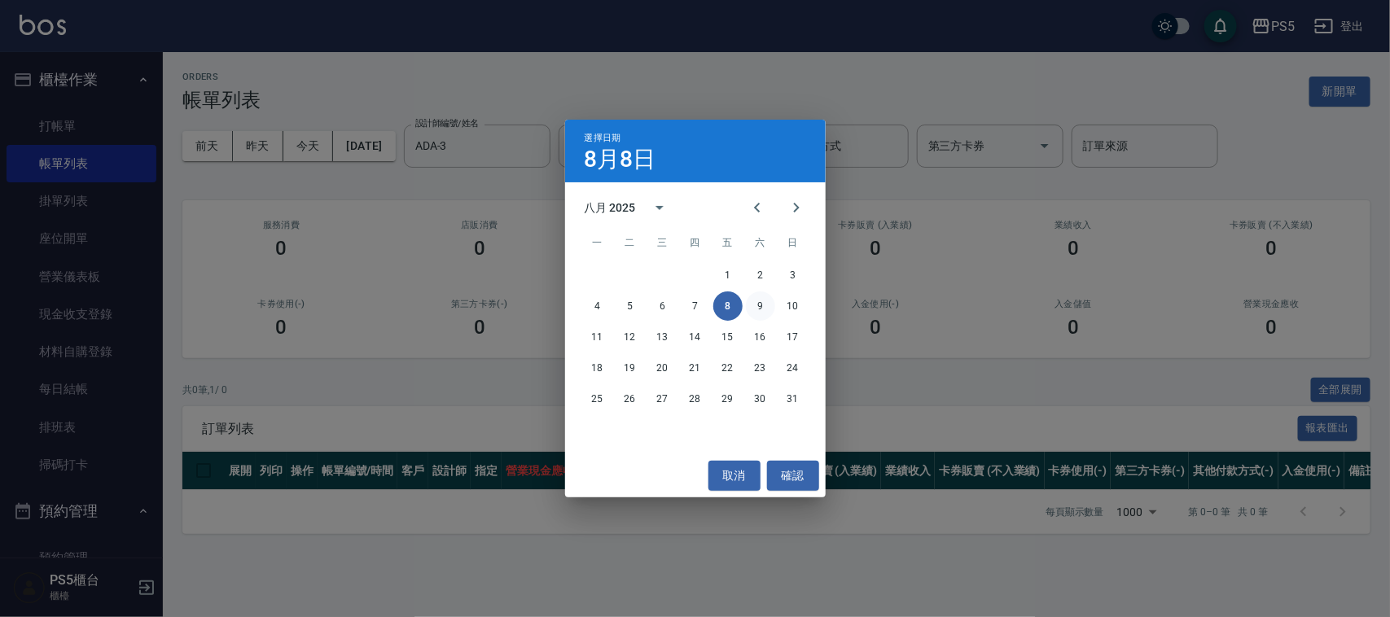
click at [762, 305] on button "9" at bounding box center [760, 305] width 29 height 29
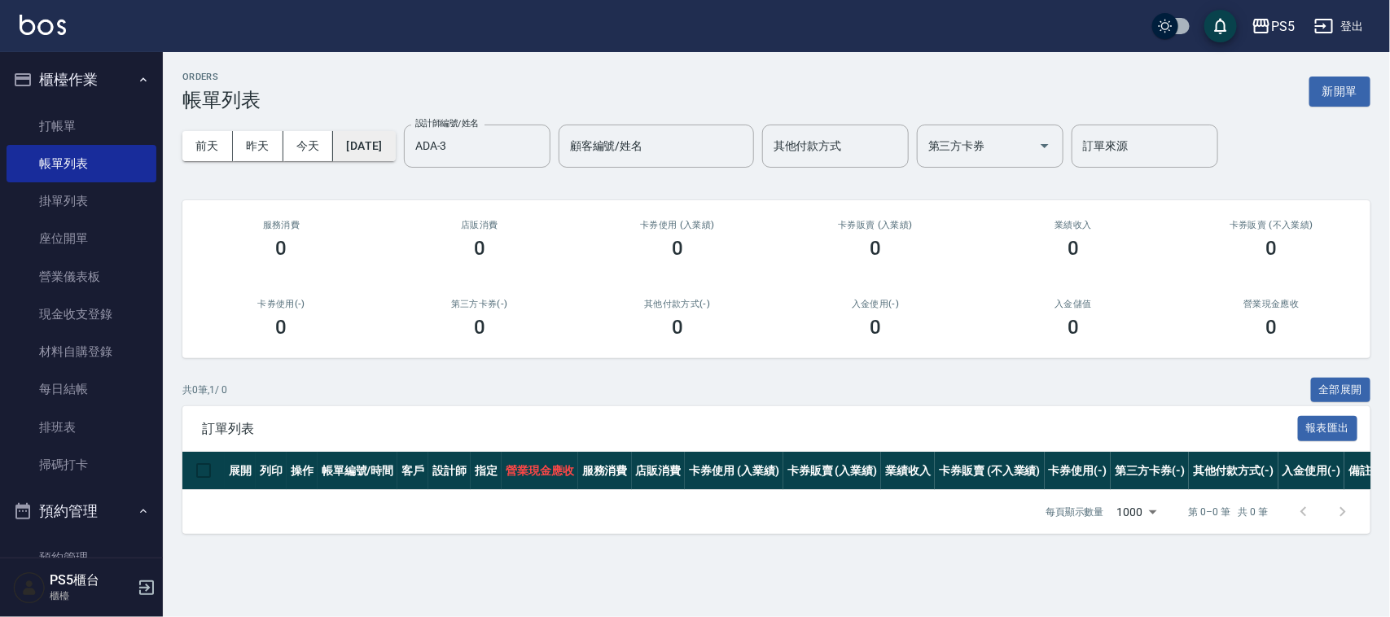
click at [395, 147] on button "2025/08/09" at bounding box center [364, 146] width 62 height 30
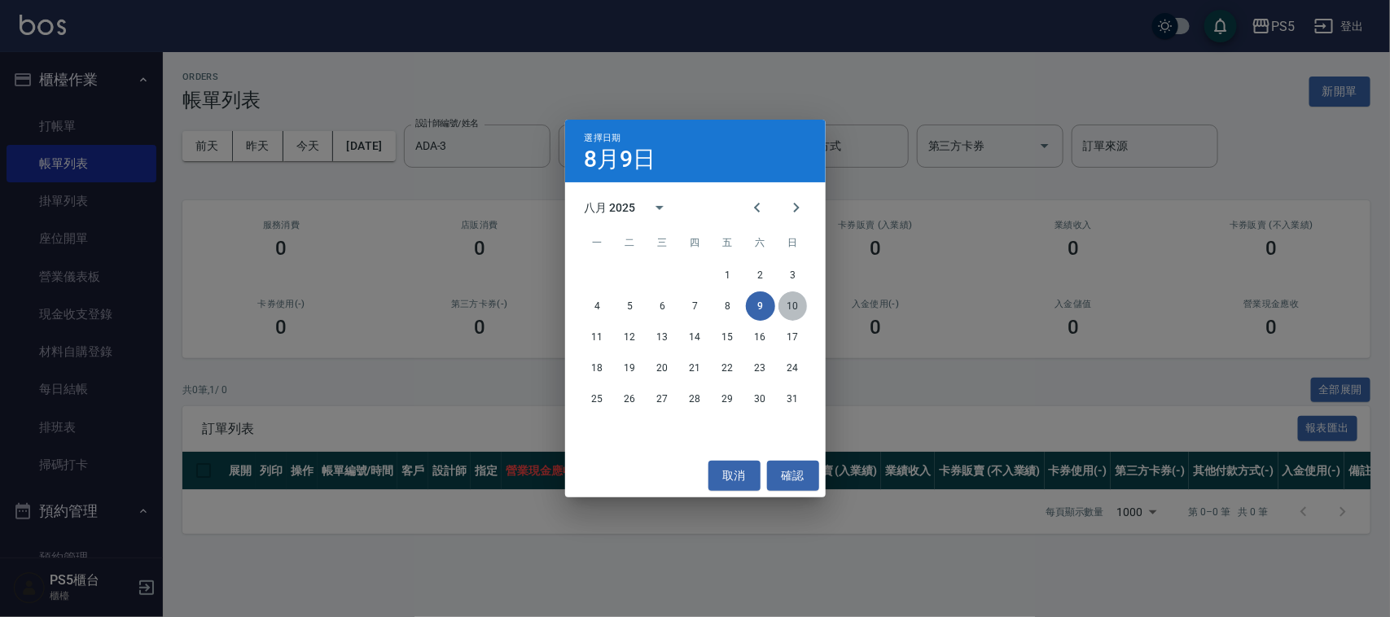
click at [799, 307] on button "10" at bounding box center [792, 305] width 29 height 29
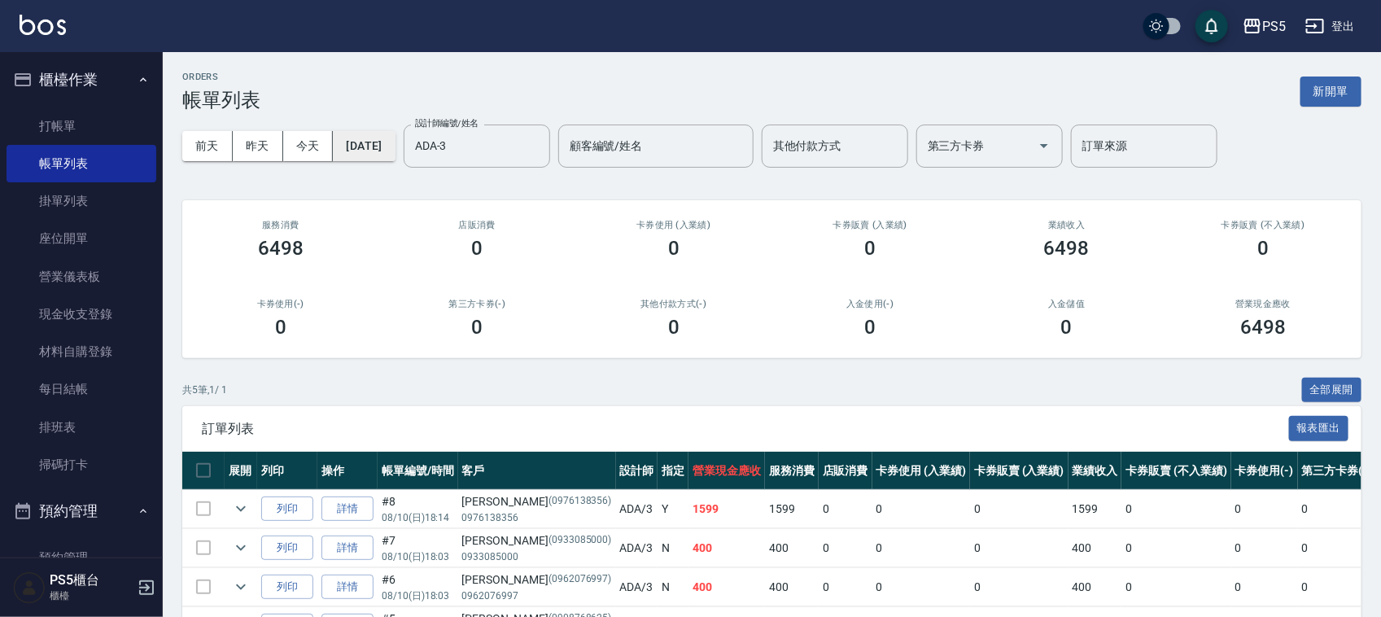
click at [395, 144] on button "2025/08/10" at bounding box center [364, 146] width 62 height 30
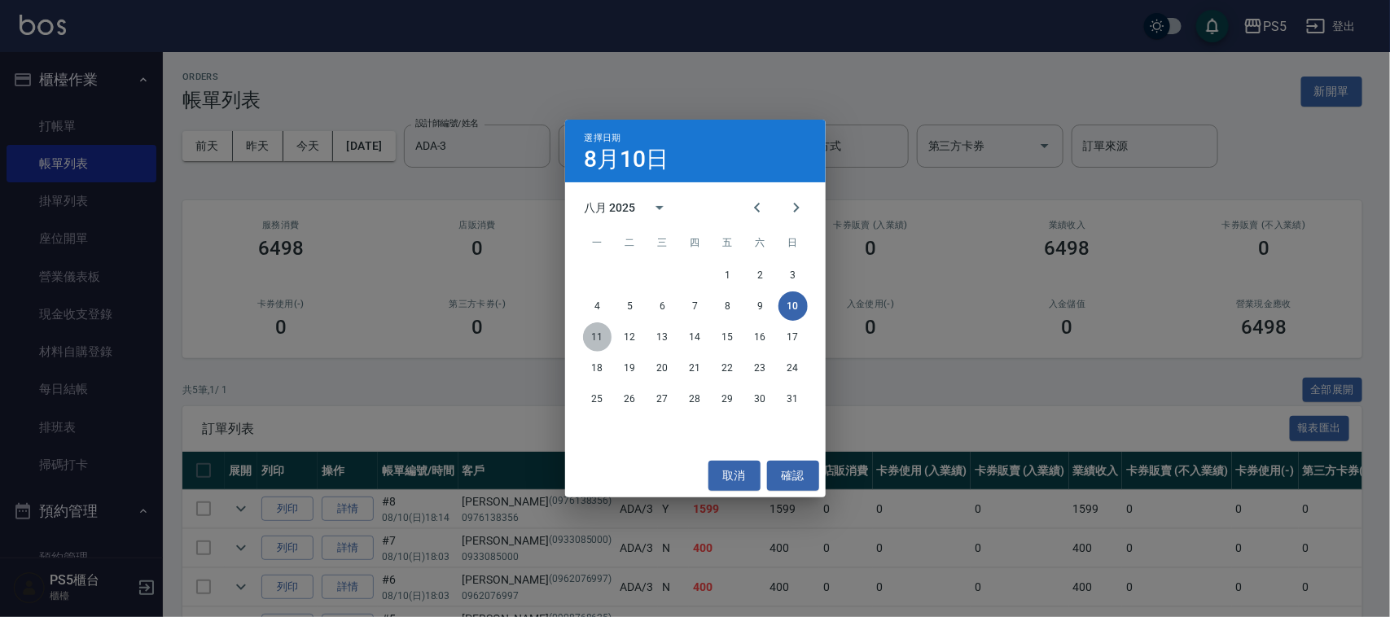
click at [595, 342] on button "11" at bounding box center [597, 336] width 29 height 29
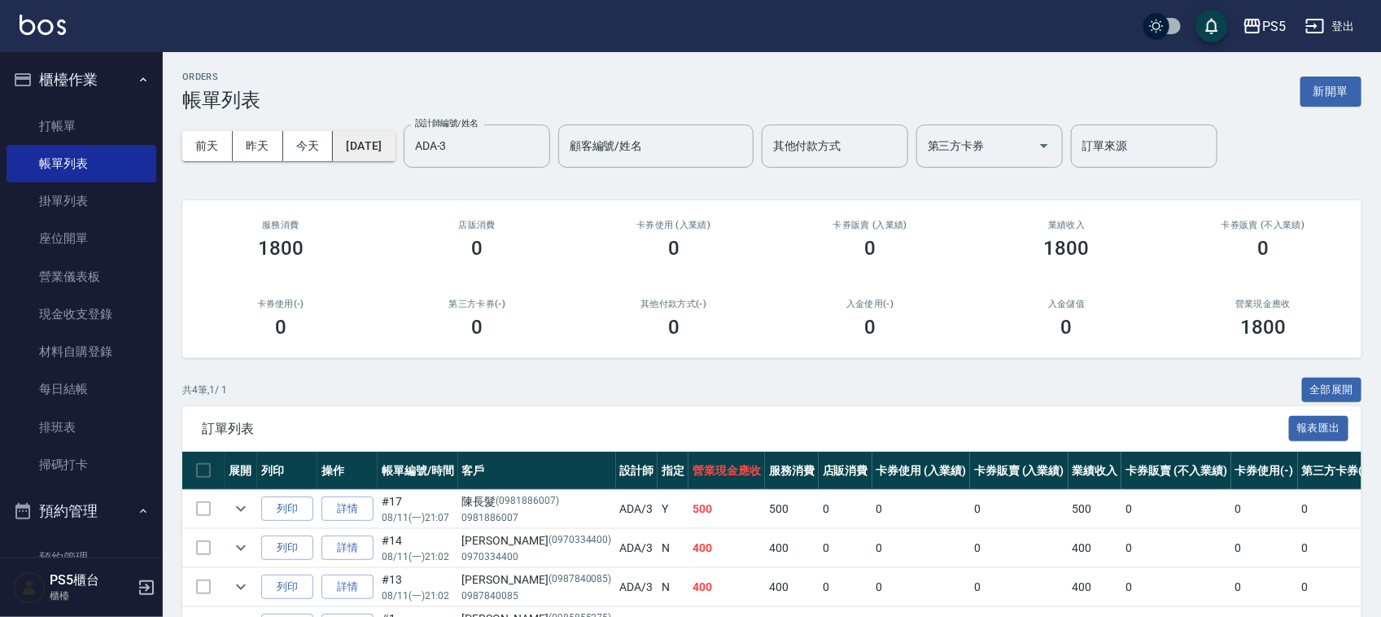
click at [395, 151] on button "2025/08/11" at bounding box center [364, 146] width 62 height 30
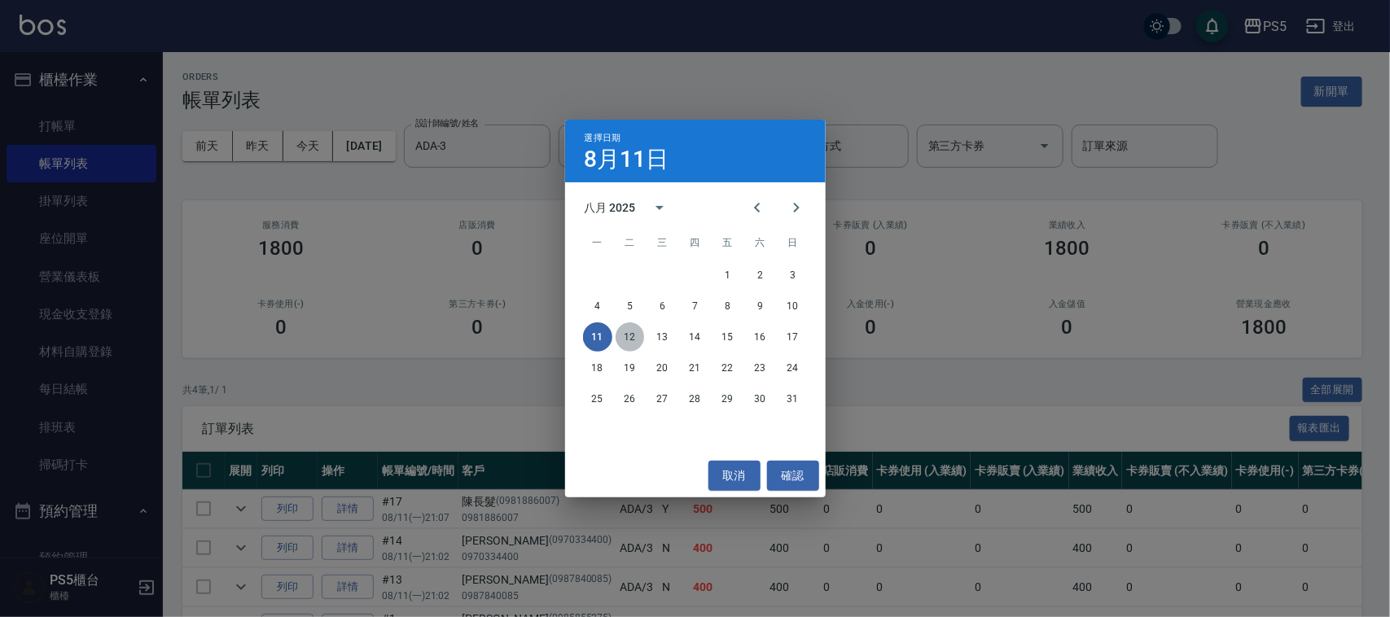
click at [623, 339] on button "12" at bounding box center [629, 336] width 29 height 29
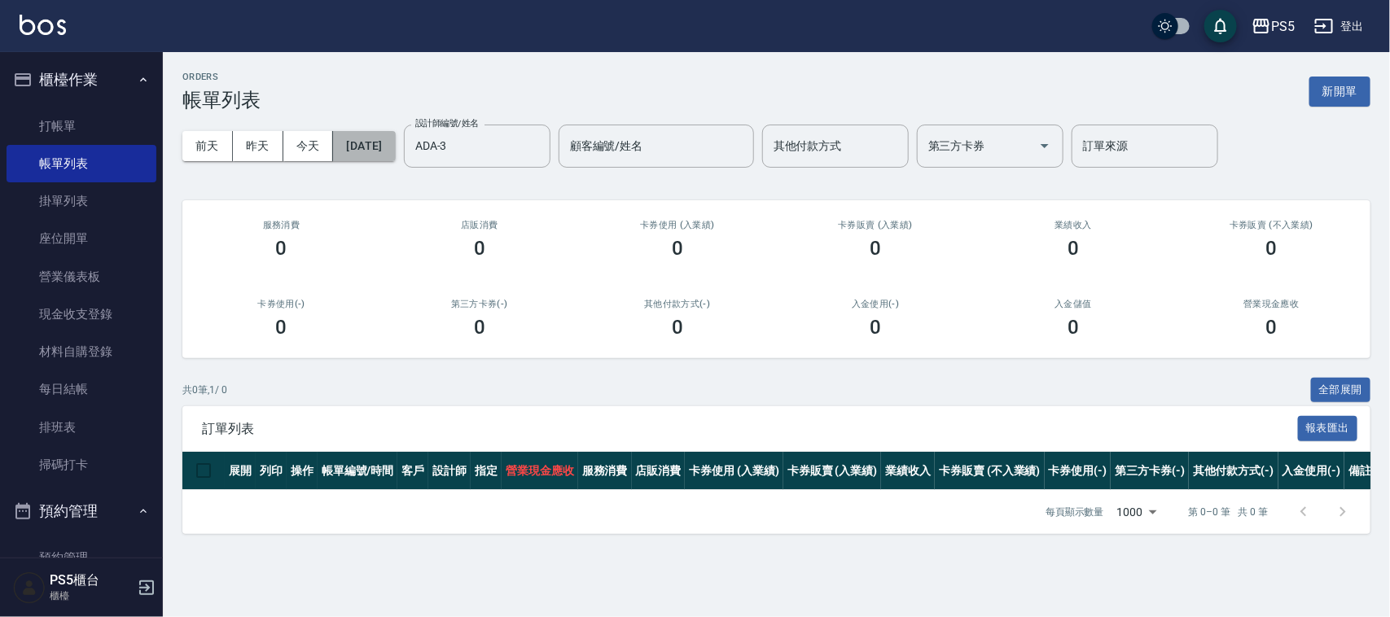
click at [370, 149] on button "2025/08/12" at bounding box center [364, 146] width 62 height 30
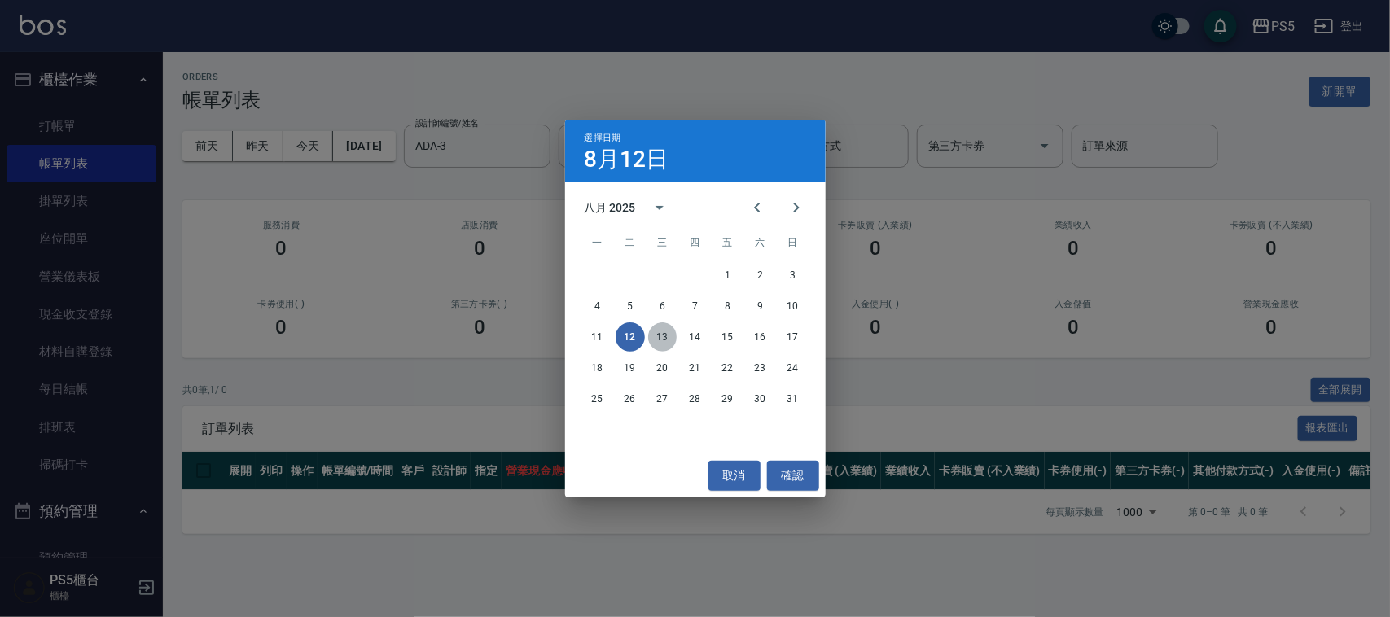
click at [655, 332] on button "13" at bounding box center [662, 336] width 29 height 29
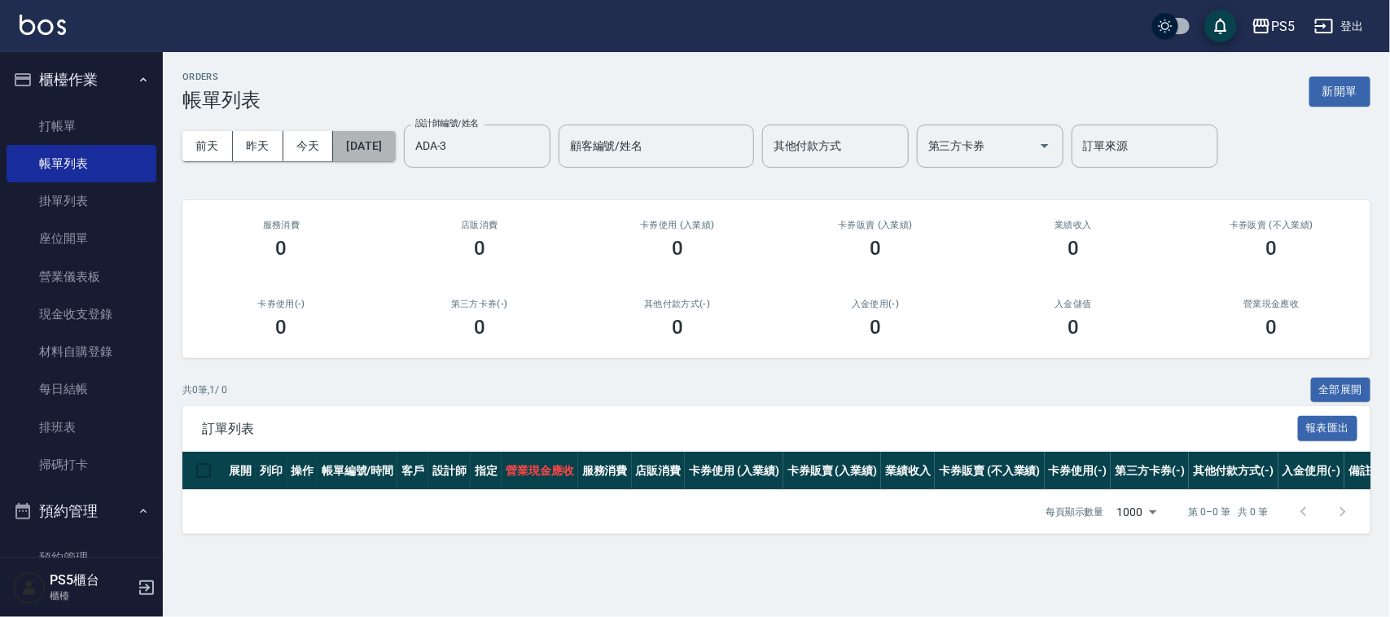
click at [384, 145] on button "2025/08/13" at bounding box center [364, 146] width 62 height 30
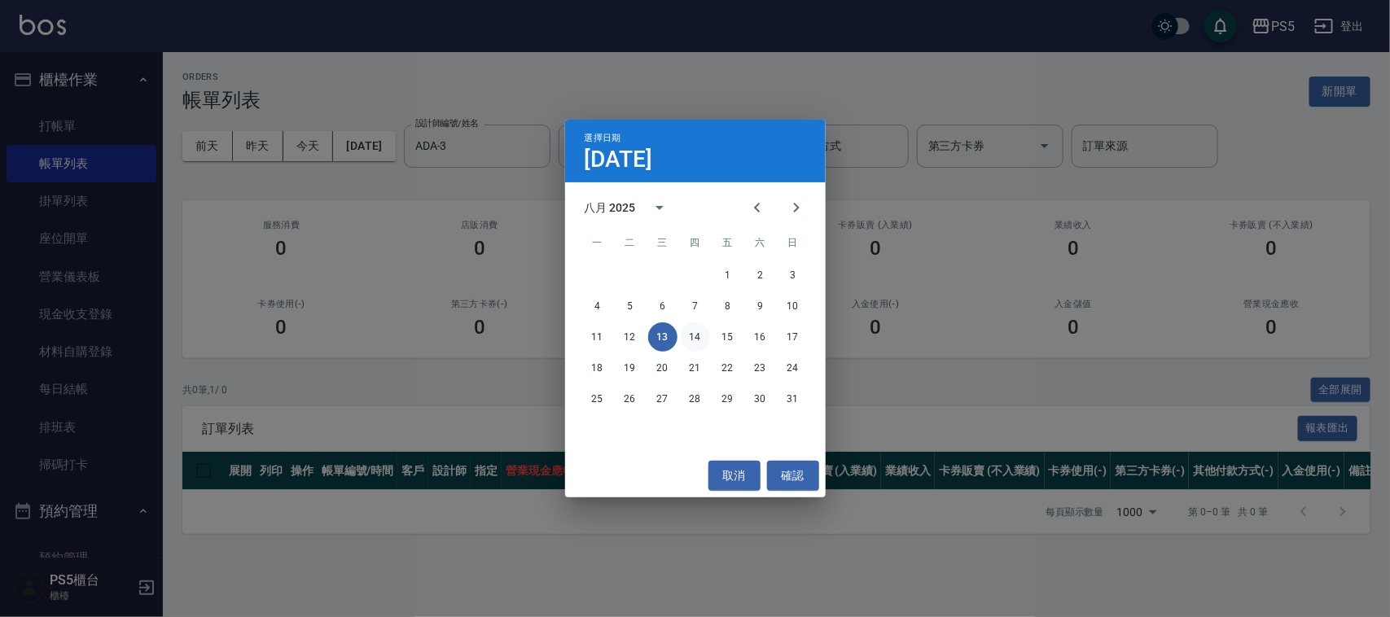
click at [681, 332] on button "14" at bounding box center [695, 336] width 29 height 29
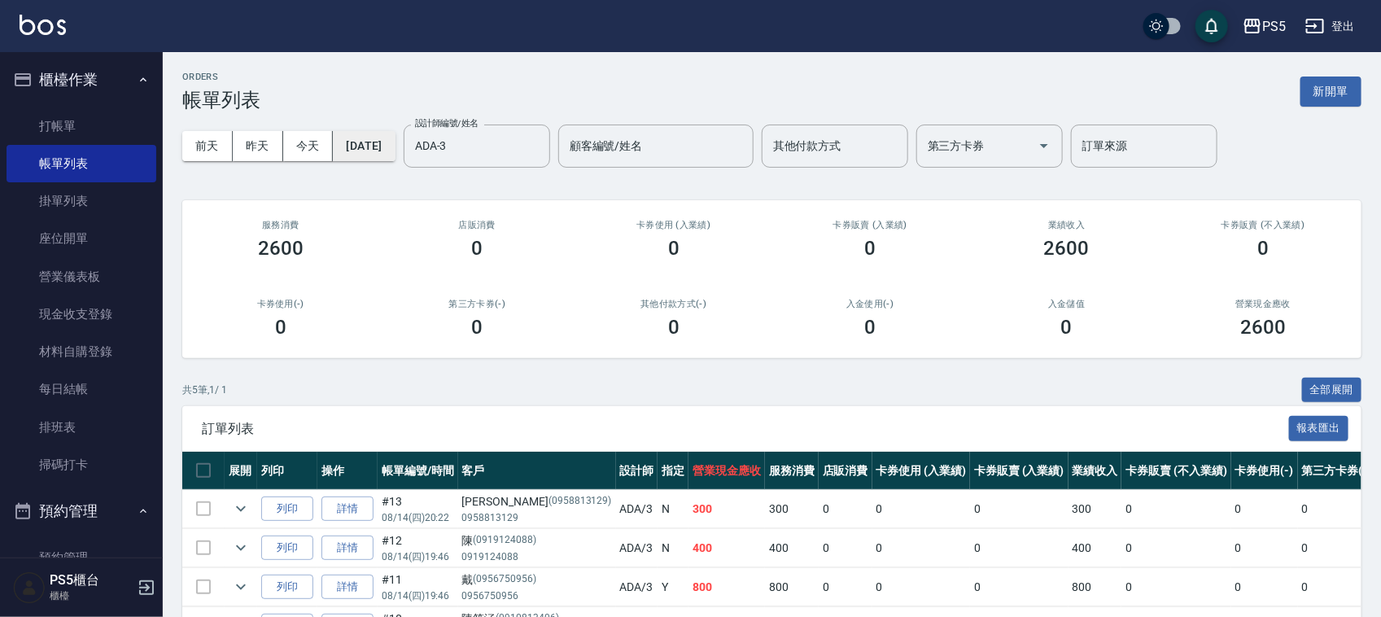
click at [392, 136] on button "2025/08/14" at bounding box center [364, 146] width 62 height 30
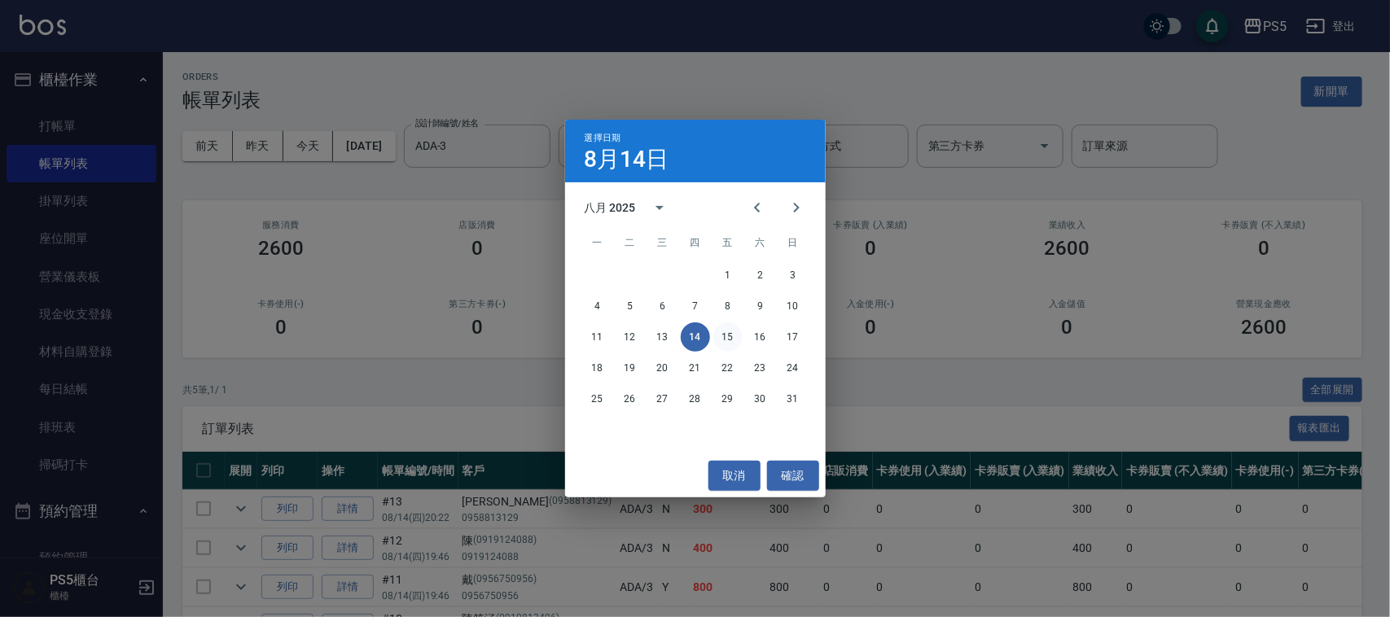
click at [734, 342] on button "15" at bounding box center [727, 336] width 29 height 29
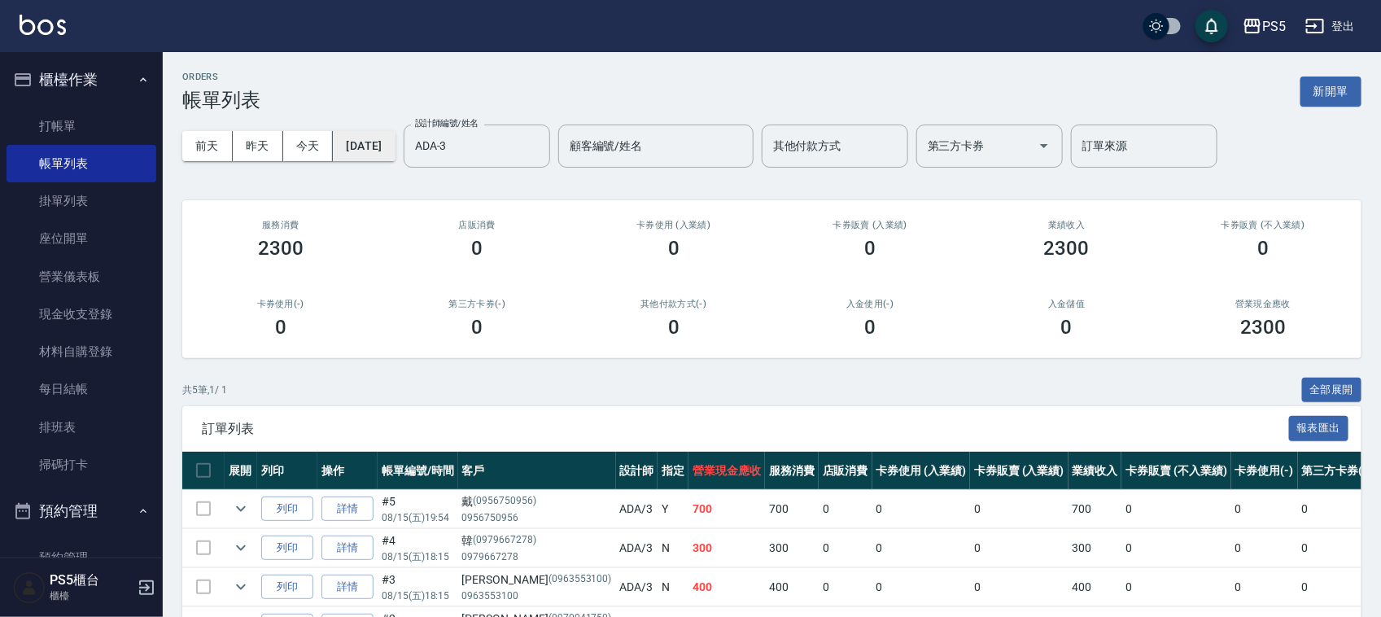
click at [385, 151] on button "2025/08/15" at bounding box center [364, 146] width 62 height 30
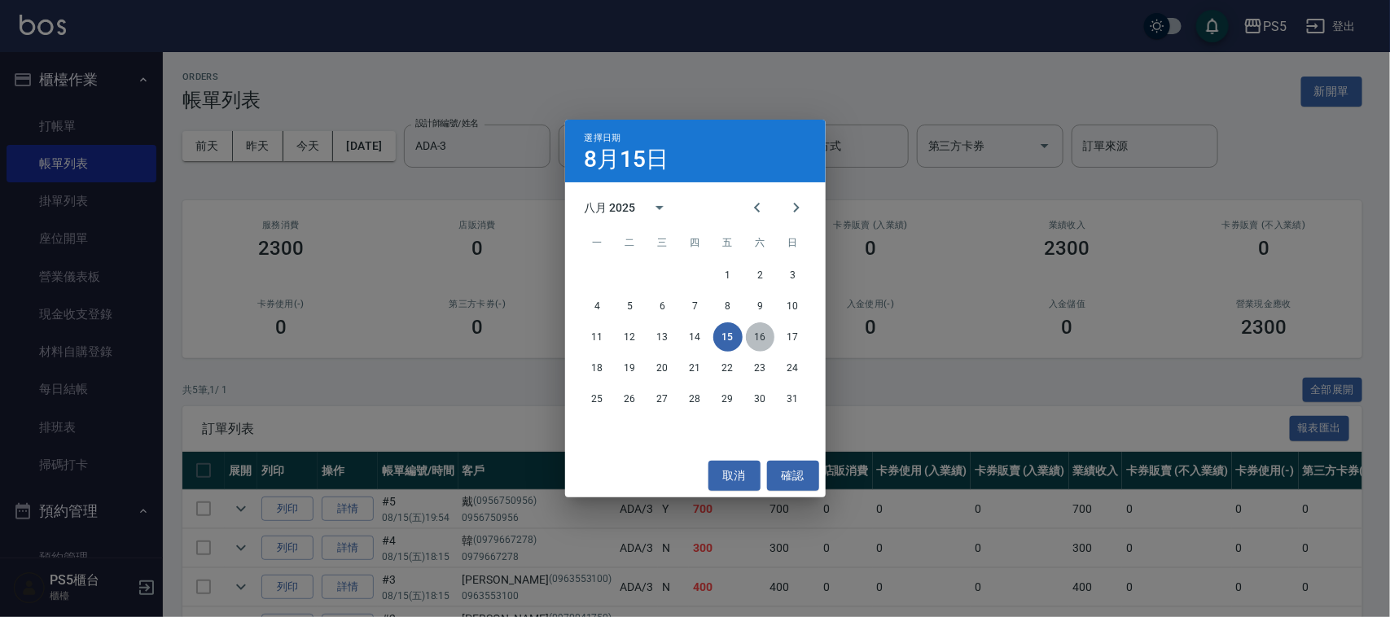
click at [762, 331] on button "16" at bounding box center [760, 336] width 29 height 29
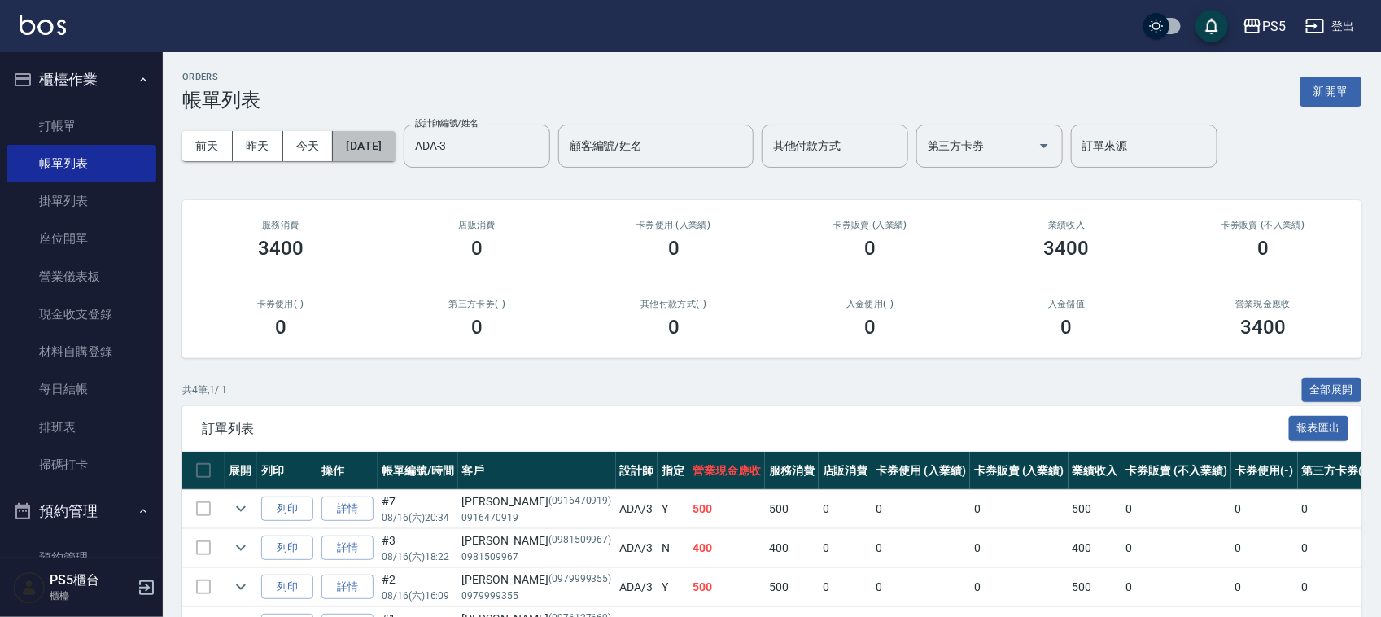
click at [393, 147] on button "2025/08/16" at bounding box center [364, 146] width 62 height 30
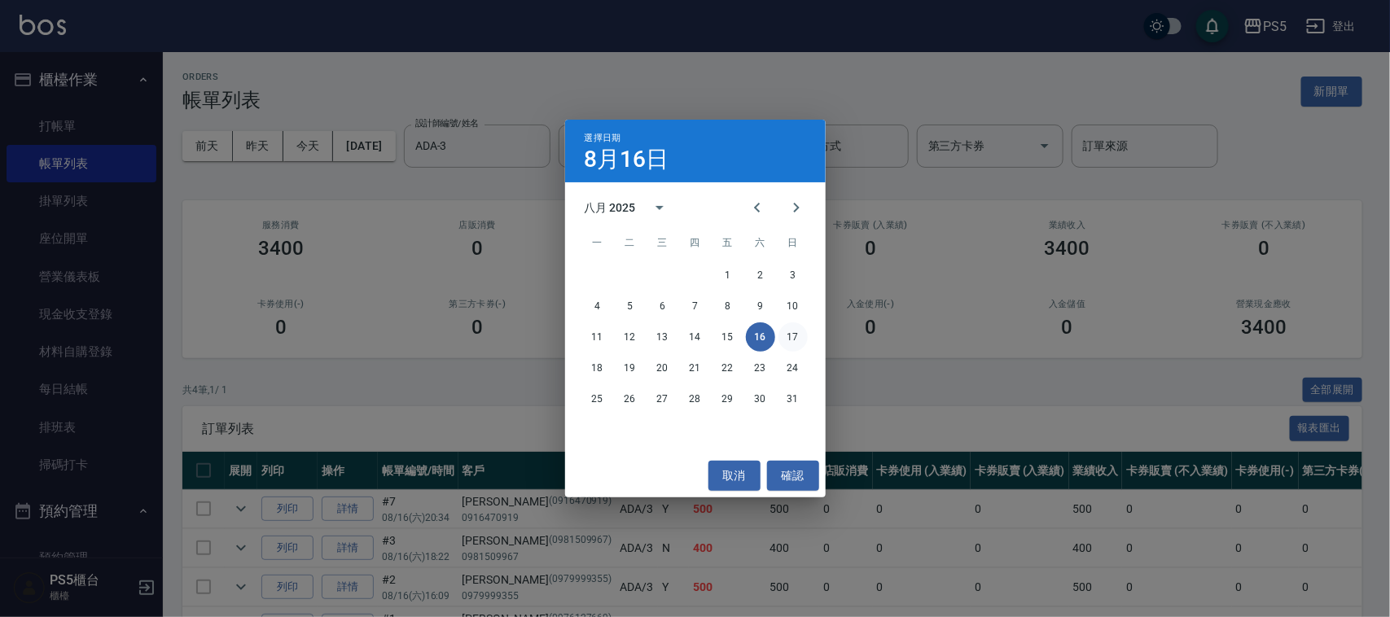
click at [788, 335] on button "17" at bounding box center [792, 336] width 29 height 29
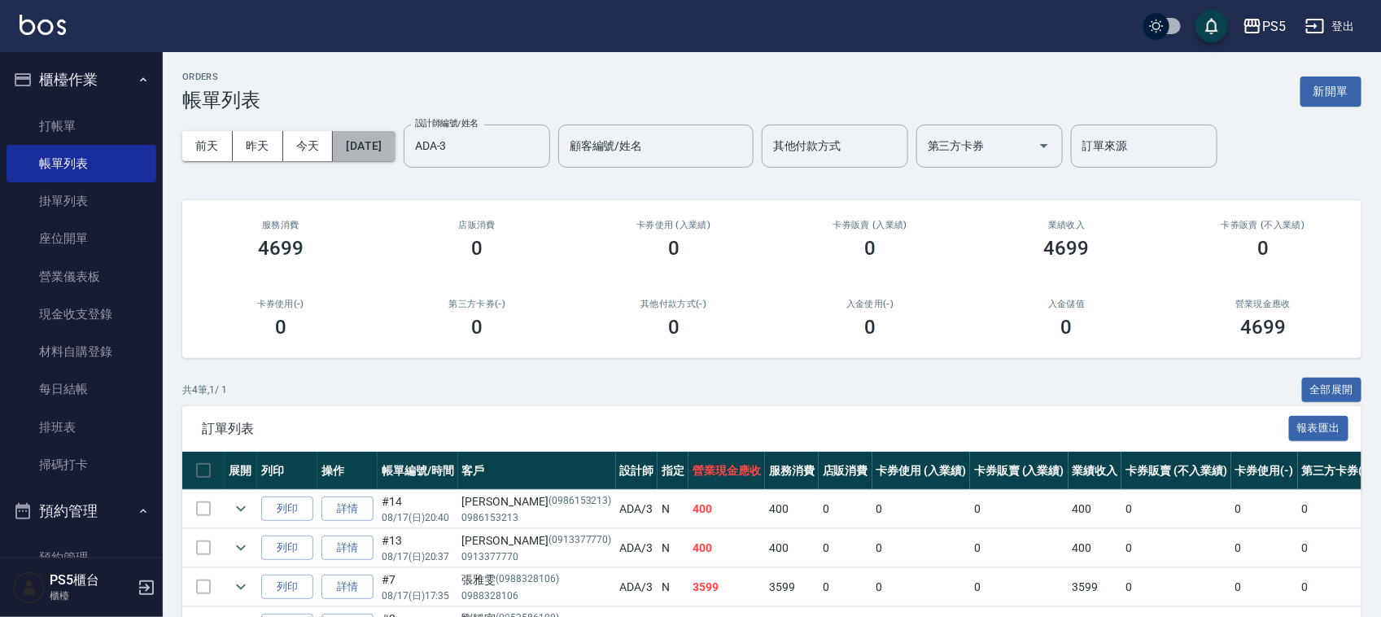
click at [395, 138] on button "2025/08/17" at bounding box center [364, 146] width 62 height 30
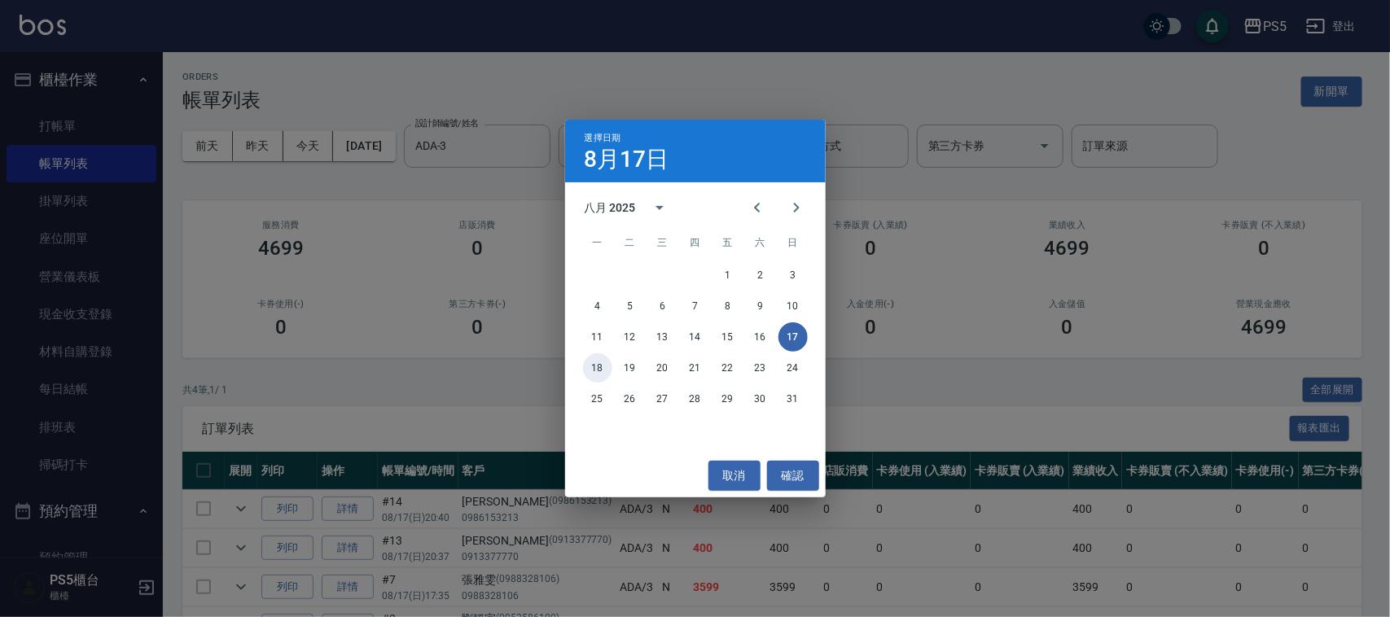
click at [602, 369] on button "18" at bounding box center [597, 367] width 29 height 29
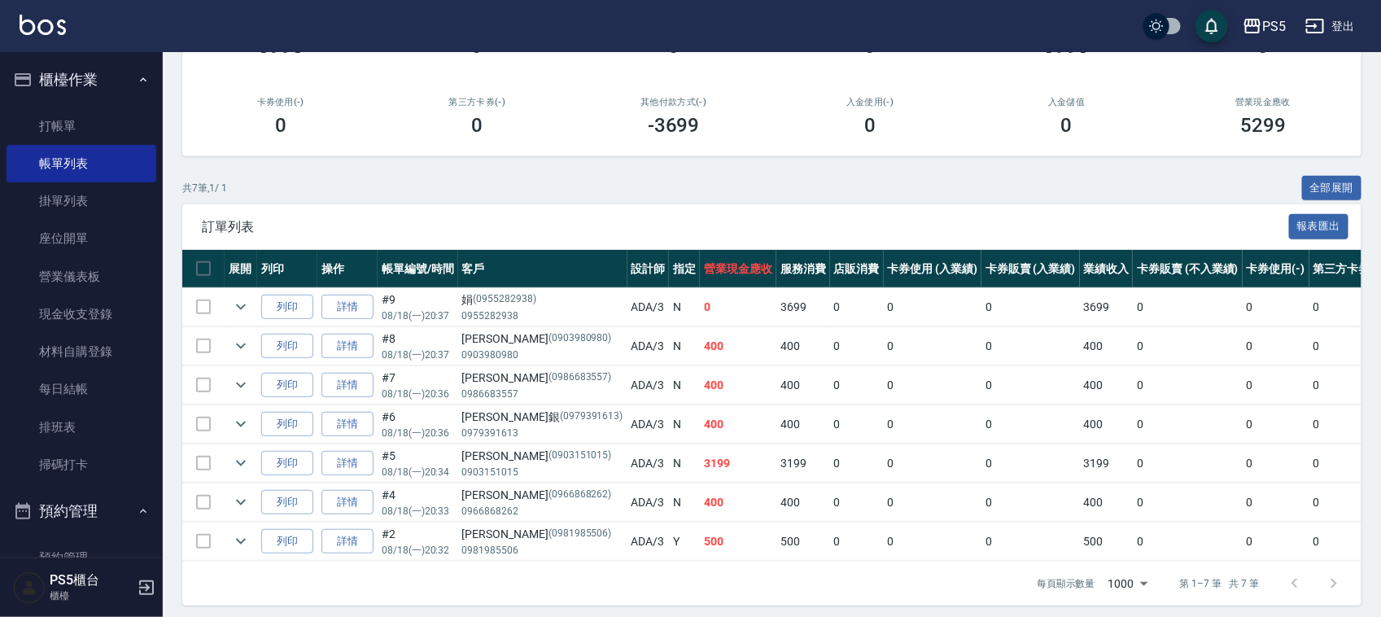
scroll to position [204, 0]
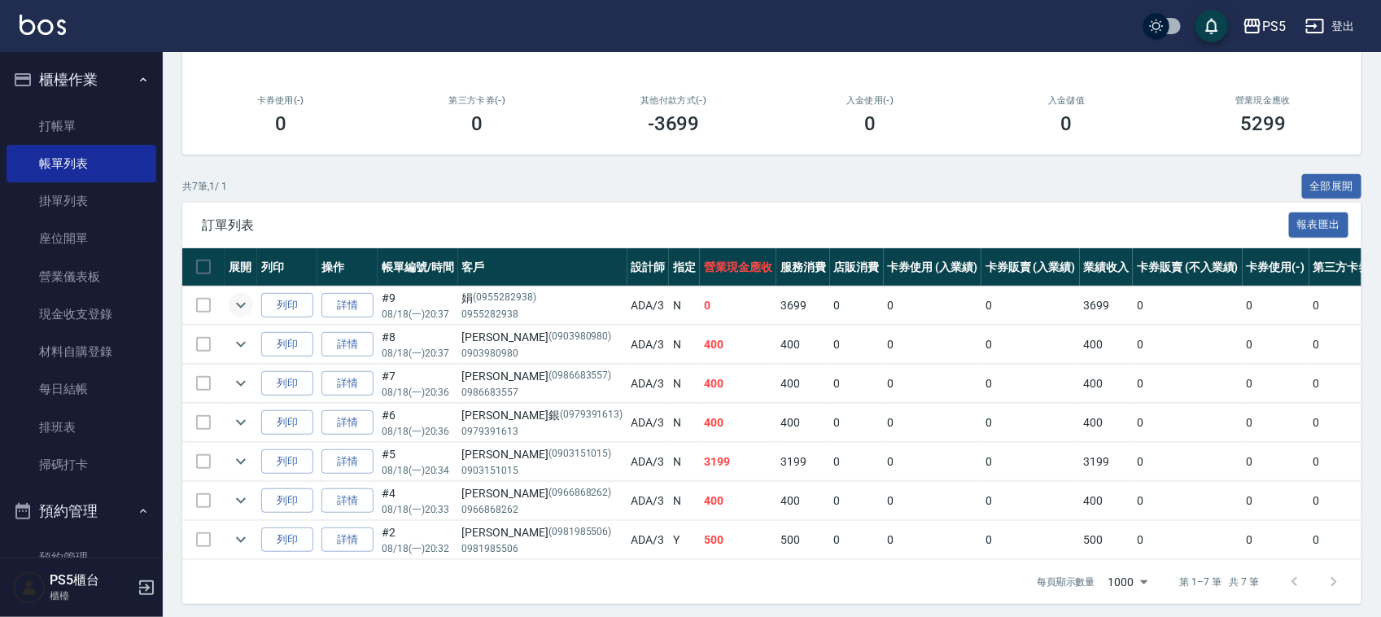
click at [239, 302] on icon "expand row" at bounding box center [241, 305] width 20 height 20
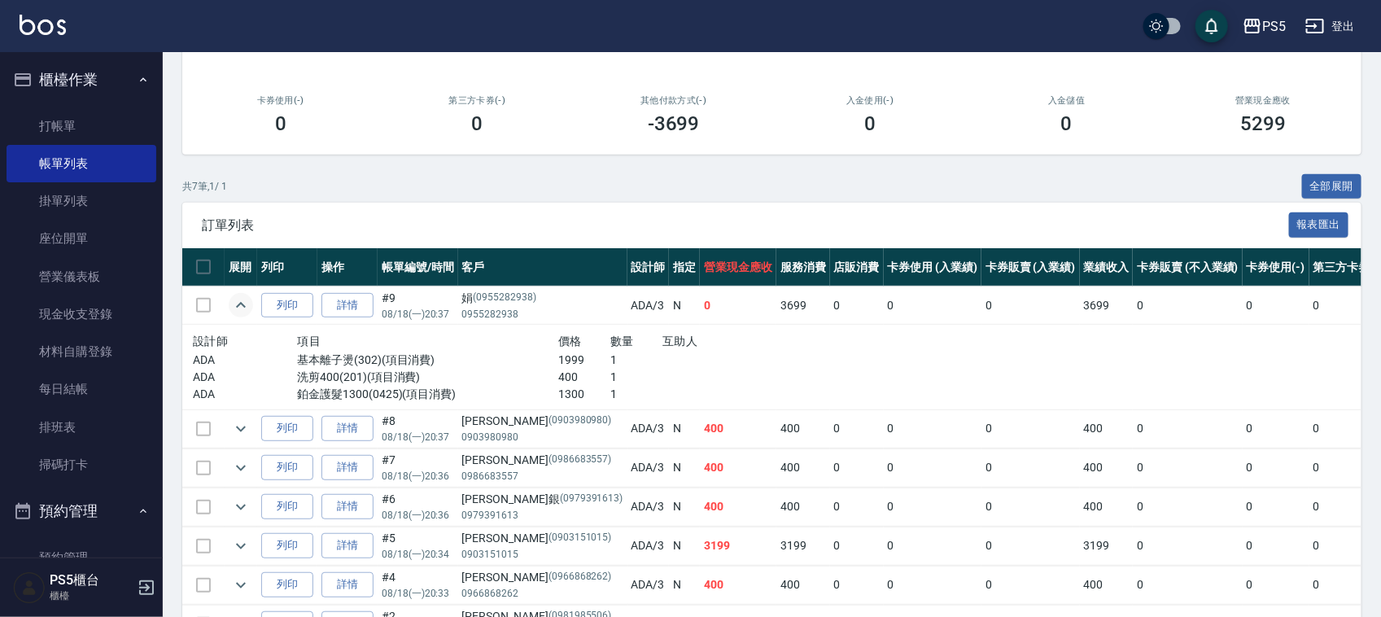
click at [239, 302] on icon "expand row" at bounding box center [241, 305] width 20 height 20
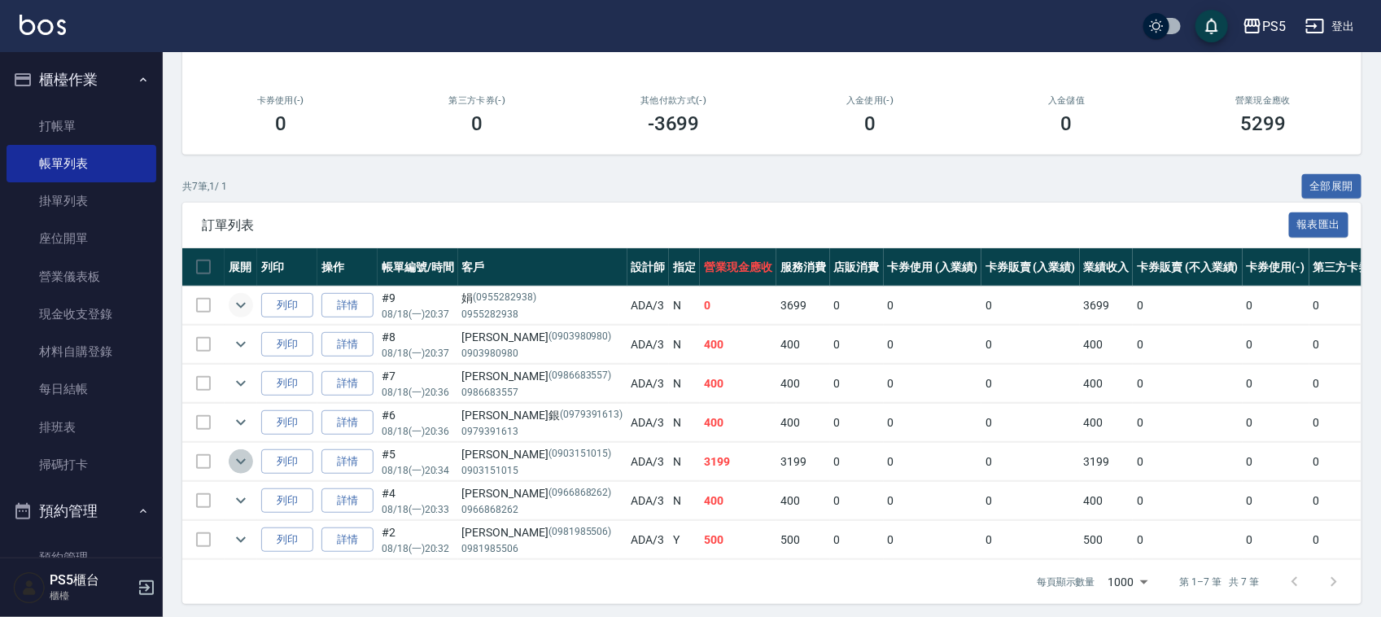
click at [241, 460] on icon "expand row" at bounding box center [241, 462] width 20 height 20
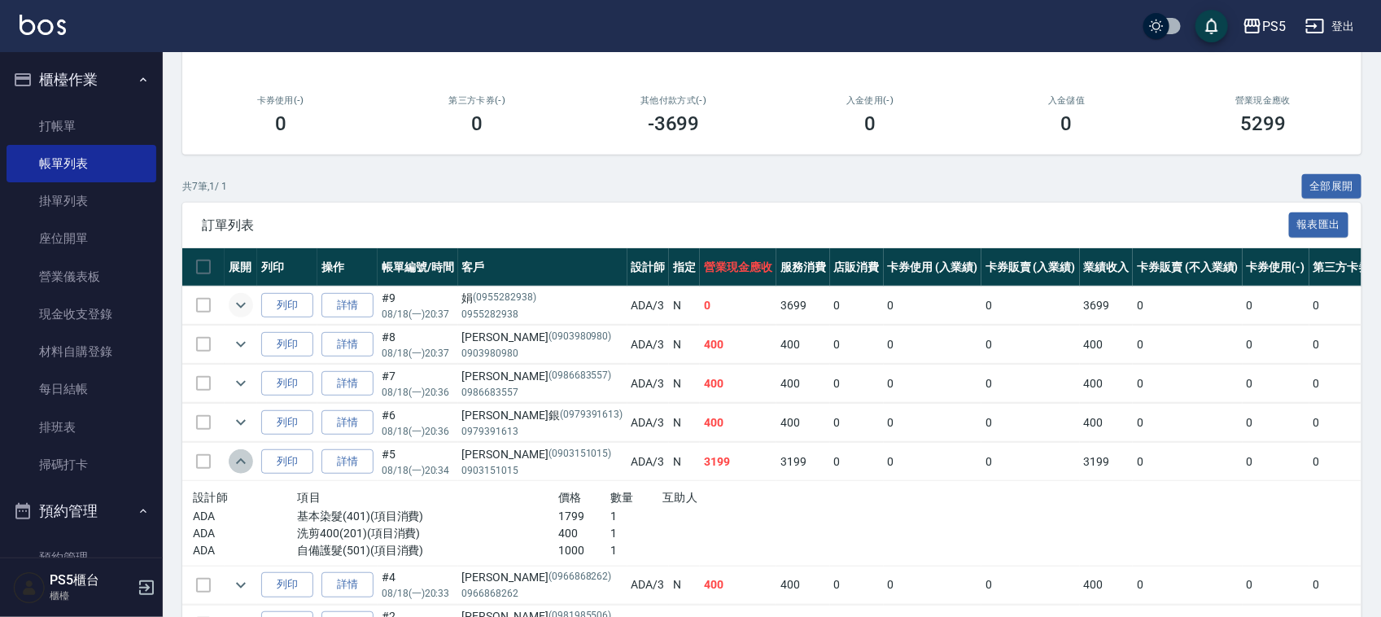
click at [241, 460] on icon "expand row" at bounding box center [241, 462] width 20 height 20
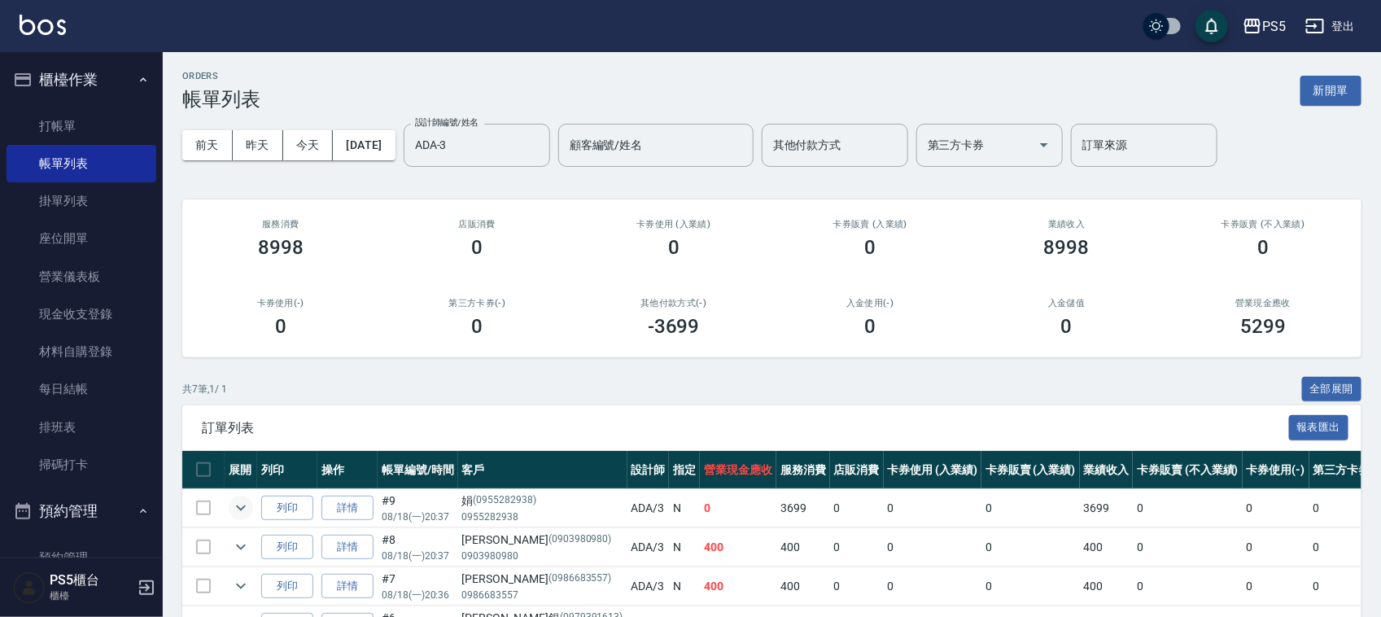
scroll to position [0, 0]
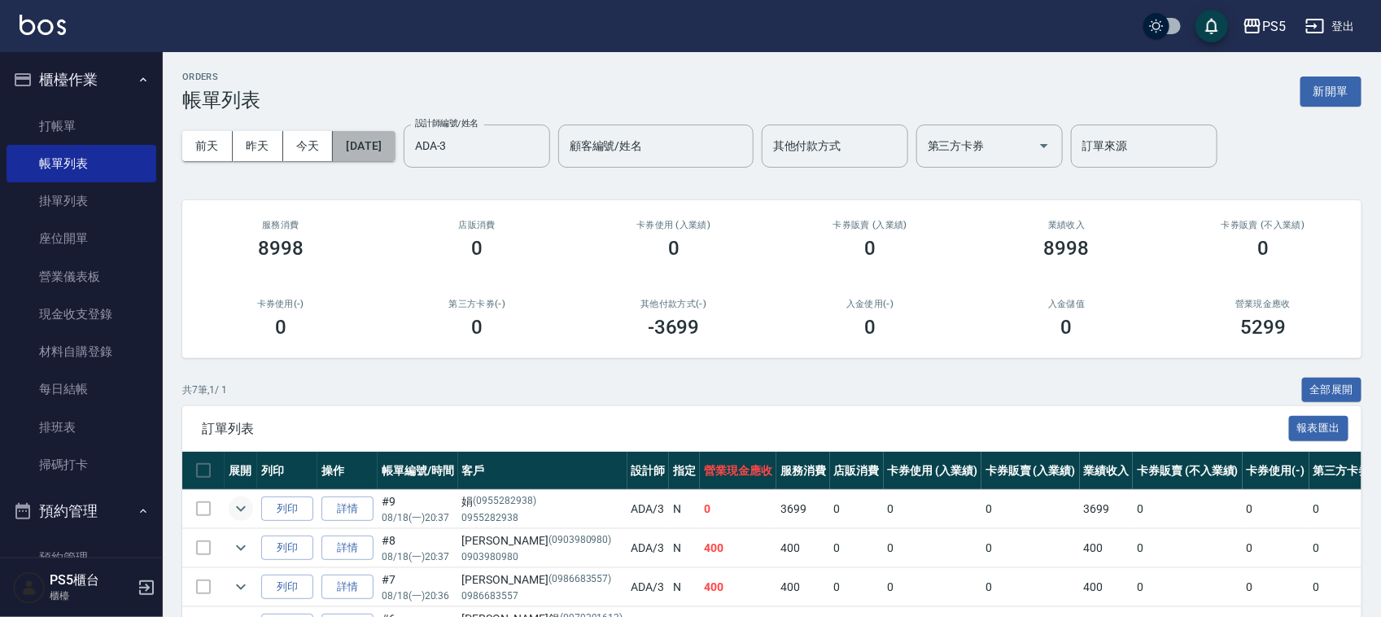
click at [395, 136] on button "2025/08/18" at bounding box center [364, 146] width 62 height 30
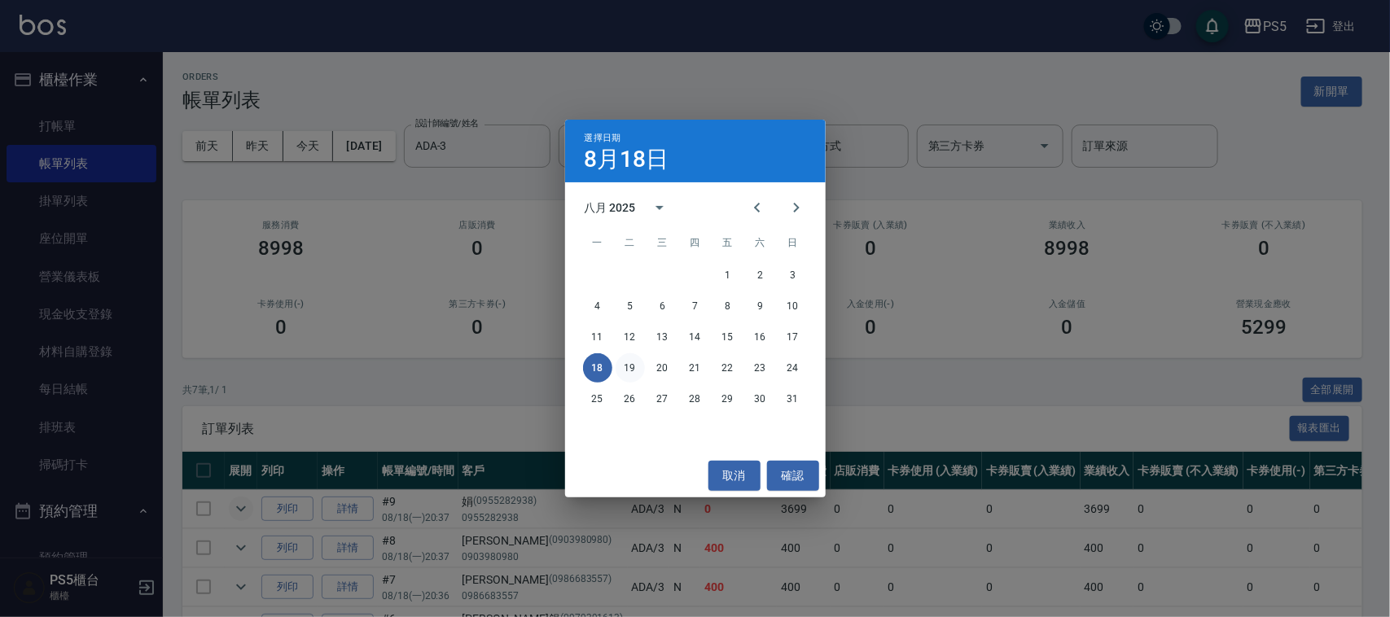
click at [627, 365] on button "19" at bounding box center [629, 367] width 29 height 29
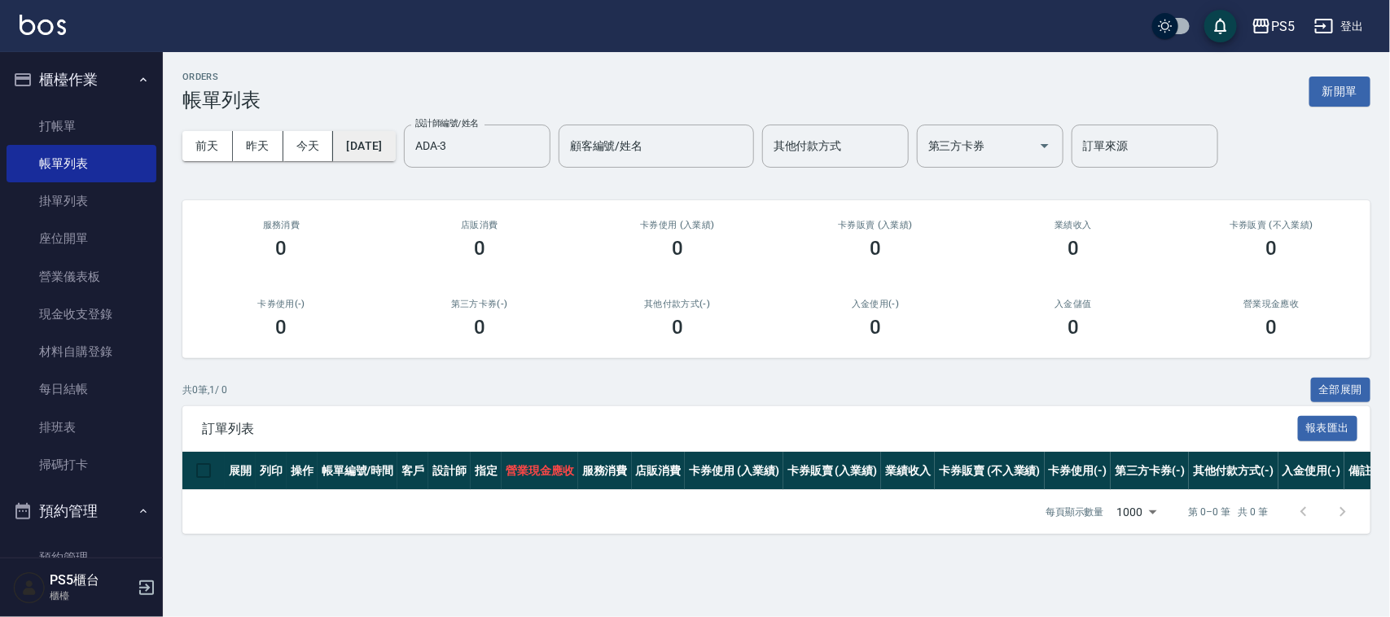
click at [395, 143] on button "2025/08/19" at bounding box center [364, 146] width 62 height 30
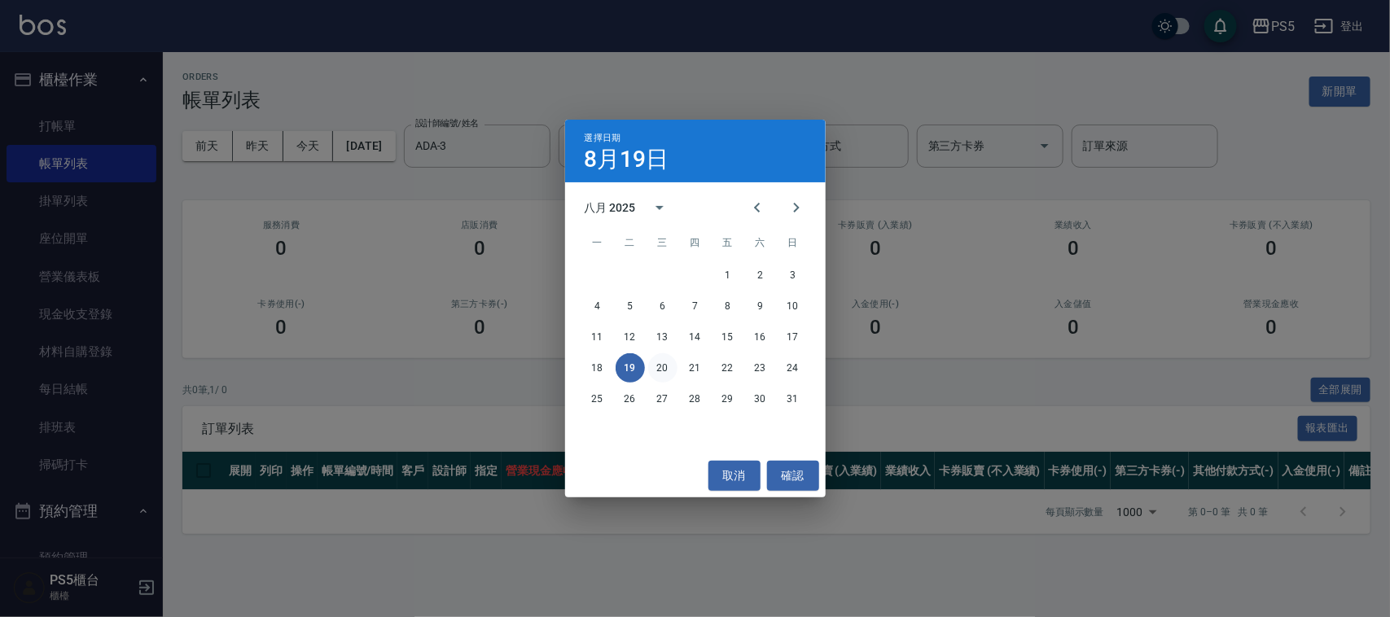
click at [661, 368] on button "20" at bounding box center [662, 367] width 29 height 29
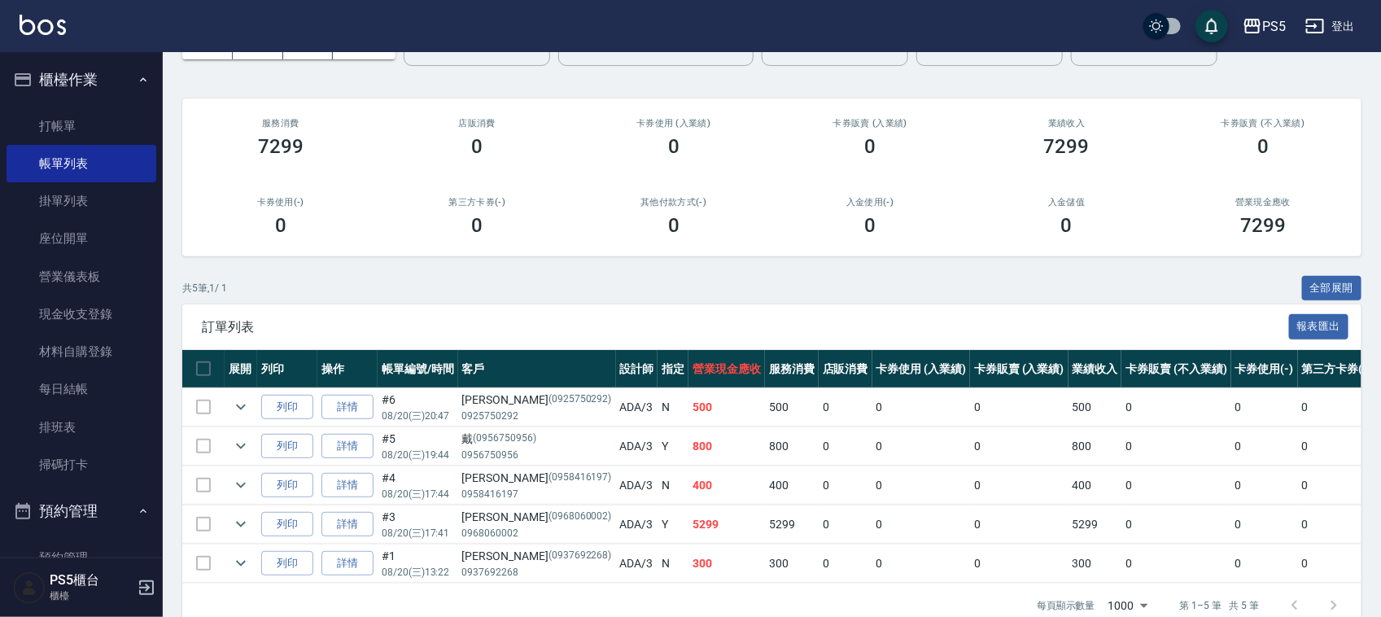
scroll to position [148, 0]
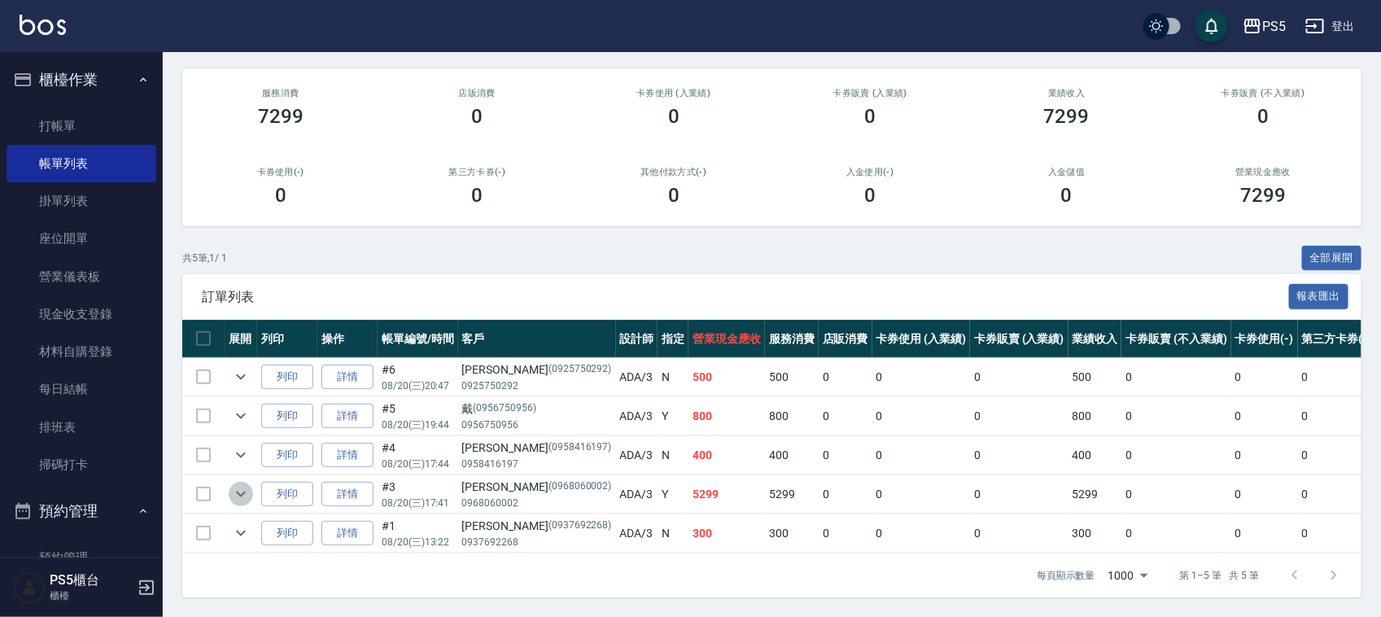
click at [236, 484] on icon "expand row" at bounding box center [241, 494] width 20 height 20
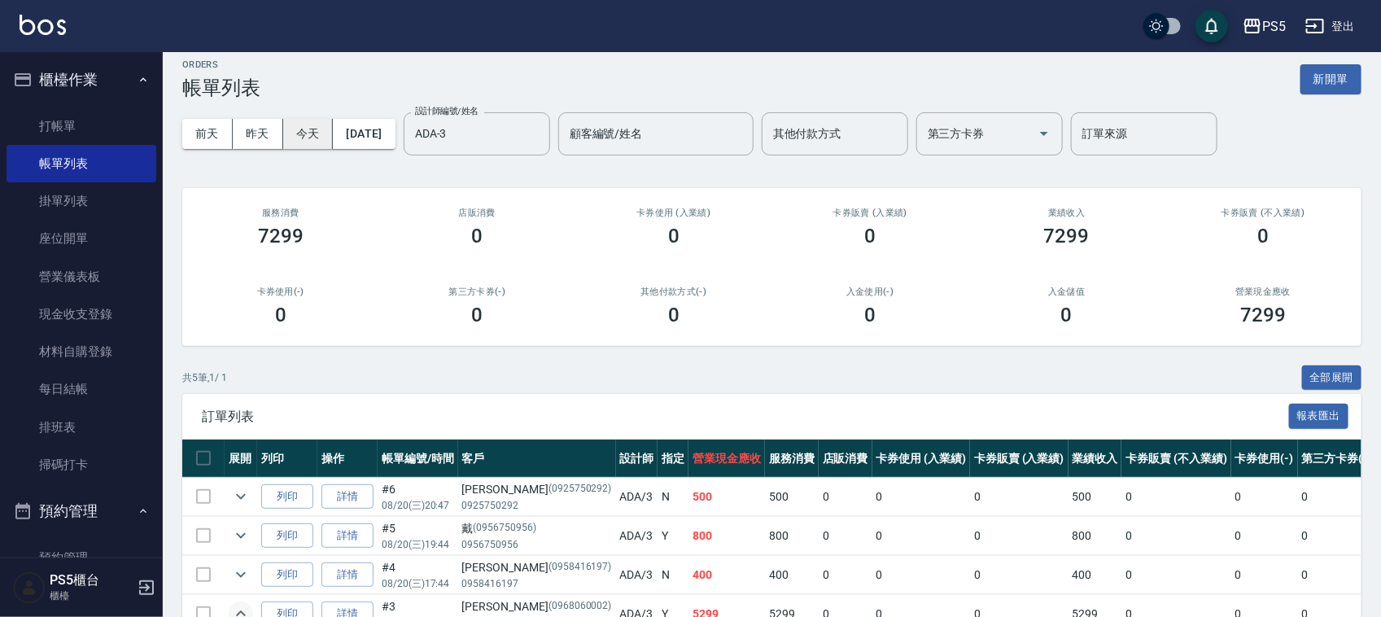
scroll to position [0, 0]
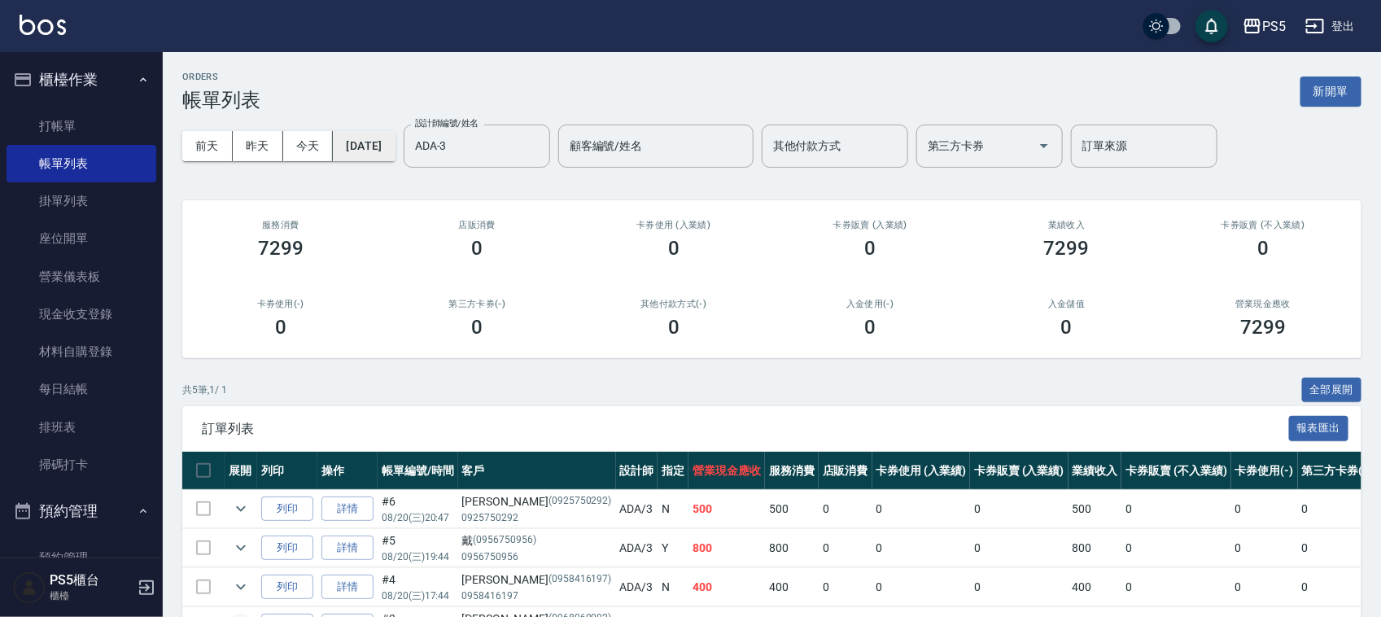
click at [395, 149] on button "2025/08/20" at bounding box center [364, 146] width 62 height 30
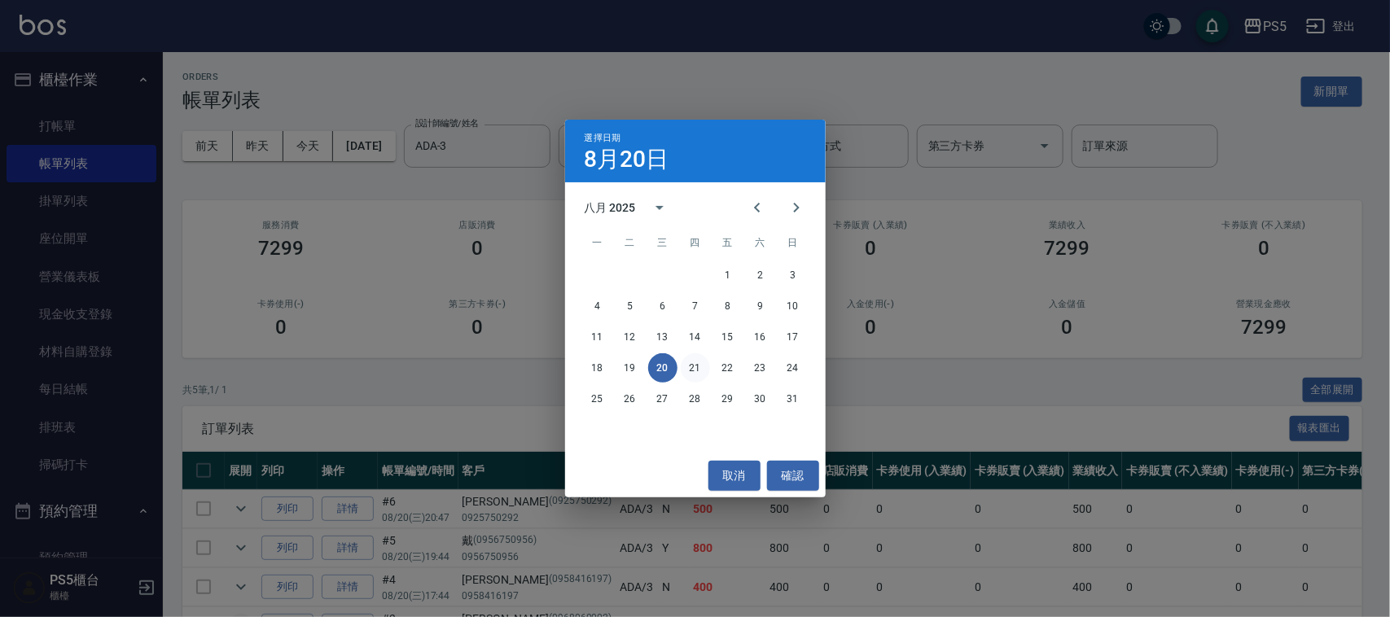
click at [692, 372] on button "21" at bounding box center [695, 367] width 29 height 29
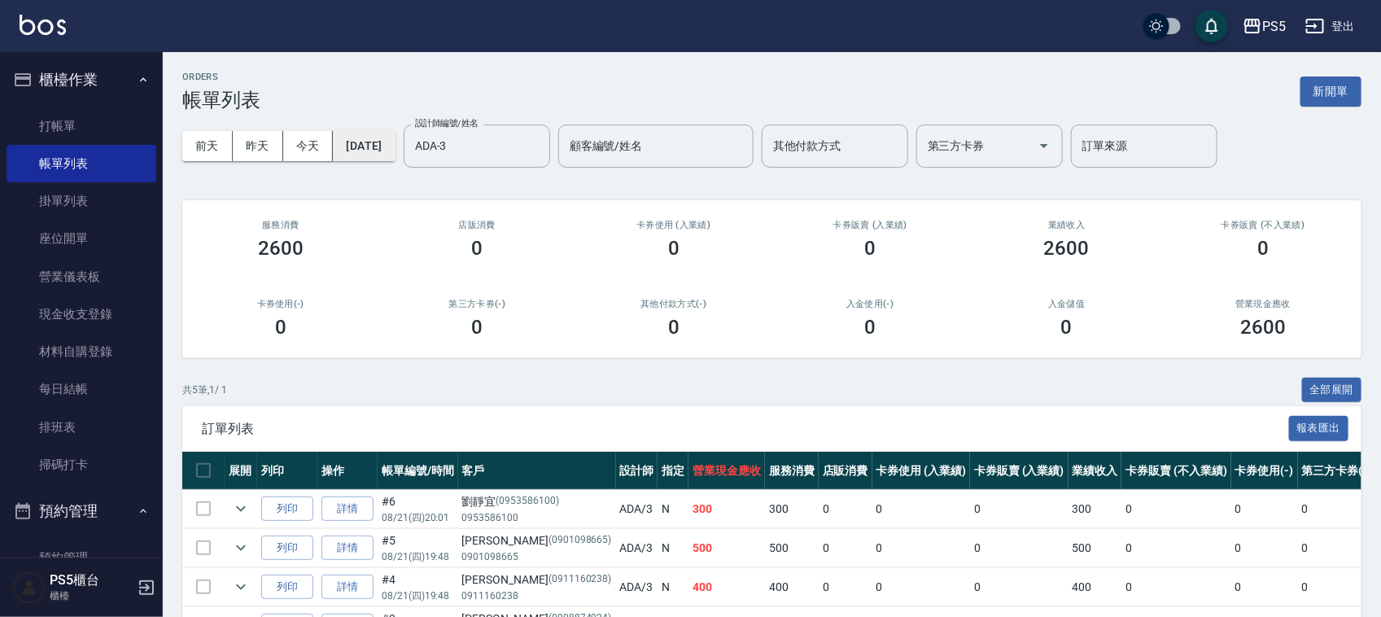
click at [395, 144] on button "2025/08/21" at bounding box center [364, 146] width 62 height 30
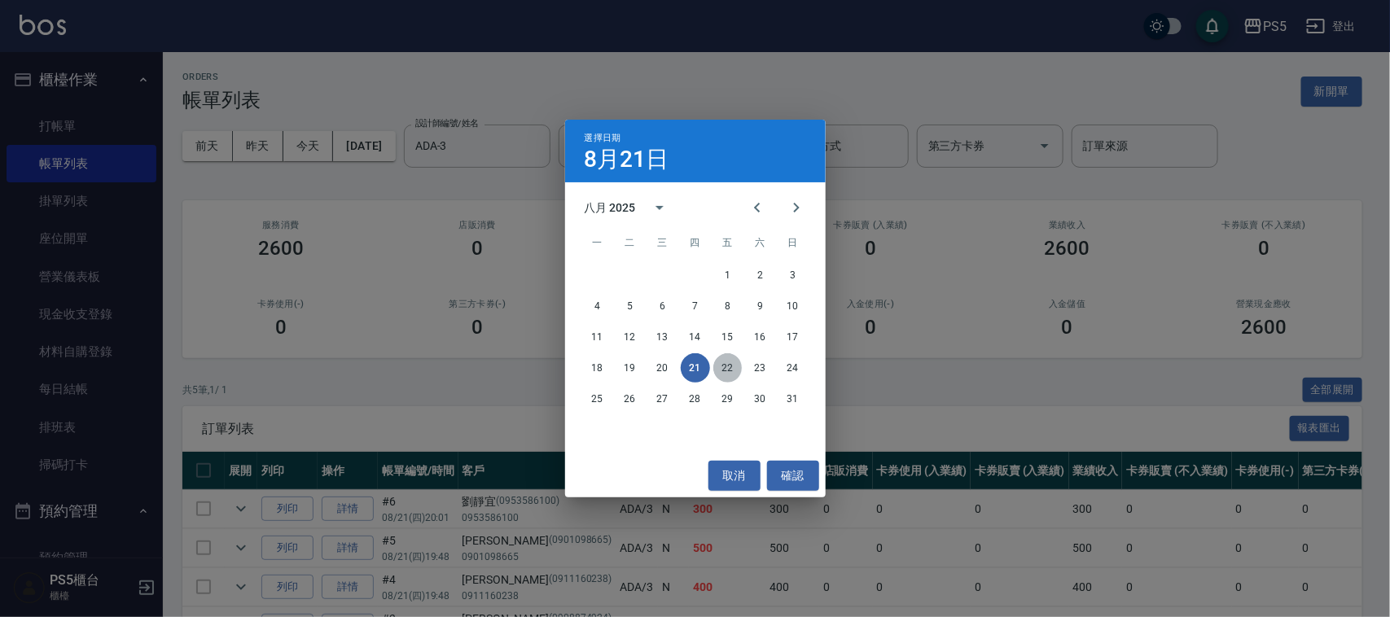
click at [722, 369] on button "22" at bounding box center [727, 367] width 29 height 29
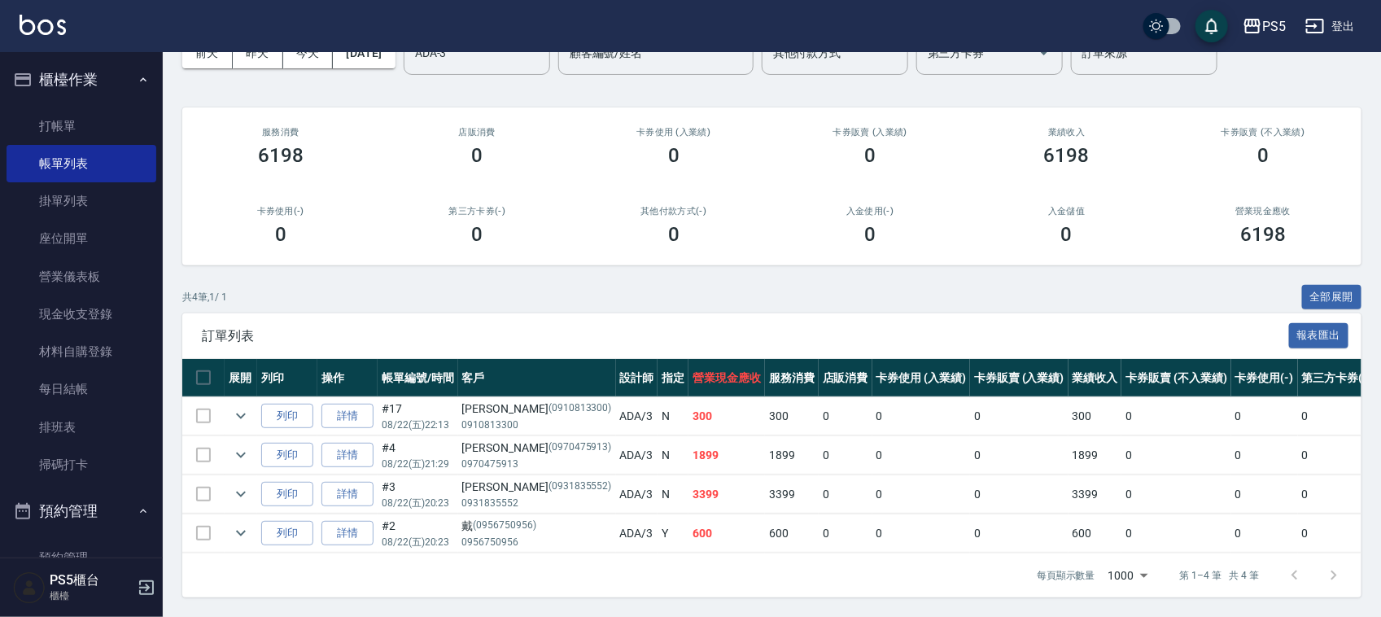
scroll to position [108, 0]
click at [240, 484] on icon "expand row" at bounding box center [241, 494] width 20 height 20
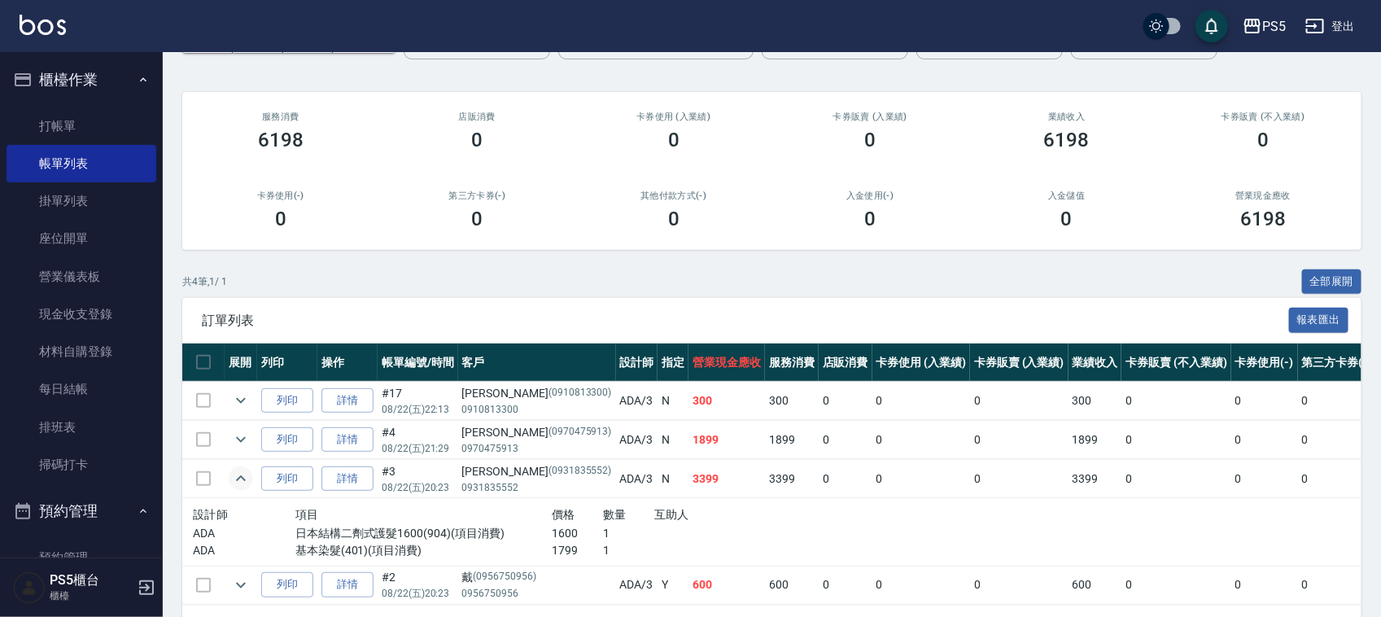
click at [240, 478] on icon "expand row" at bounding box center [241, 478] width 10 height 6
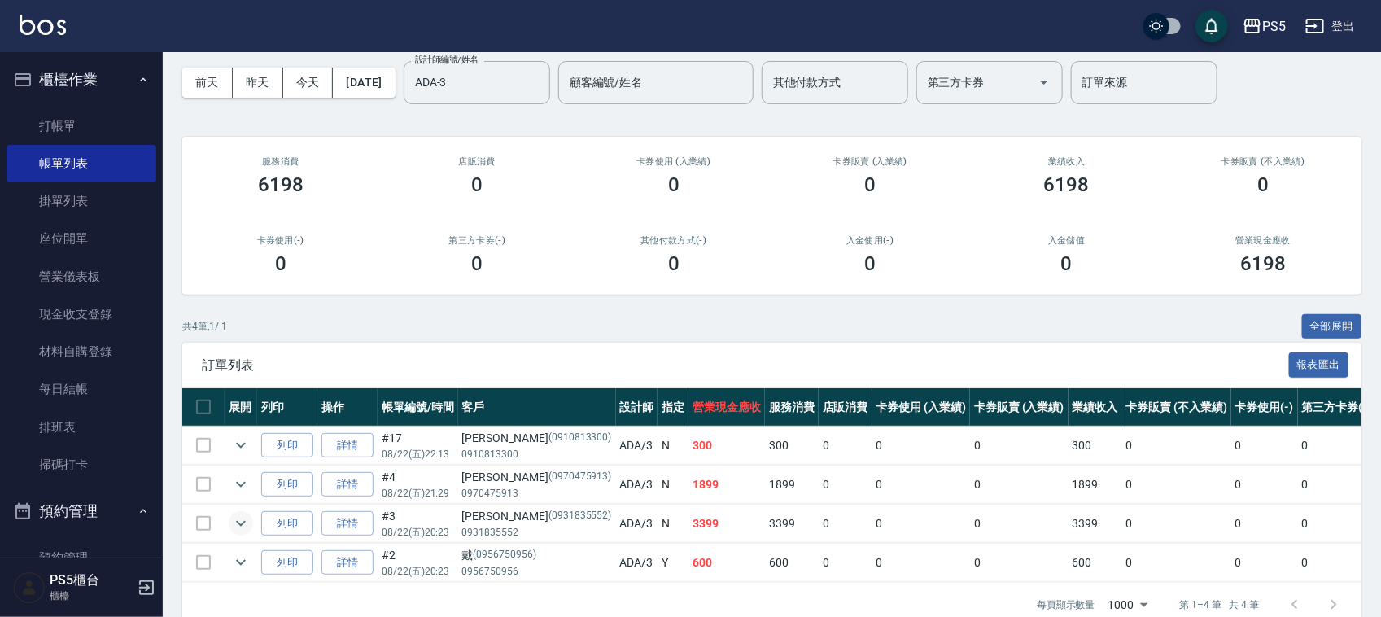
scroll to position [0, 0]
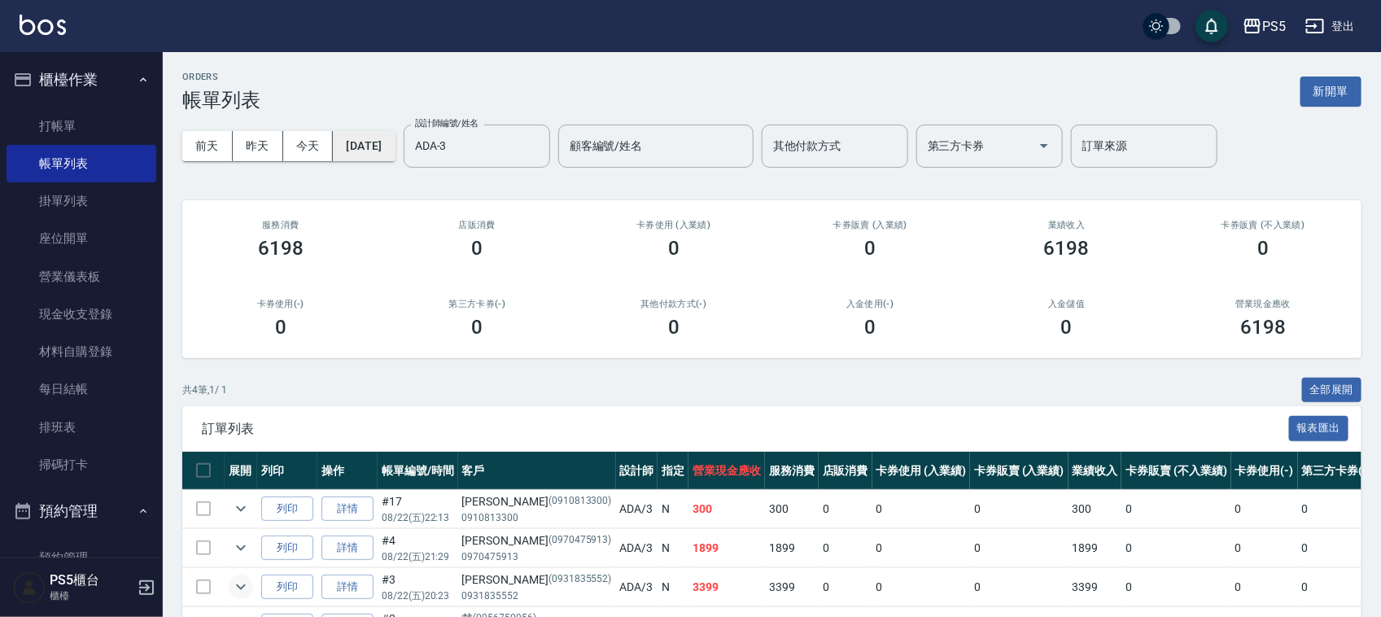
click at [395, 148] on button "2025/08/22" at bounding box center [364, 146] width 62 height 30
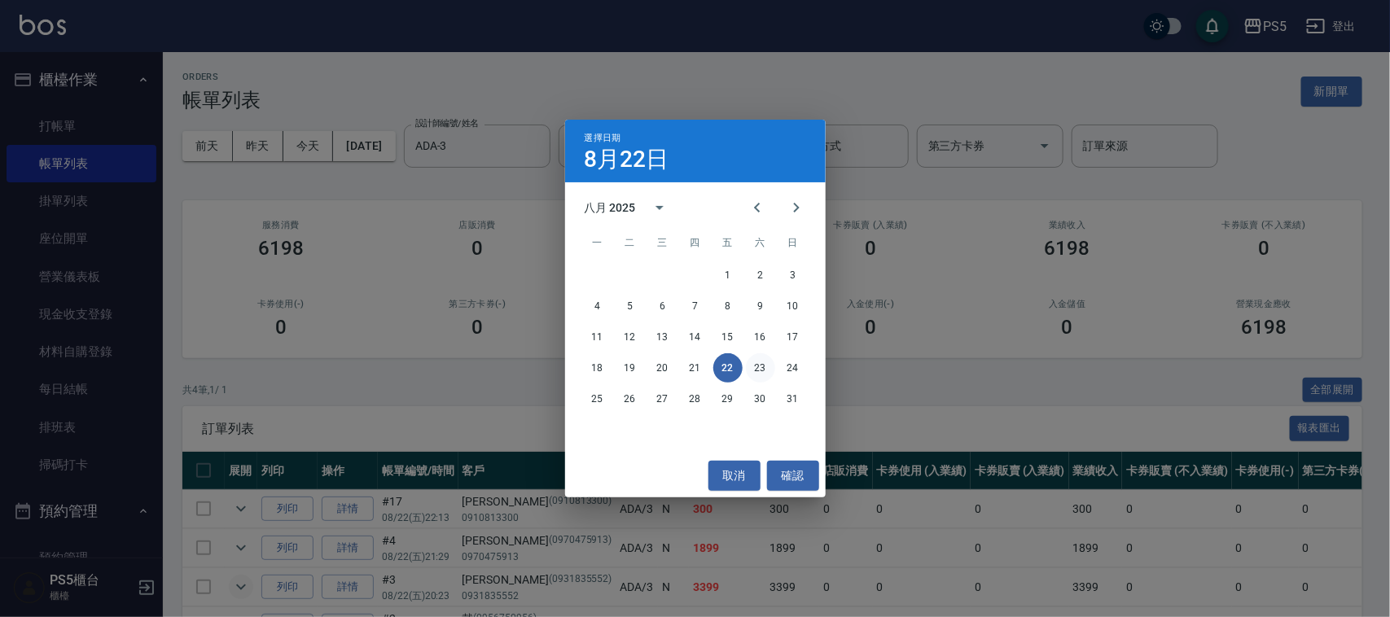
click at [758, 366] on button "23" at bounding box center [760, 367] width 29 height 29
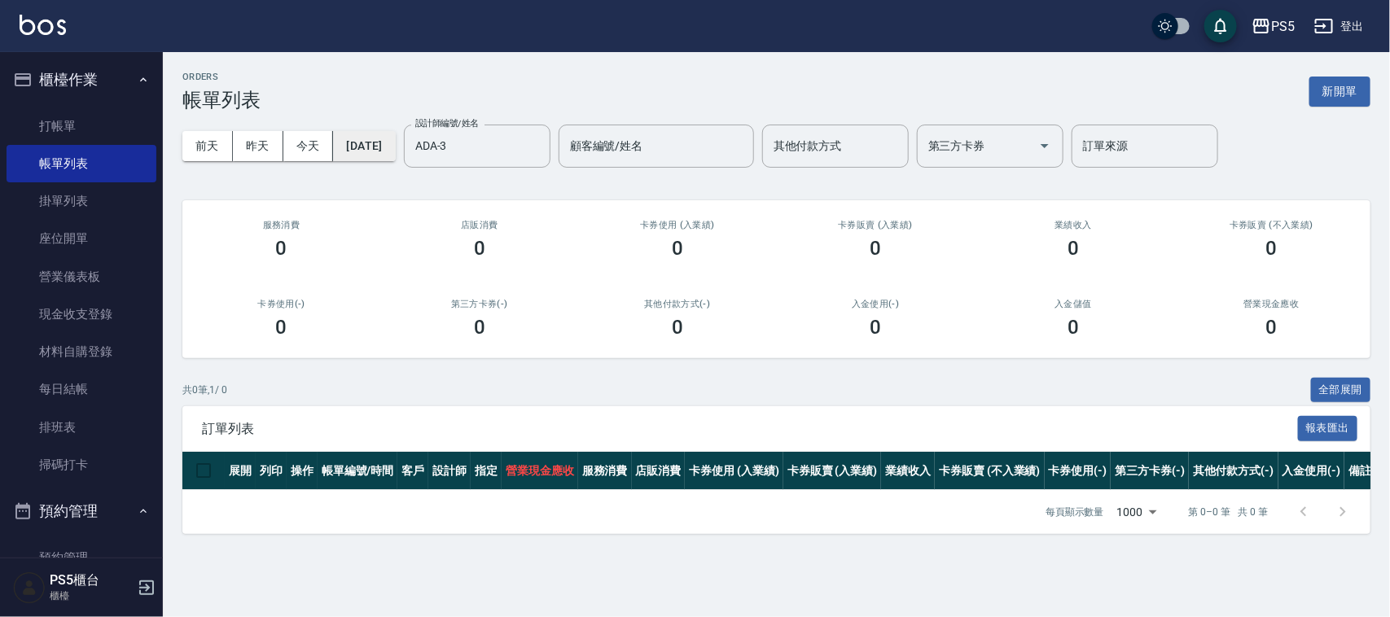
click at [387, 145] on button "2025/08/23" at bounding box center [364, 146] width 62 height 30
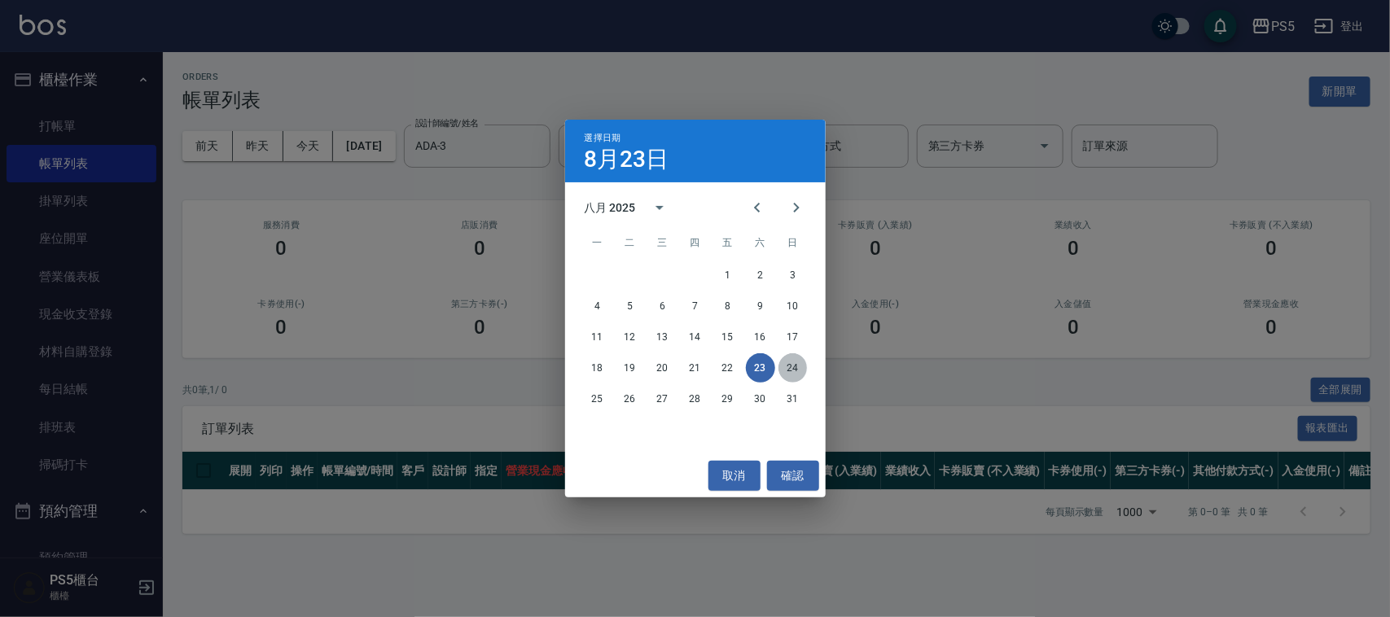
click at [795, 357] on button "24" at bounding box center [792, 367] width 29 height 29
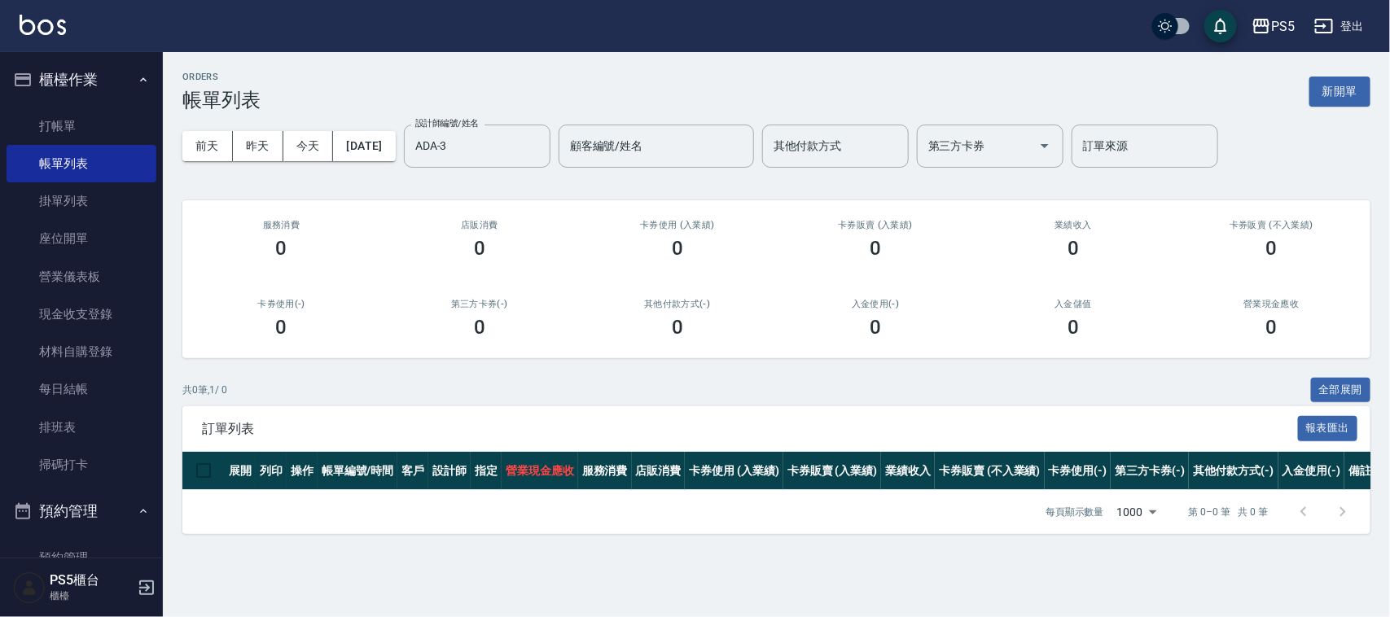
click at [392, 161] on div "前天 昨天 今天 2025/08/24 設計師編號/姓名 ADA-3 設計師編號/姓名 顧客編號/姓名 顧客編號/姓名 其他付款方式 其他付款方式 第三方卡券…" at bounding box center [776, 146] width 1188 height 69
click at [388, 148] on button "2025/08/24" at bounding box center [364, 146] width 62 height 30
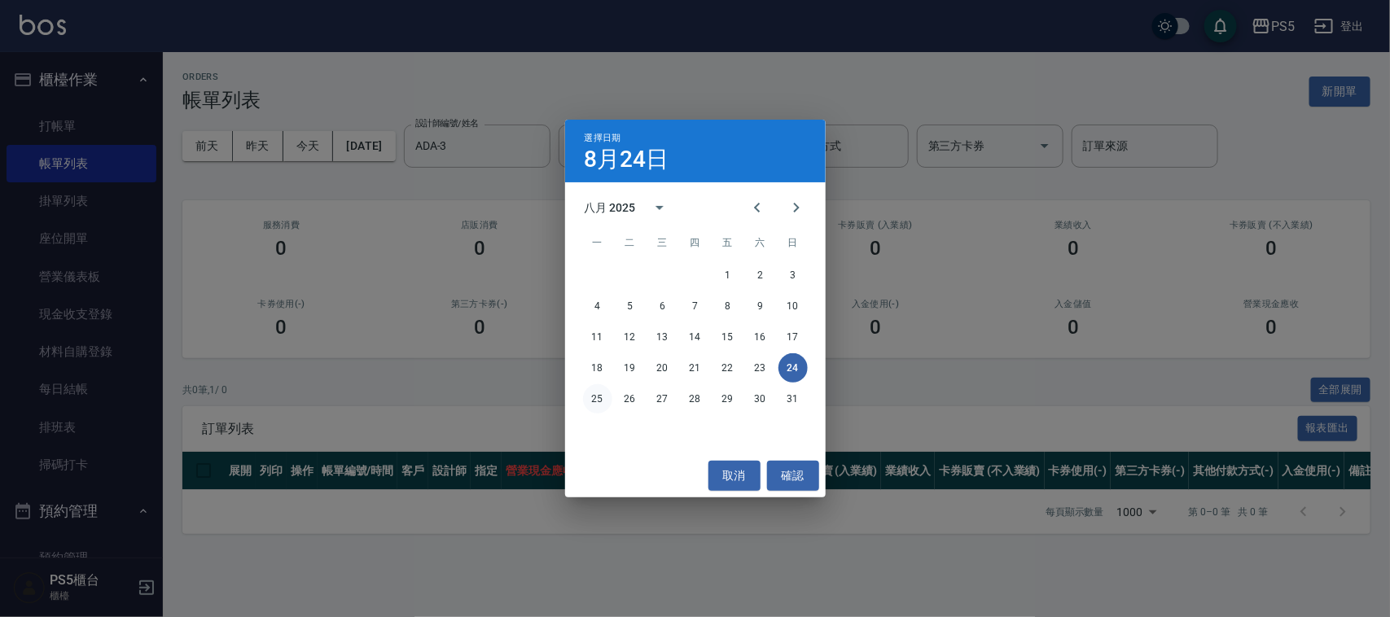
click at [599, 389] on button "25" at bounding box center [597, 398] width 29 height 29
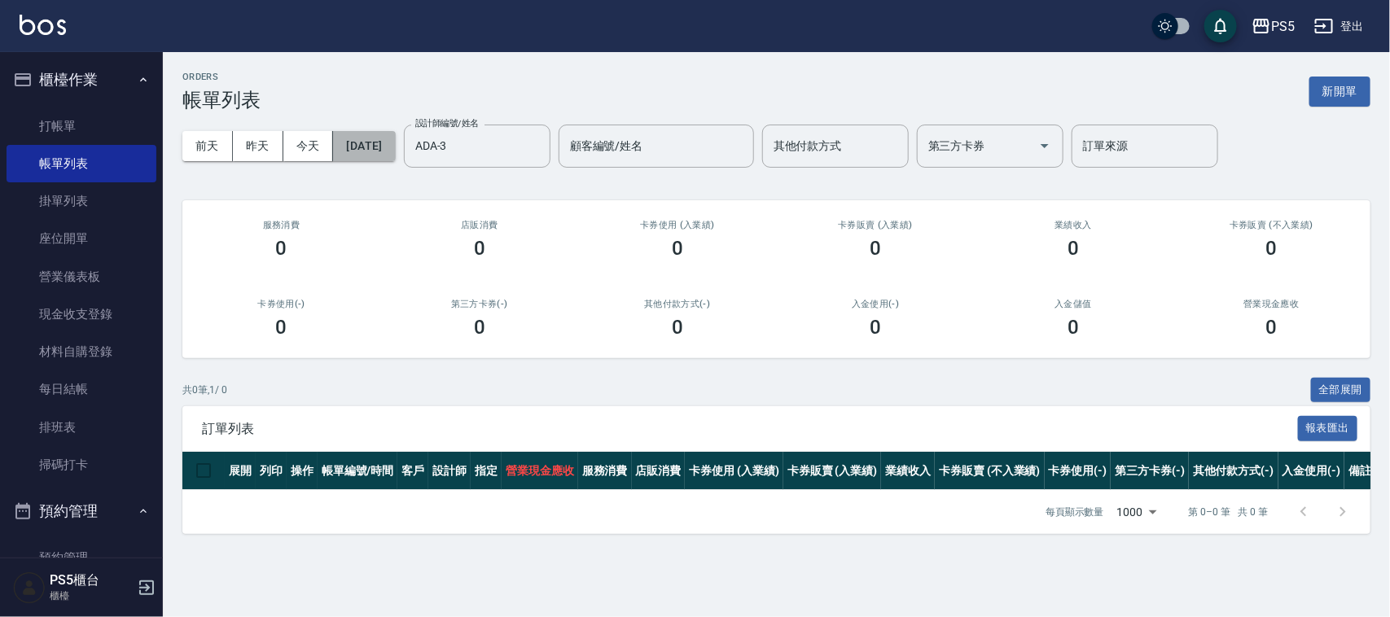
click at [395, 153] on button "2025/08/25" at bounding box center [364, 146] width 62 height 30
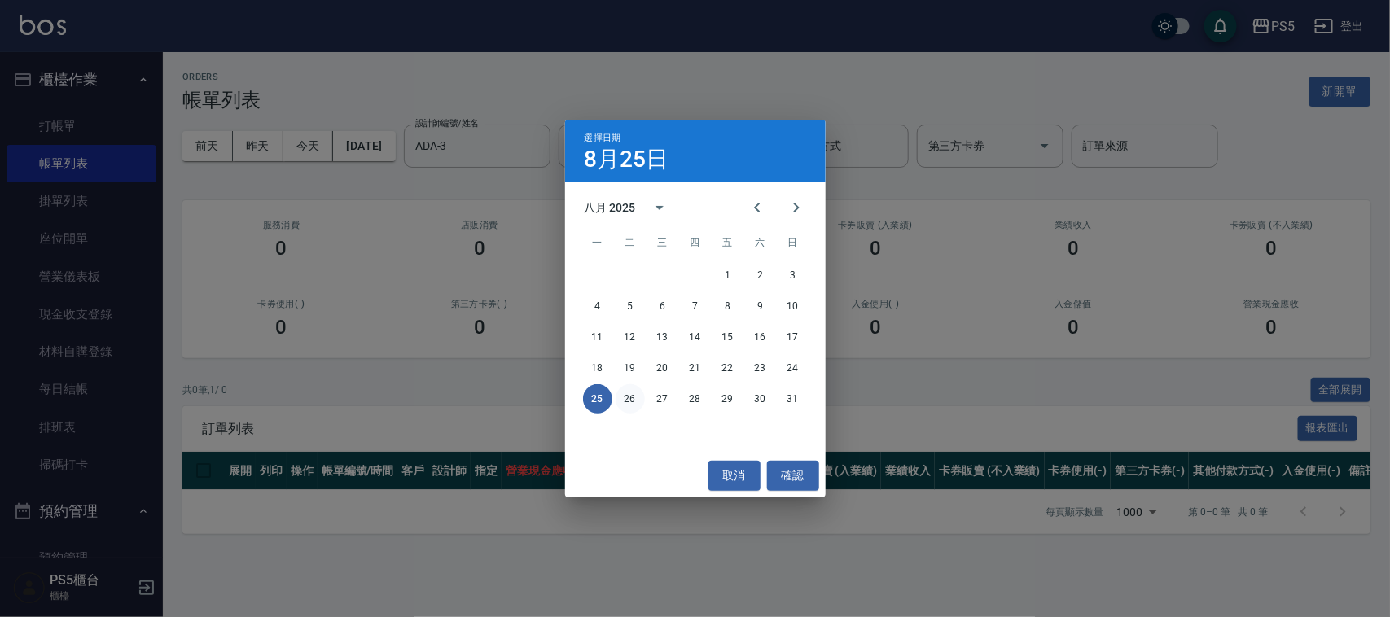
click at [629, 399] on button "26" at bounding box center [629, 398] width 29 height 29
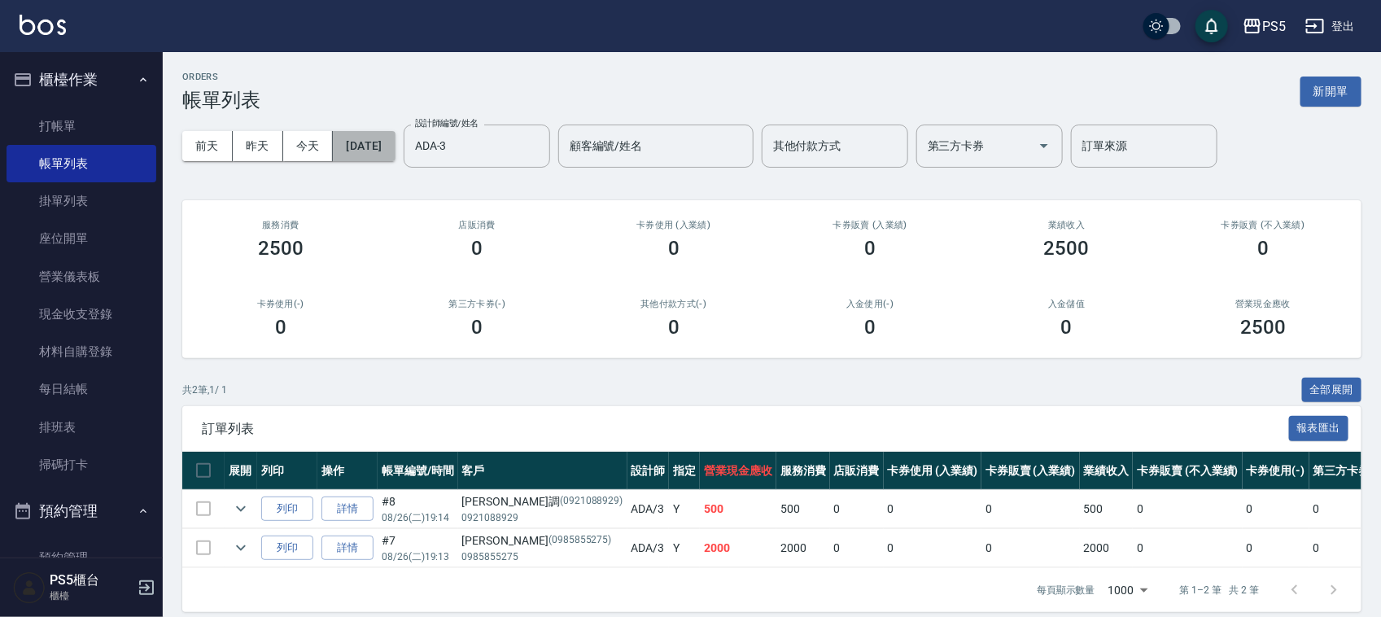
click at [380, 142] on button "[DATE]" at bounding box center [364, 146] width 62 height 30
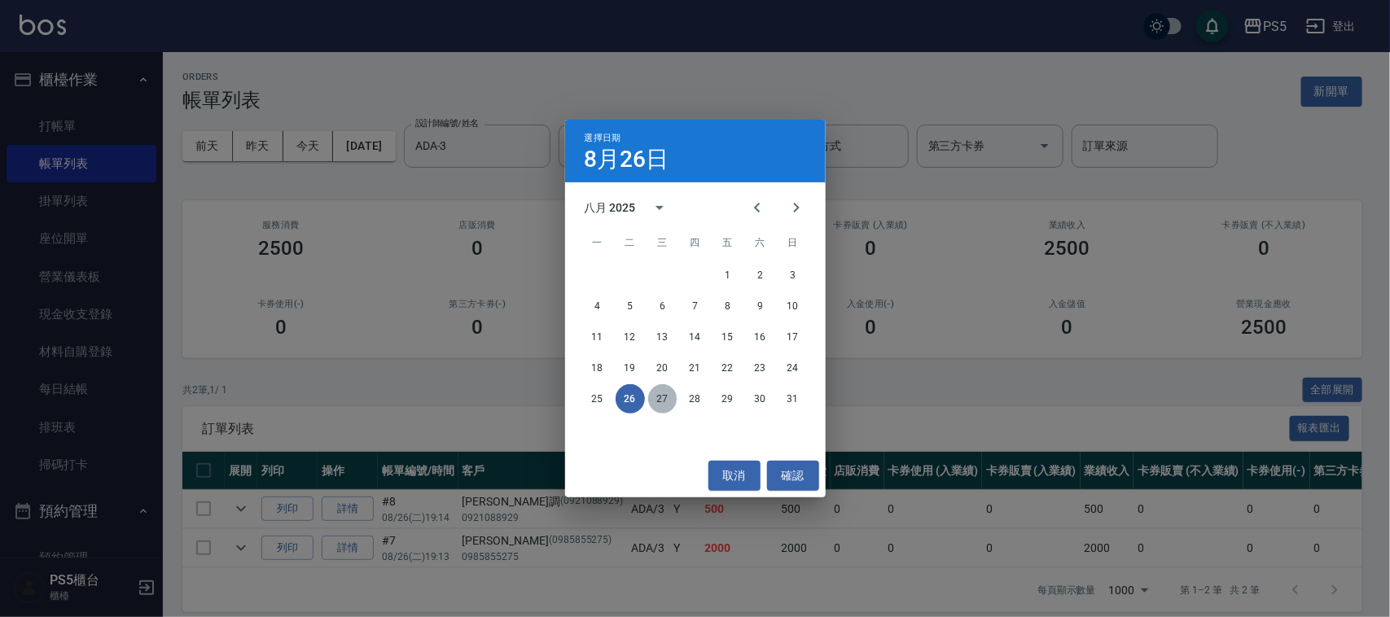
drag, startPoint x: 661, startPoint y: 396, endPoint x: 658, endPoint y: 387, distance: 10.3
click at [661, 396] on button "27" at bounding box center [662, 398] width 29 height 29
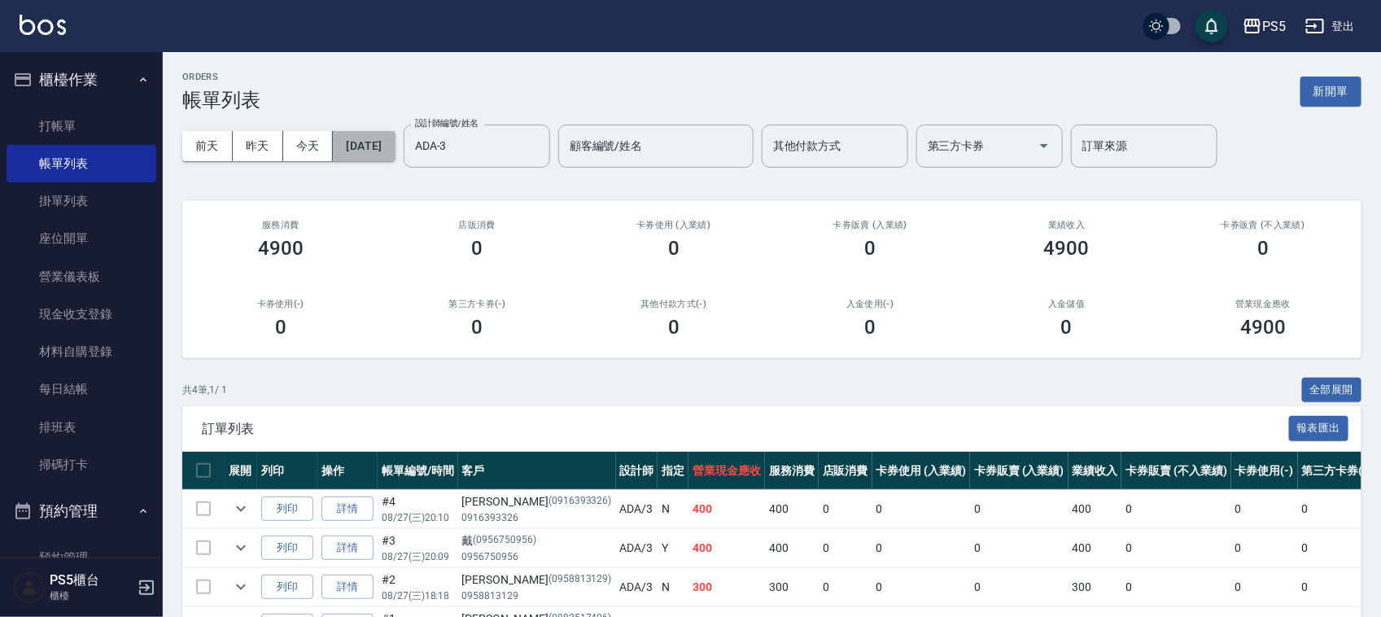
click at [395, 144] on button "2025/08/27" at bounding box center [364, 146] width 62 height 30
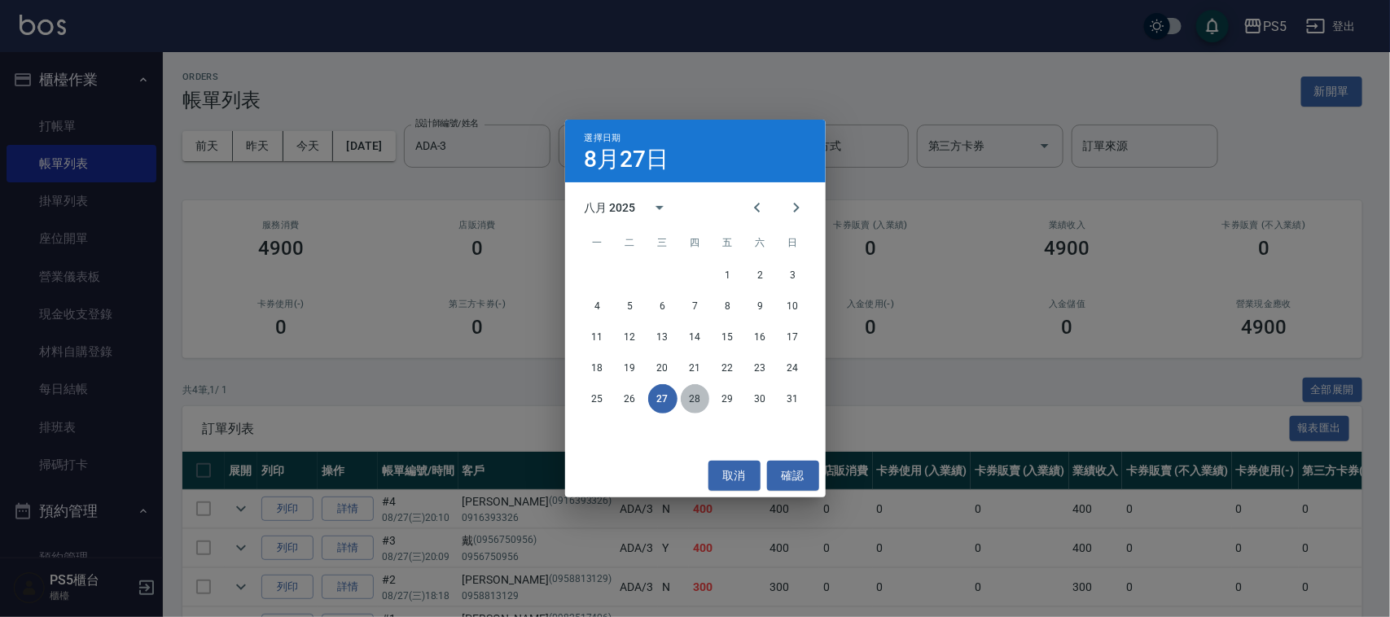
click at [694, 397] on button "28" at bounding box center [695, 398] width 29 height 29
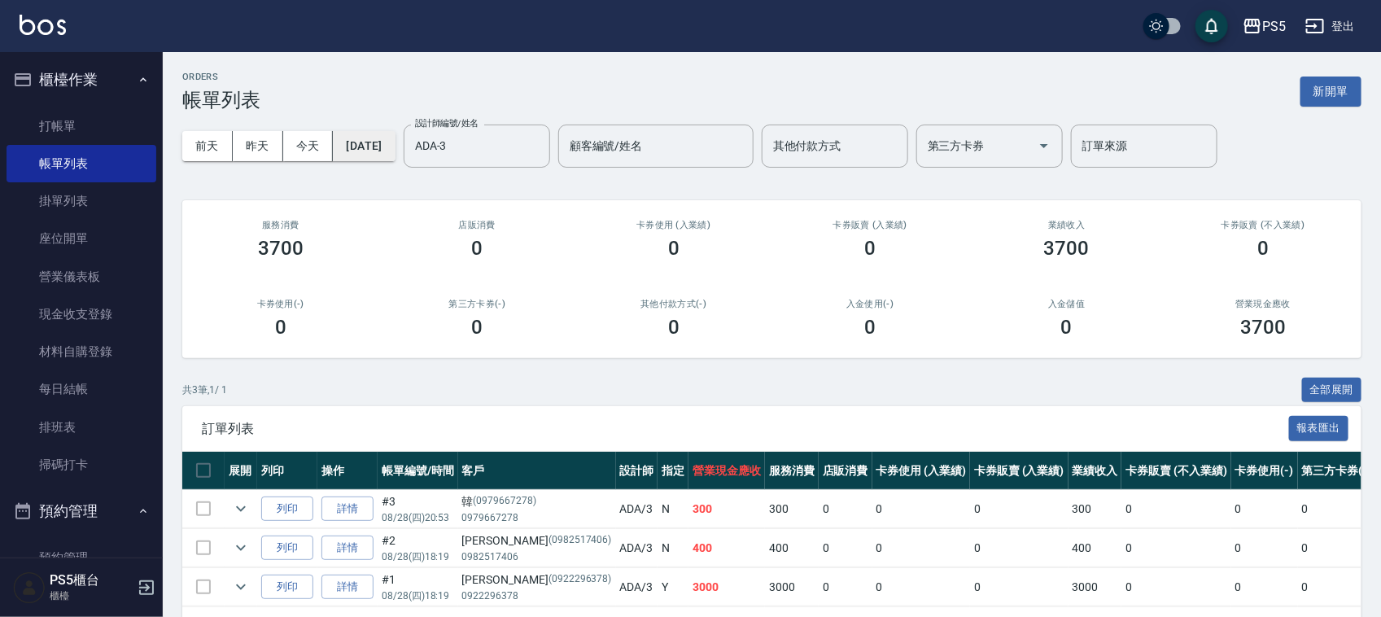
click at [387, 147] on button "2025/08/28" at bounding box center [364, 146] width 62 height 30
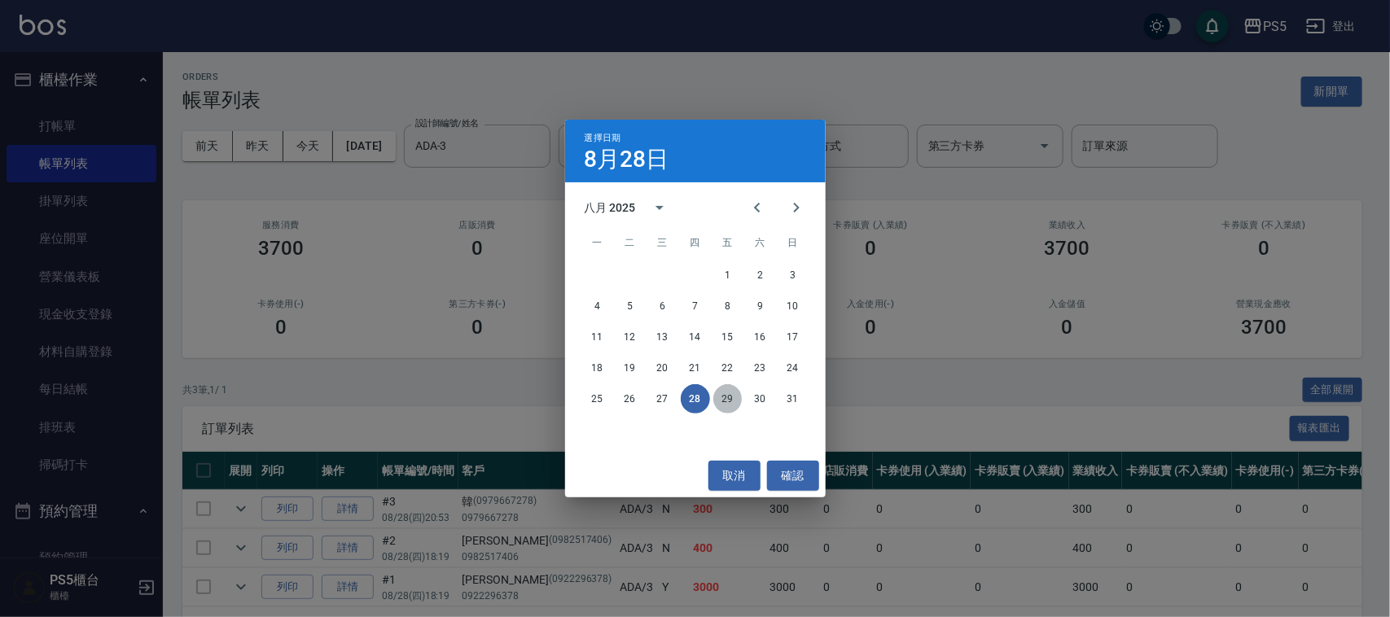
click at [723, 396] on button "29" at bounding box center [727, 398] width 29 height 29
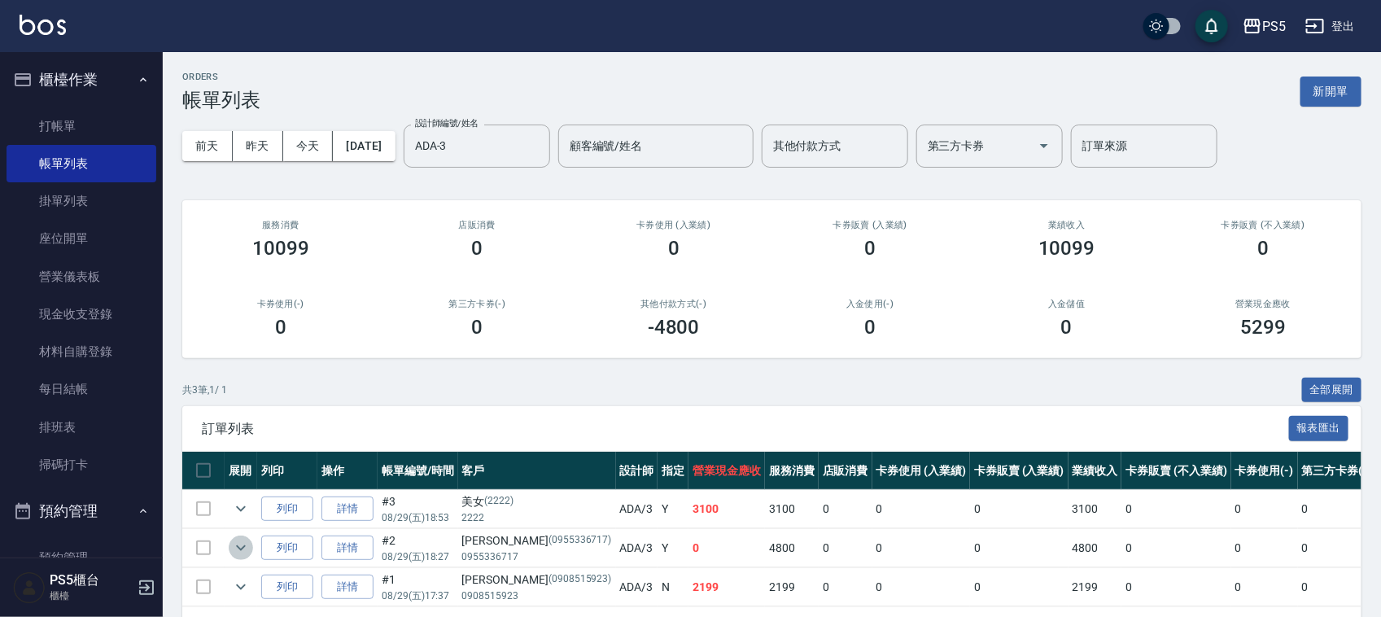
click at [239, 545] on icon "expand row" at bounding box center [241, 548] width 20 height 20
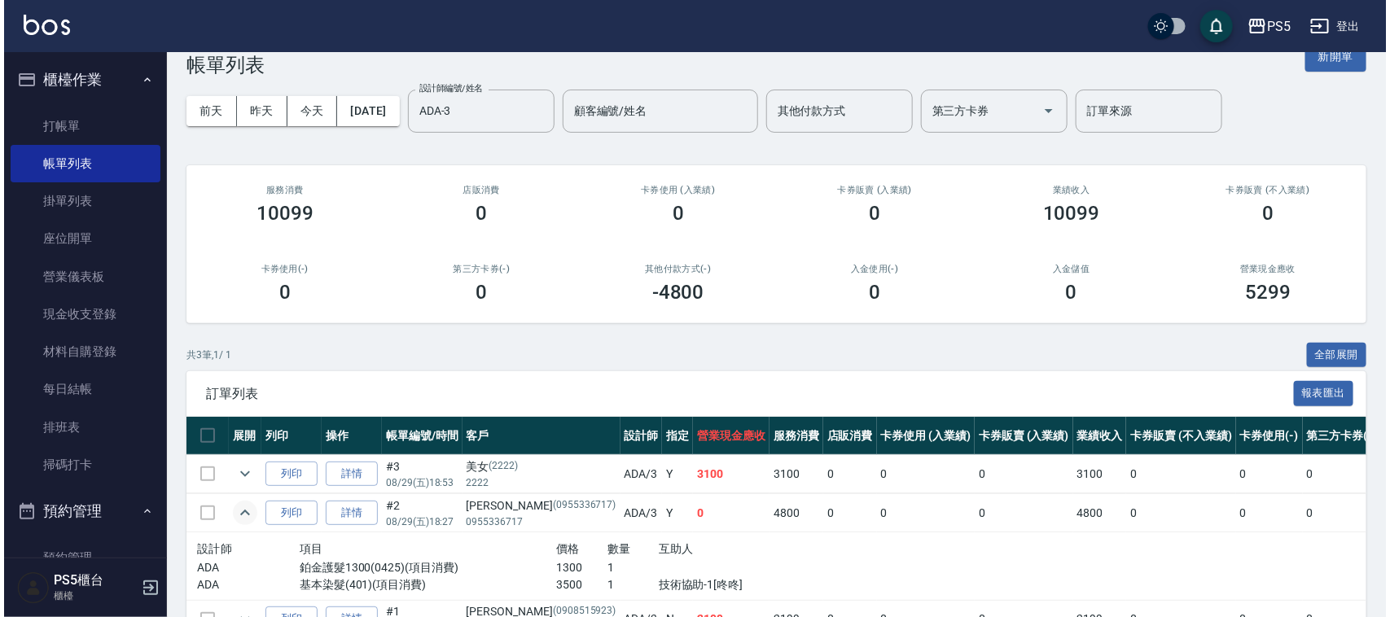
scroll to position [34, 0]
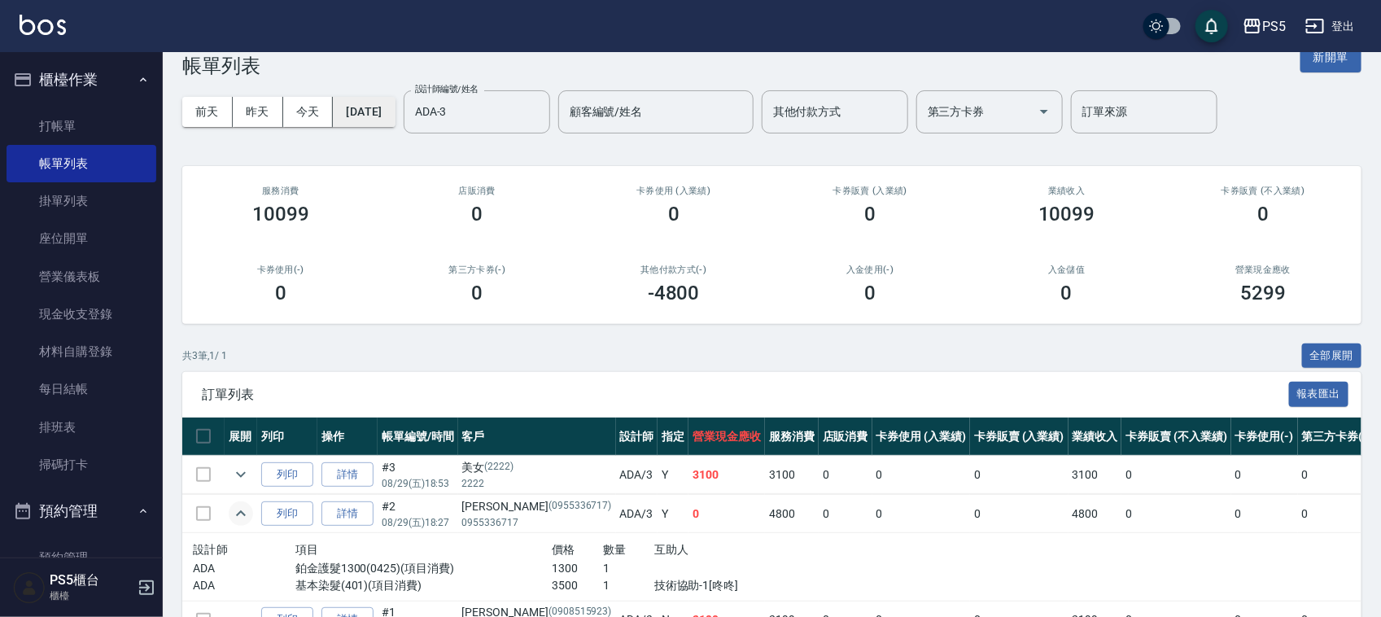
click at [395, 112] on button "2025/08/29" at bounding box center [364, 112] width 62 height 30
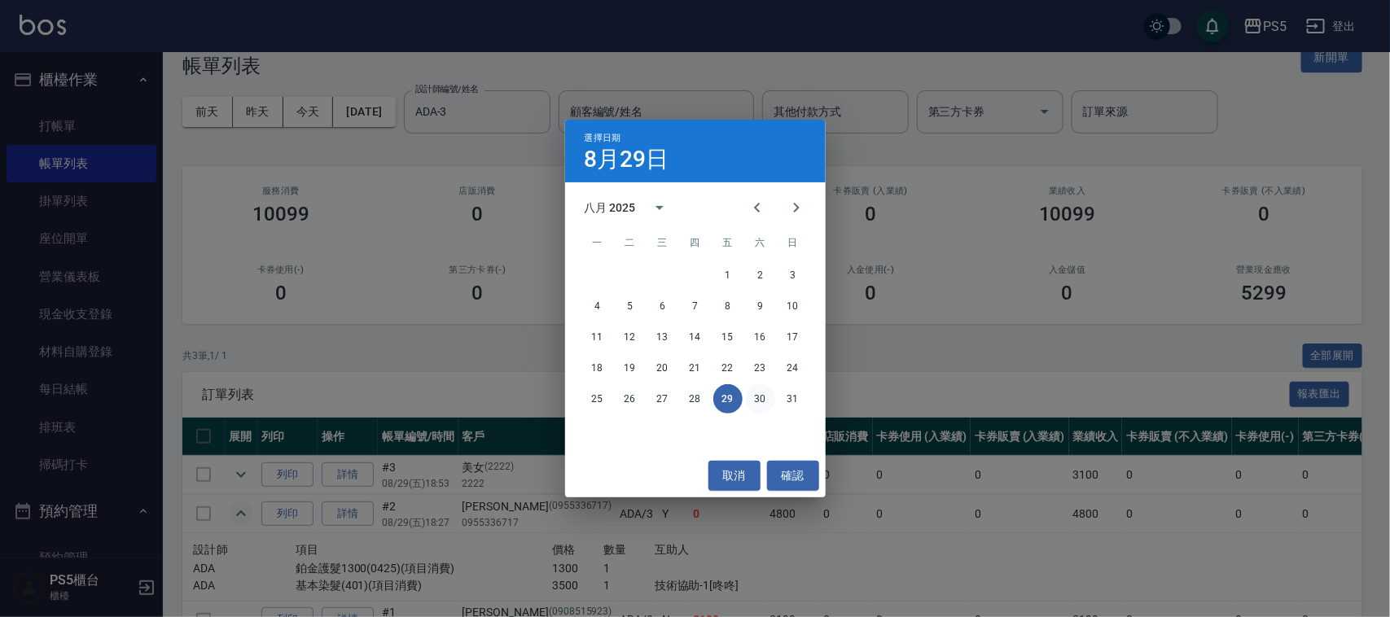
click at [754, 396] on button "30" at bounding box center [760, 398] width 29 height 29
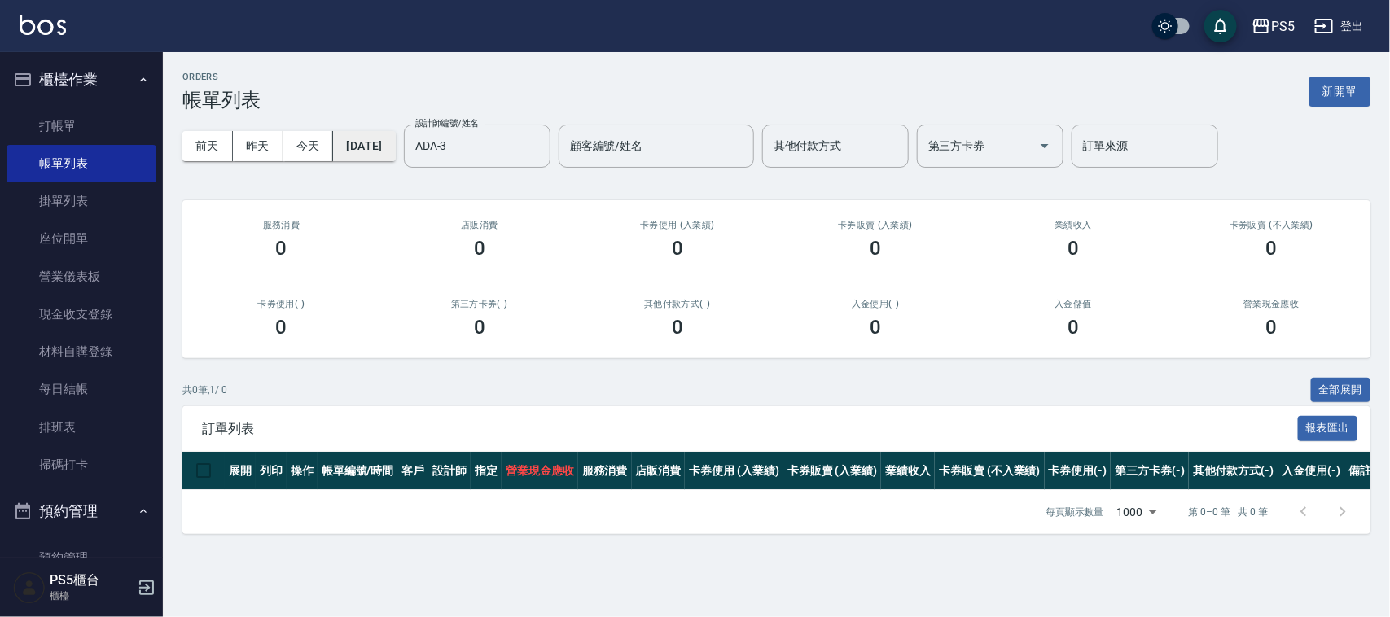
click at [373, 142] on button "2025/08/30" at bounding box center [364, 146] width 62 height 30
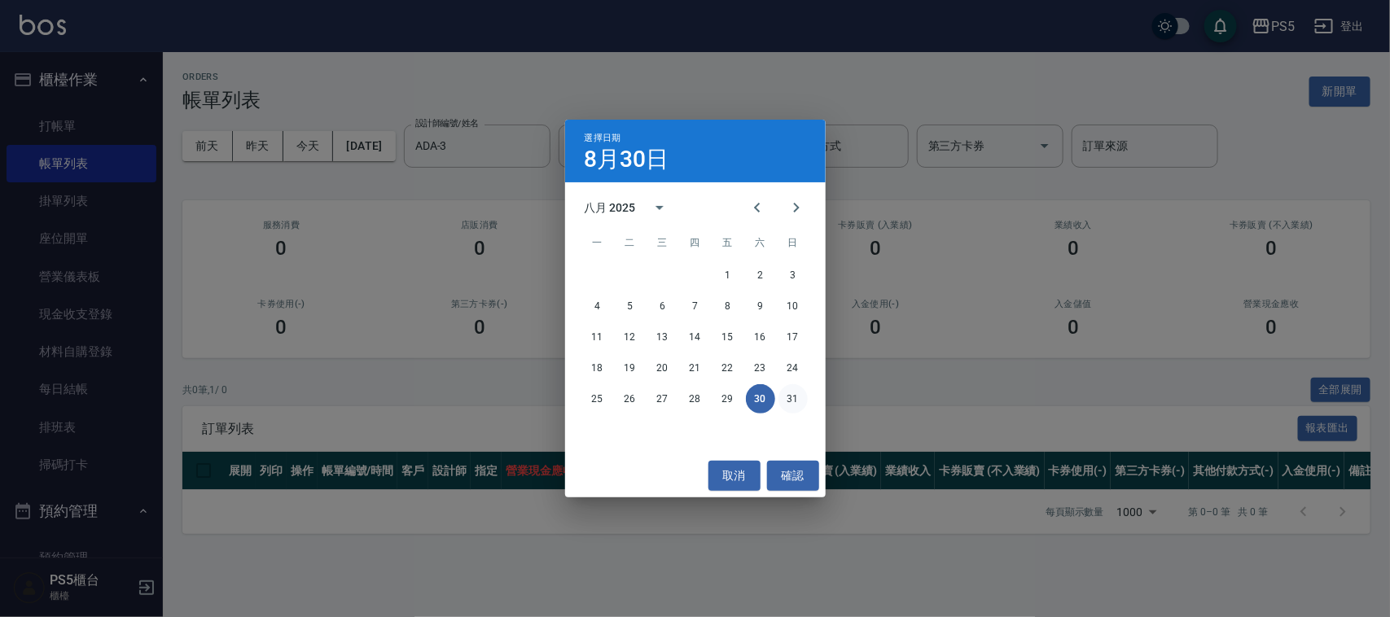
click at [787, 399] on button "31" at bounding box center [792, 398] width 29 height 29
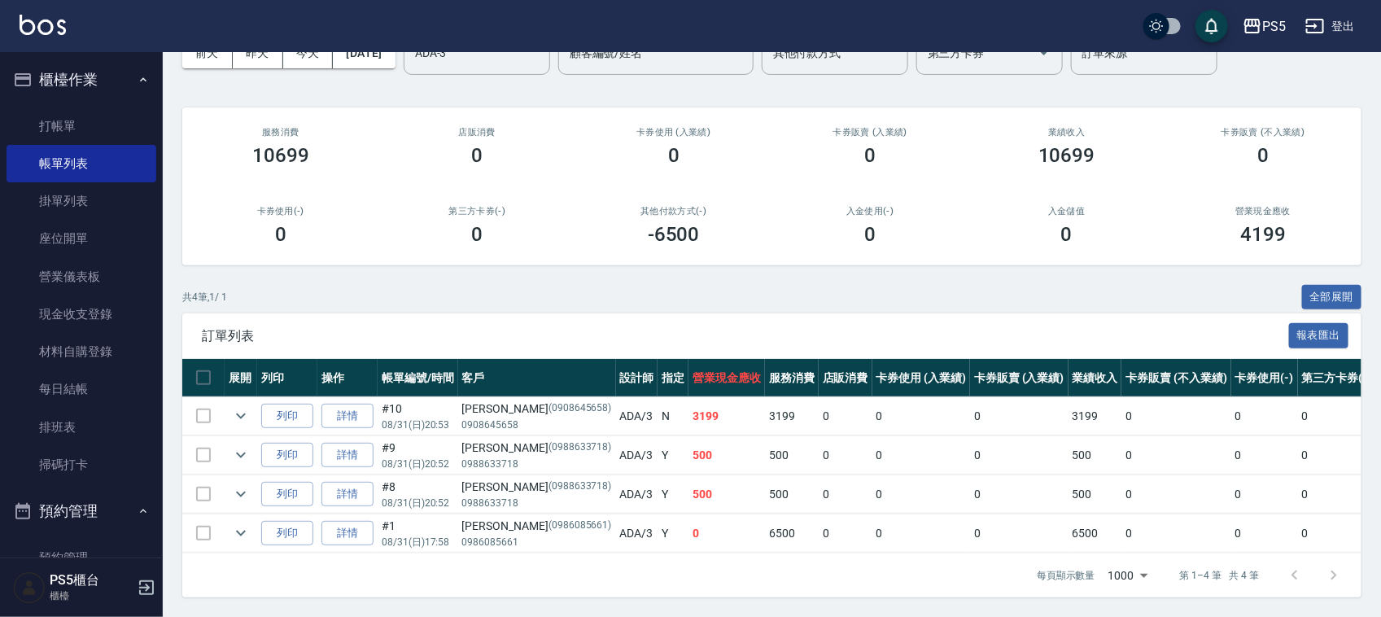
scroll to position [108, 0]
click at [236, 523] on icon "expand row" at bounding box center [241, 533] width 20 height 20
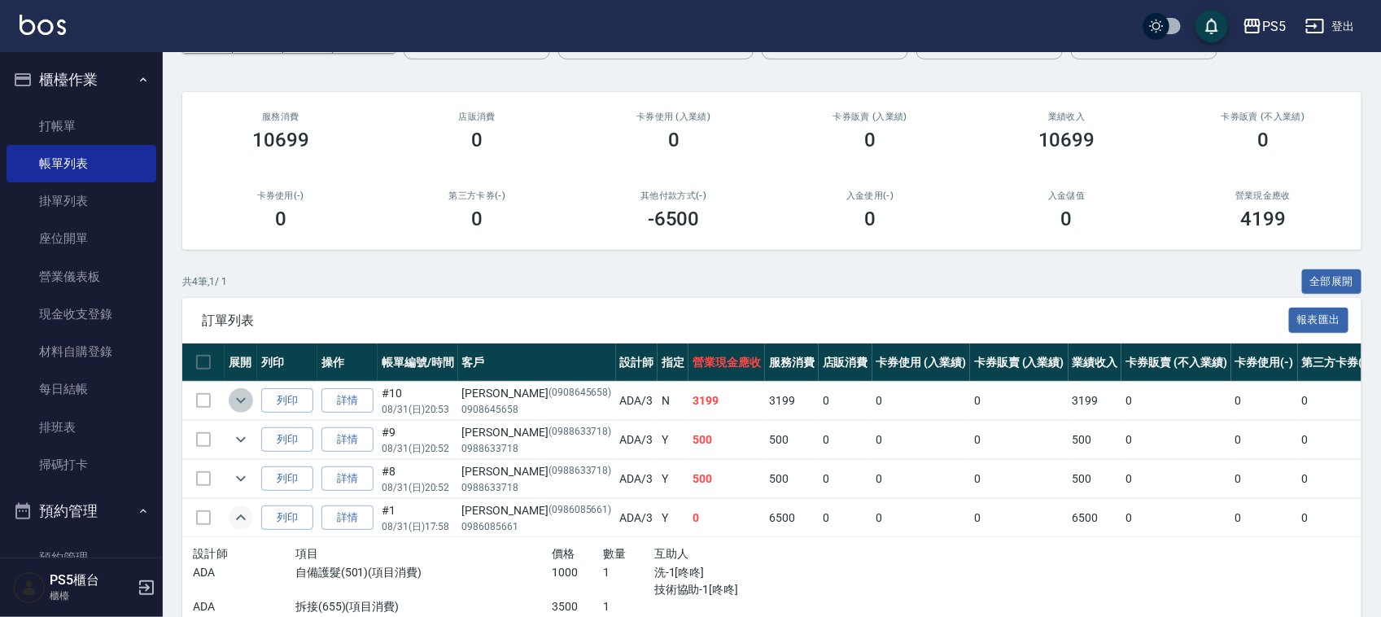
click at [236, 395] on icon "expand row" at bounding box center [241, 401] width 20 height 20
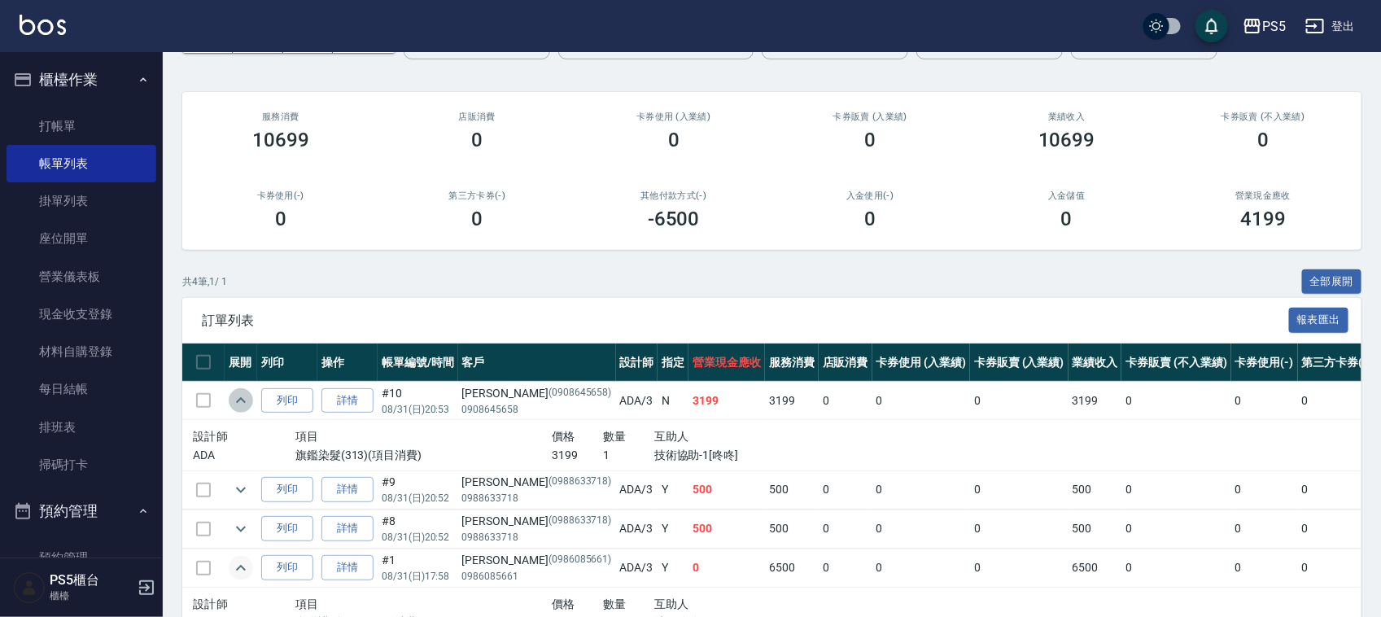
click at [236, 395] on icon "expand row" at bounding box center [241, 401] width 20 height 20
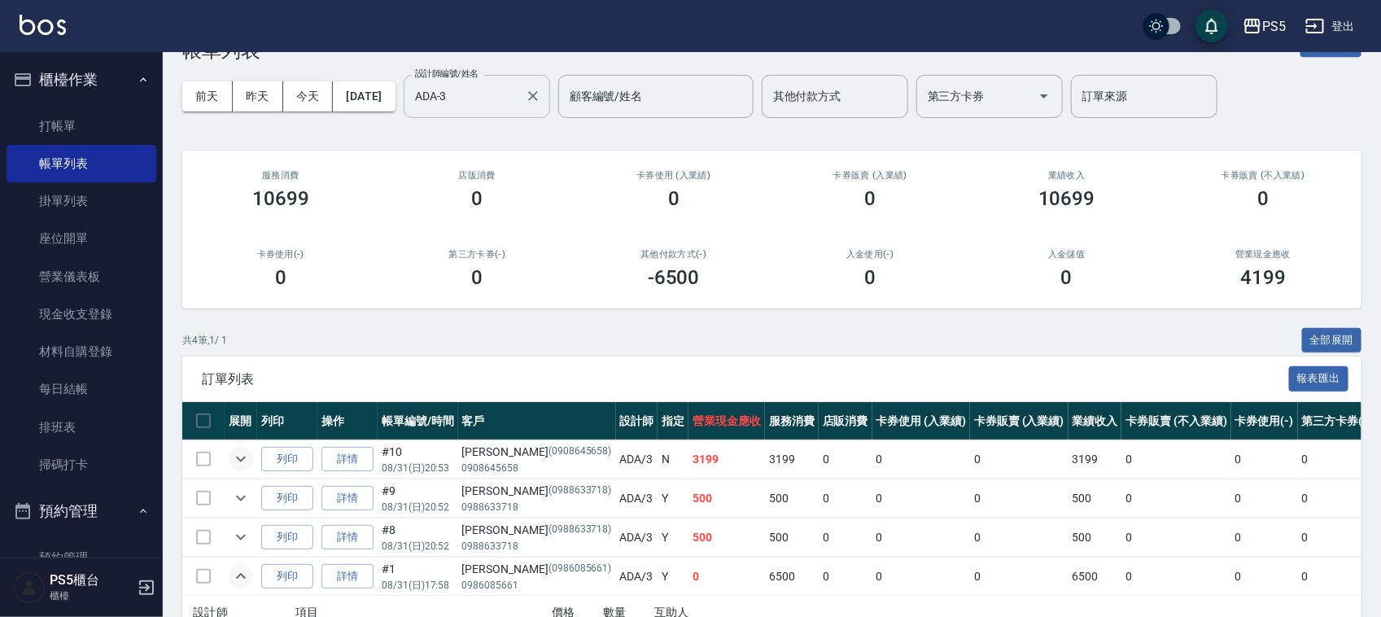
scroll to position [0, 0]
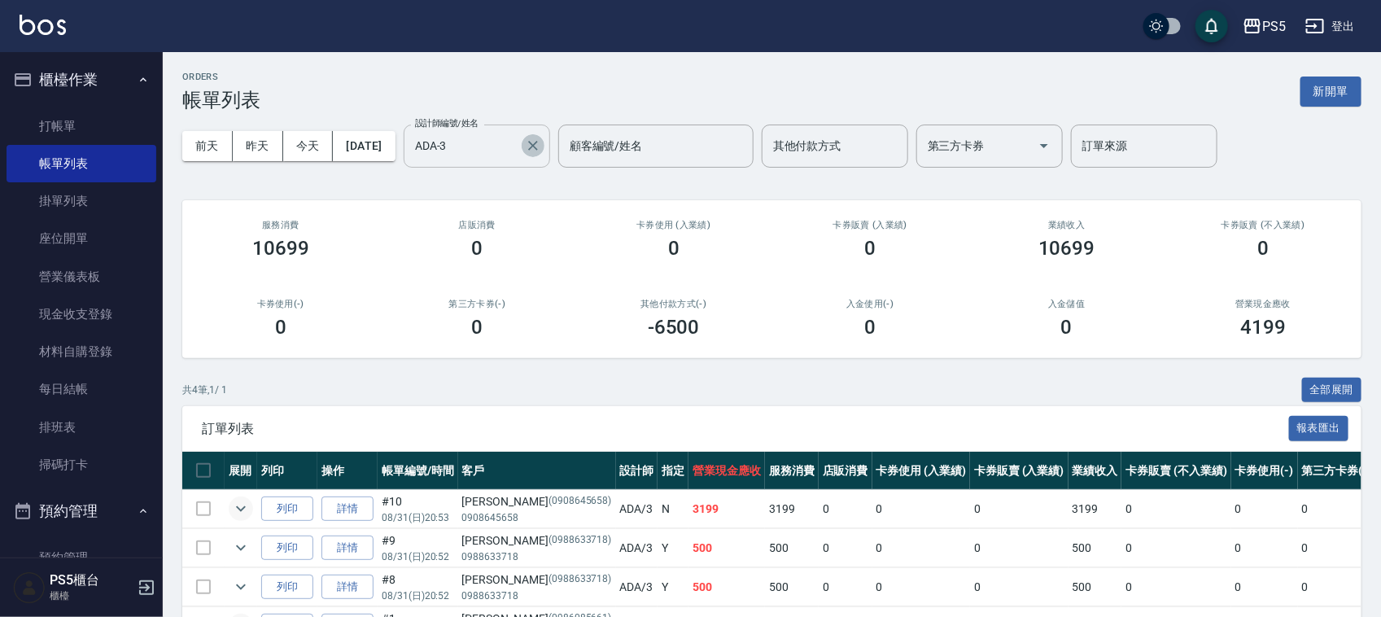
click at [541, 145] on icon "Clear" at bounding box center [533, 146] width 16 height 16
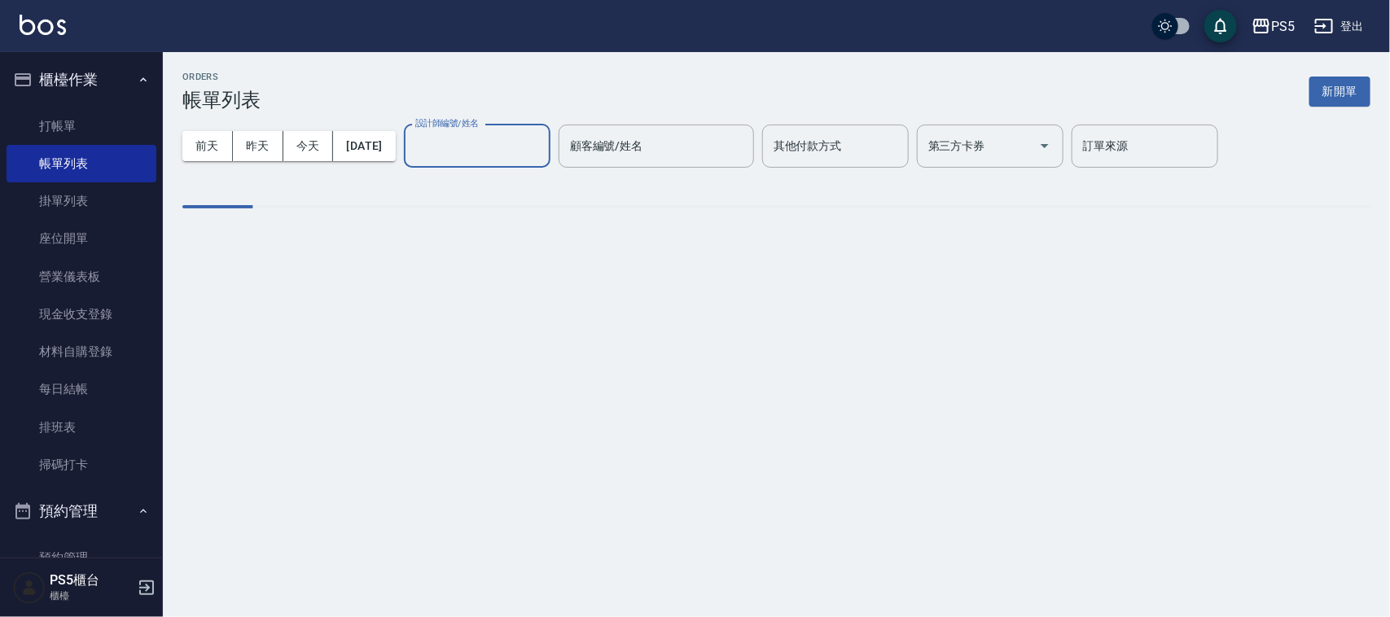
click at [483, 144] on input "設計師編號/姓名" at bounding box center [477, 146] width 132 height 28
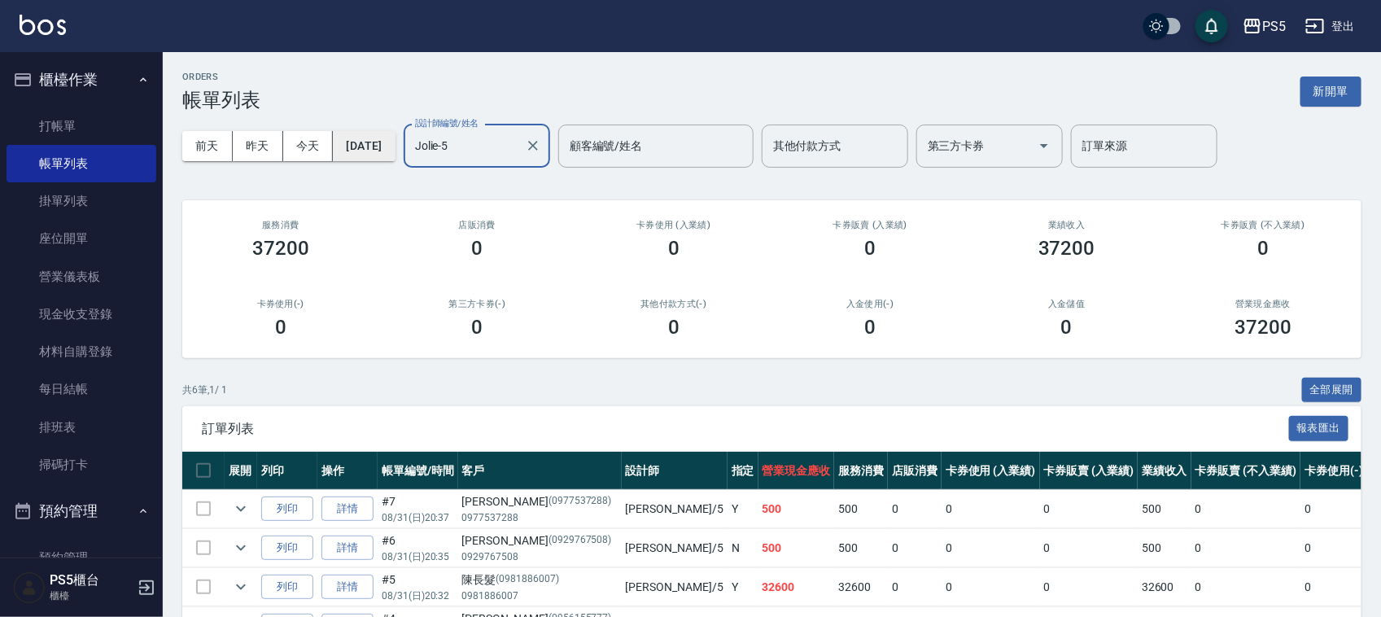
type input "Jolie-5"
click at [395, 148] on button "2025/08/31" at bounding box center [364, 146] width 62 height 30
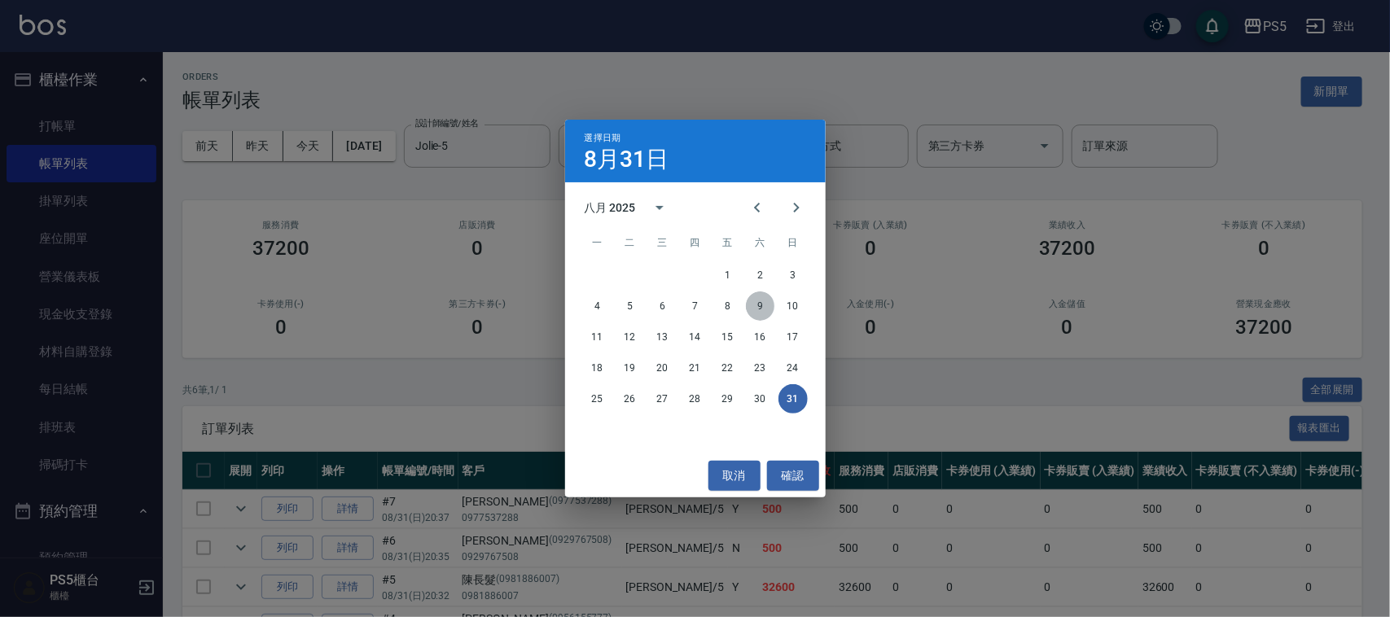
click at [763, 307] on button "9" at bounding box center [760, 305] width 29 height 29
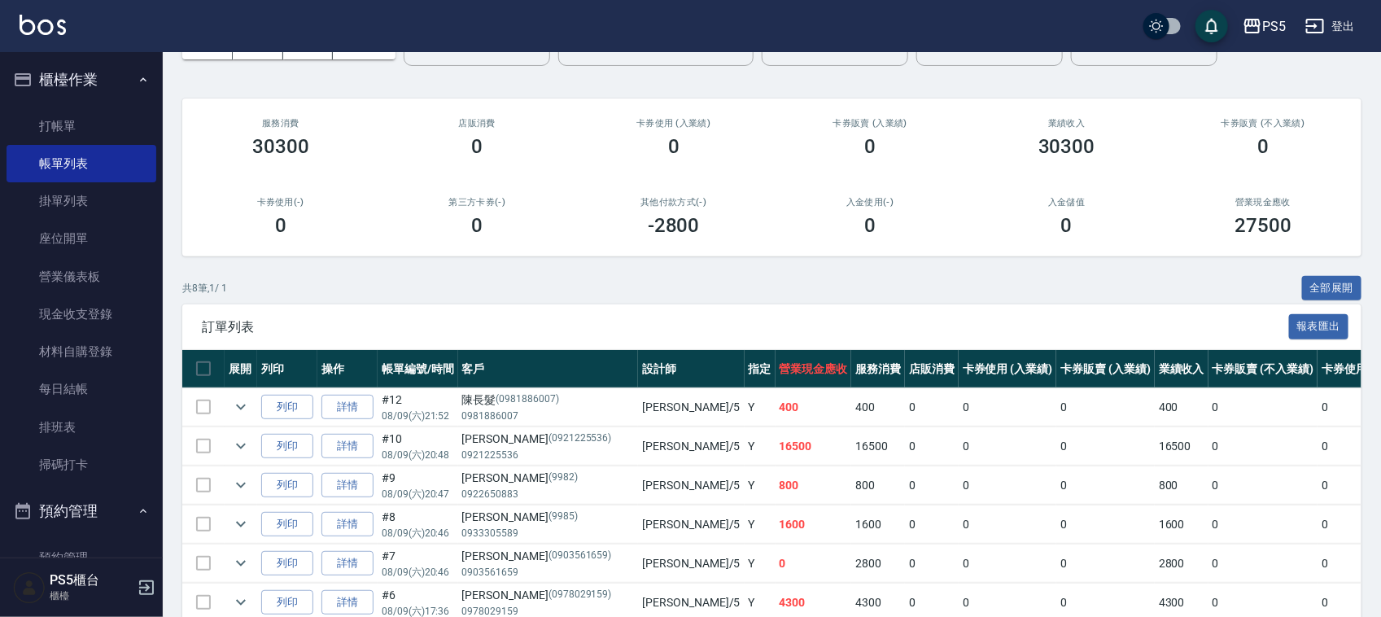
scroll to position [204, 0]
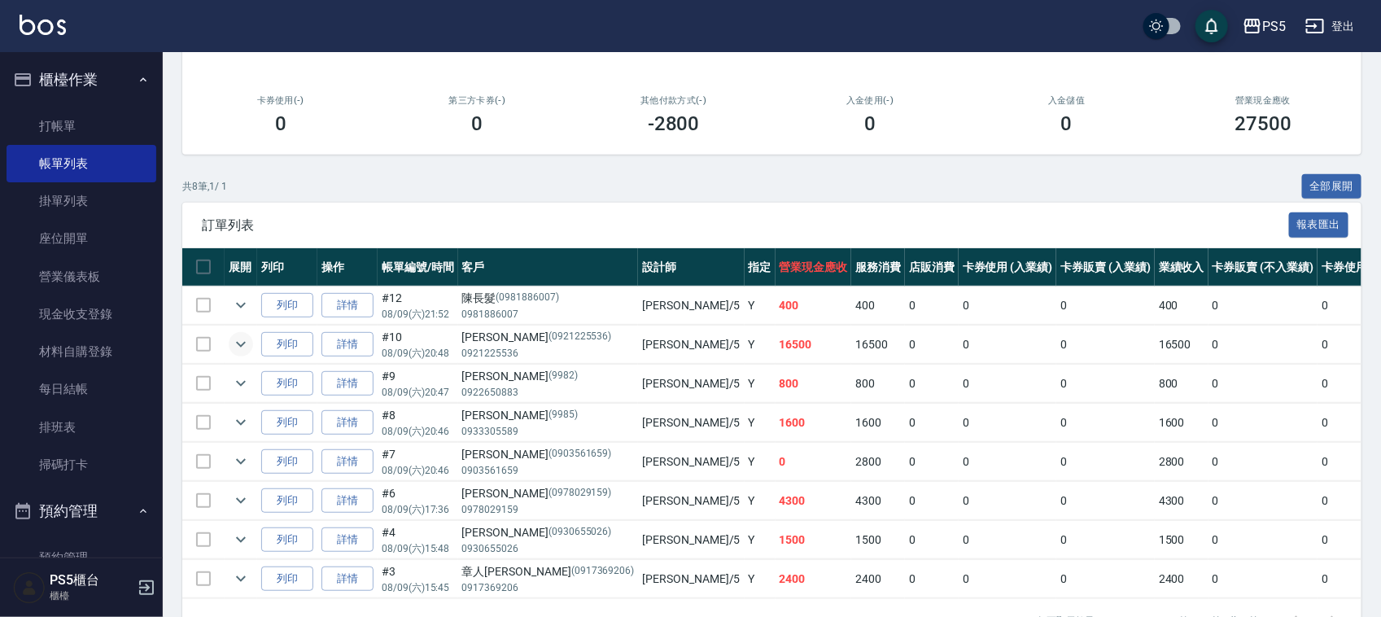
click at [240, 340] on icon "expand row" at bounding box center [241, 345] width 20 height 20
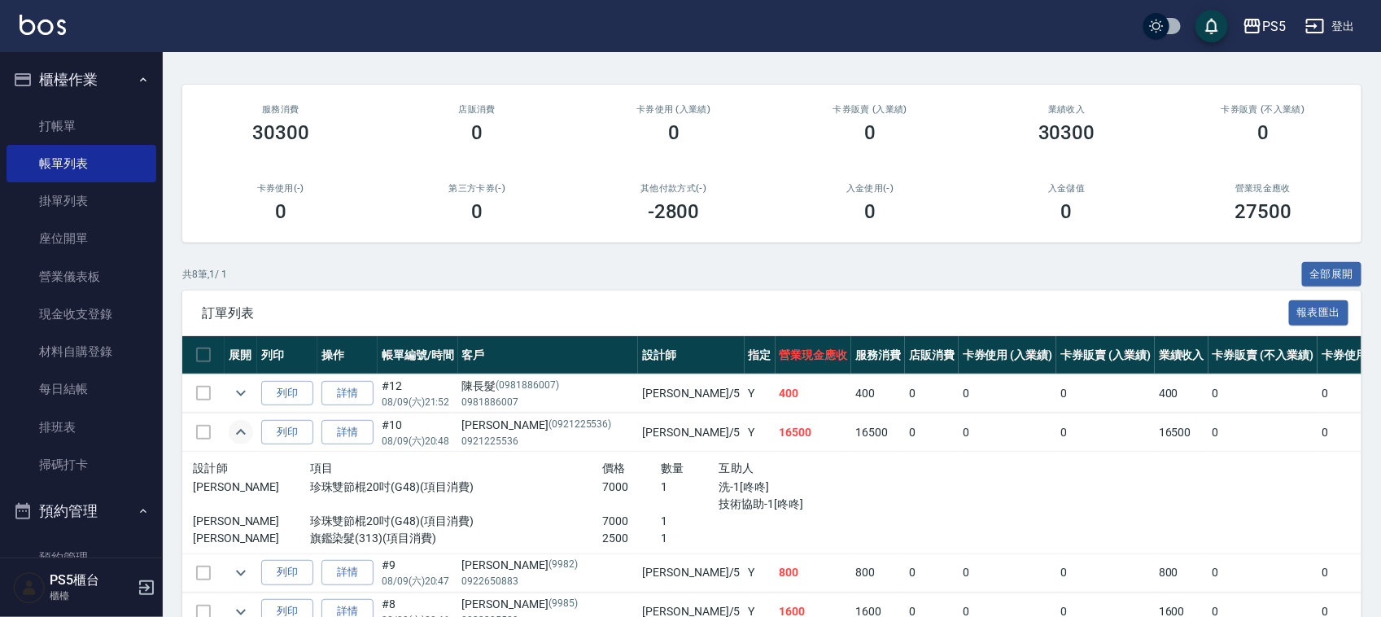
scroll to position [0, 0]
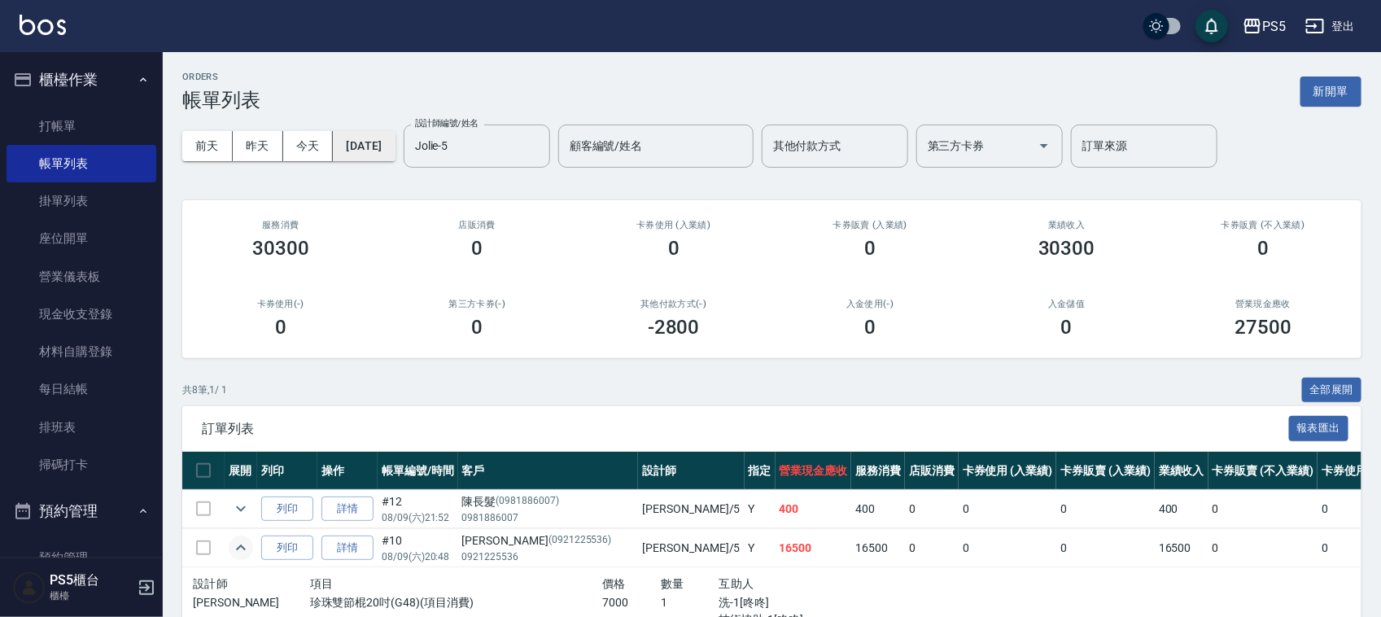
click at [395, 147] on button "2025/08/09" at bounding box center [364, 146] width 62 height 30
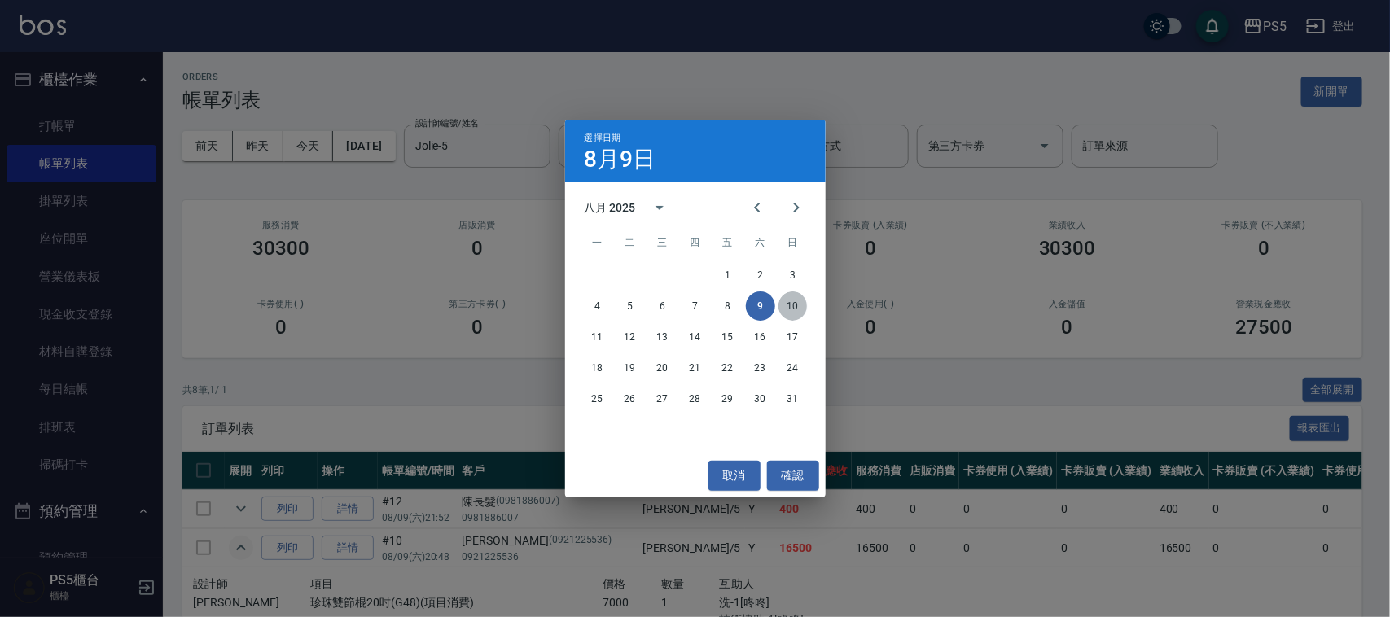
click at [791, 300] on button "10" at bounding box center [792, 305] width 29 height 29
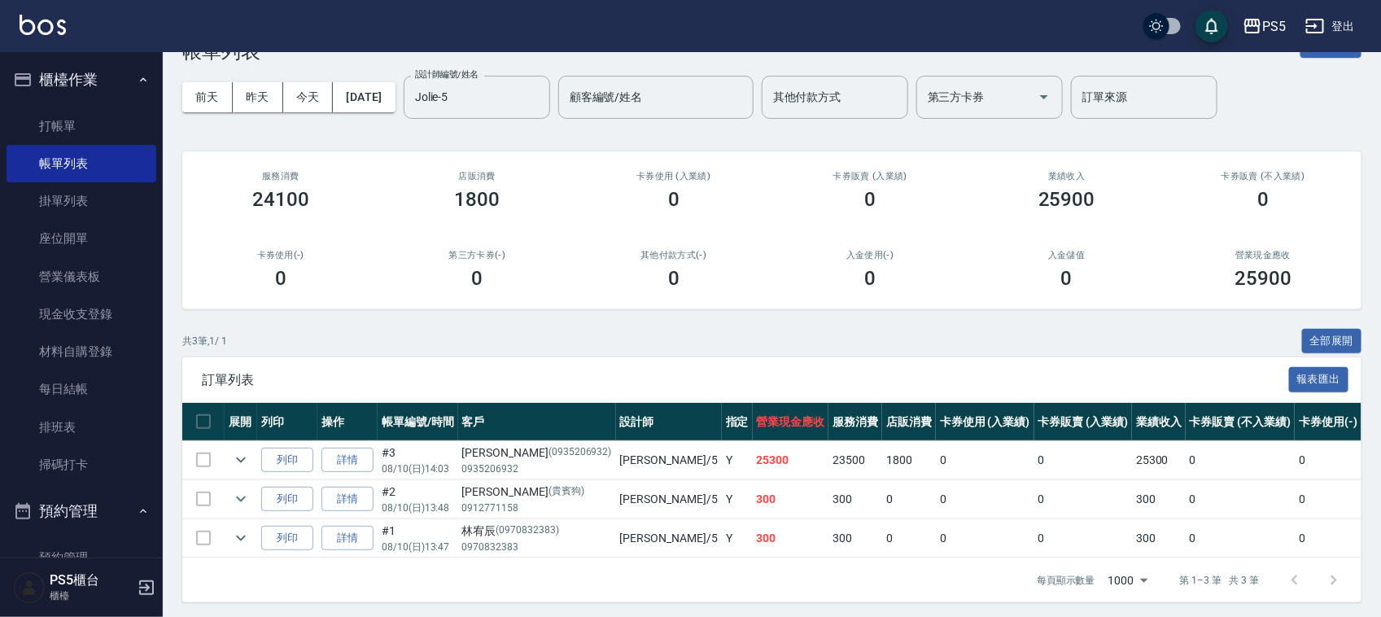
scroll to position [70, 0]
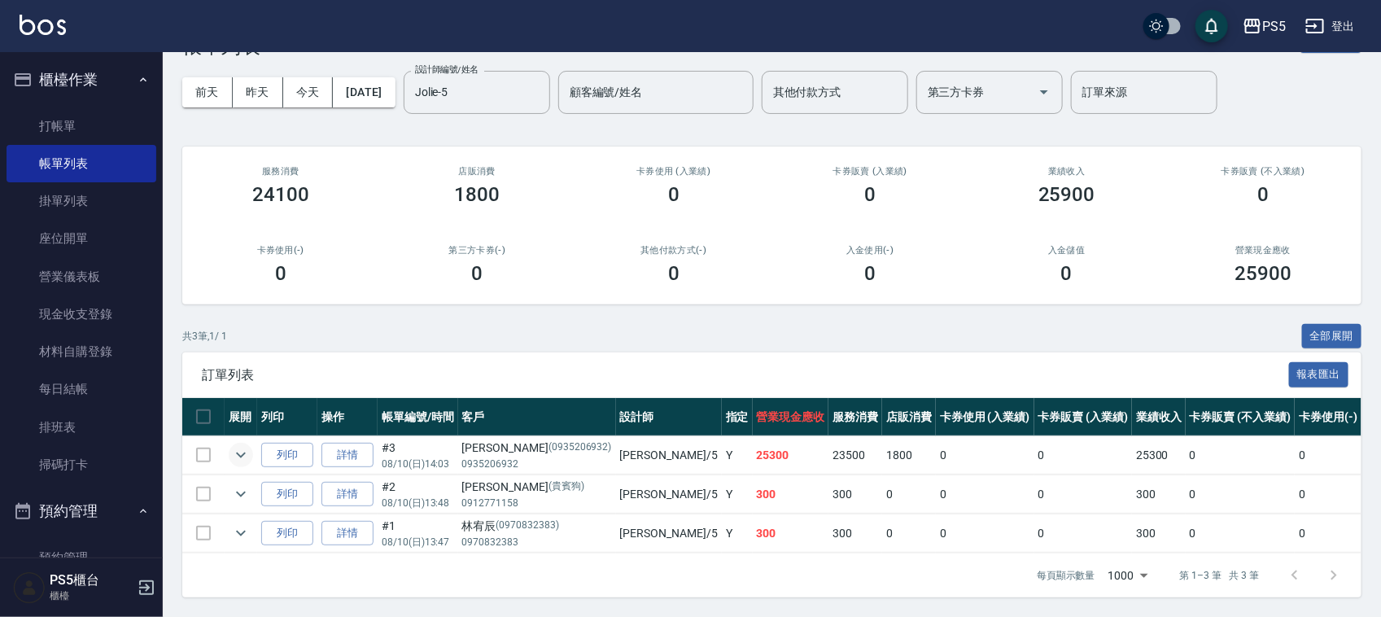
click at [231, 445] on icon "expand row" at bounding box center [241, 455] width 20 height 20
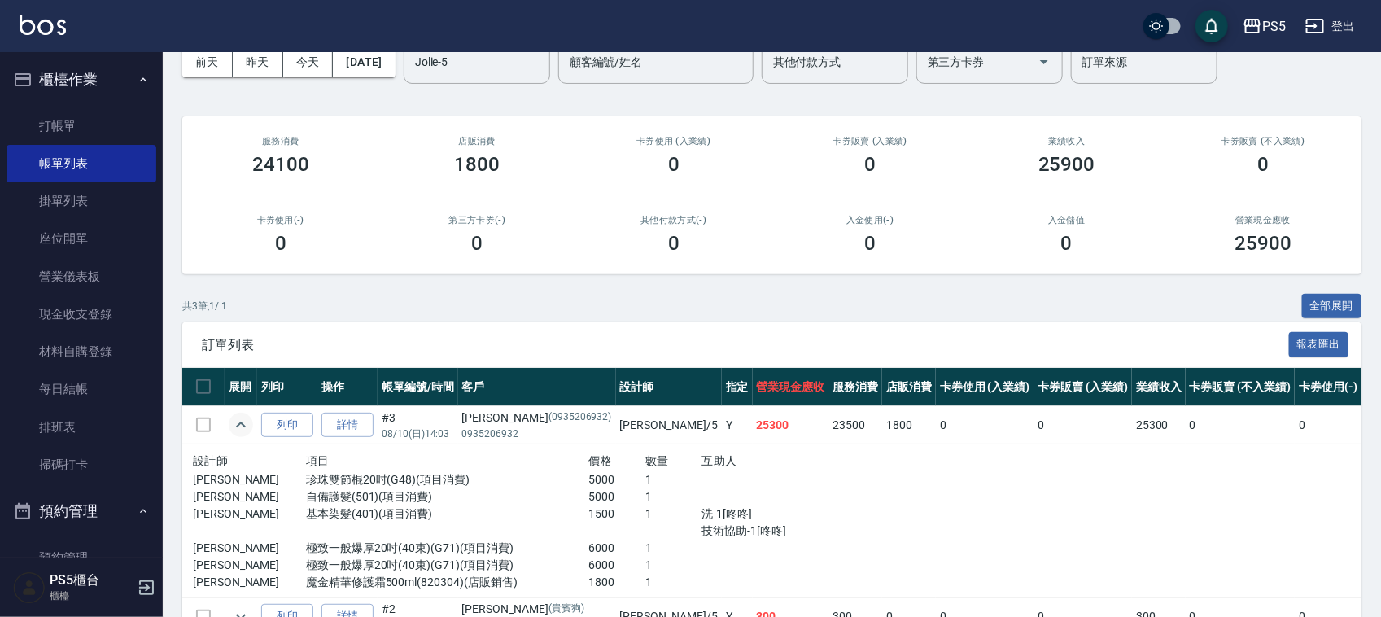
scroll to position [0, 0]
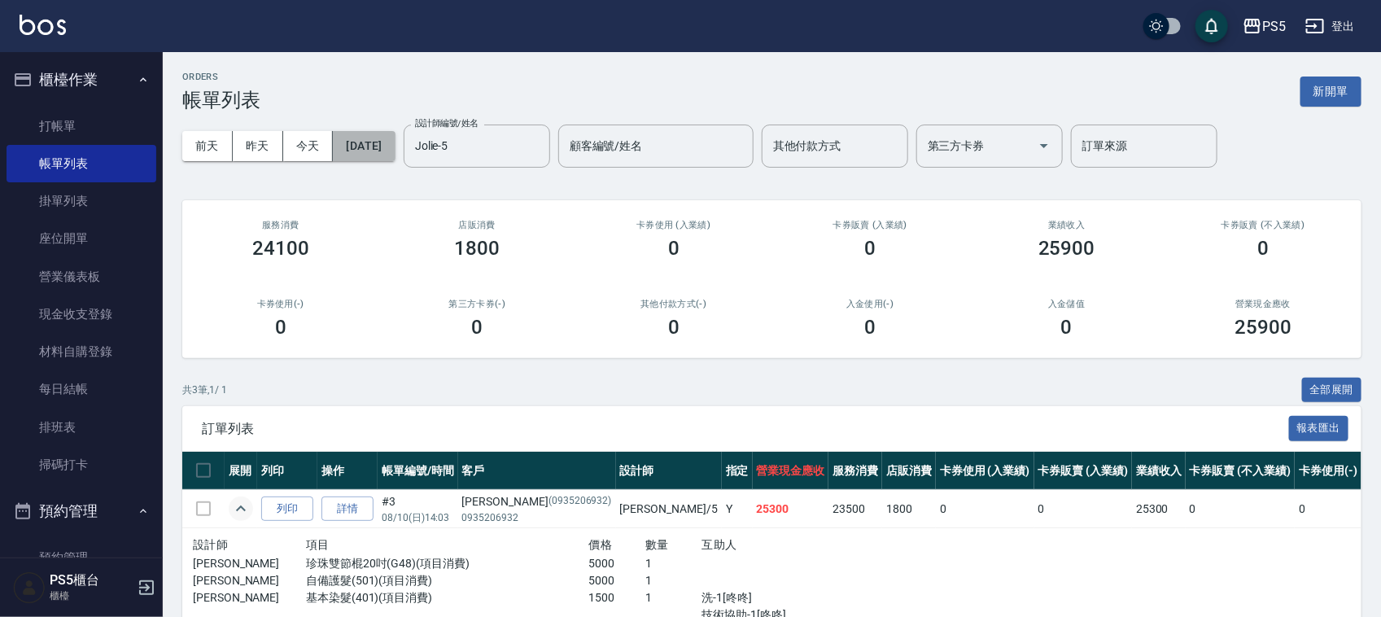
click at [395, 138] on button "2025/08/10" at bounding box center [364, 146] width 62 height 30
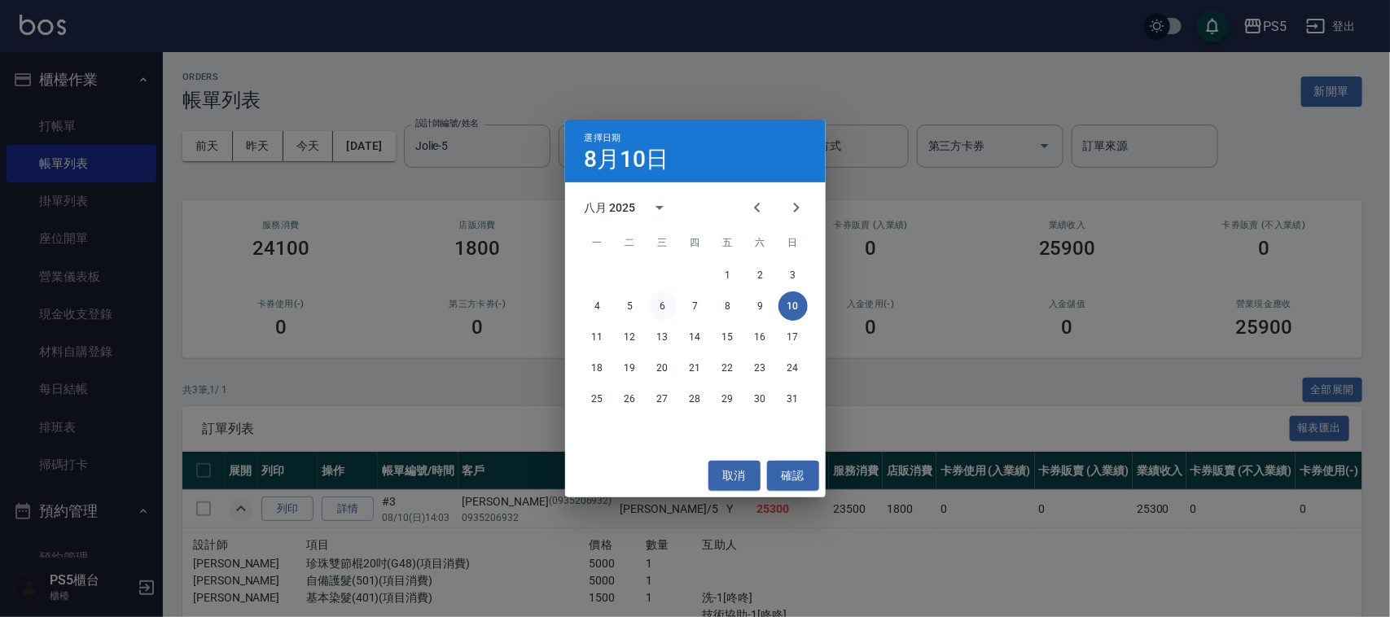
click at [658, 310] on button "6" at bounding box center [662, 305] width 29 height 29
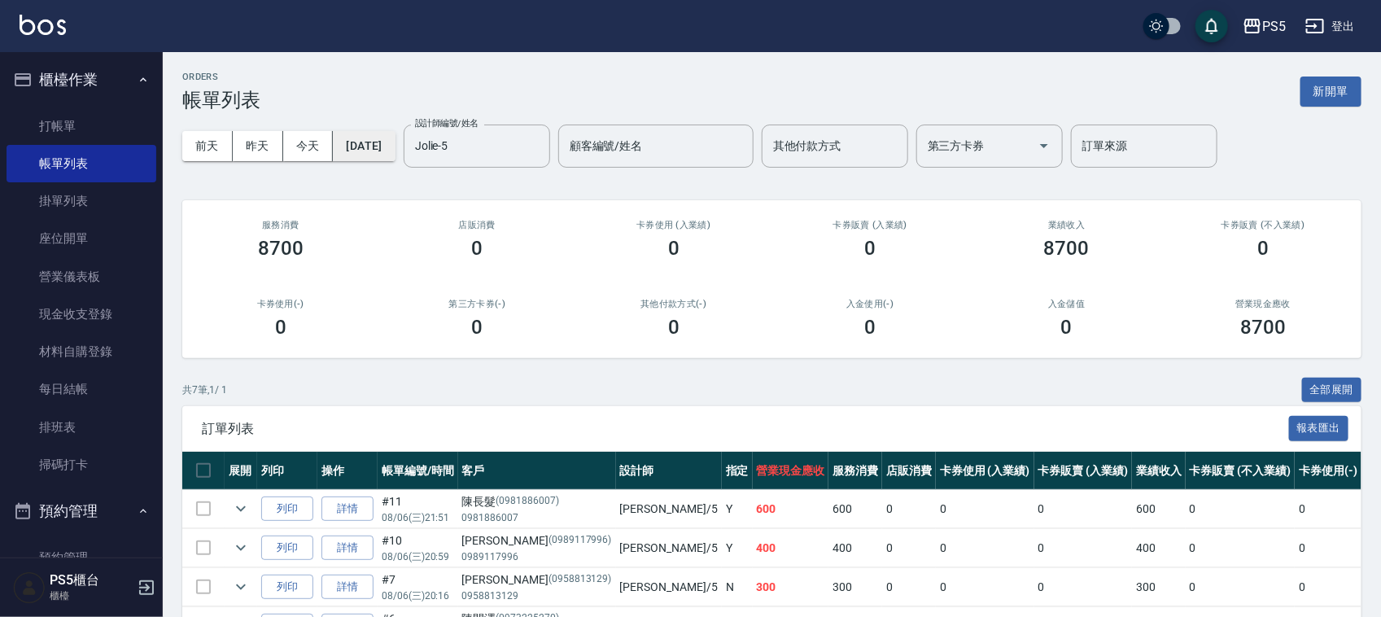
click at [395, 149] on button "2025/08/06" at bounding box center [364, 146] width 62 height 30
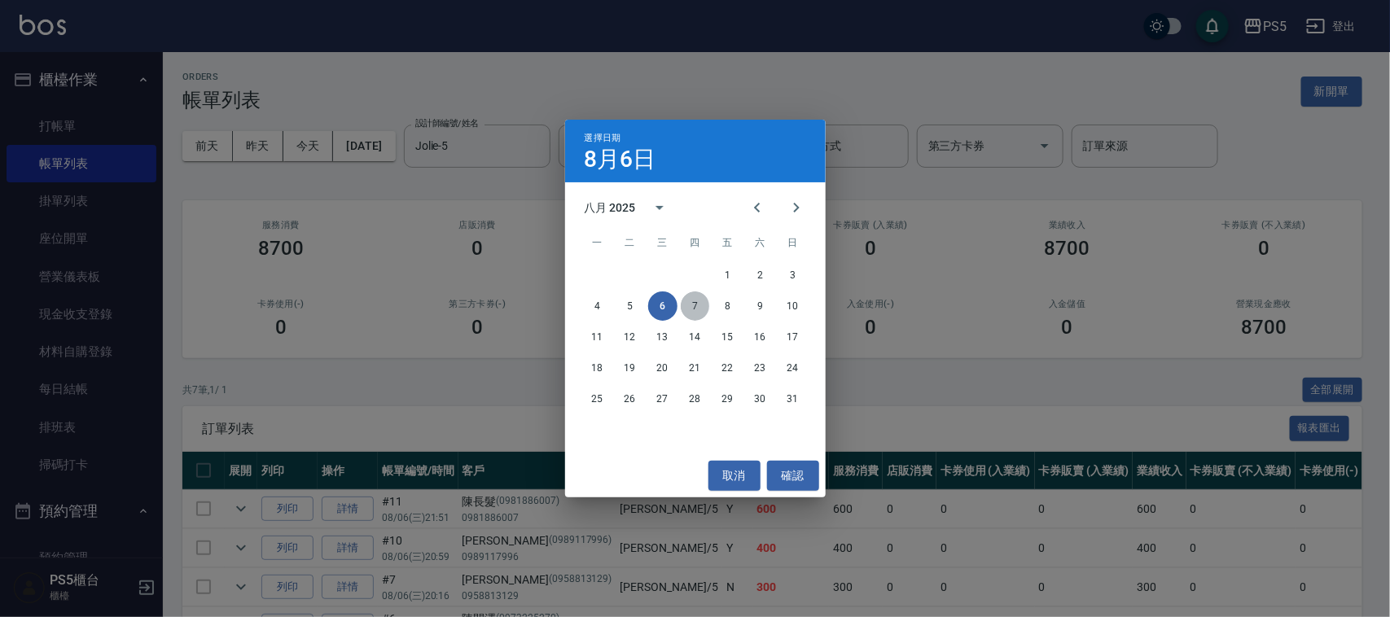
click at [702, 310] on button "7" at bounding box center [695, 305] width 29 height 29
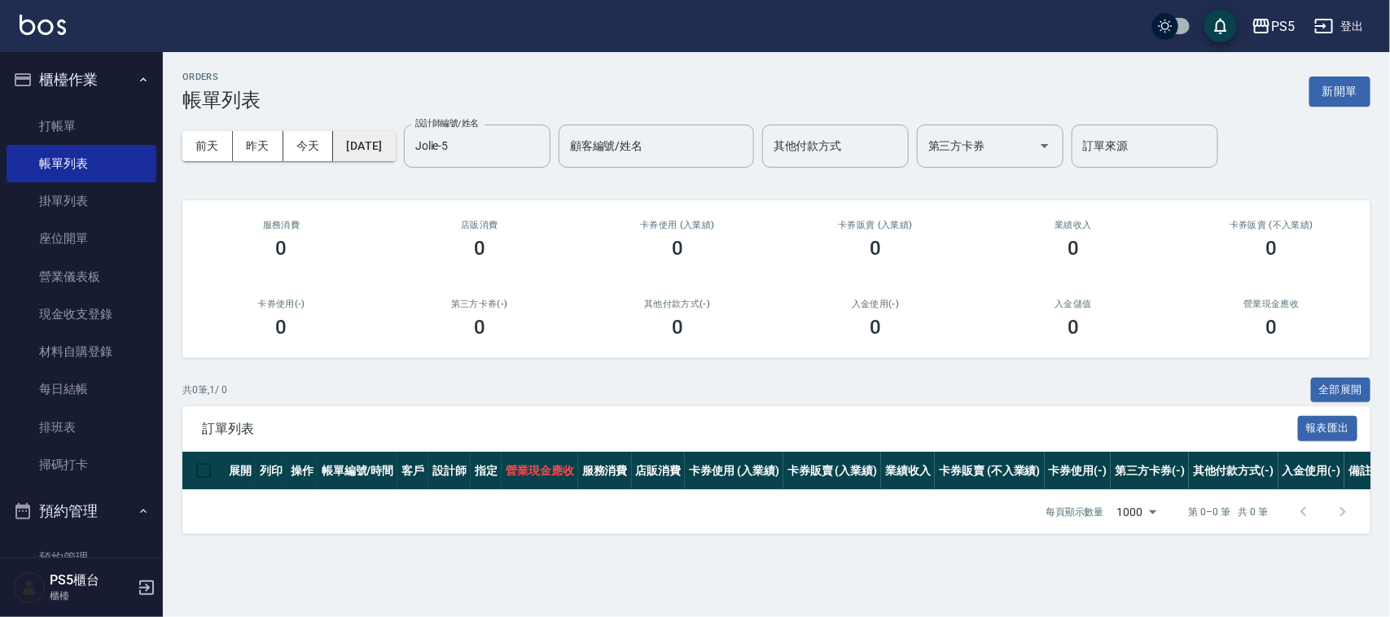
click at [395, 151] on button "2025/08/07" at bounding box center [364, 146] width 62 height 30
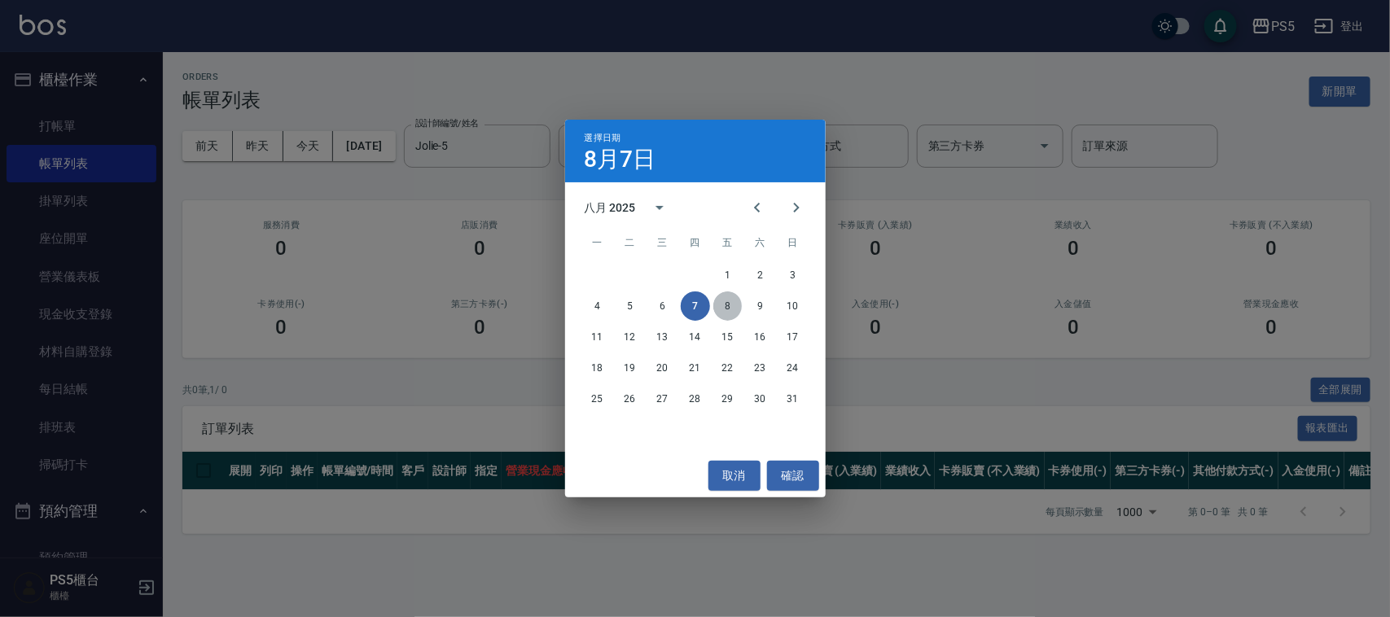
click at [731, 304] on button "8" at bounding box center [727, 305] width 29 height 29
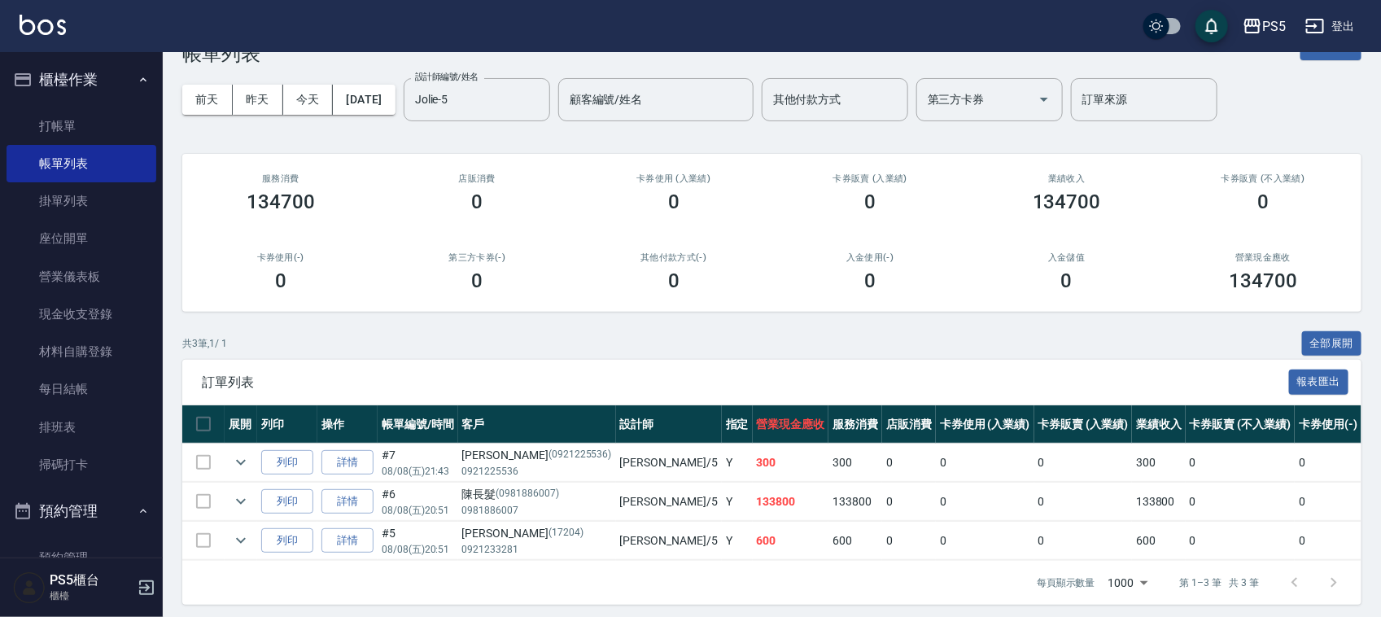
scroll to position [70, 0]
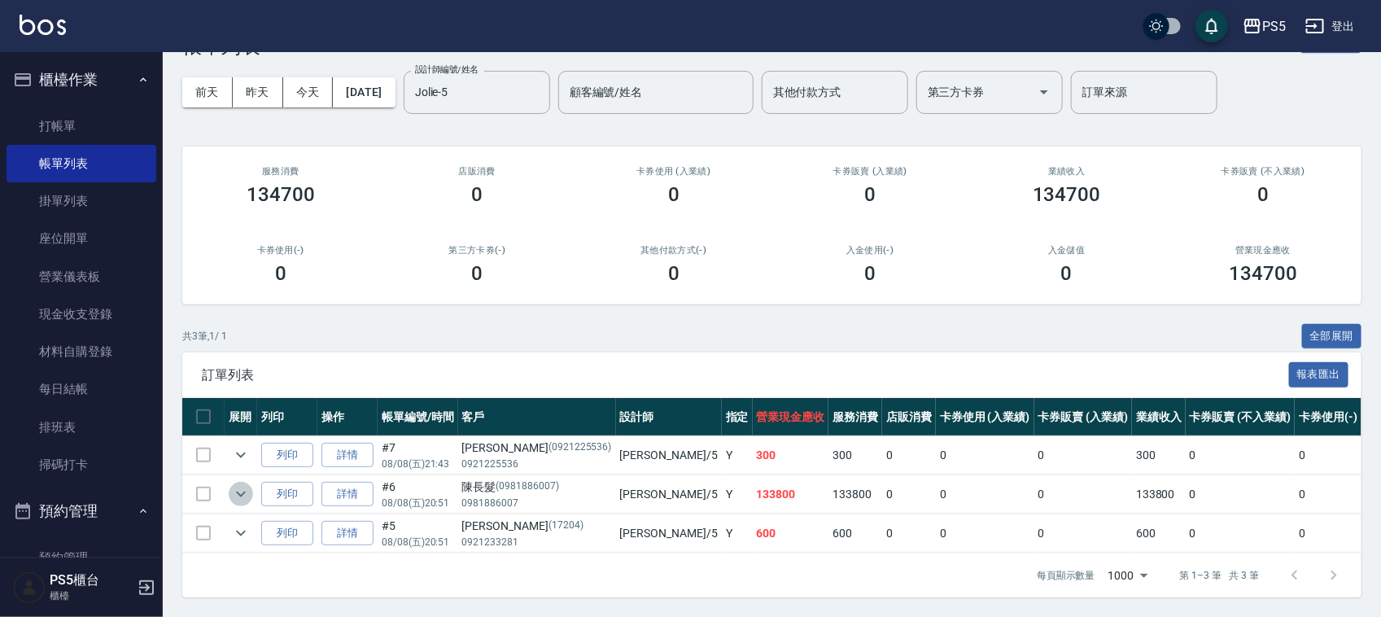
click at [240, 484] on icon "expand row" at bounding box center [241, 494] width 20 height 20
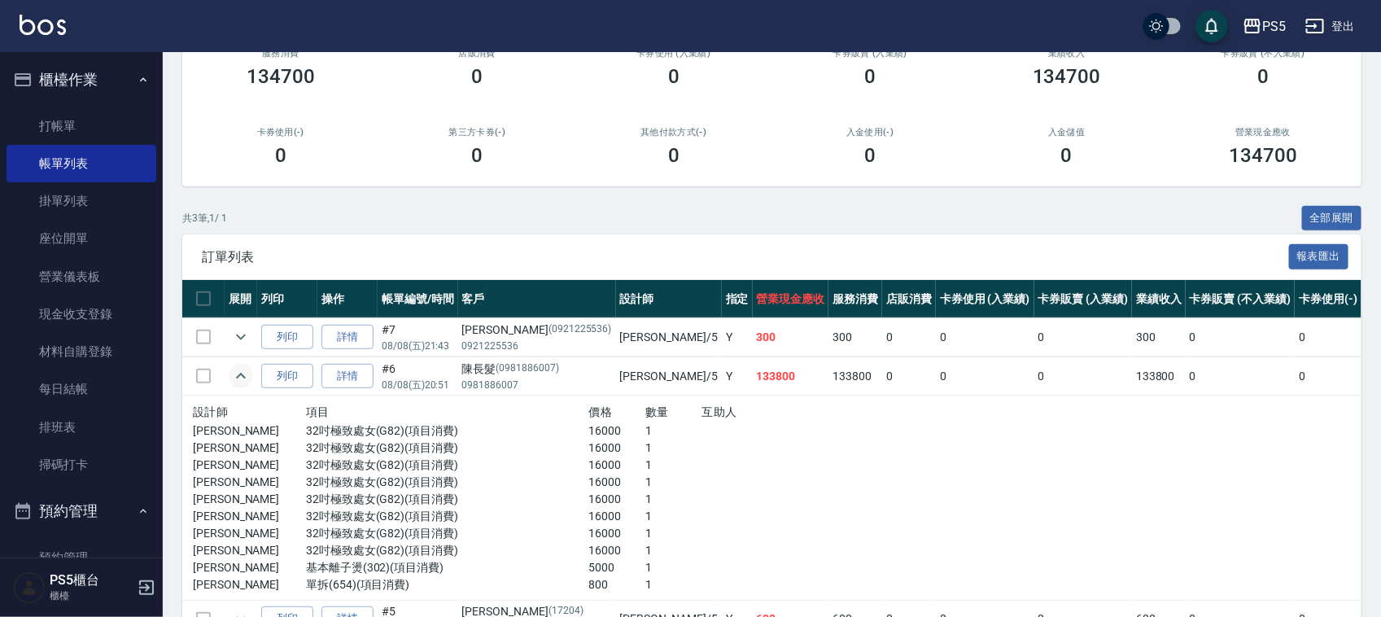
scroll to position [274, 0]
